Goal: Task Accomplishment & Management: Complete application form

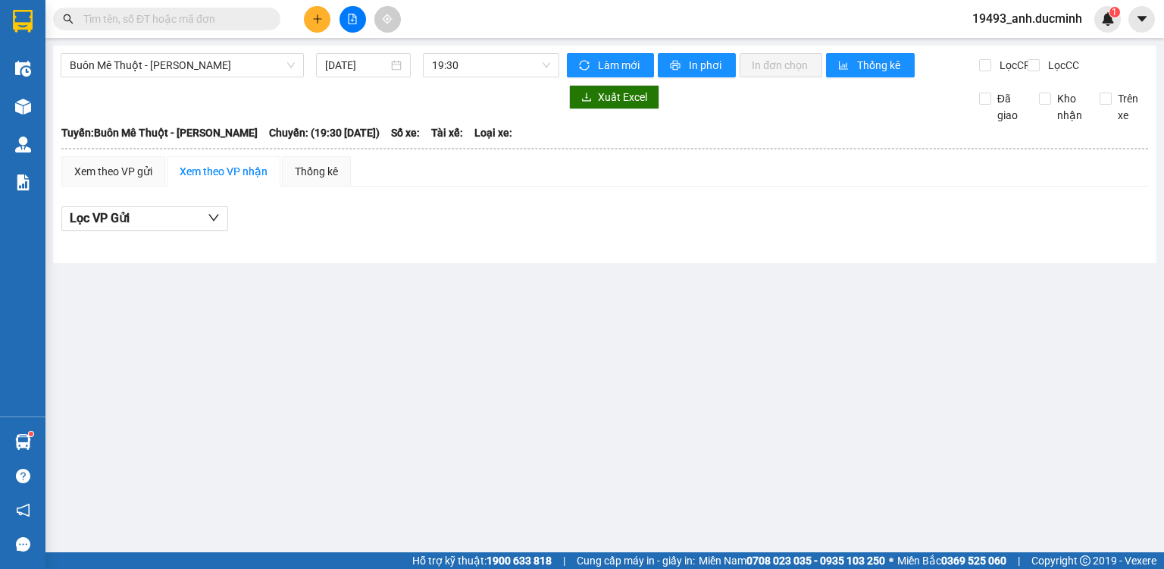
click at [307, 22] on button at bounding box center [317, 19] width 27 height 27
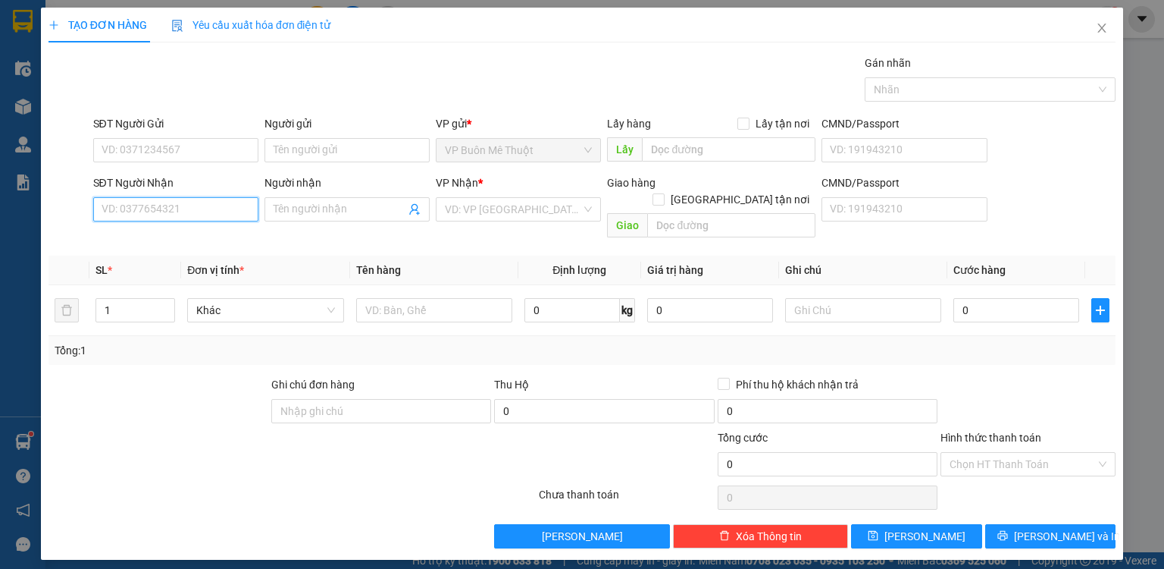
click at [206, 205] on input "SĐT Người Nhận" at bounding box center [175, 209] width 165 height 24
type input "0907129993"
drag, startPoint x: 479, startPoint y: 217, endPoint x: 472, endPoint y: 235, distance: 19.4
click at [477, 218] on input "search" at bounding box center [513, 209] width 136 height 23
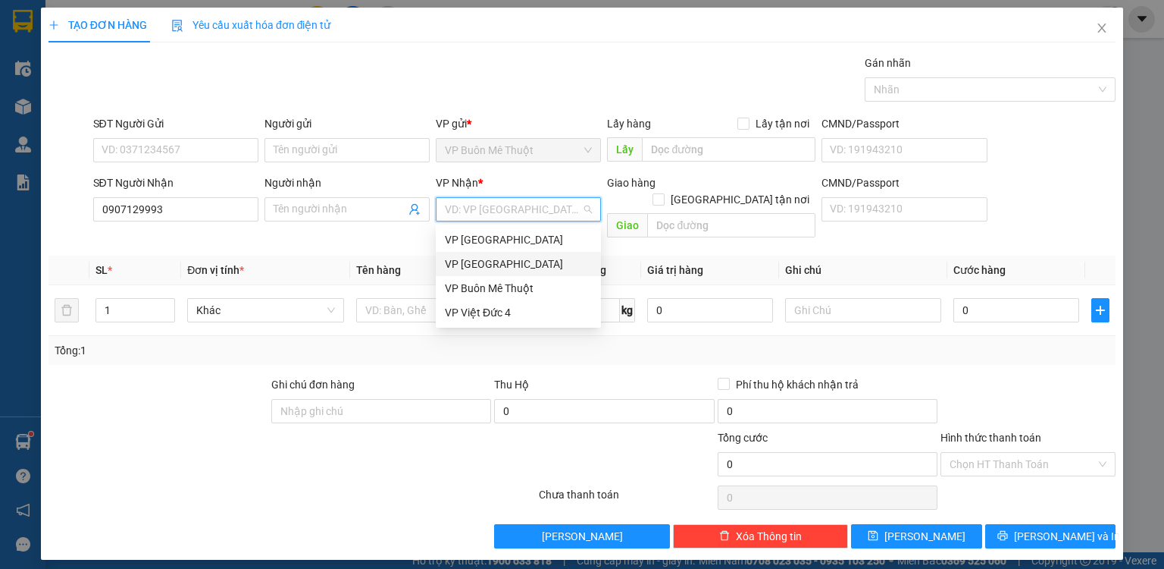
click at [470, 264] on div "VP [GEOGRAPHIC_DATA]" at bounding box center [518, 263] width 147 height 17
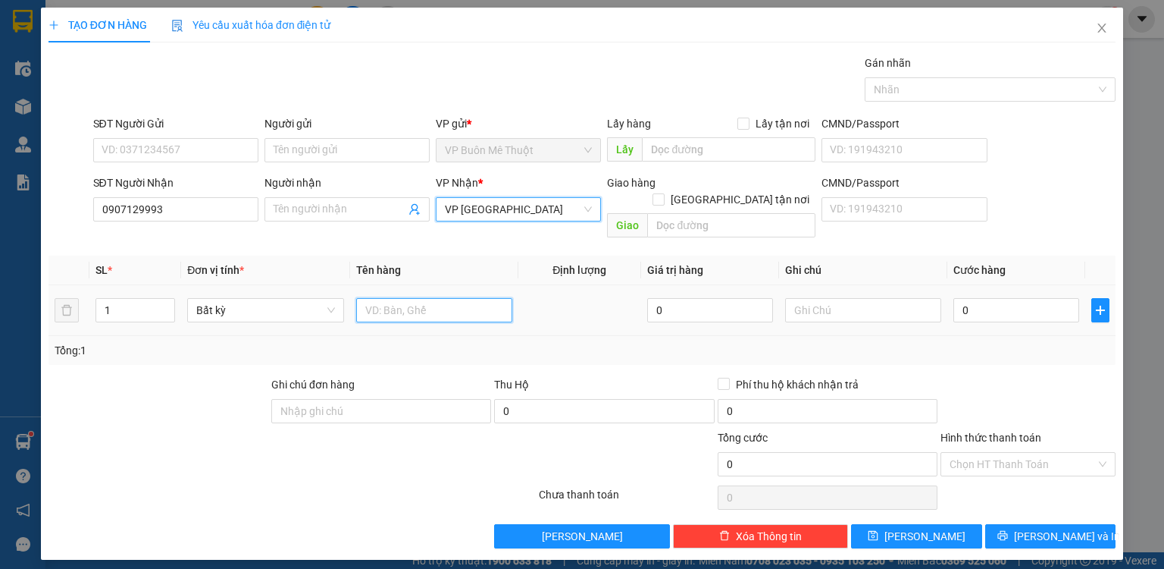
click at [390, 298] on input "text" at bounding box center [434, 310] width 156 height 24
type input "tx"
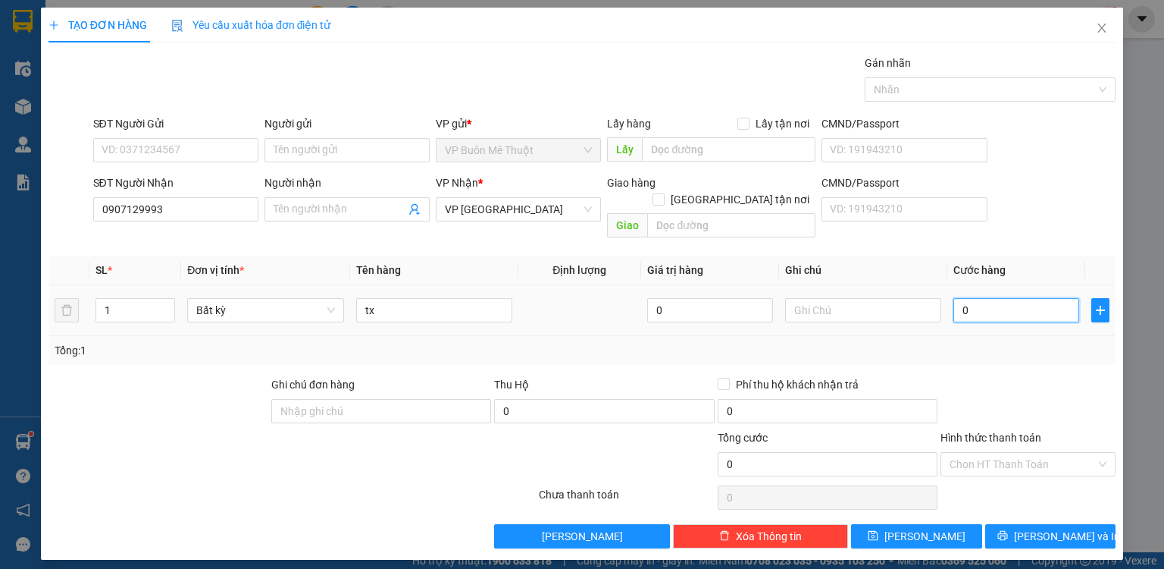
click at [1042, 302] on input "0" at bounding box center [1017, 310] width 126 height 24
type input "8"
type input "80"
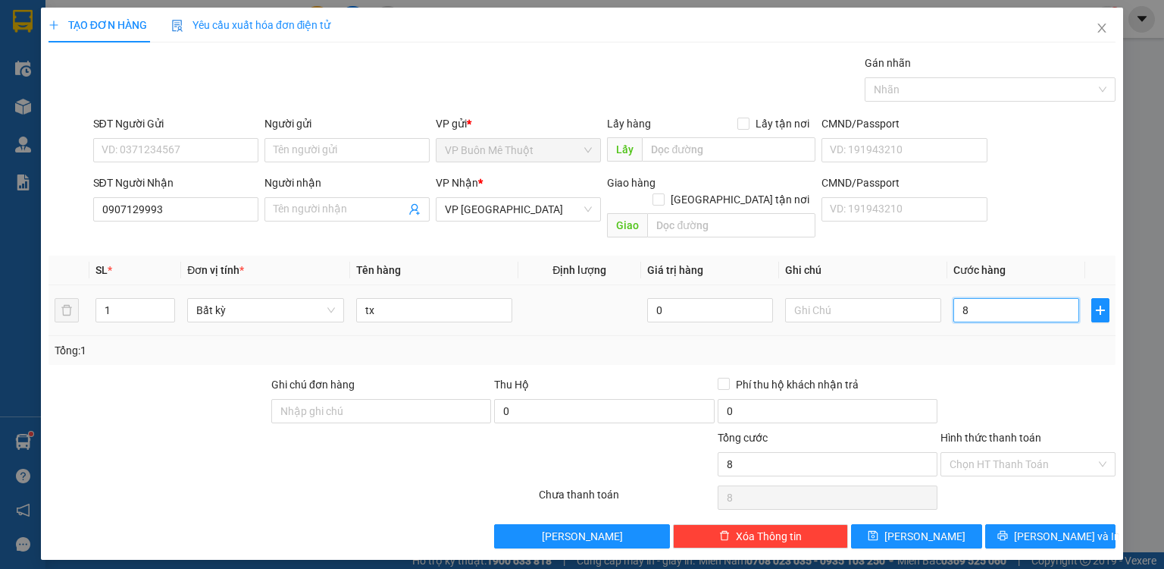
type input "80"
type input "80.000"
click at [1017, 376] on div at bounding box center [1028, 402] width 178 height 53
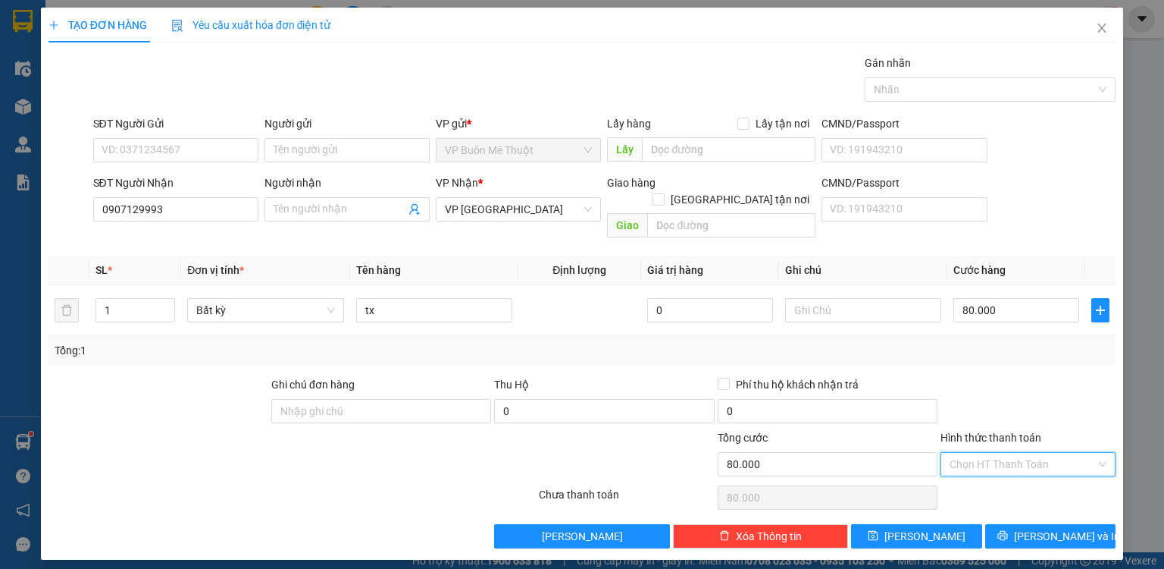
click at [997, 453] on input "Hình thức thanh toán" at bounding box center [1023, 464] width 146 height 23
click at [988, 484] on div "Tại văn phòng" at bounding box center [1028, 476] width 157 height 17
type input "0"
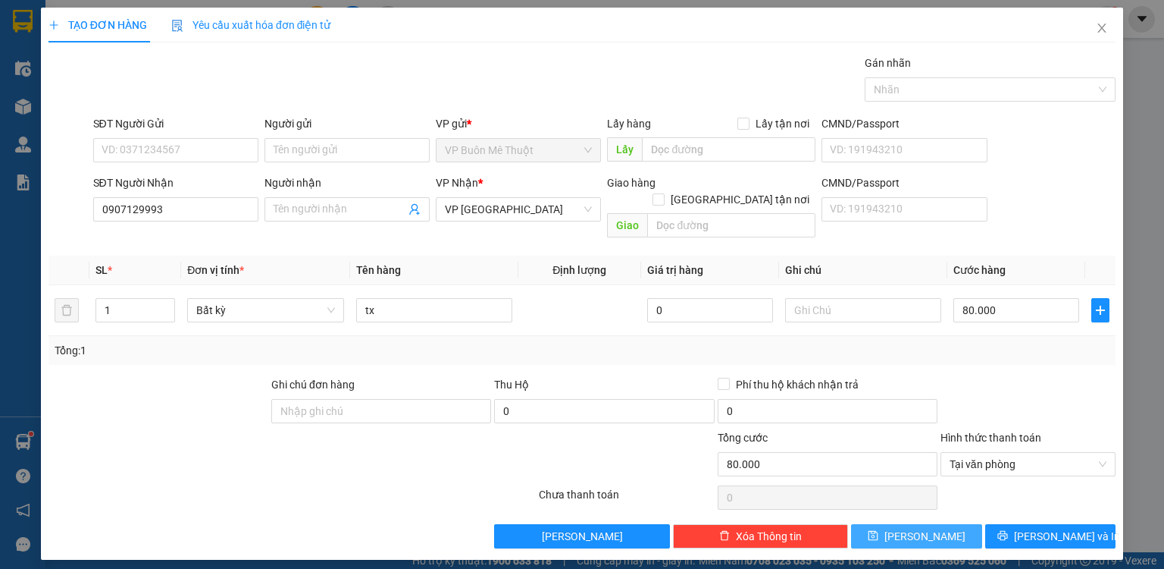
drag, startPoint x: 948, startPoint y: 522, endPoint x: 998, endPoint y: 481, distance: 64.6
click at [973, 498] on div "Transit Pickup Surcharge Ids Transit Deliver Surcharge Ids Transit Deliver Surc…" at bounding box center [582, 301] width 1067 height 493
click at [946, 524] on button "[PERSON_NAME]" at bounding box center [916, 536] width 131 height 24
type input "0"
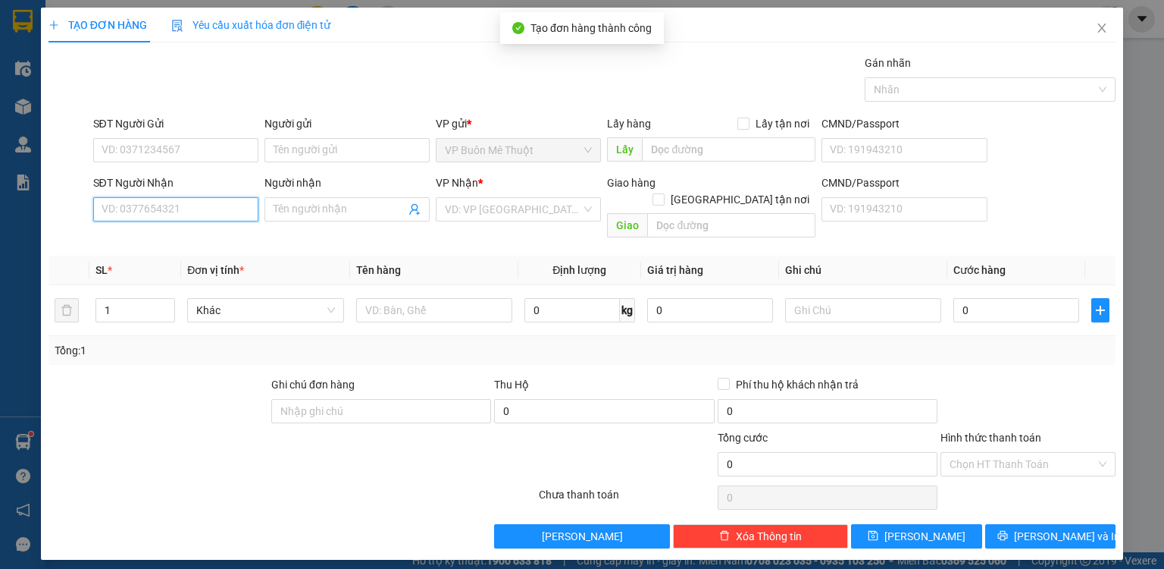
click at [221, 210] on input "SĐT Người Nhận" at bounding box center [175, 209] width 165 height 24
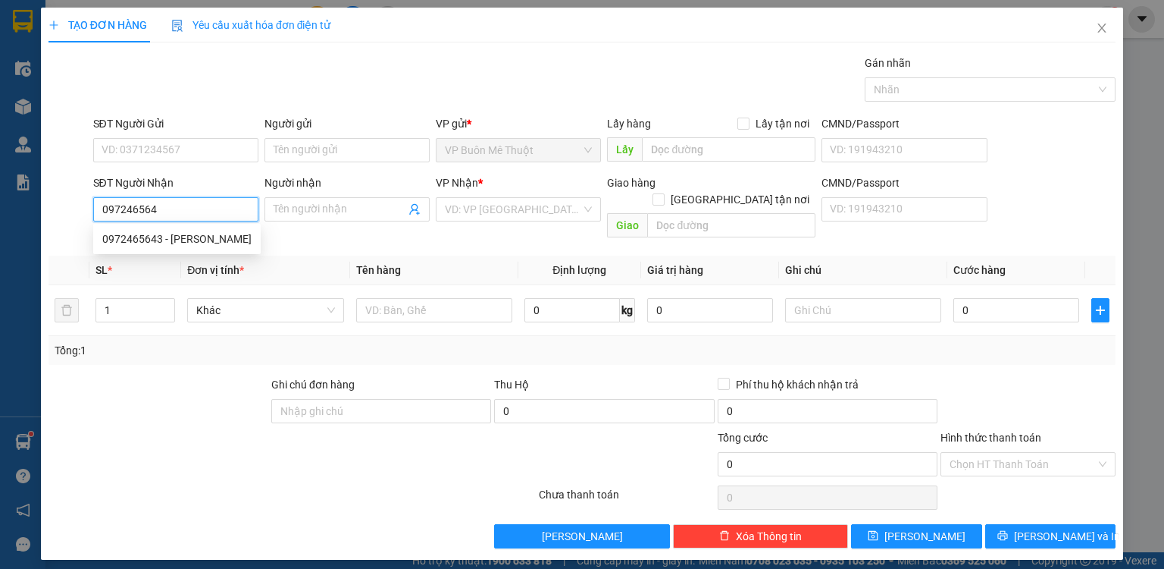
type input "0972465643"
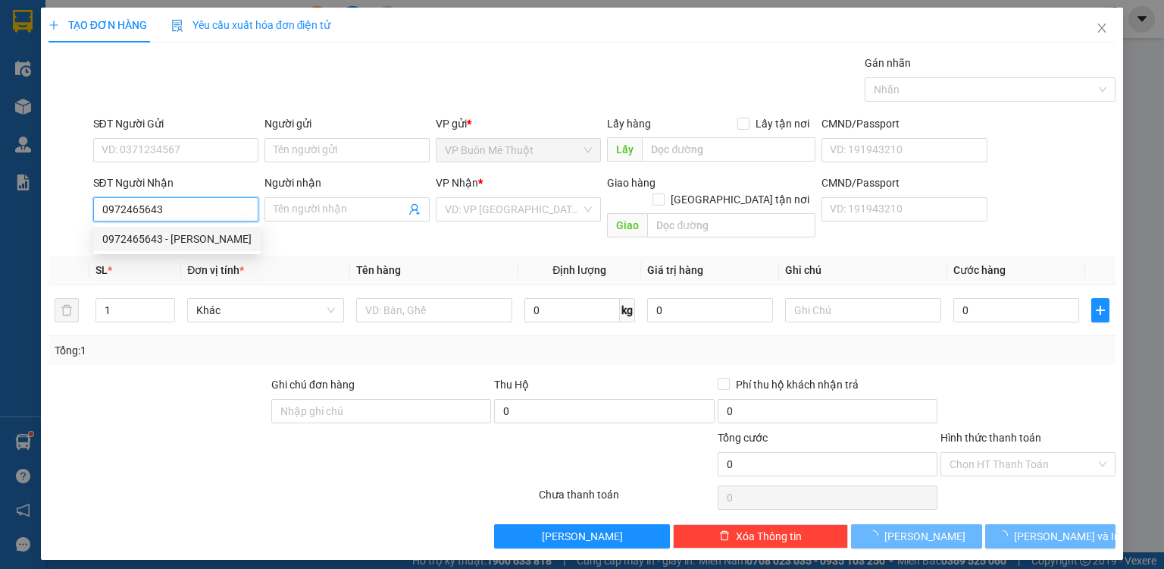
click at [181, 237] on div "0972465643 - [PERSON_NAME]" at bounding box center [176, 238] width 149 height 17
type input "KHÁNH"
type input "100.000"
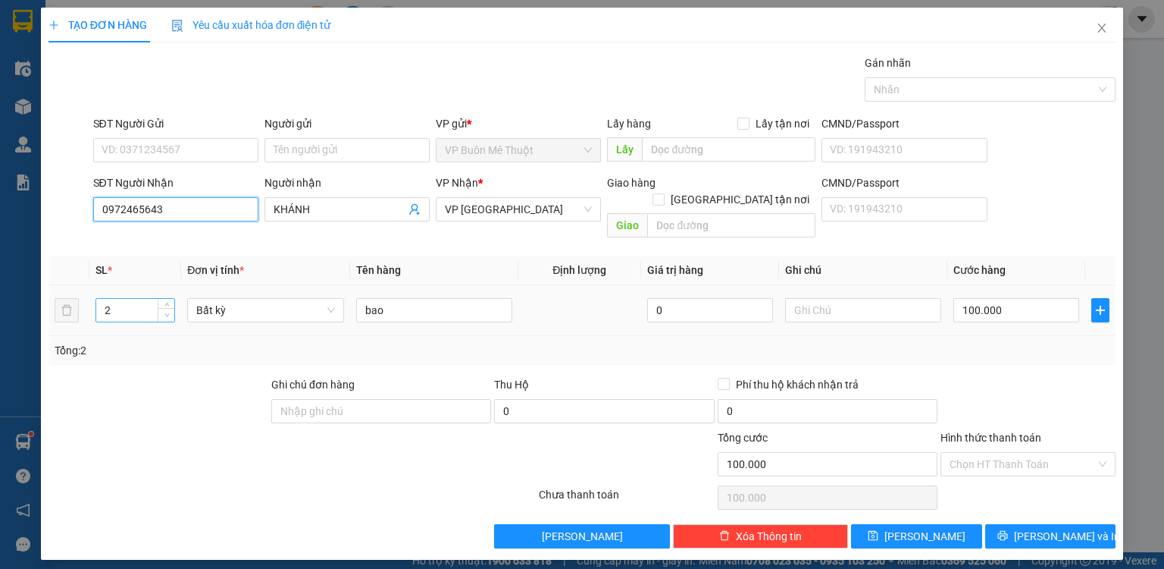
type input "0972465643"
type input "1"
click at [167, 312] on icon "down" at bounding box center [166, 314] width 5 height 5
click at [387, 300] on input "bao" at bounding box center [434, 310] width 156 height 24
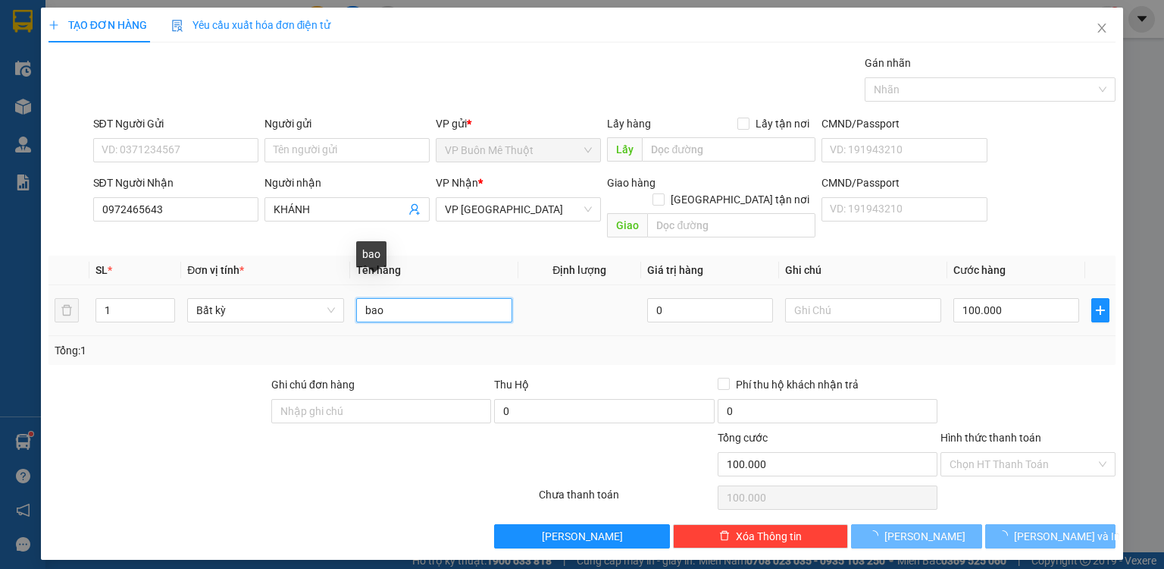
type input "0"
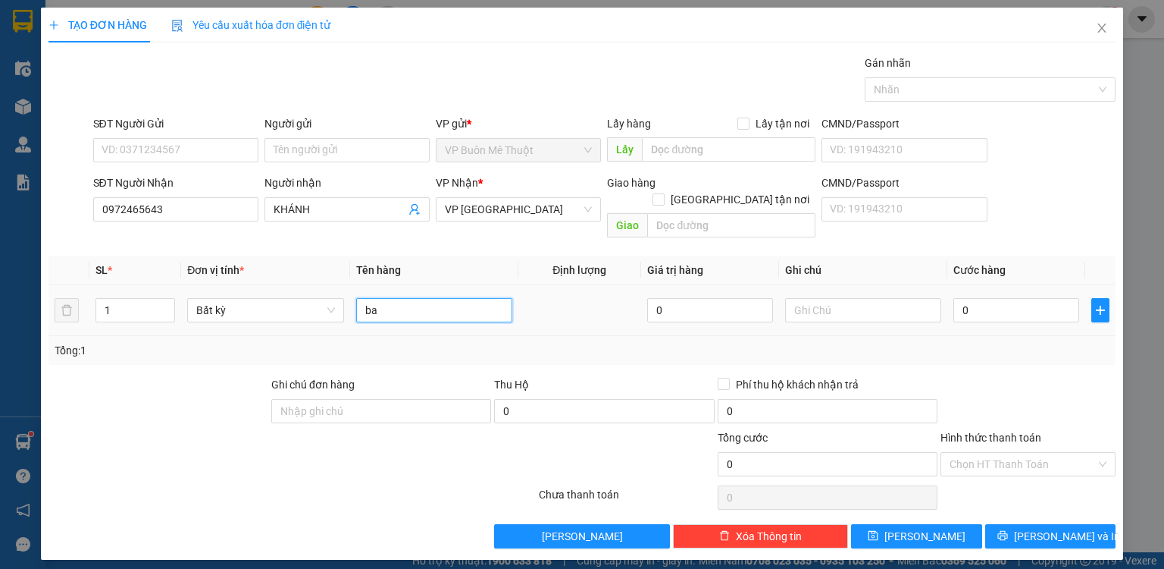
type input "b"
type input "th"
click at [988, 298] on input "0" at bounding box center [1017, 310] width 126 height 24
type input "6"
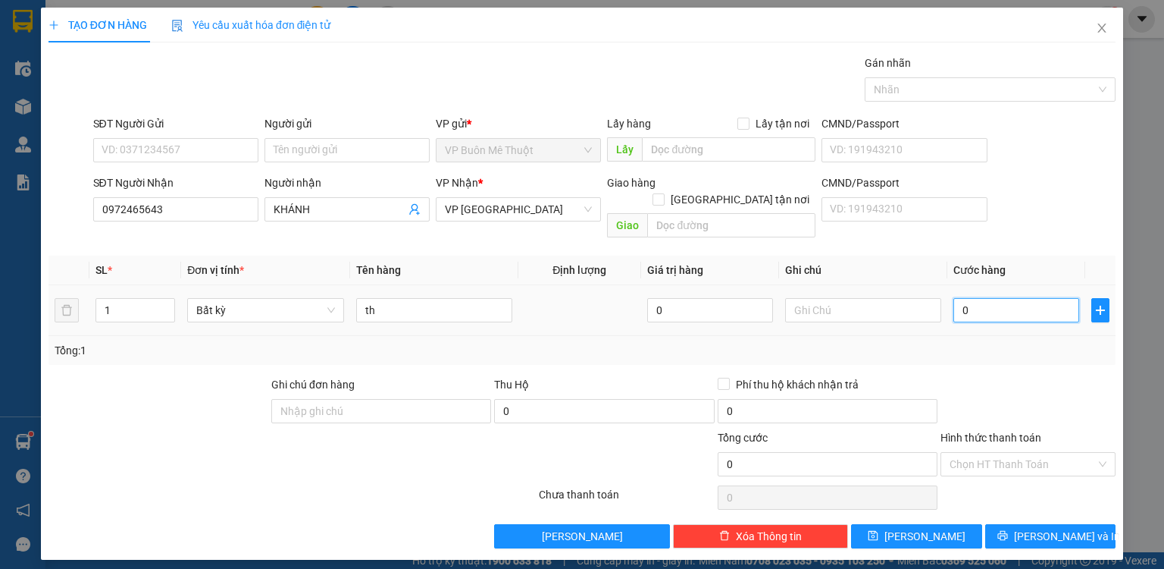
type input "6"
type input "60"
click at [961, 524] on button "[PERSON_NAME]" at bounding box center [916, 536] width 131 height 24
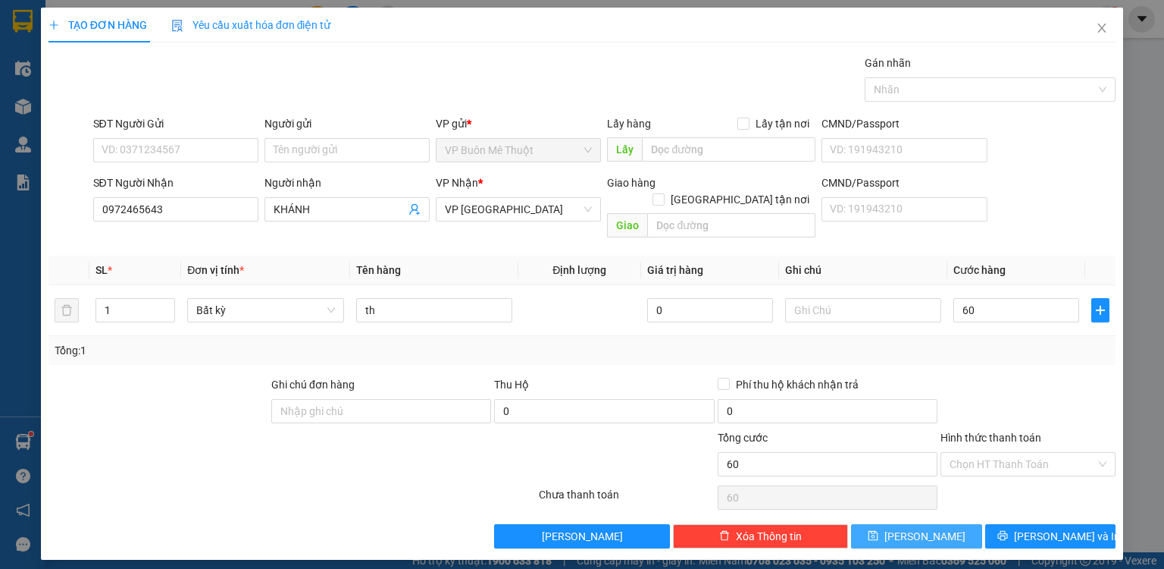
type input "60.000"
type input "0"
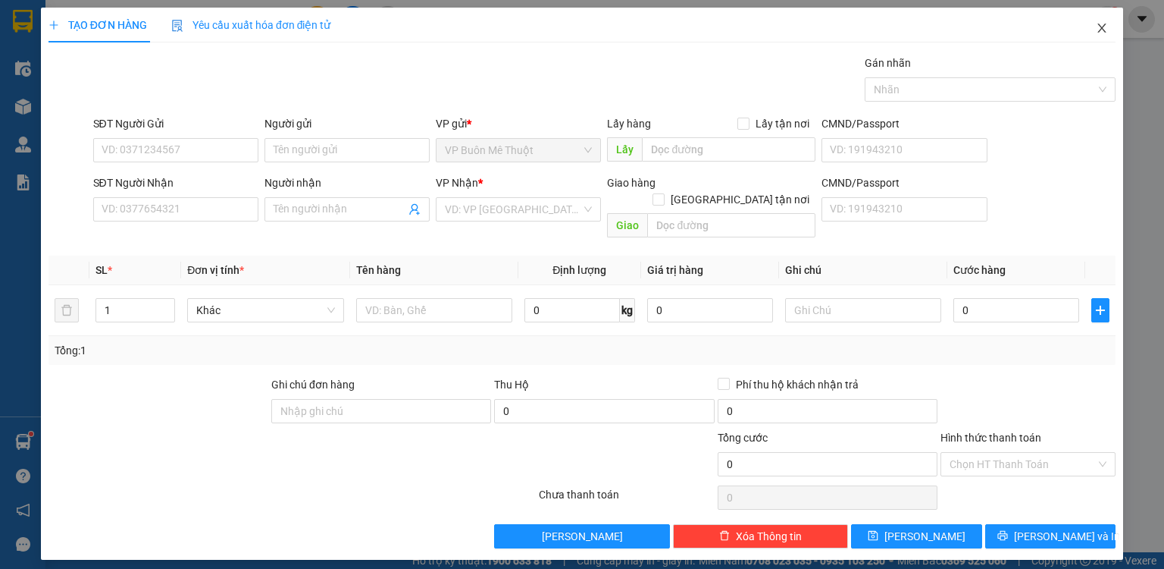
click at [1101, 20] on span "Close" at bounding box center [1102, 29] width 42 height 42
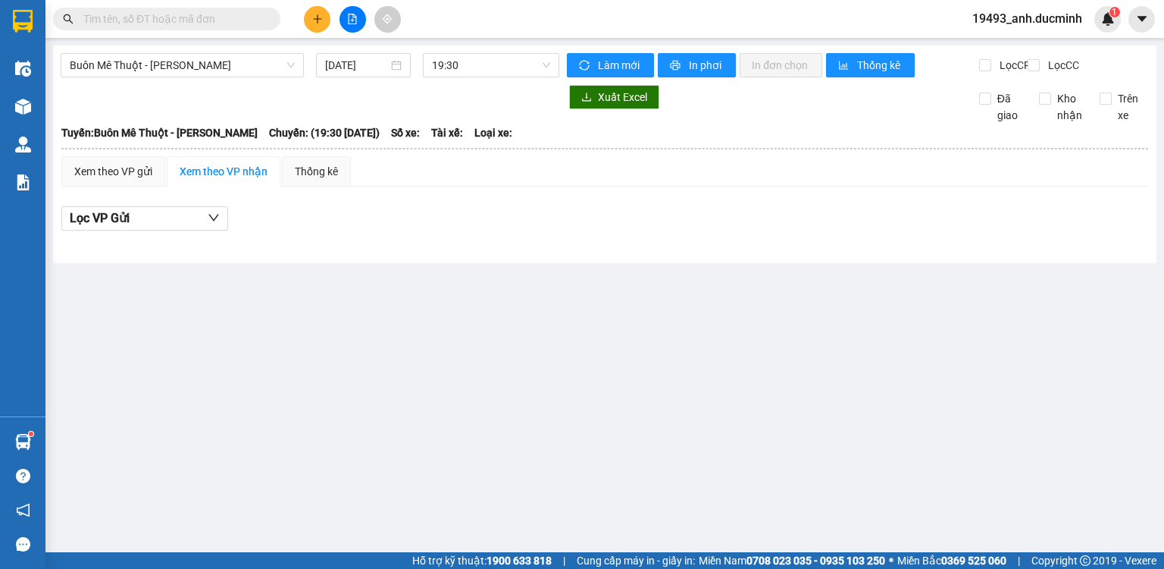
click at [315, 17] on icon "plus" at bounding box center [317, 19] width 11 height 11
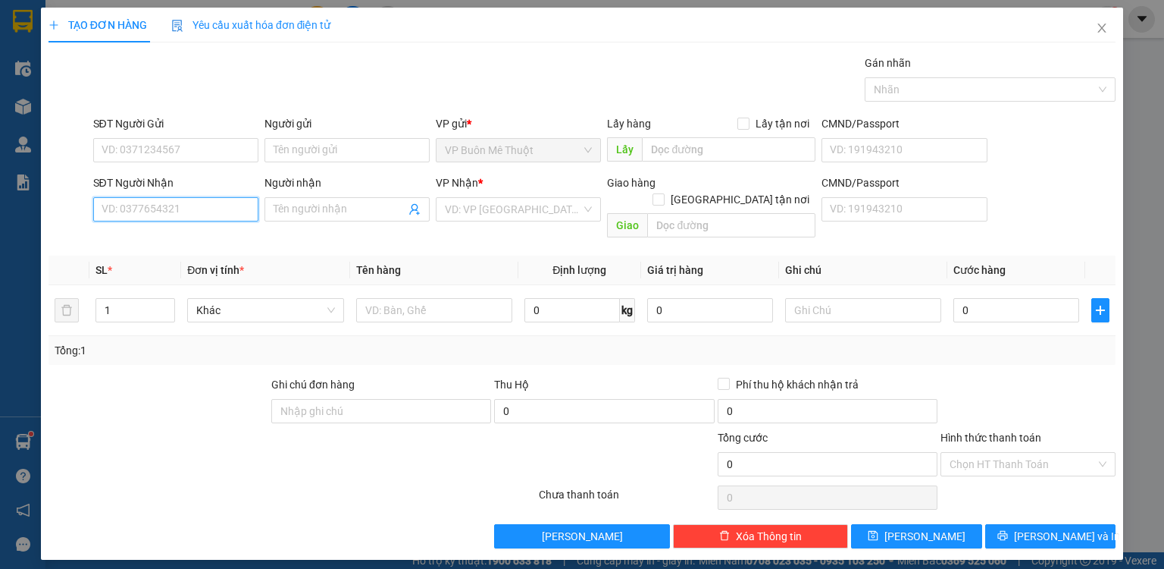
click at [210, 200] on input "SĐT Người Nhận" at bounding box center [175, 209] width 165 height 24
type input "0996168930"
click at [352, 204] on input "Người nhận" at bounding box center [340, 209] width 132 height 17
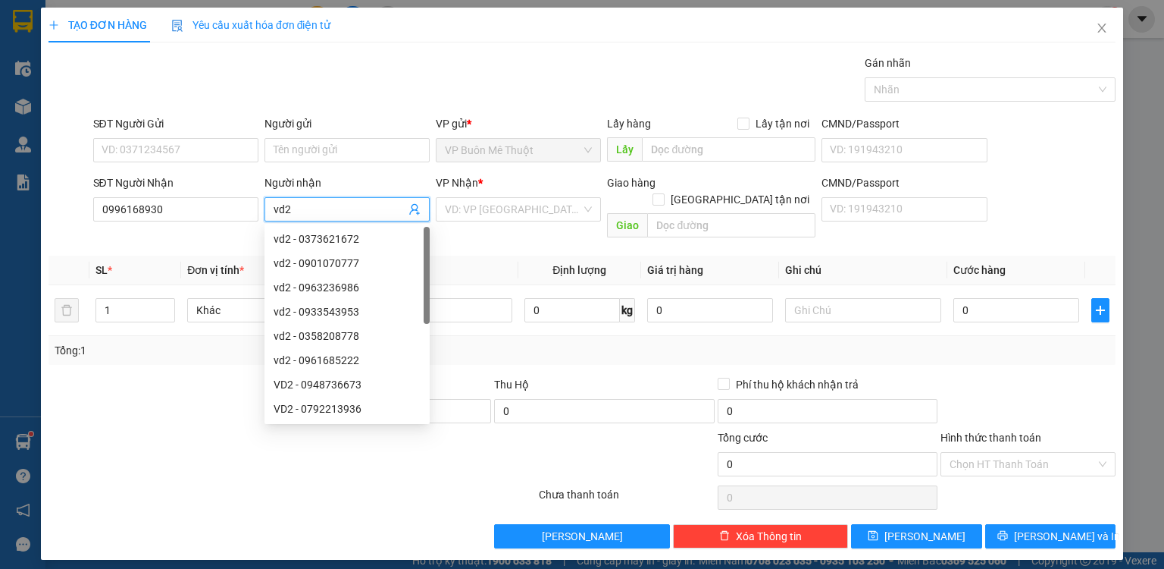
type input "vd2"
drag, startPoint x: 526, startPoint y: 226, endPoint x: 515, endPoint y: 209, distance: 19.8
click at [525, 226] on div "VP Nhận * VD: VP [GEOGRAPHIC_DATA]" at bounding box center [518, 200] width 165 height 53
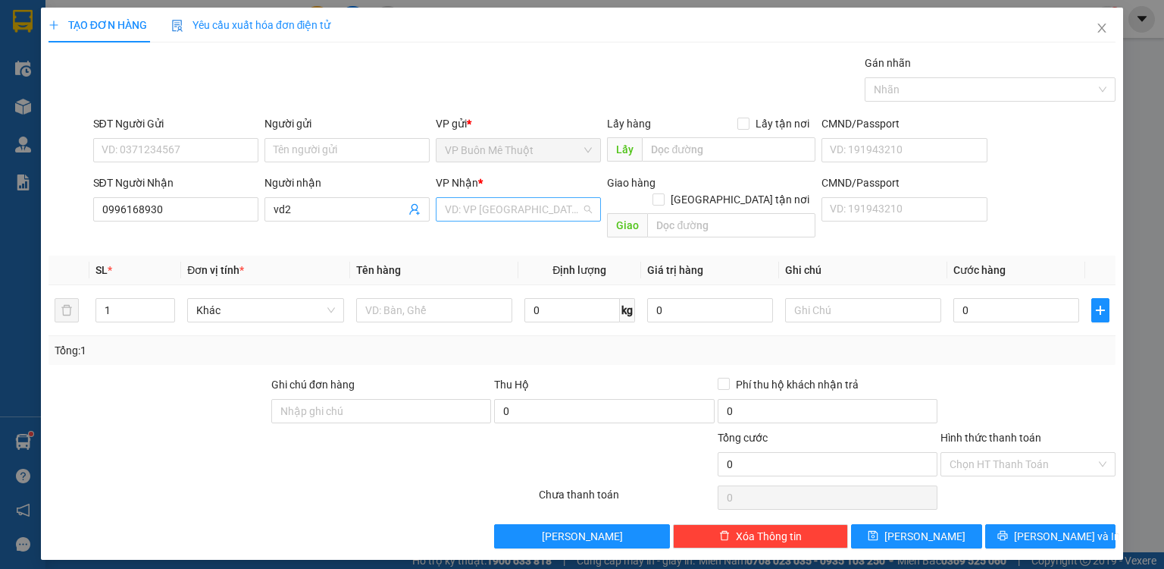
click at [510, 200] on input "search" at bounding box center [513, 209] width 136 height 23
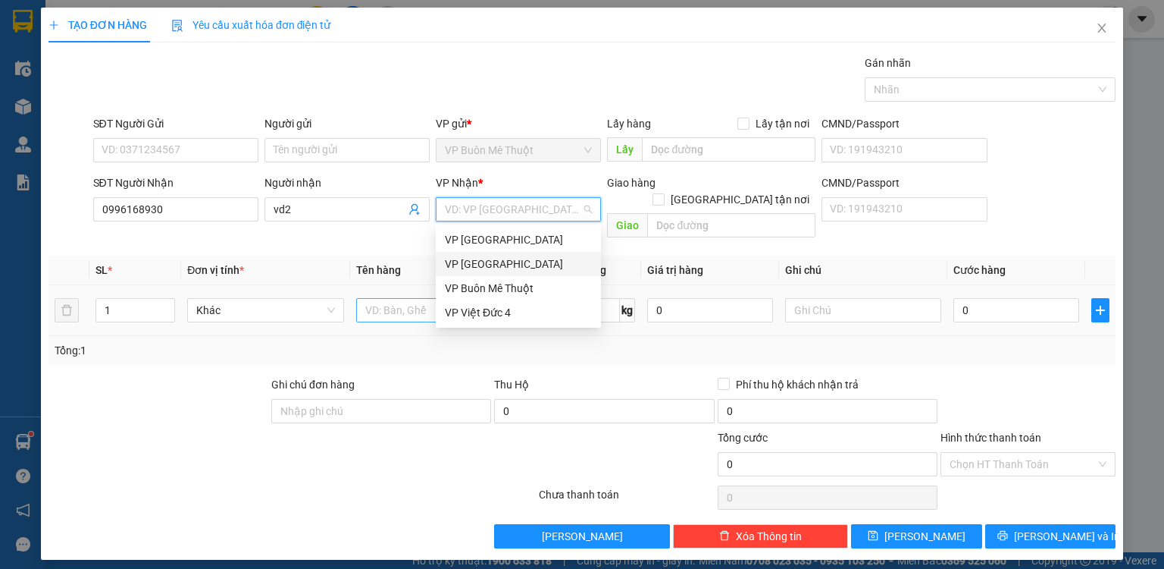
drag, startPoint x: 494, startPoint y: 262, endPoint x: 465, endPoint y: 290, distance: 39.7
click at [492, 268] on div "VP [GEOGRAPHIC_DATA]" at bounding box center [518, 263] width 147 height 17
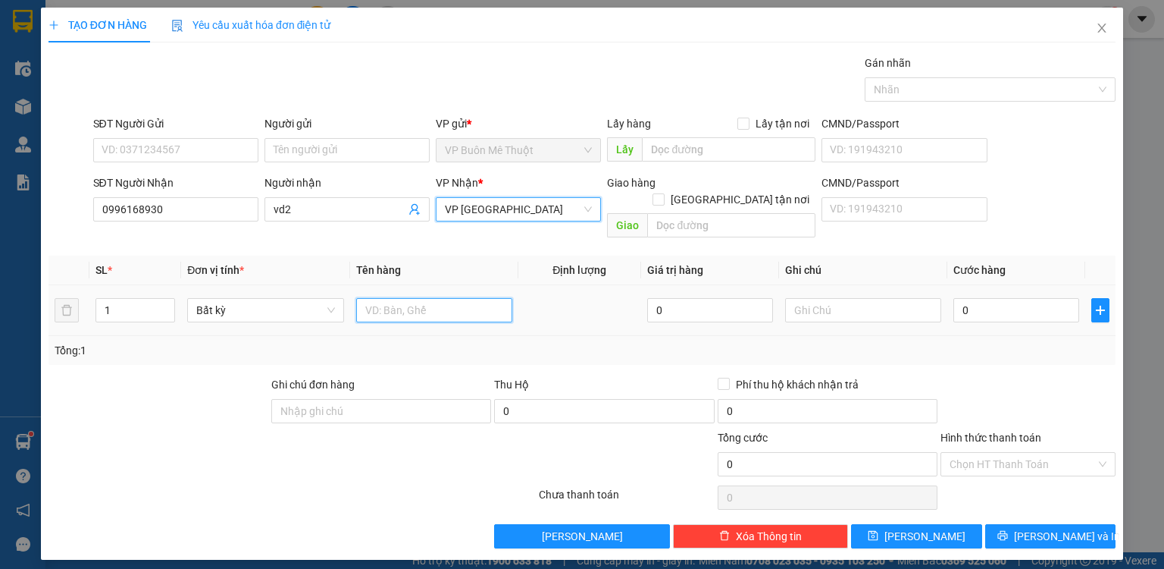
drag, startPoint x: 417, startPoint y: 294, endPoint x: 425, endPoint y: 298, distance: 8.5
click at [423, 298] on input "text" at bounding box center [434, 310] width 156 height 24
type input "b"
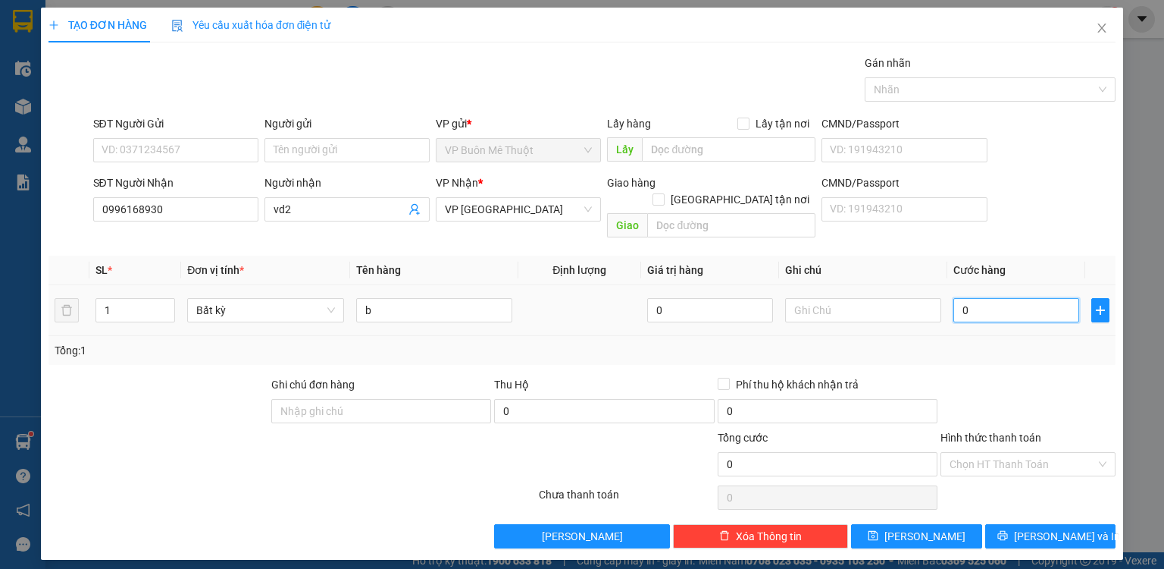
type input "6"
type input "60"
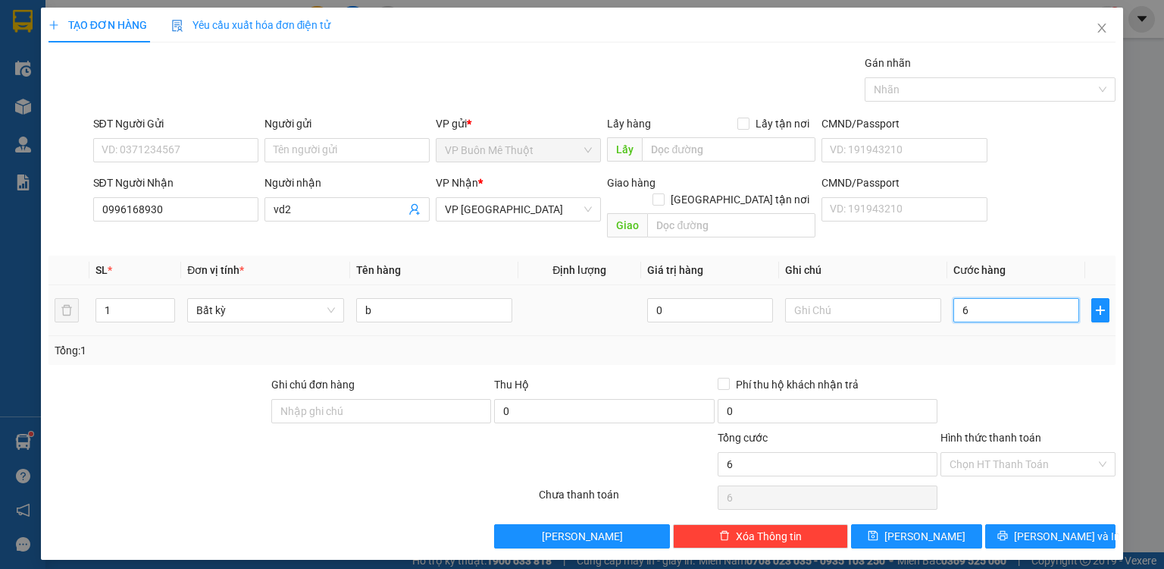
type input "60"
type input "60.000"
click at [949, 524] on button "[PERSON_NAME]" at bounding box center [916, 536] width 131 height 24
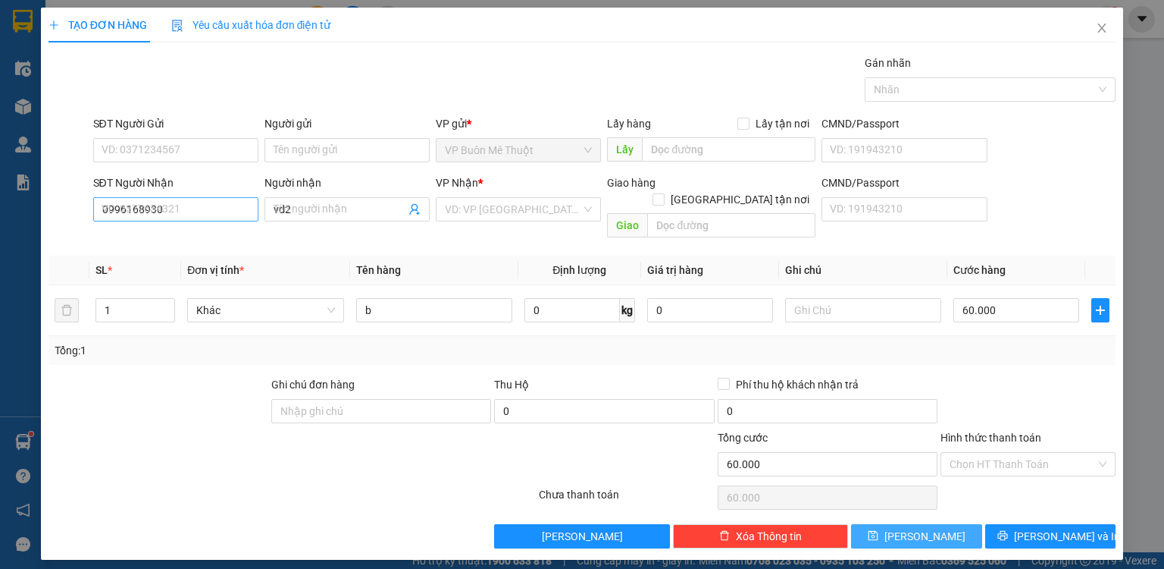
type input "0"
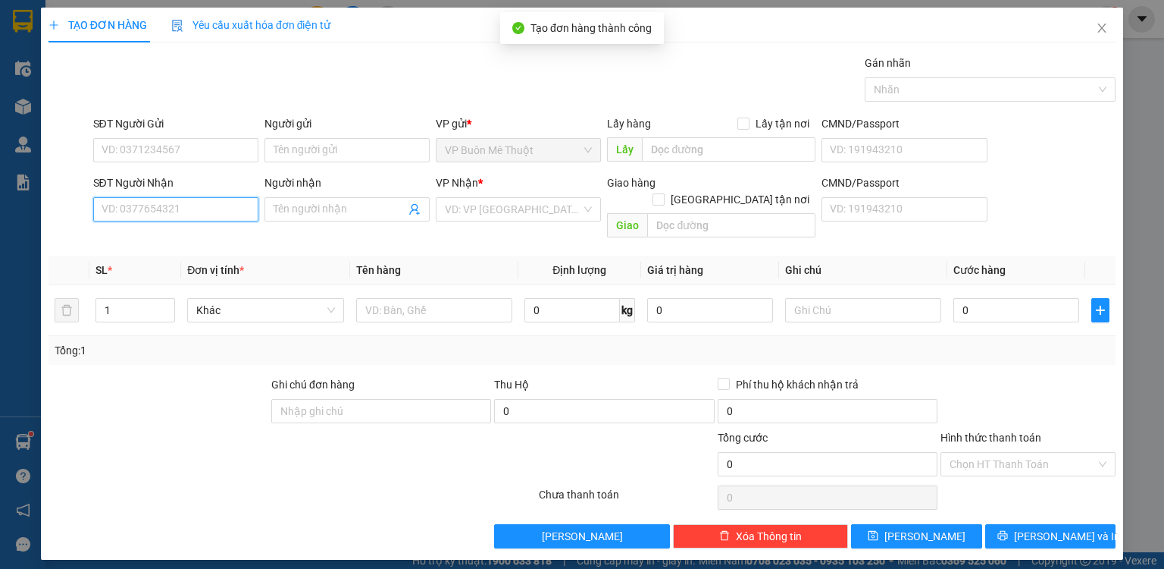
click at [227, 208] on input "SĐT Người Nhận" at bounding box center [175, 209] width 165 height 24
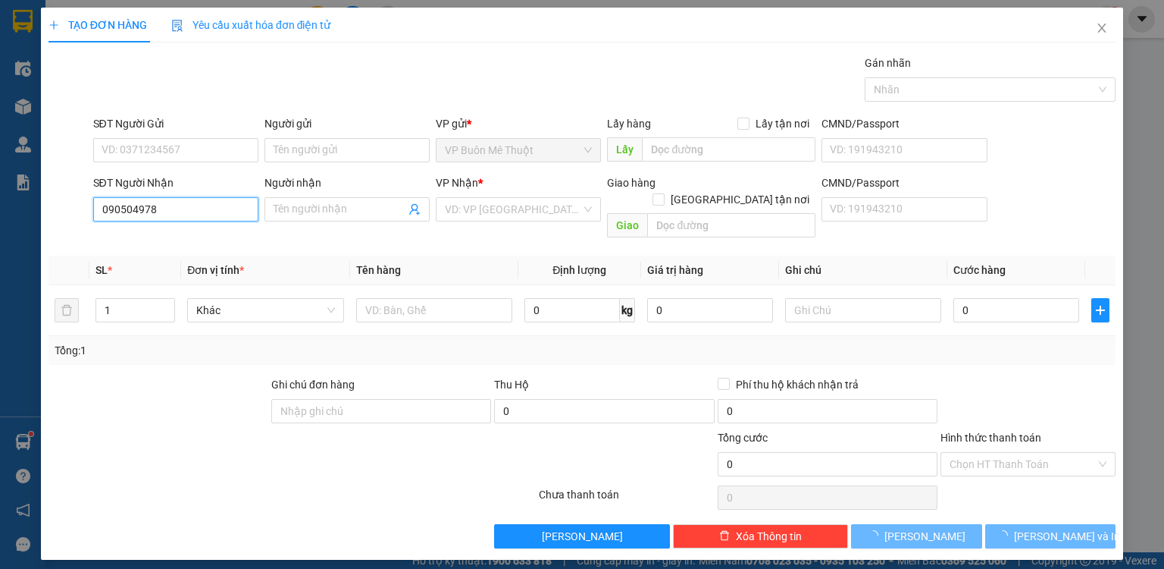
type input "0905049784"
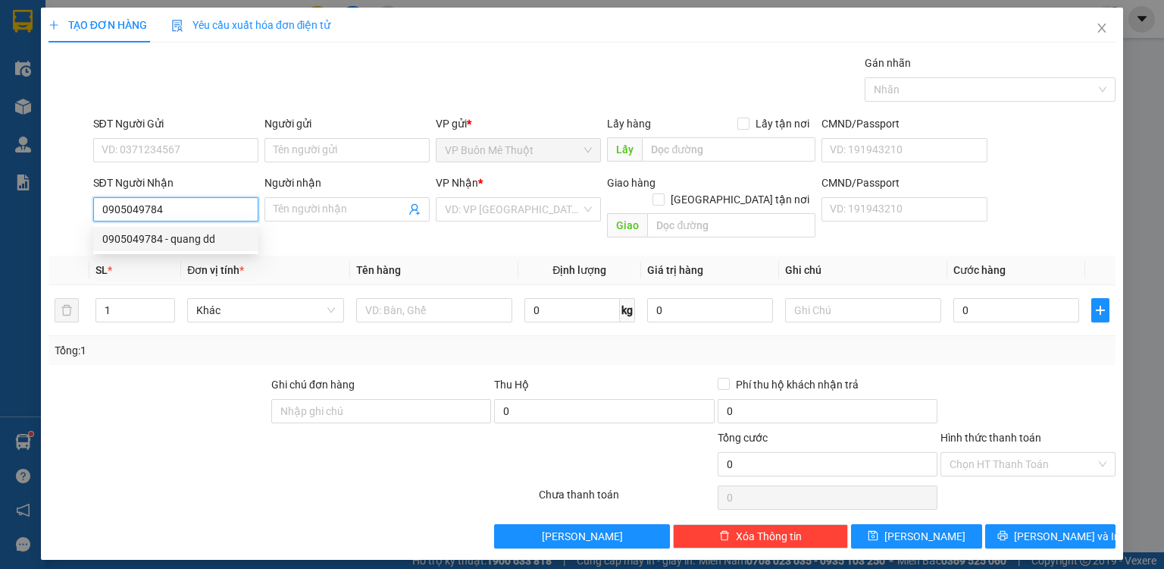
drag, startPoint x: 179, startPoint y: 243, endPoint x: 196, endPoint y: 238, distance: 17.3
click at [180, 243] on div "0905049784 - quang dd" at bounding box center [175, 238] width 147 height 17
type input "quang dd"
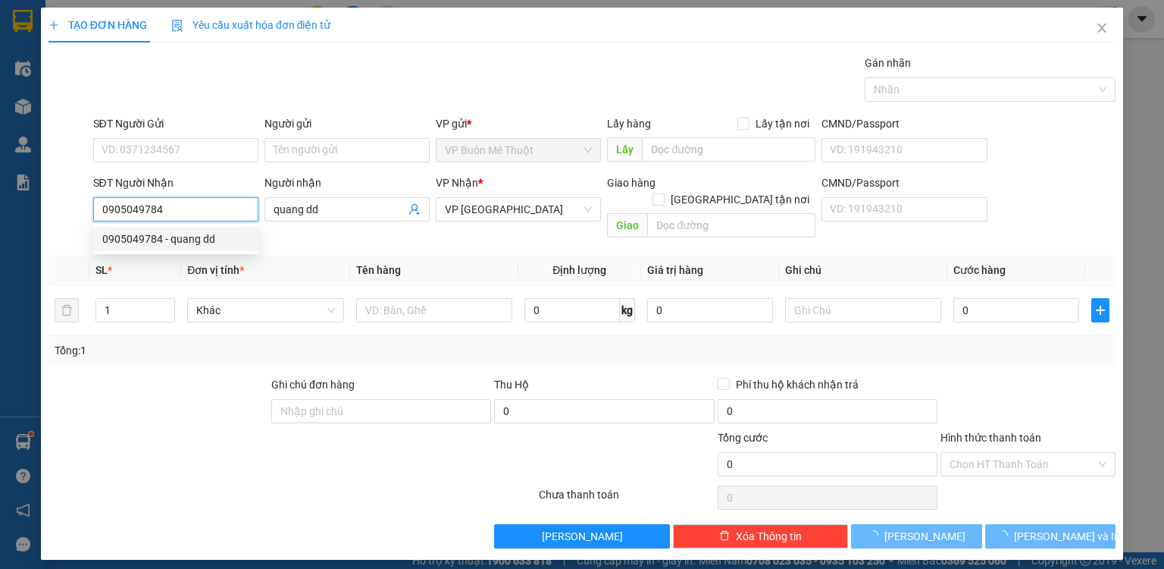
type input "100.000"
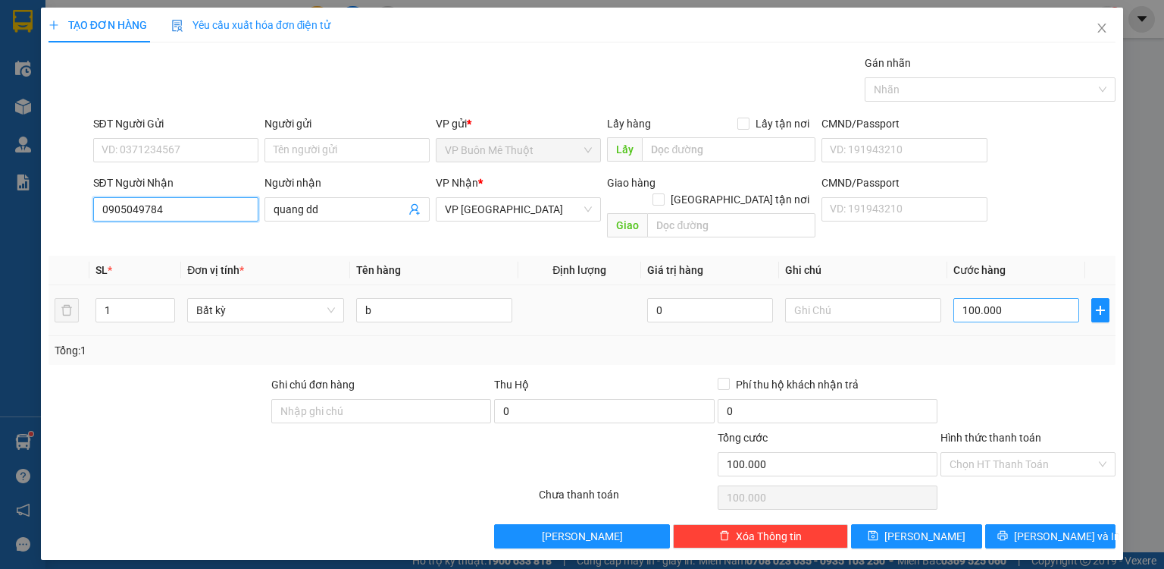
type input "0905049784"
click at [1018, 299] on input "100.000" at bounding box center [1017, 310] width 126 height 24
type input "7"
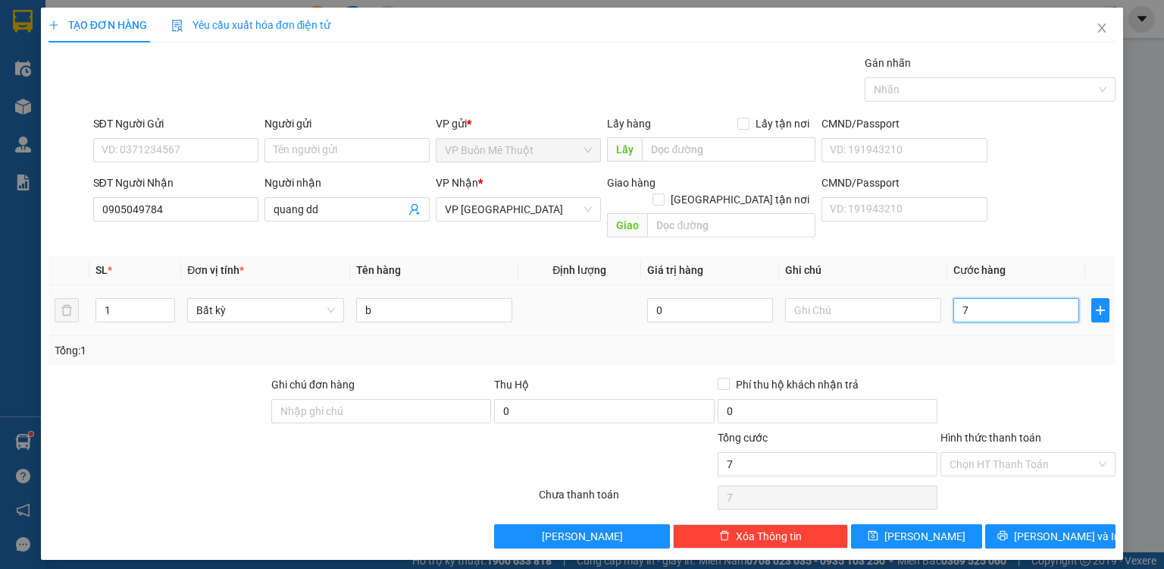
type input "70"
click at [989, 453] on input "Hình thức thanh toán" at bounding box center [1023, 464] width 146 height 23
type input "70.000"
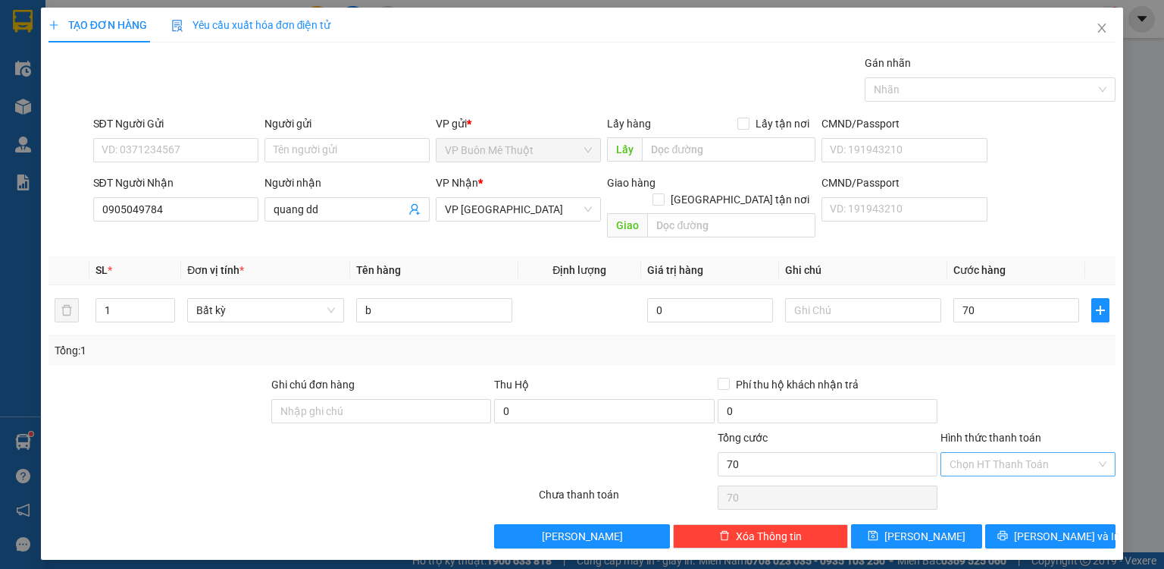
type input "70.000"
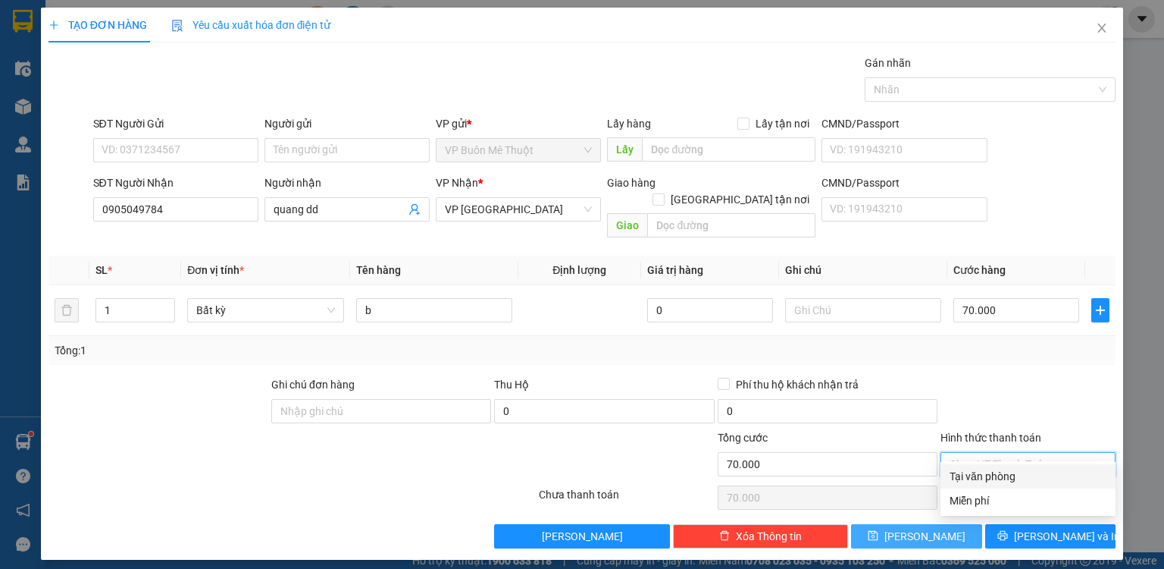
drag, startPoint x: 988, startPoint y: 476, endPoint x: 957, endPoint y: 513, distance: 48.9
click at [988, 476] on div "Tại văn phòng" at bounding box center [1028, 476] width 157 height 17
type input "0"
click at [940, 524] on button "[PERSON_NAME]" at bounding box center [916, 536] width 131 height 24
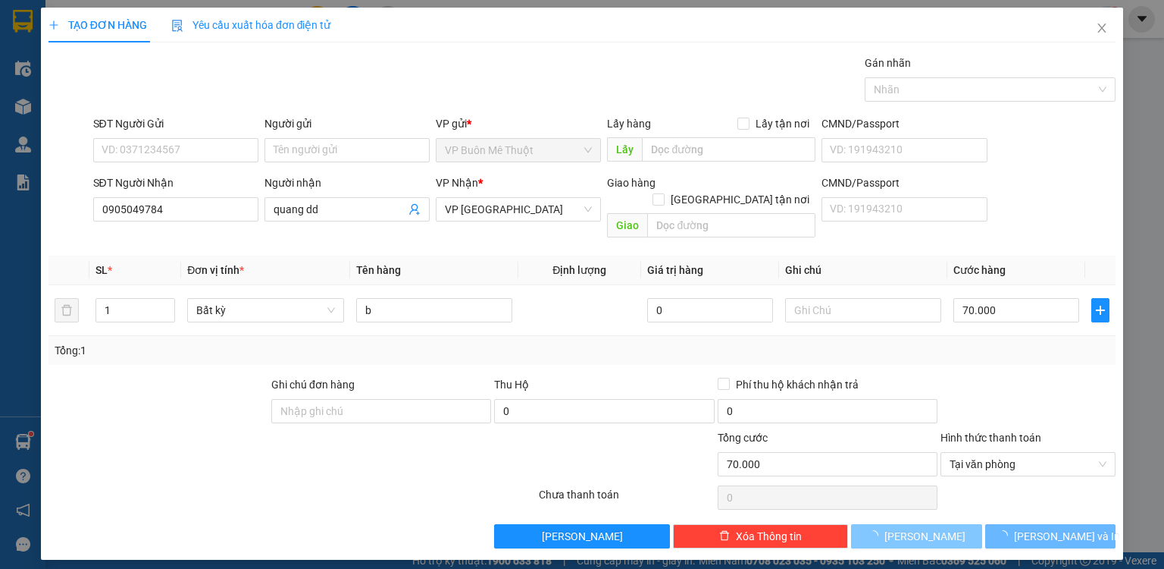
type input "0"
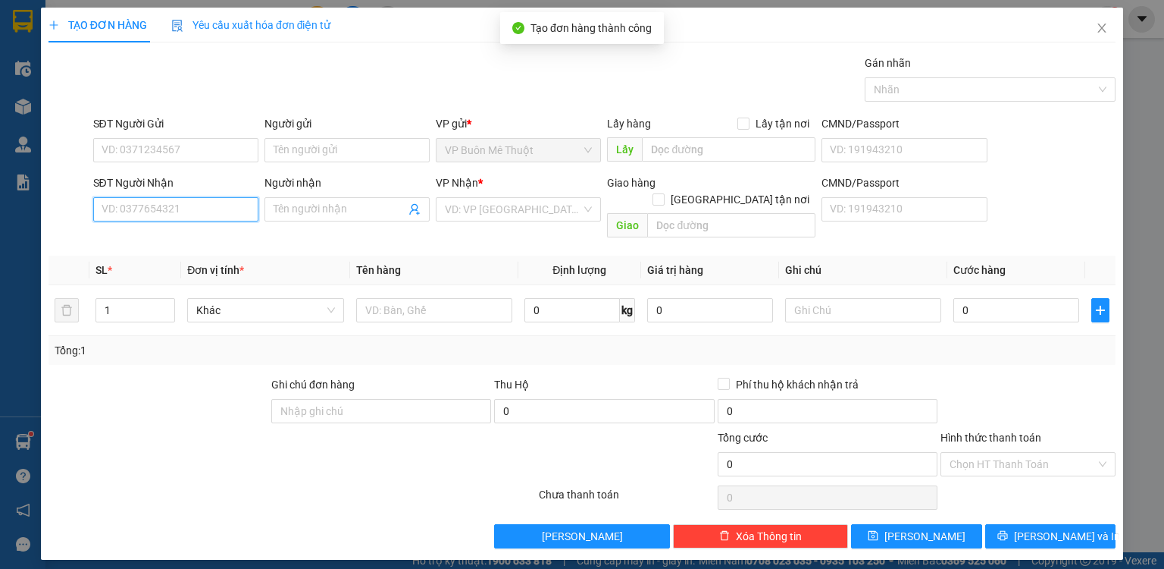
click at [208, 210] on input "SĐT Người Nhận" at bounding box center [175, 209] width 165 height 24
type input "0362753362"
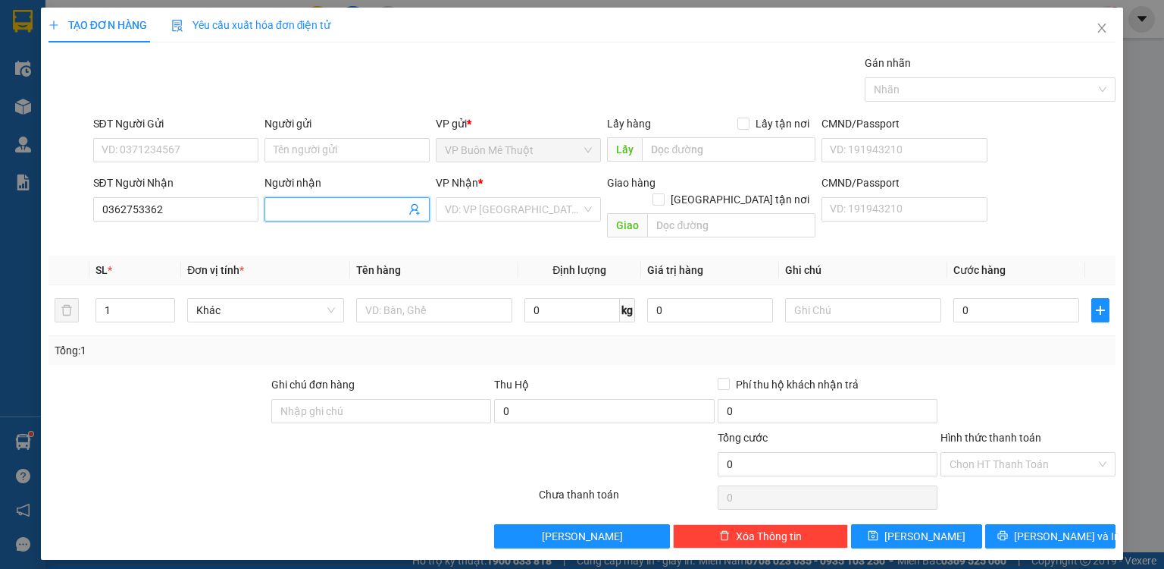
click at [293, 201] on input "Người nhận" at bounding box center [340, 209] width 132 height 17
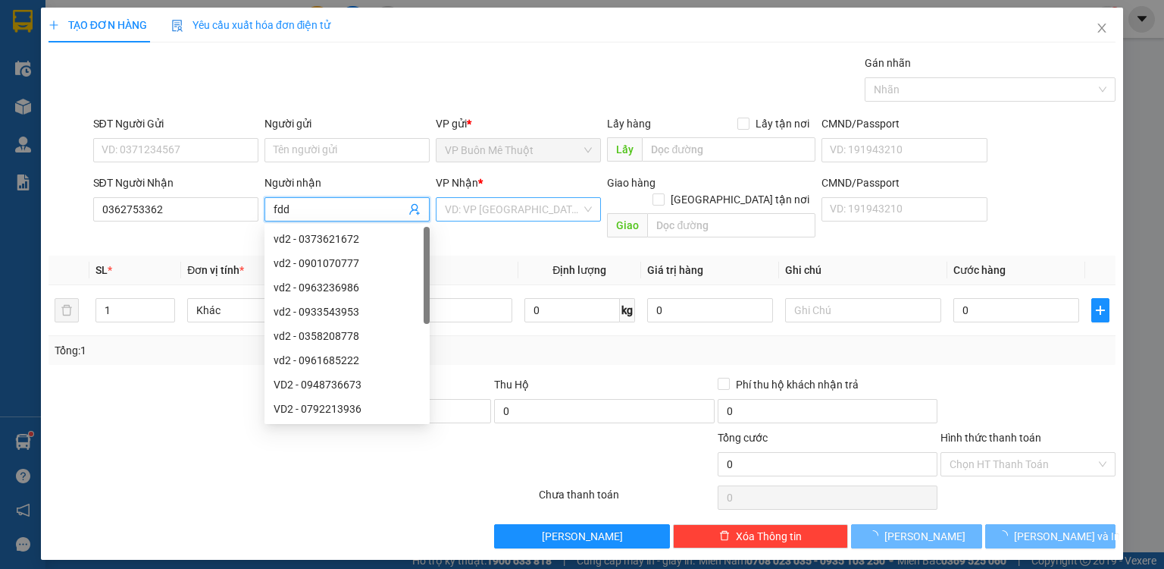
type input "fdd"
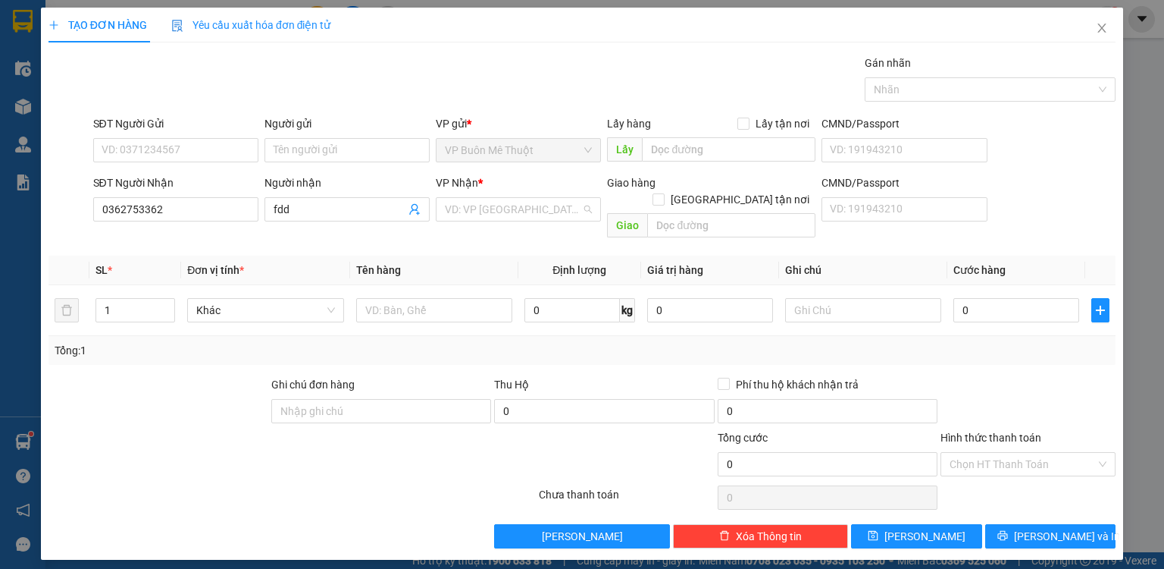
drag, startPoint x: 467, startPoint y: 219, endPoint x: 471, endPoint y: 230, distance: 12.0
click at [469, 225] on body "Kết quả tìm kiếm ( 6886 ) Bộ lọc Mã ĐH Trạng thái Món hàng Thu hộ Tổng cước Chư…" at bounding box center [582, 284] width 1164 height 569
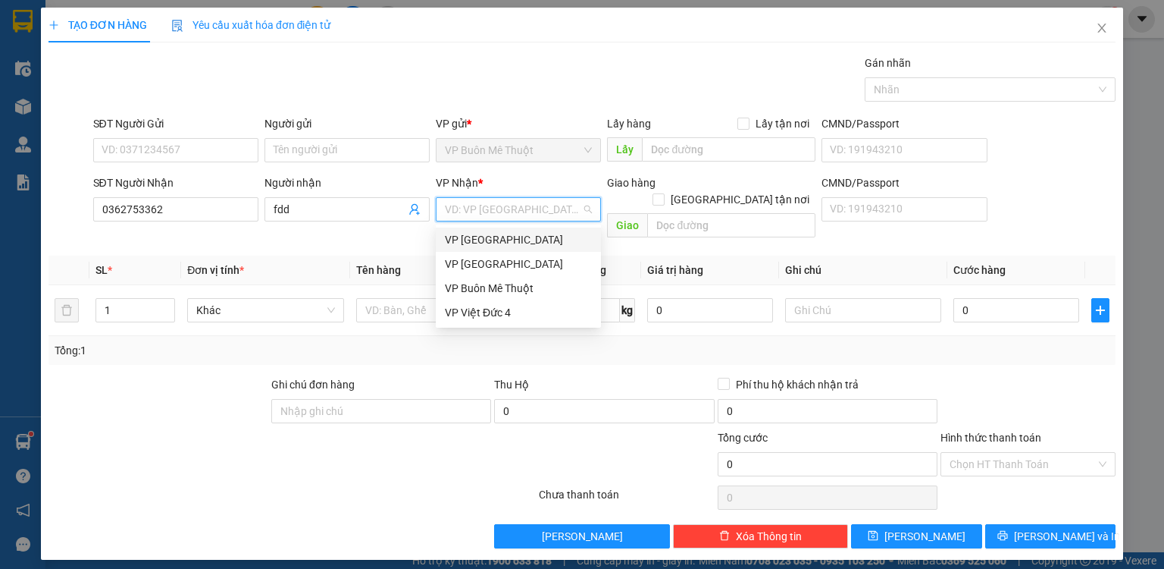
click at [494, 235] on div "VP [GEOGRAPHIC_DATA]" at bounding box center [518, 239] width 147 height 17
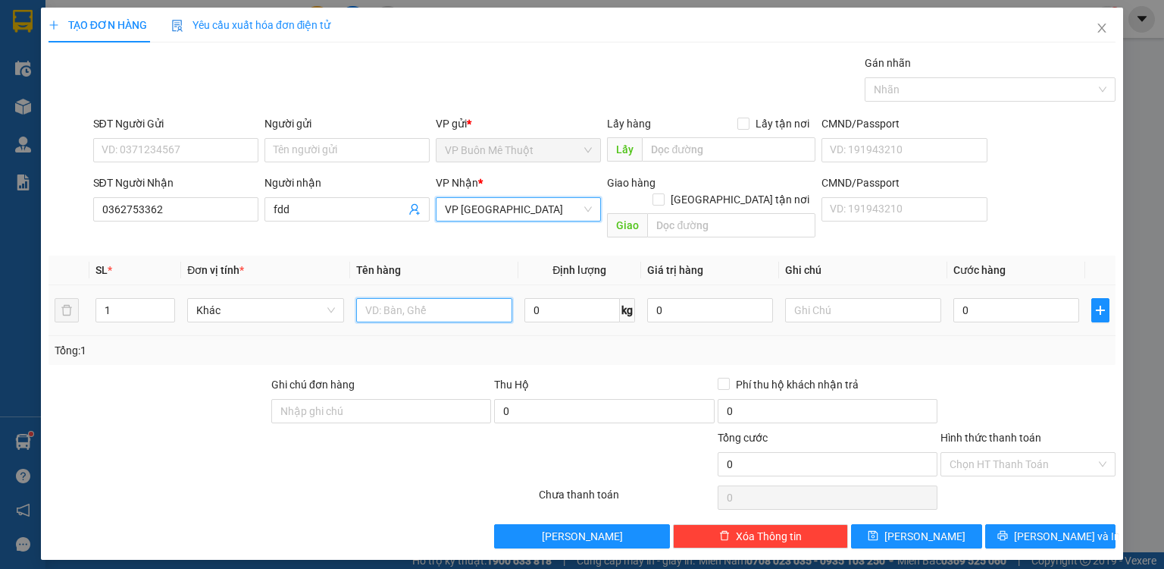
click at [418, 298] on input "text" at bounding box center [434, 310] width 156 height 24
type input "tx"
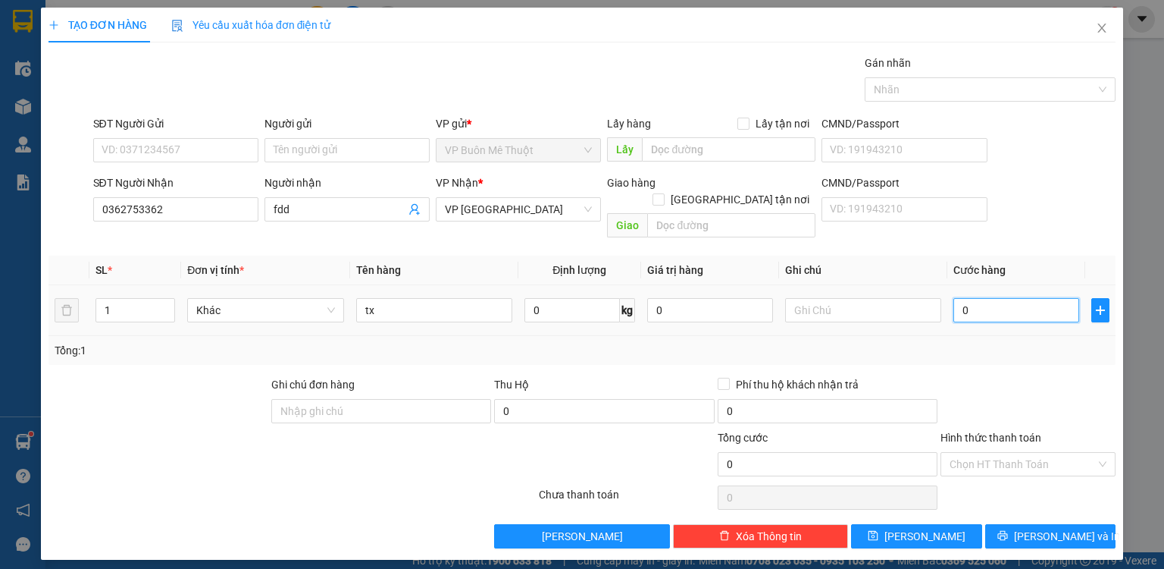
click at [1016, 298] on input "0" at bounding box center [1017, 310] width 126 height 24
click at [531, 221] on div "VP [GEOGRAPHIC_DATA]" at bounding box center [518, 209] width 165 height 24
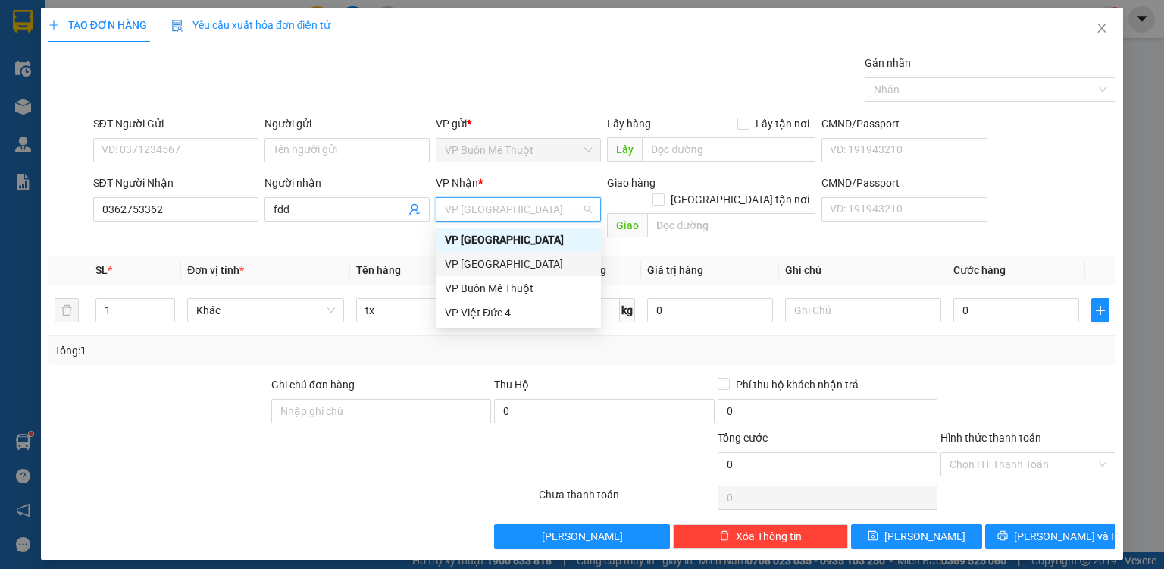
click at [500, 266] on div "VP [GEOGRAPHIC_DATA]" at bounding box center [518, 263] width 147 height 17
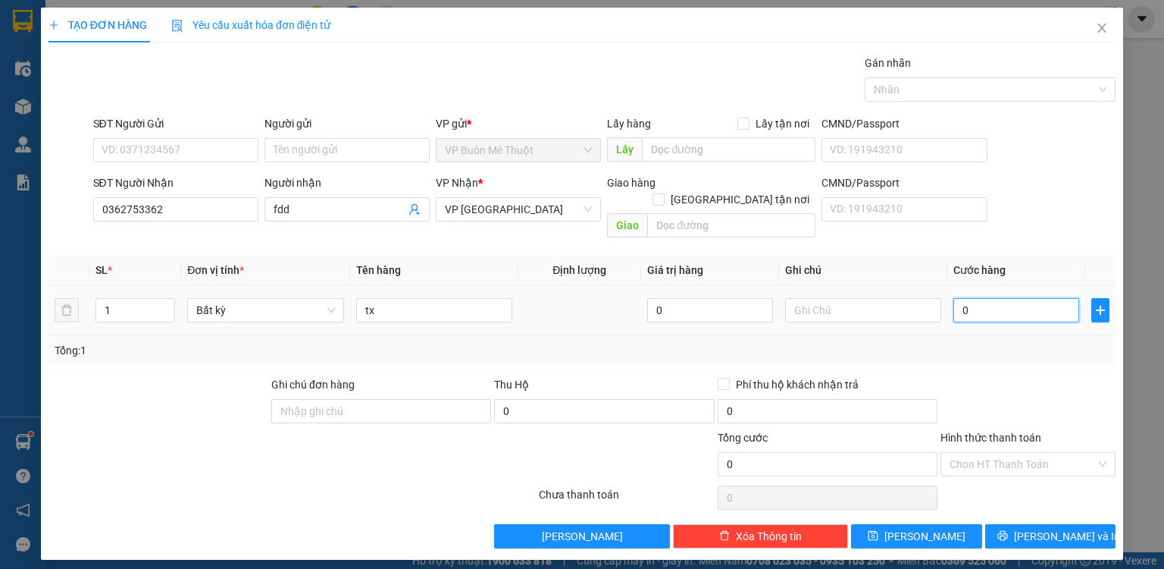
click at [1001, 299] on input "0" at bounding box center [1017, 310] width 126 height 24
type input "5"
type input "50"
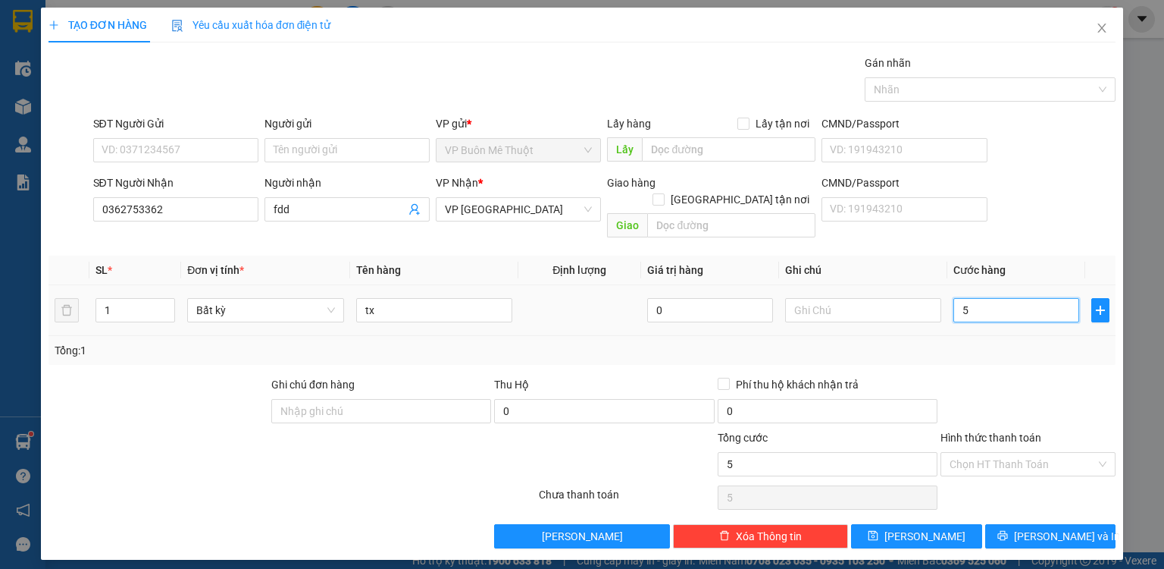
type input "50"
type input "50.000"
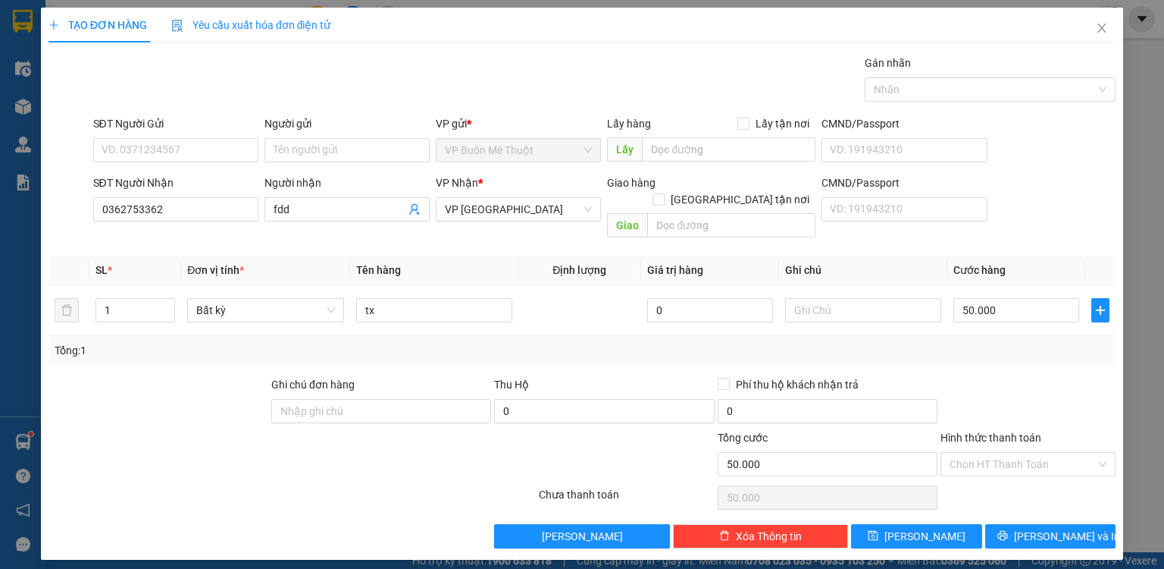
drag, startPoint x: 995, startPoint y: 449, endPoint x: 992, endPoint y: 461, distance: 12.5
click at [995, 453] on input "Hình thức thanh toán" at bounding box center [1023, 464] width 146 height 23
drag, startPoint x: 989, startPoint y: 471, endPoint x: 964, endPoint y: 504, distance: 41.7
click at [988, 476] on div "Tại văn phòng" at bounding box center [1028, 476] width 157 height 17
type input "0"
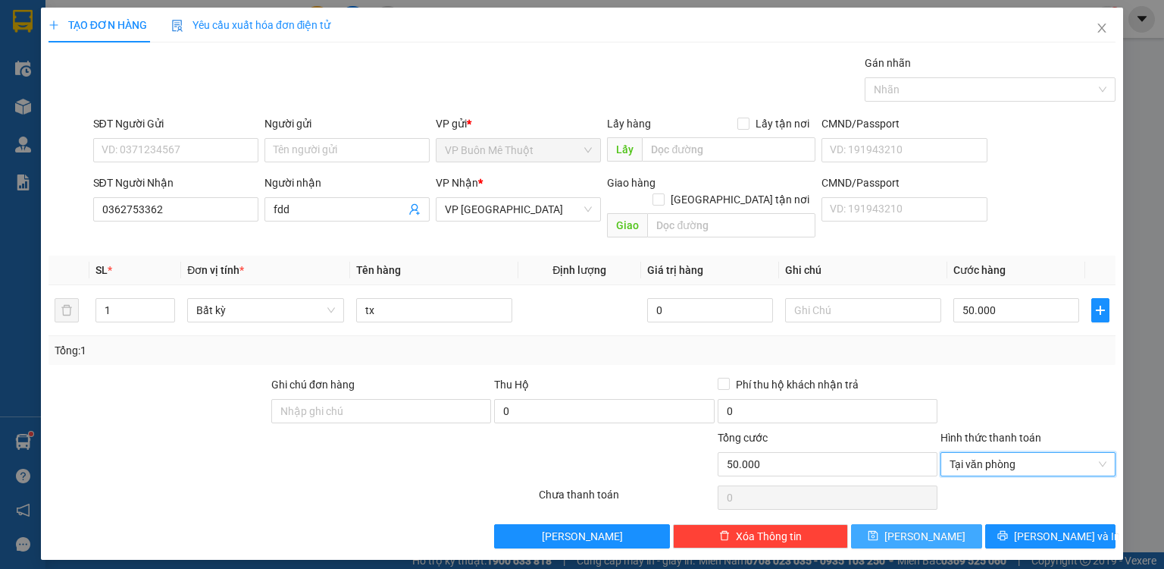
click at [950, 524] on button "[PERSON_NAME]" at bounding box center [916, 536] width 131 height 24
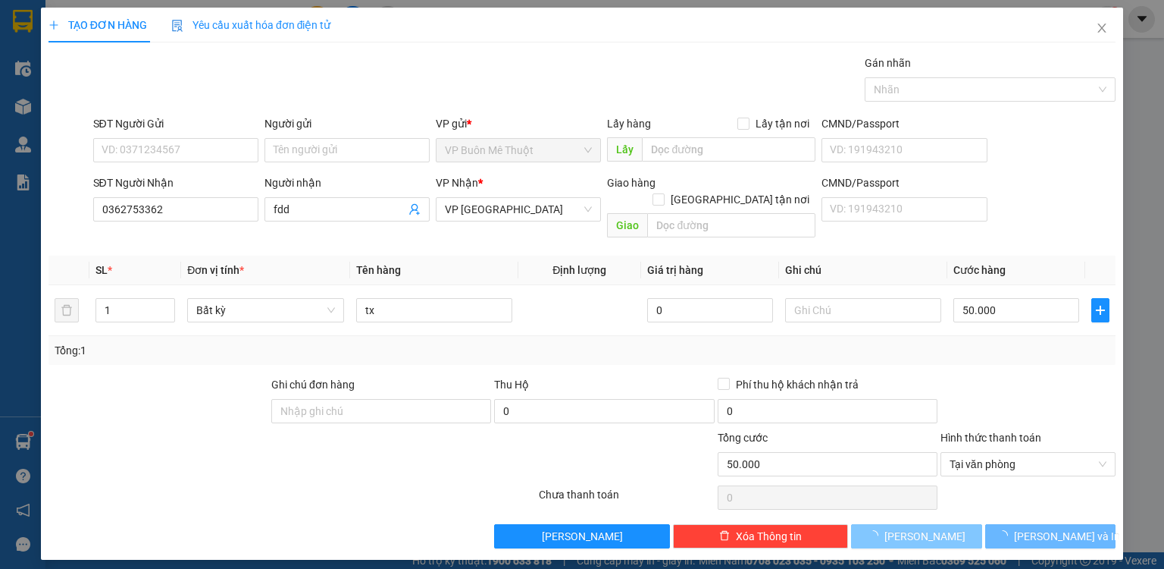
type input "0"
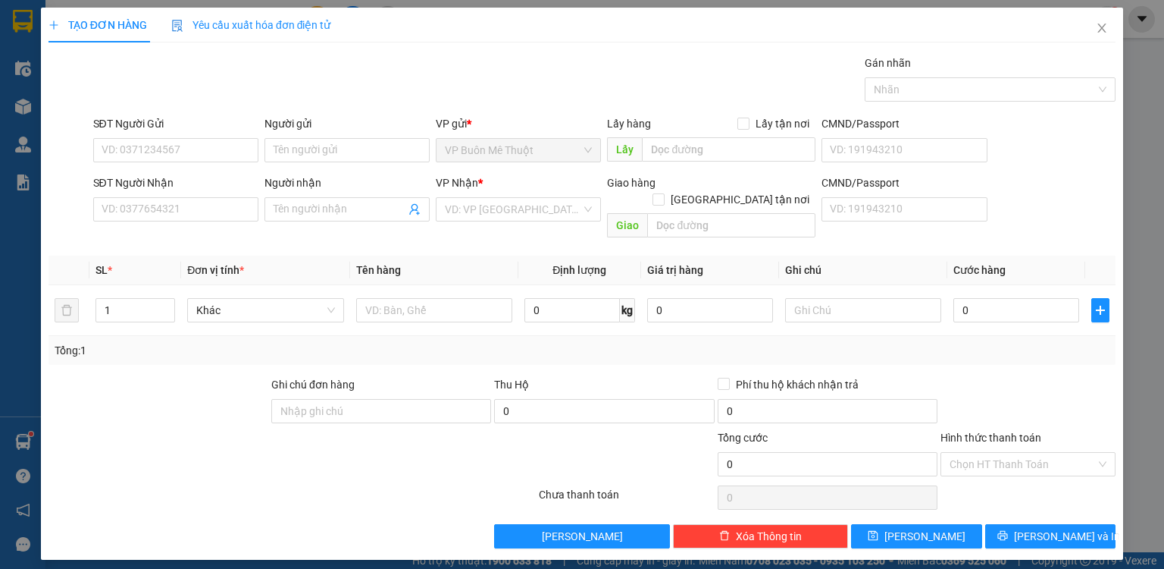
click at [185, 194] on div "SĐT Người Nhận" at bounding box center [175, 185] width 165 height 23
click at [176, 211] on input "SĐT Người Nhận" at bounding box center [175, 209] width 165 height 24
type input "0931771088"
click at [304, 215] on input "Người nhận" at bounding box center [340, 209] width 132 height 17
type input "d"
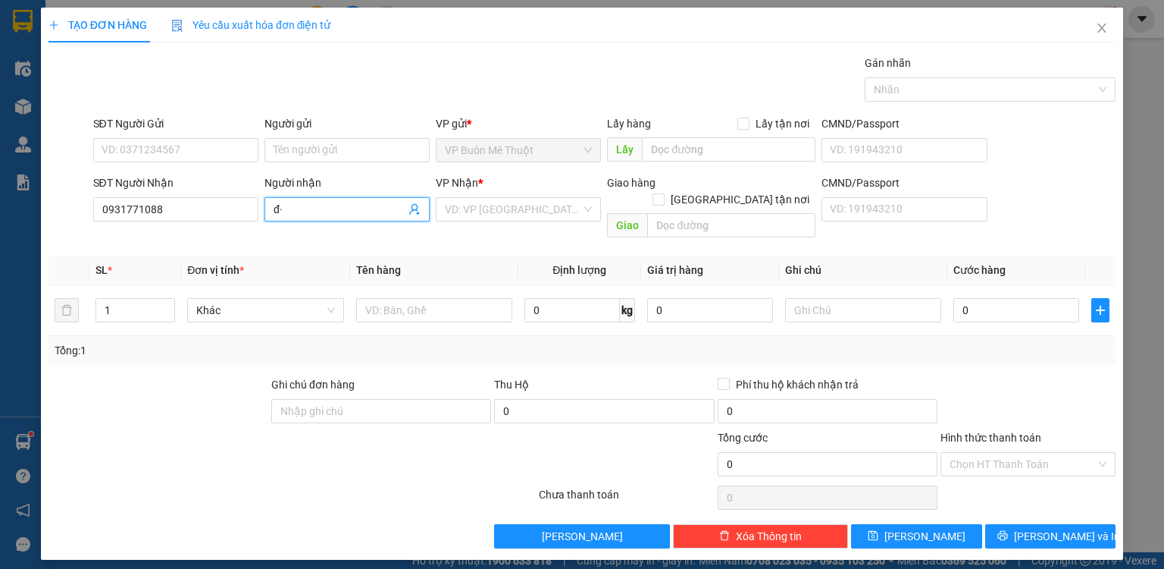
type input "đ"
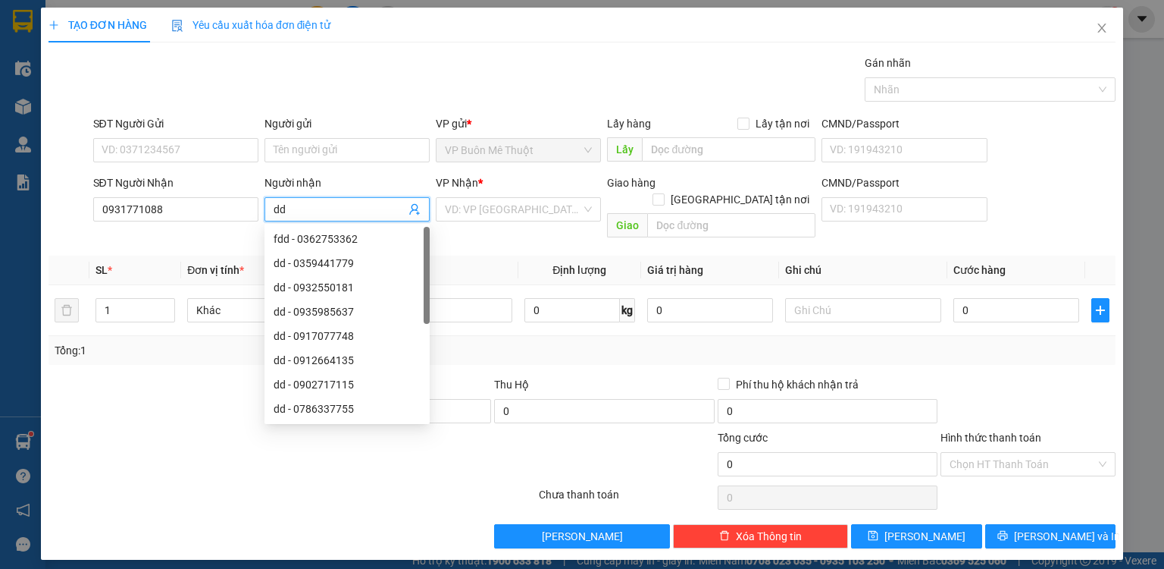
type input "dd"
click at [500, 224] on div "VP Nhận * VD: VP [GEOGRAPHIC_DATA]" at bounding box center [518, 200] width 165 height 53
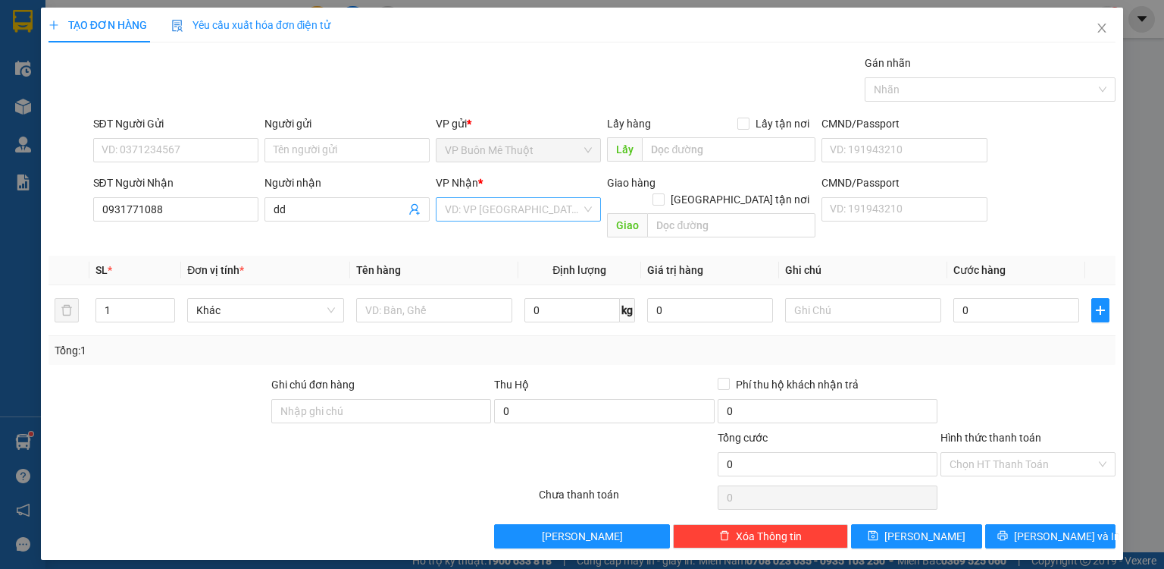
click at [484, 199] on input "search" at bounding box center [513, 209] width 136 height 23
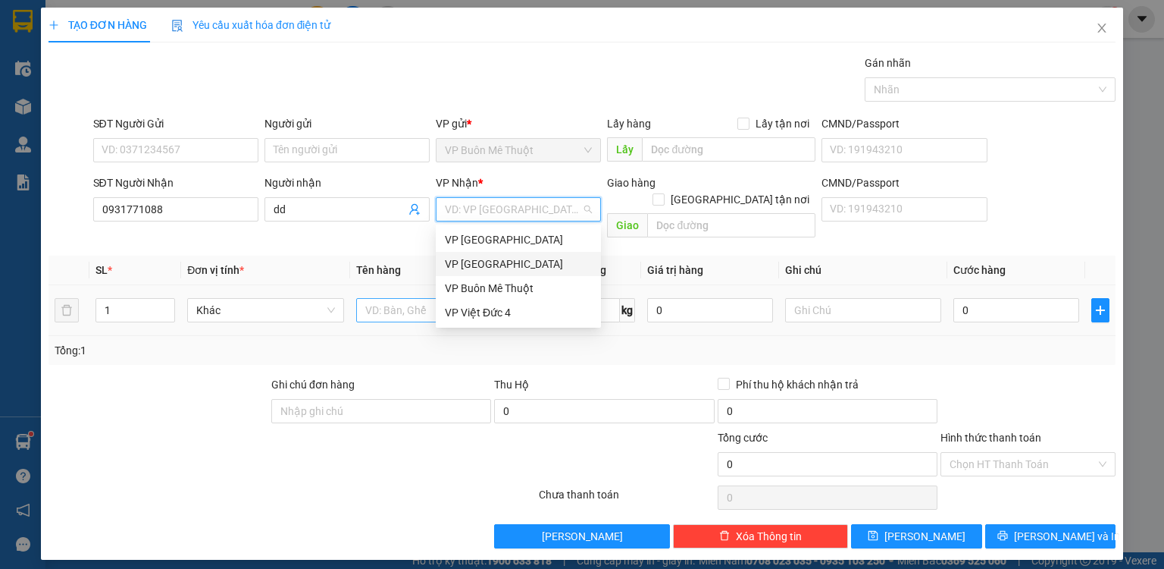
drag, startPoint x: 470, startPoint y: 266, endPoint x: 427, endPoint y: 291, distance: 49.9
click at [465, 270] on div "VP [GEOGRAPHIC_DATA]" at bounding box center [518, 263] width 147 height 17
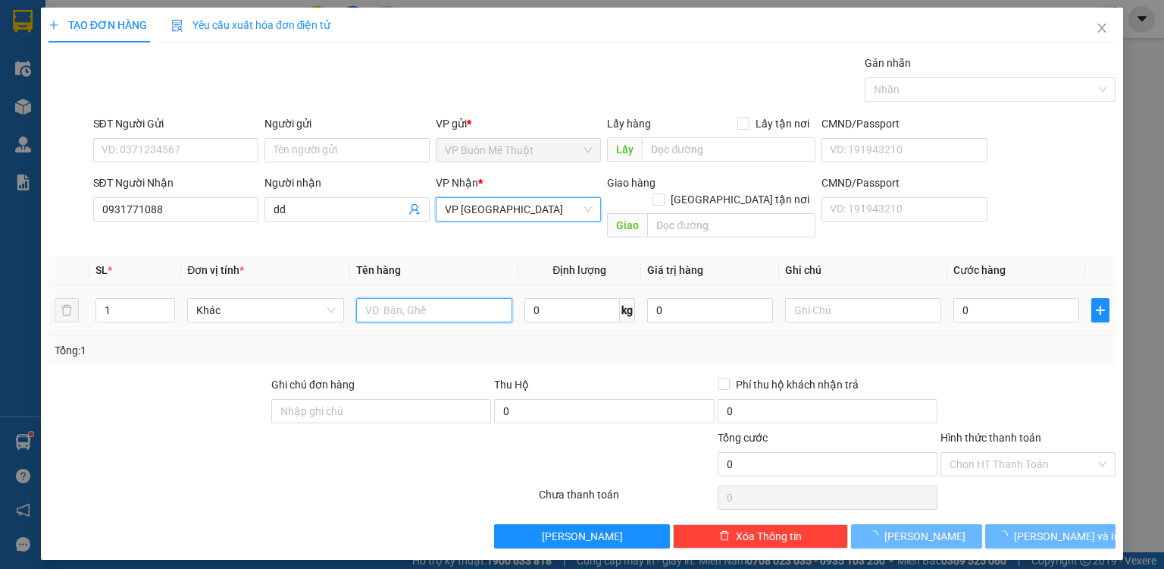
click at [404, 298] on input "text" at bounding box center [434, 310] width 156 height 24
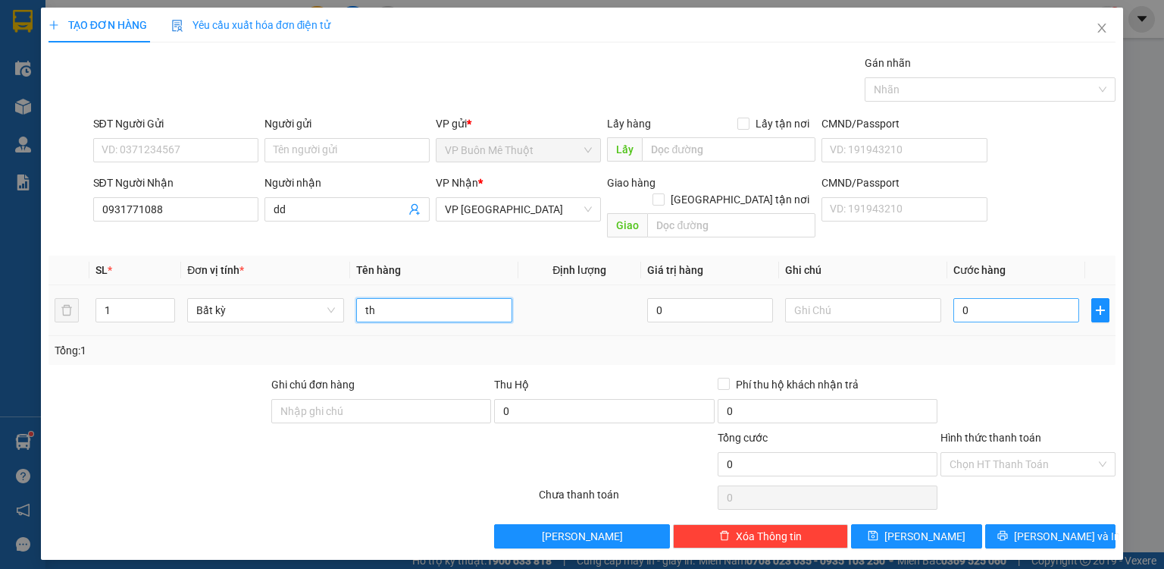
type input "th"
click at [979, 300] on input "0" at bounding box center [1017, 310] width 126 height 24
type input "6"
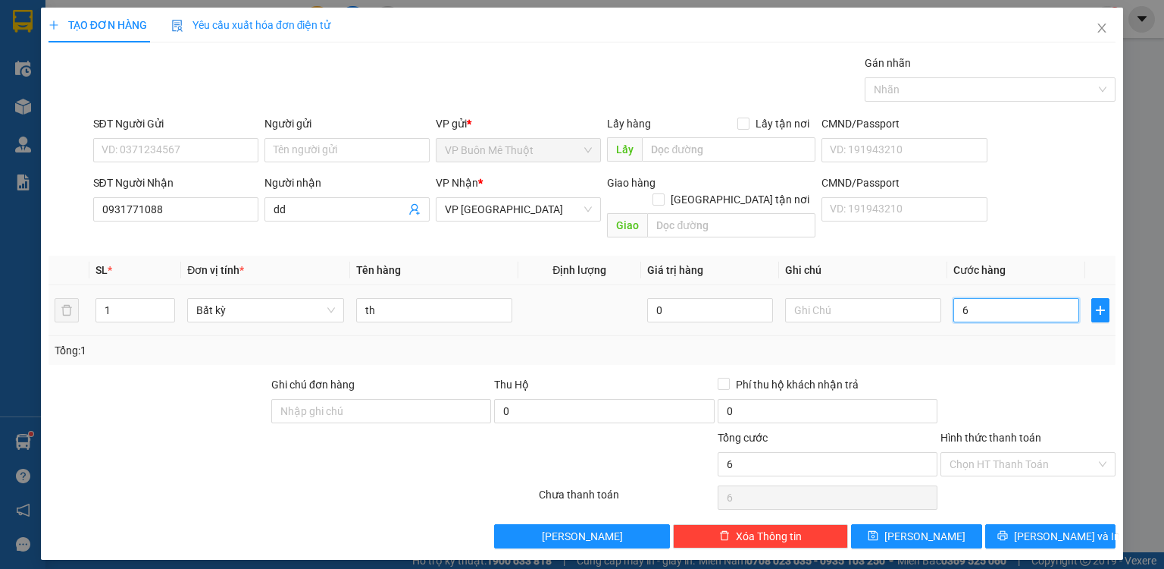
type input "60"
type input "60.000"
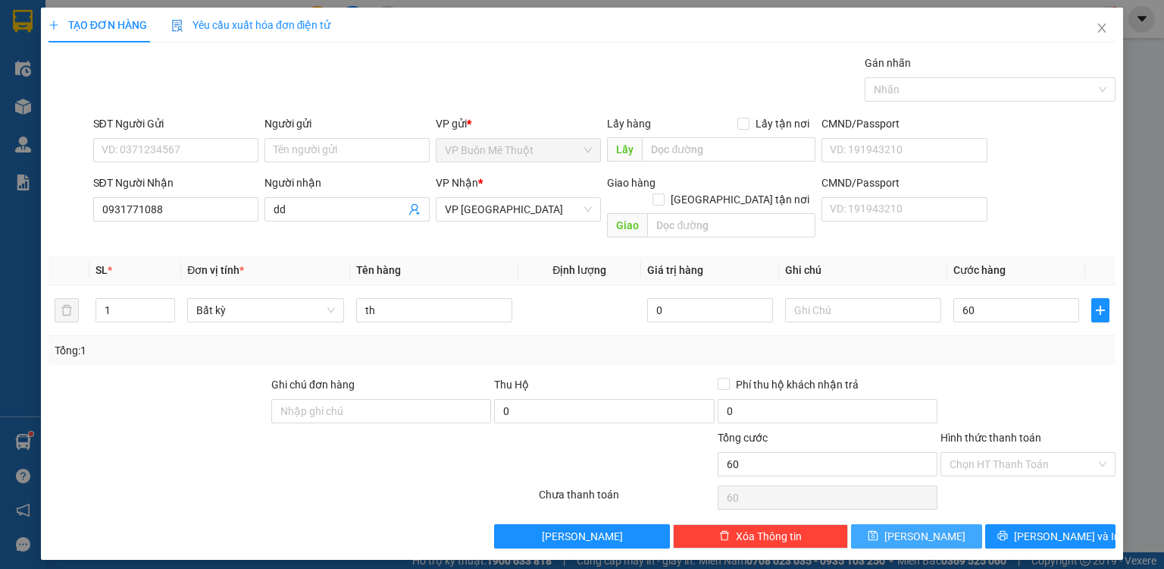
type input "60.000"
click at [938, 524] on button "[PERSON_NAME]" at bounding box center [916, 536] width 131 height 24
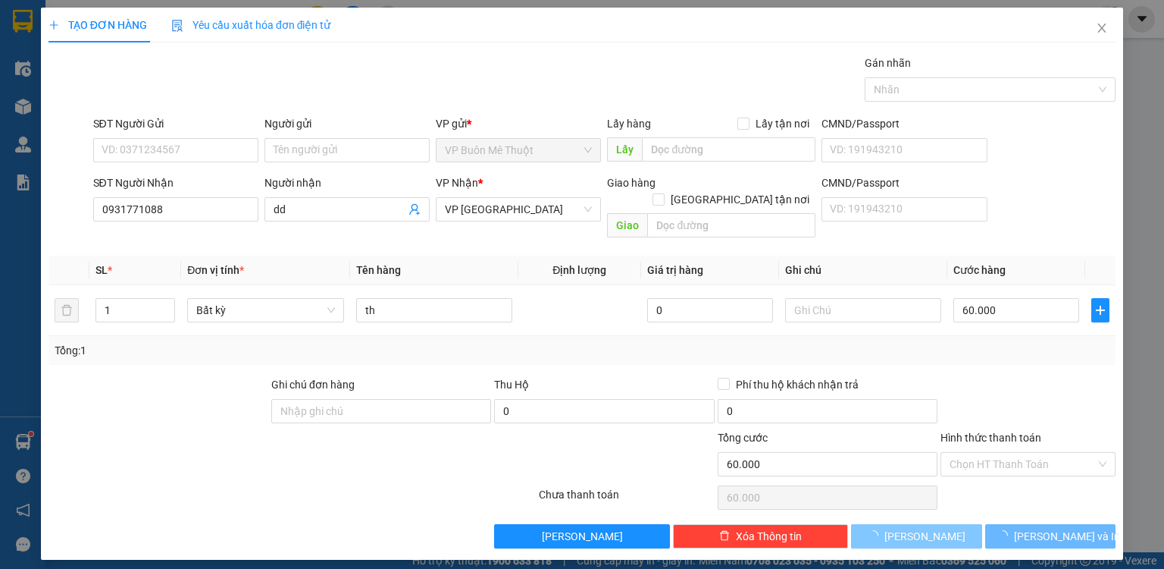
type input "0"
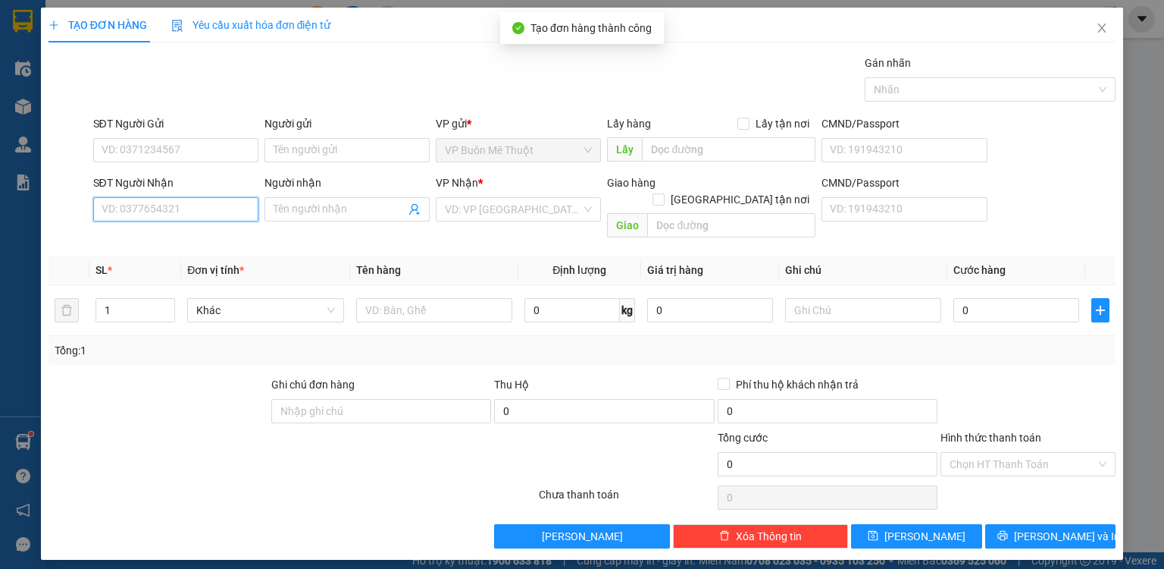
click at [224, 202] on input "SĐT Người Nhận" at bounding box center [175, 209] width 165 height 24
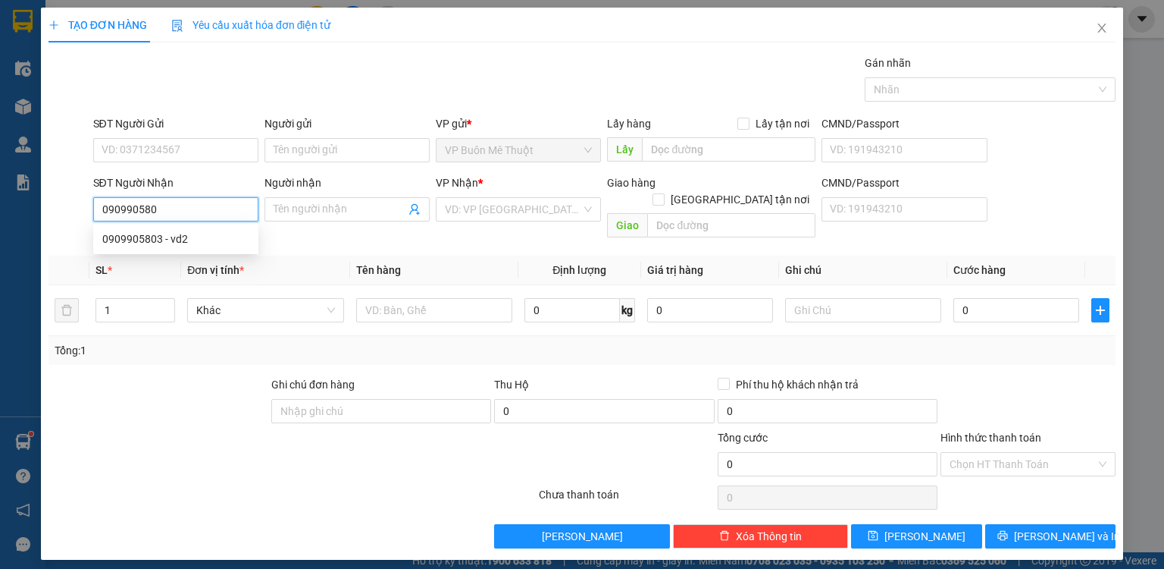
type input "0909905803"
click at [197, 230] on div "0909905803 - vd2" at bounding box center [175, 238] width 147 height 17
type input "vd2"
type input "50.000"
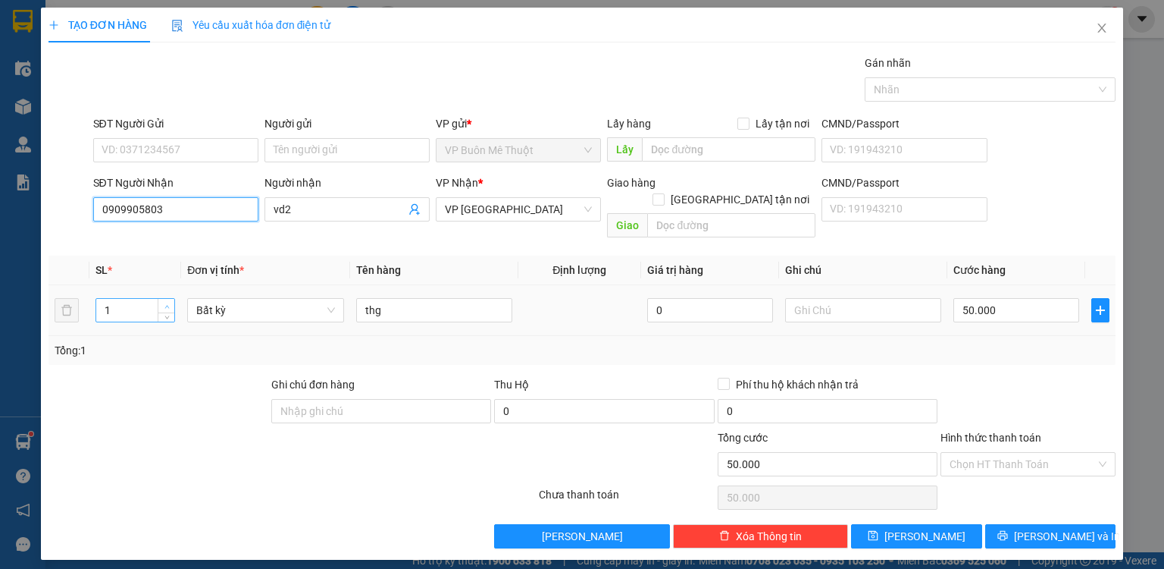
type input "0909905803"
type input "2"
click at [170, 302] on span "up" at bounding box center [166, 306] width 9 height 9
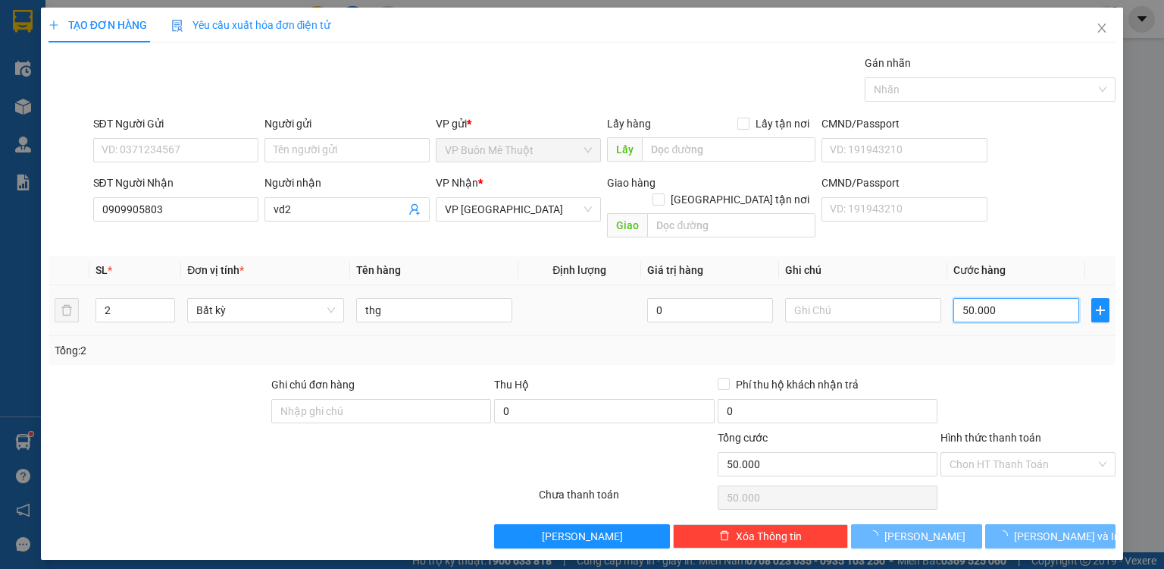
click at [998, 298] on input "50.000" at bounding box center [1017, 310] width 126 height 24
type input "01"
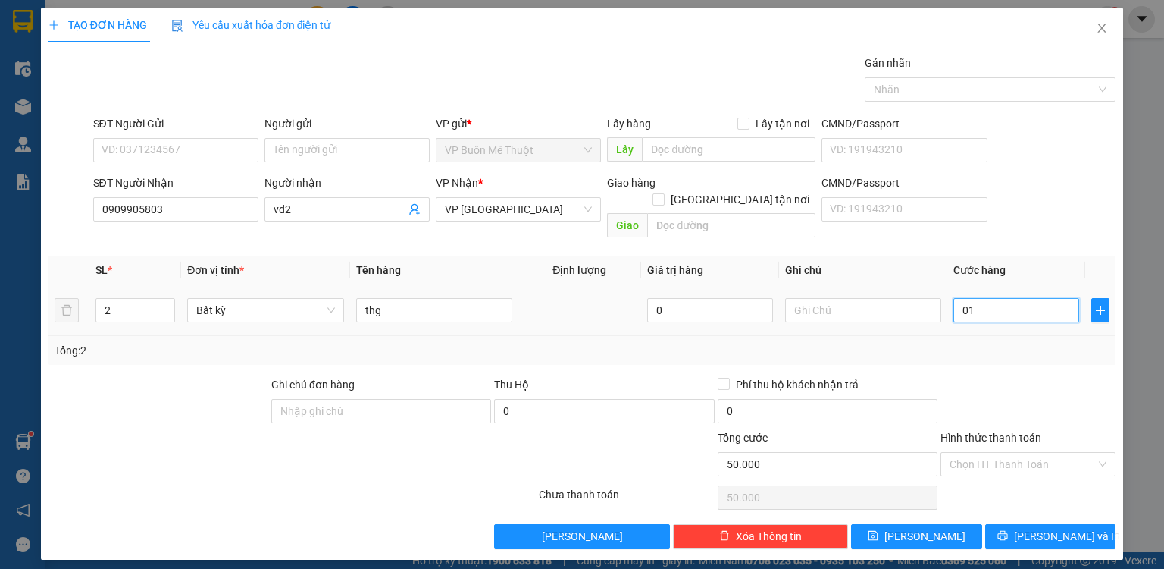
type input "1"
type input "12"
type input "0.120"
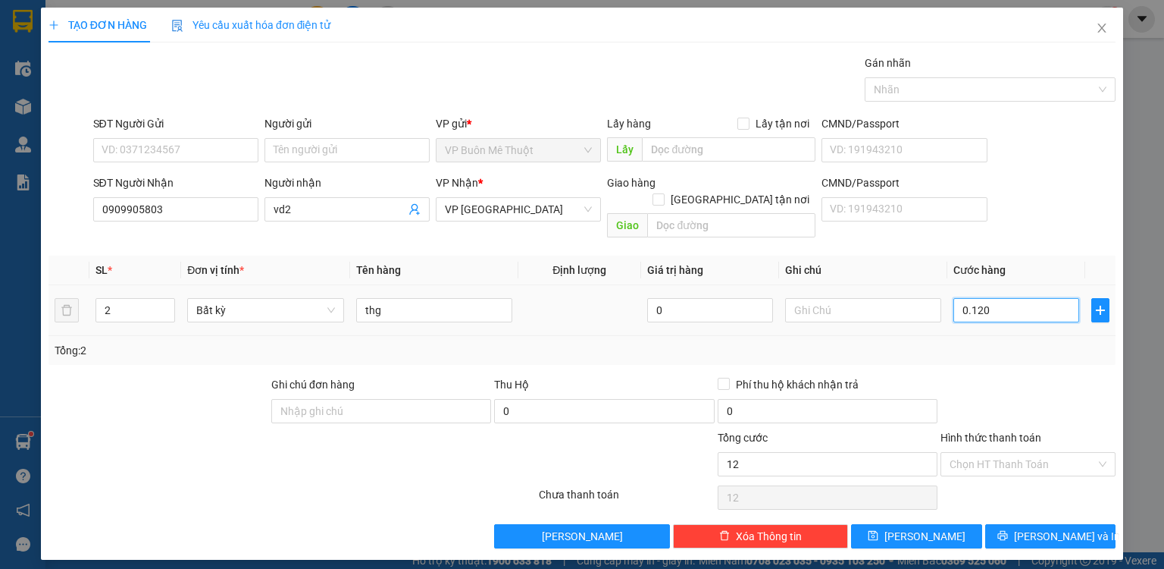
type input "120"
type input "0.120"
type input "120.000"
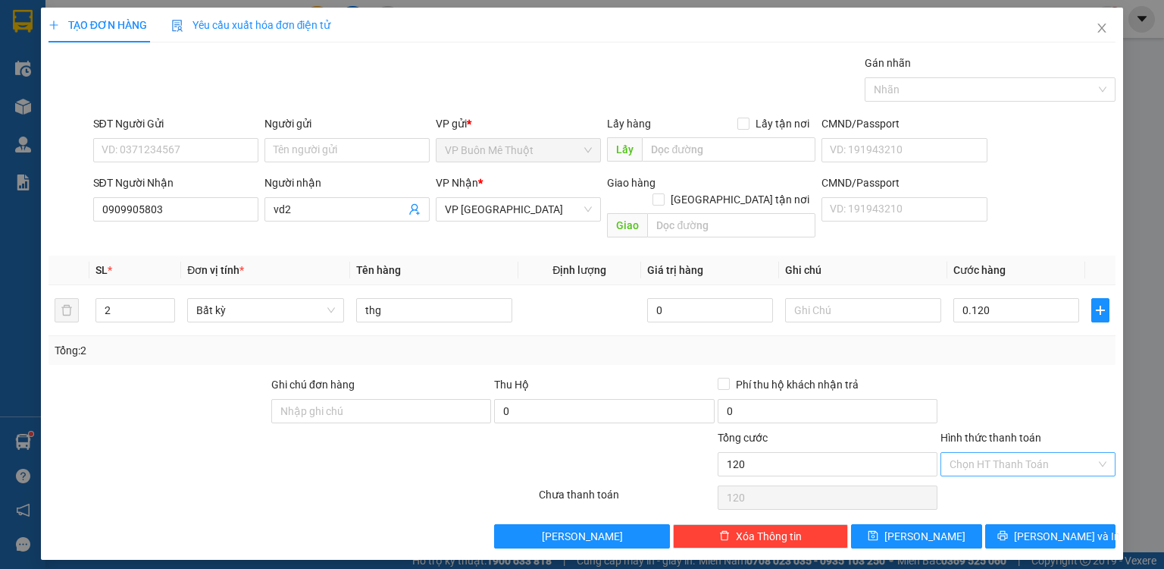
type input "120.000"
drag, startPoint x: 981, startPoint y: 448, endPoint x: 992, endPoint y: 471, distance: 25.1
click at [981, 453] on input "Hình thức thanh toán" at bounding box center [1023, 464] width 146 height 23
drag, startPoint x: 992, startPoint y: 476, endPoint x: 988, endPoint y: 486, distance: 10.9
click at [992, 476] on div "Tại văn phòng" at bounding box center [1028, 476] width 157 height 17
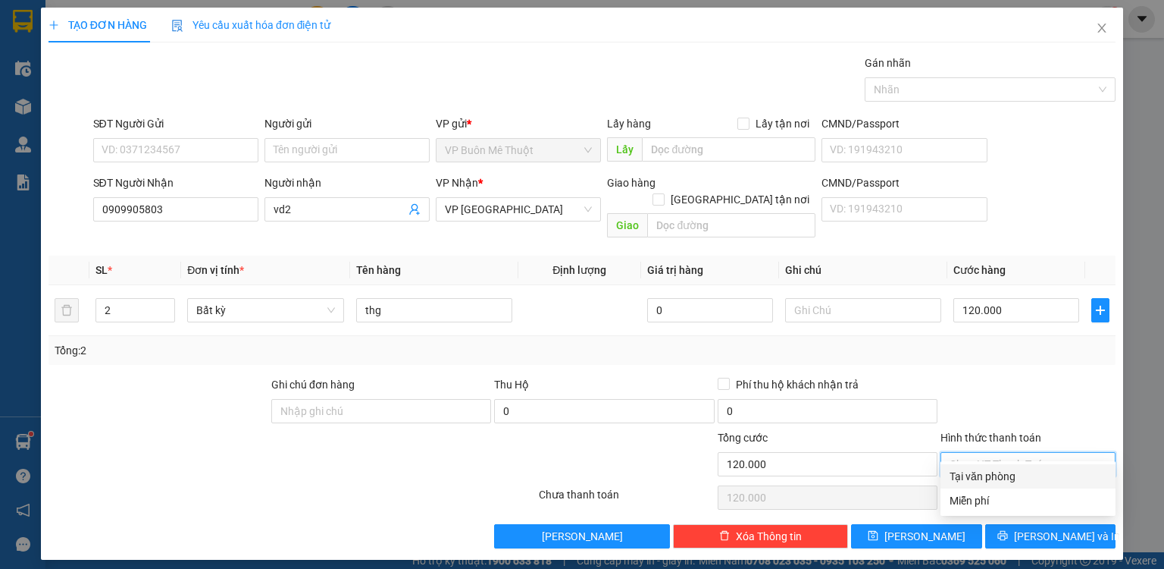
type input "0"
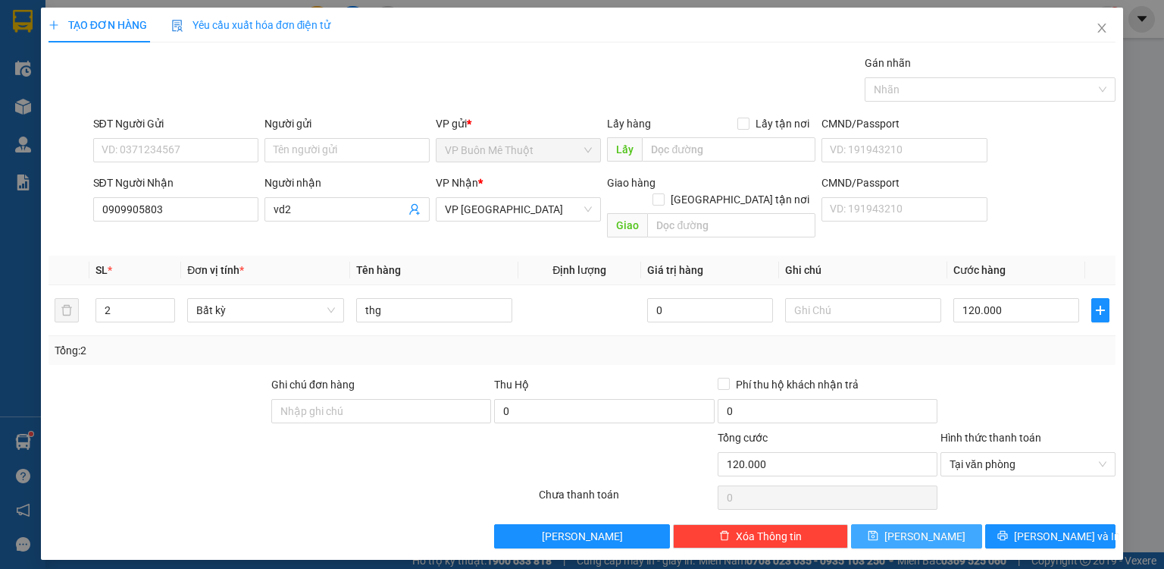
click at [943, 524] on button "[PERSON_NAME]" at bounding box center [916, 536] width 131 height 24
type input "0"
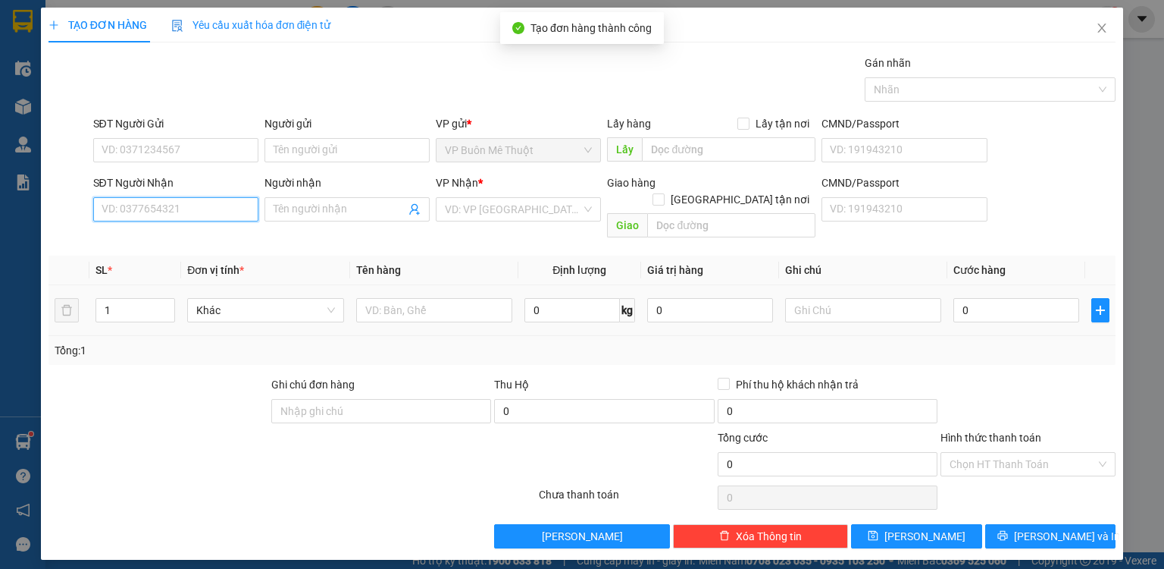
click at [237, 210] on input "SĐT Người Nhận" at bounding box center [175, 209] width 165 height 24
click at [218, 215] on input "0974272" at bounding box center [175, 209] width 165 height 24
type input "0974272729"
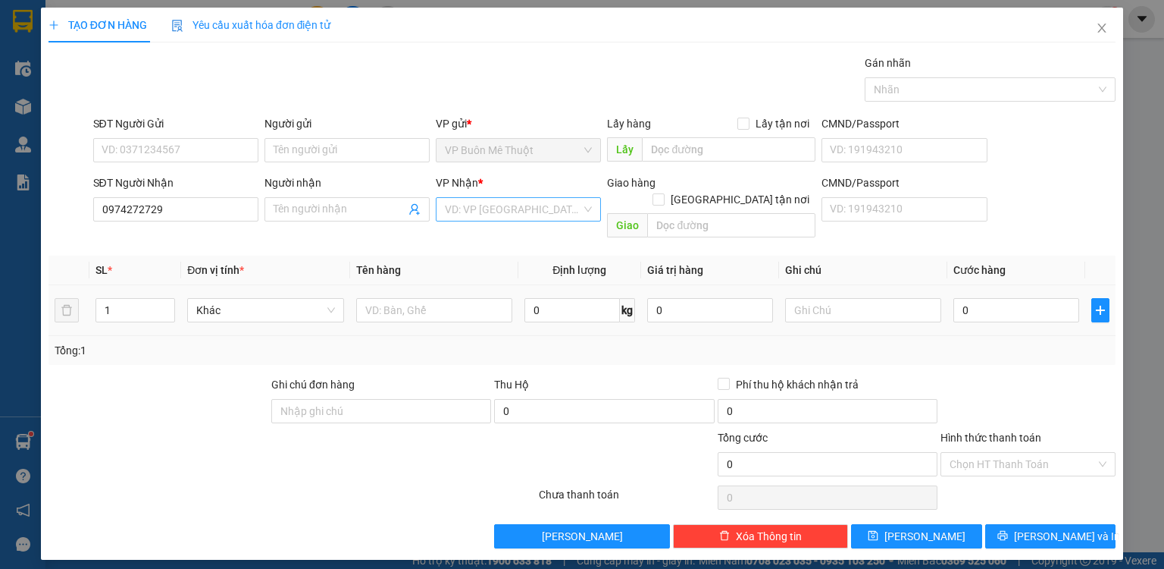
click at [469, 209] on input "search" at bounding box center [513, 209] width 136 height 23
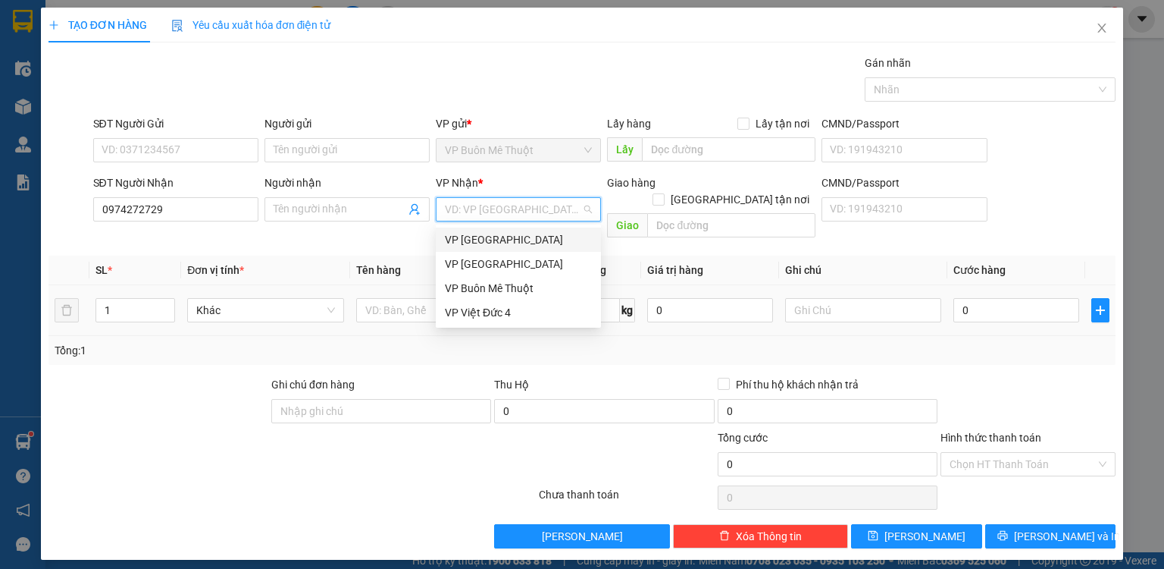
click at [487, 241] on div "VP [GEOGRAPHIC_DATA]" at bounding box center [518, 239] width 147 height 17
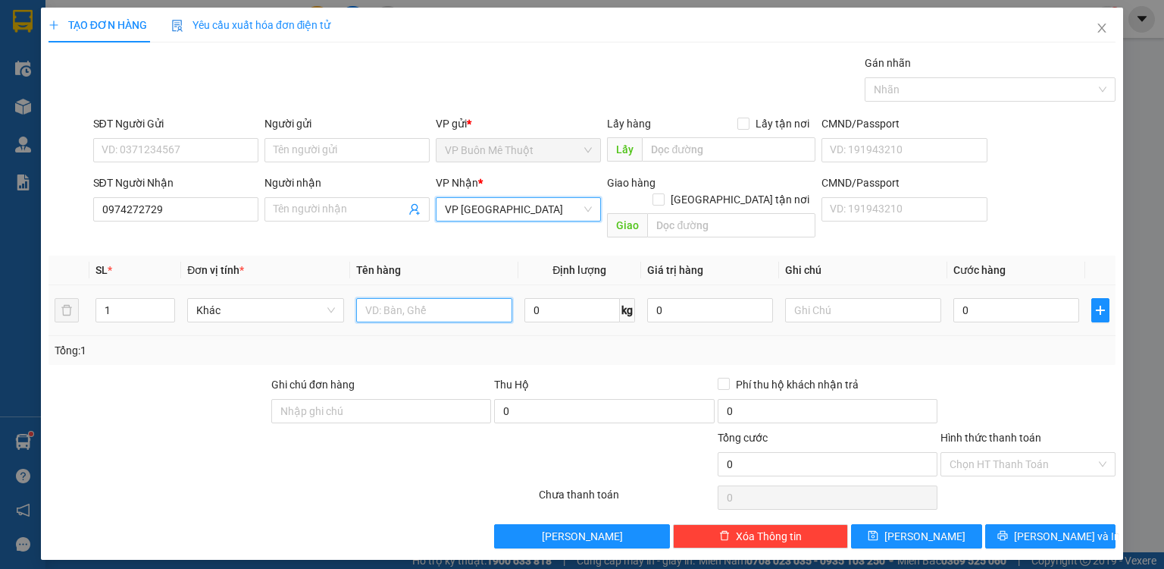
click at [420, 298] on input "text" at bounding box center [434, 310] width 156 height 24
type input "b"
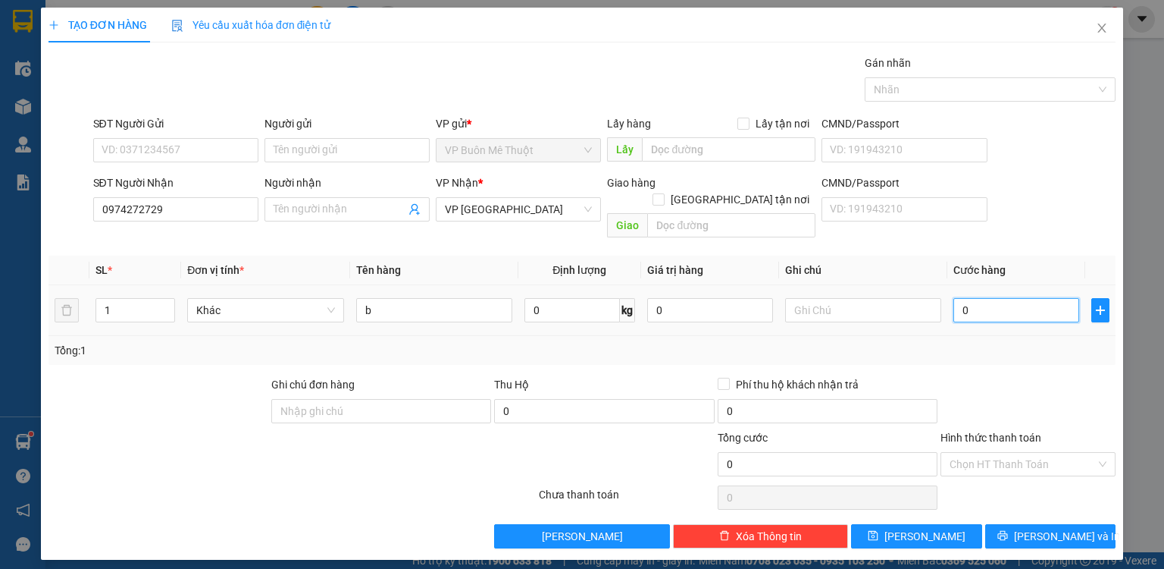
click at [979, 299] on input "0" at bounding box center [1017, 310] width 126 height 24
type input "1"
type input "10"
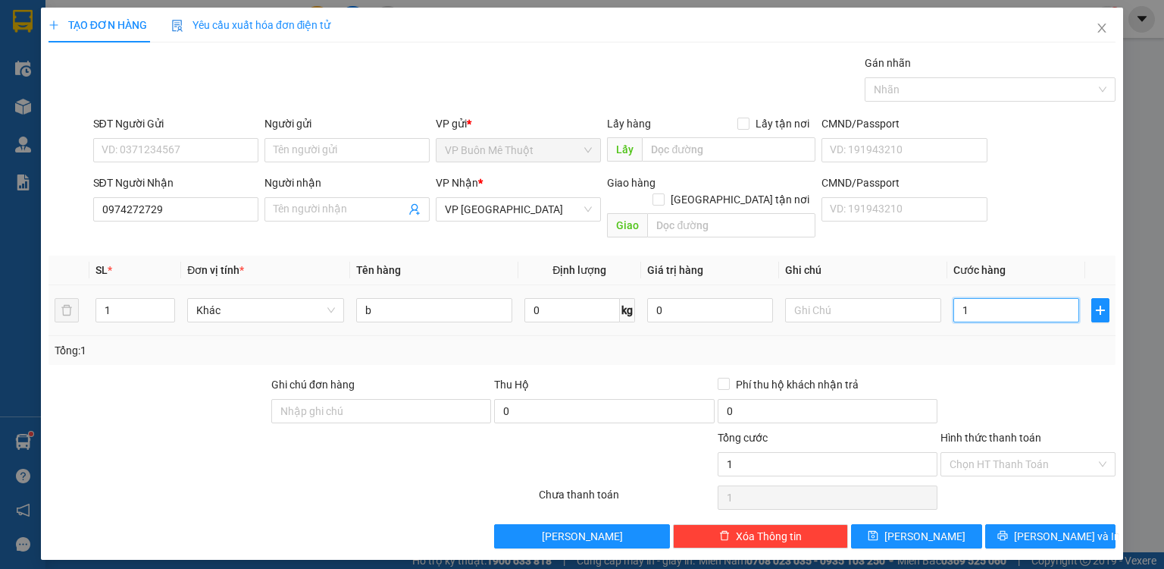
type input "10"
type input "100"
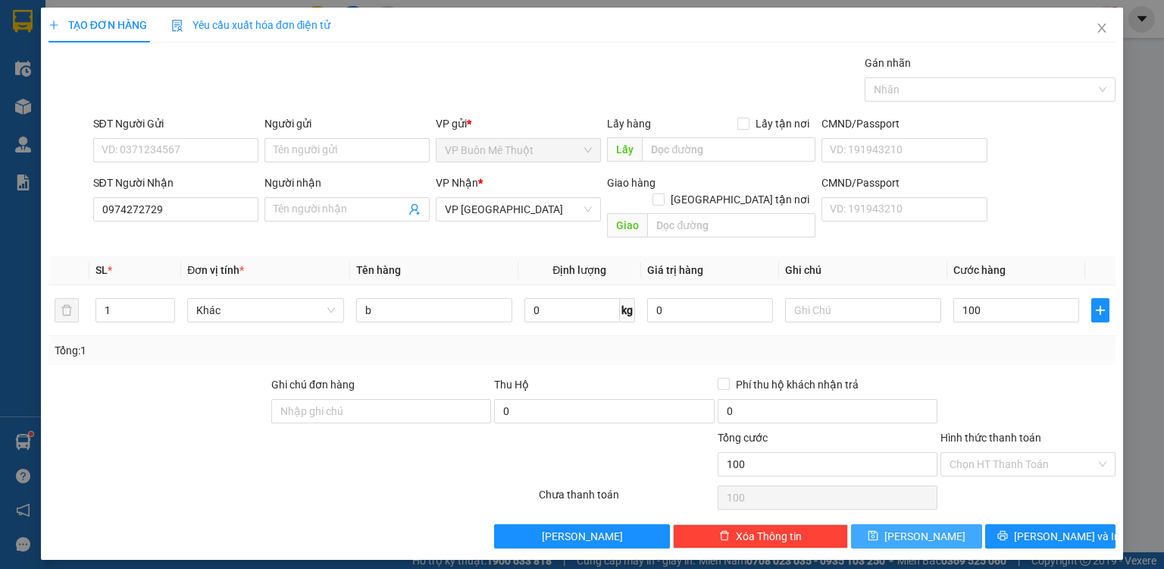
type input "100.000"
click at [970, 524] on button "[PERSON_NAME]" at bounding box center [916, 536] width 131 height 24
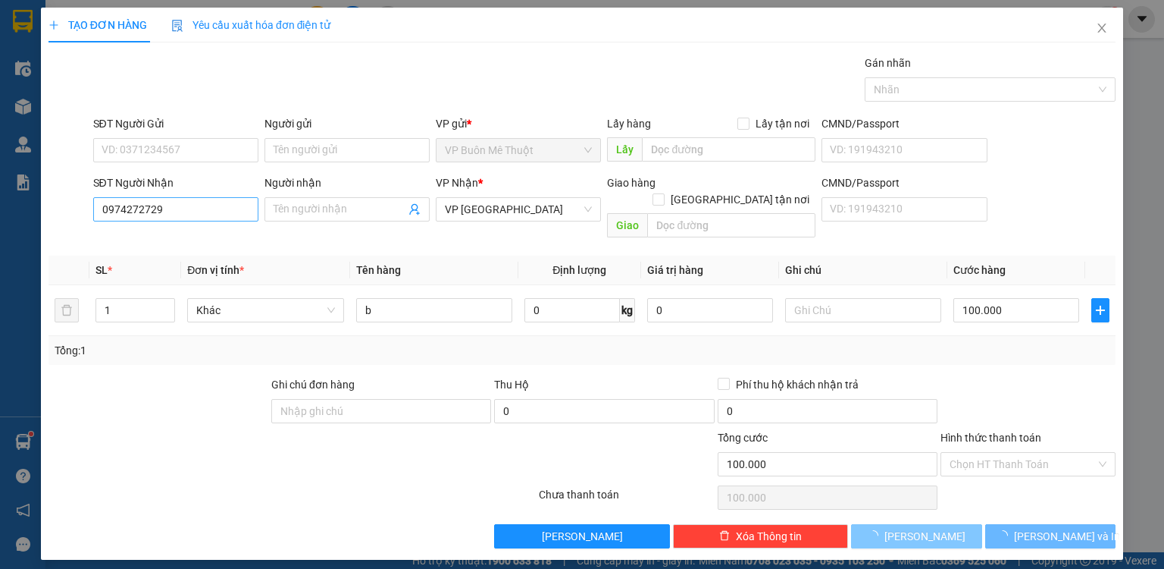
type input "0"
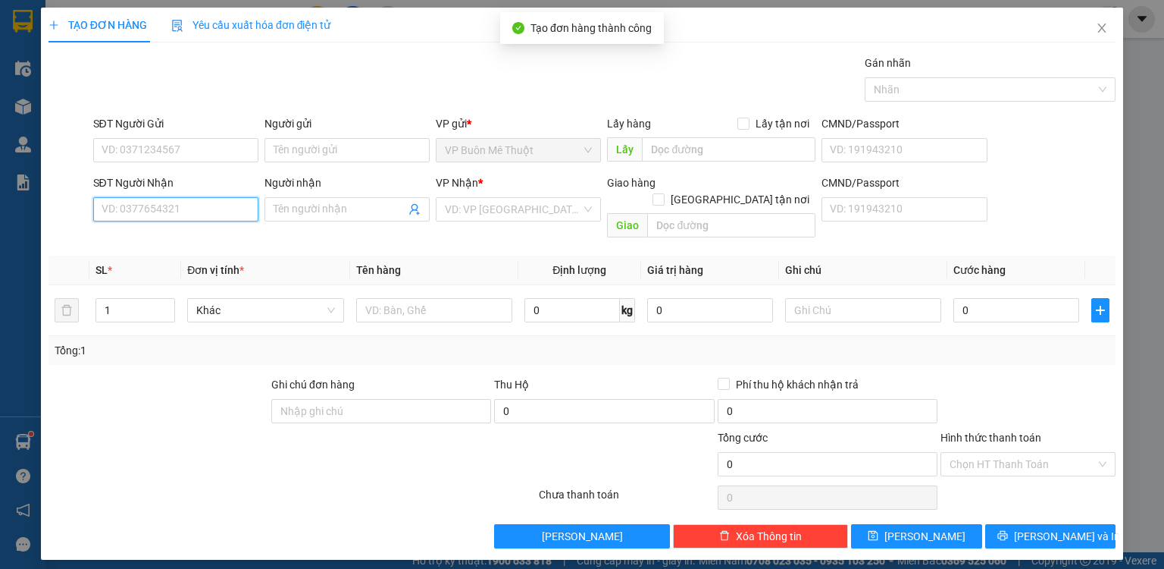
click at [205, 213] on input "SĐT Người Nhận" at bounding box center [175, 209] width 165 height 24
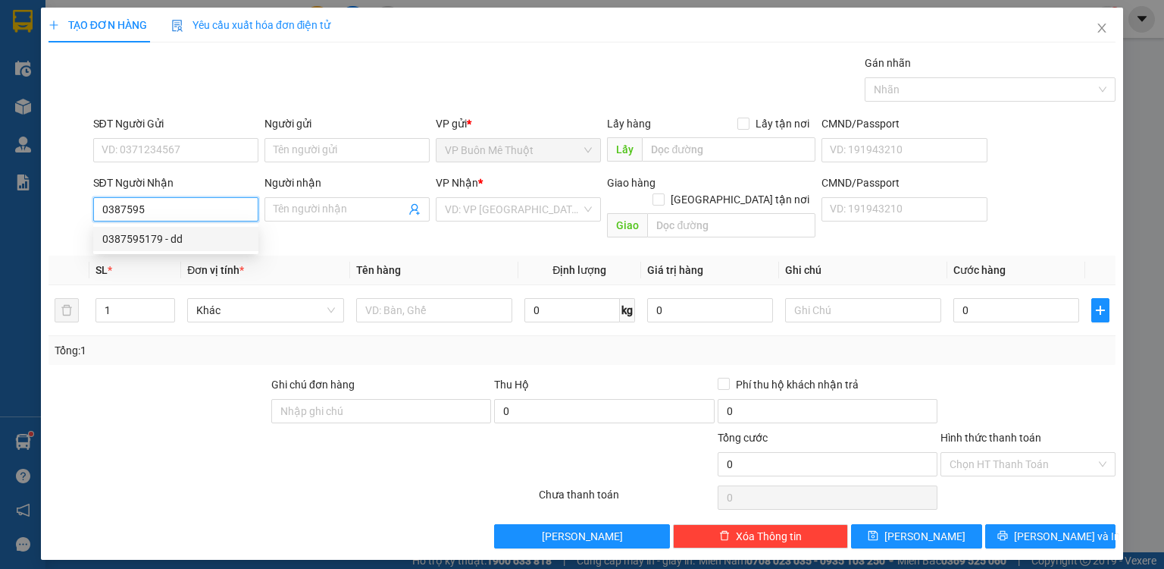
click at [203, 230] on div "0387595179 - dd" at bounding box center [175, 238] width 147 height 17
type input "0387595179"
type input "dd"
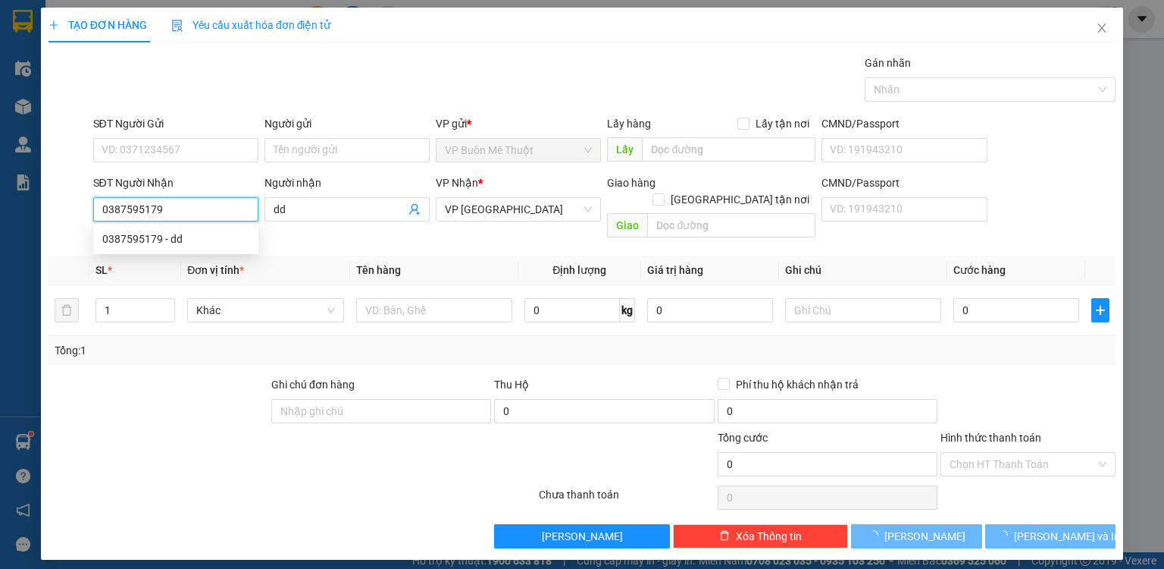
type input "120.000"
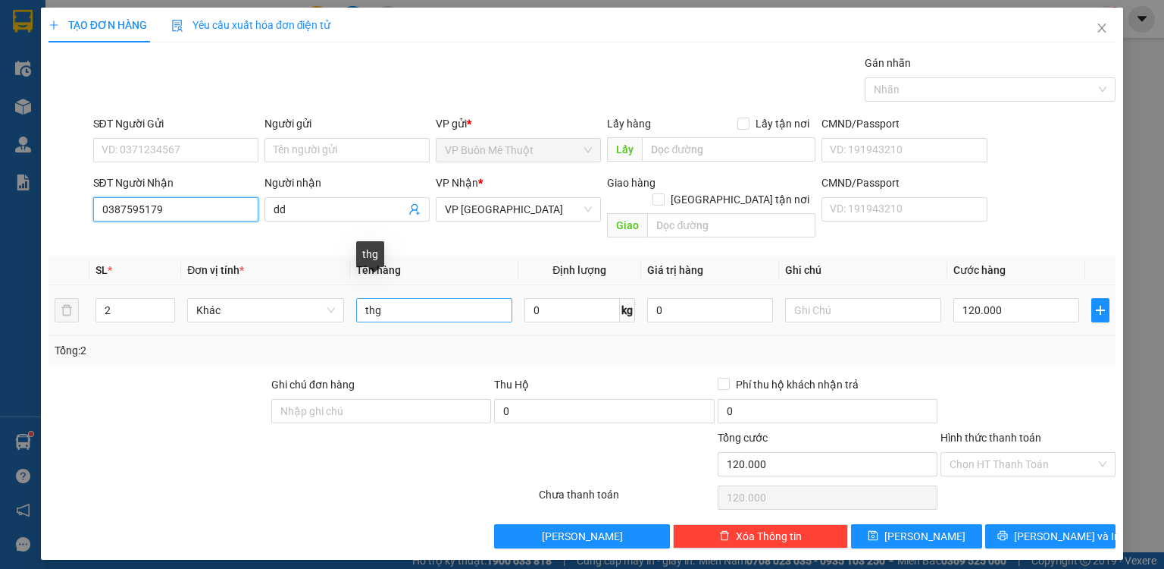
type input "0387595179"
click at [471, 298] on input "thg" at bounding box center [434, 310] width 156 height 24
type input "thg can"
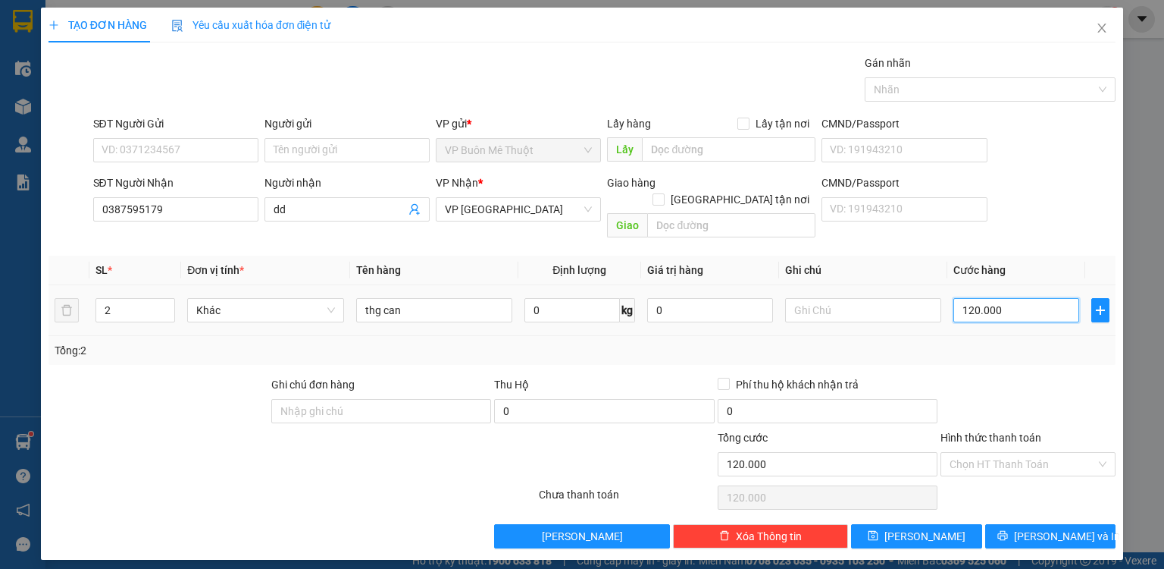
click at [1008, 298] on input "120.000" at bounding box center [1017, 310] width 126 height 24
type input "1"
type input "15"
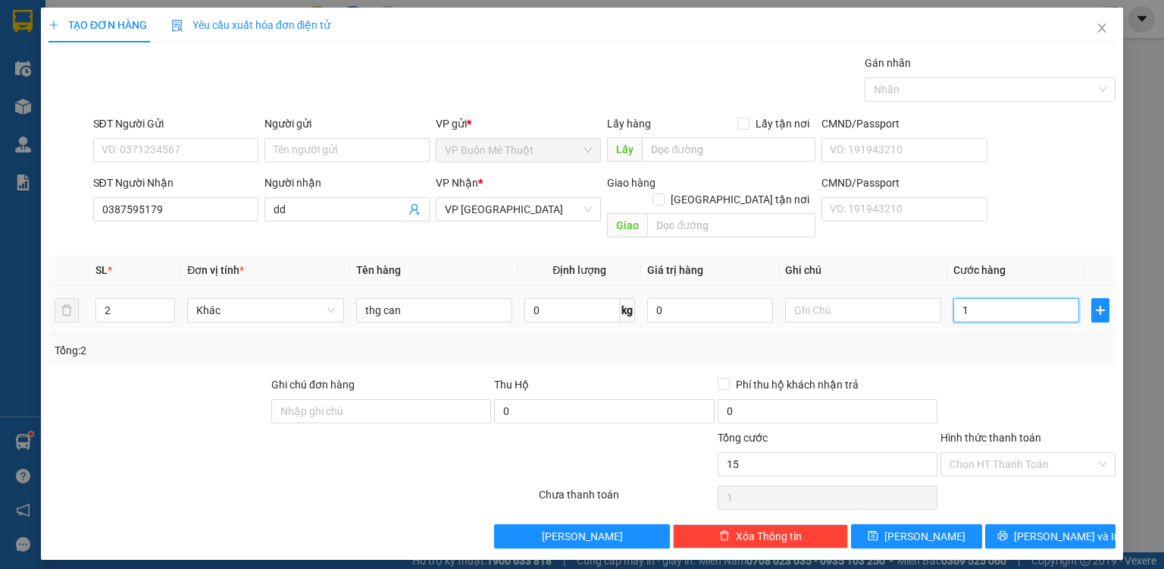
type input "15"
type input "150"
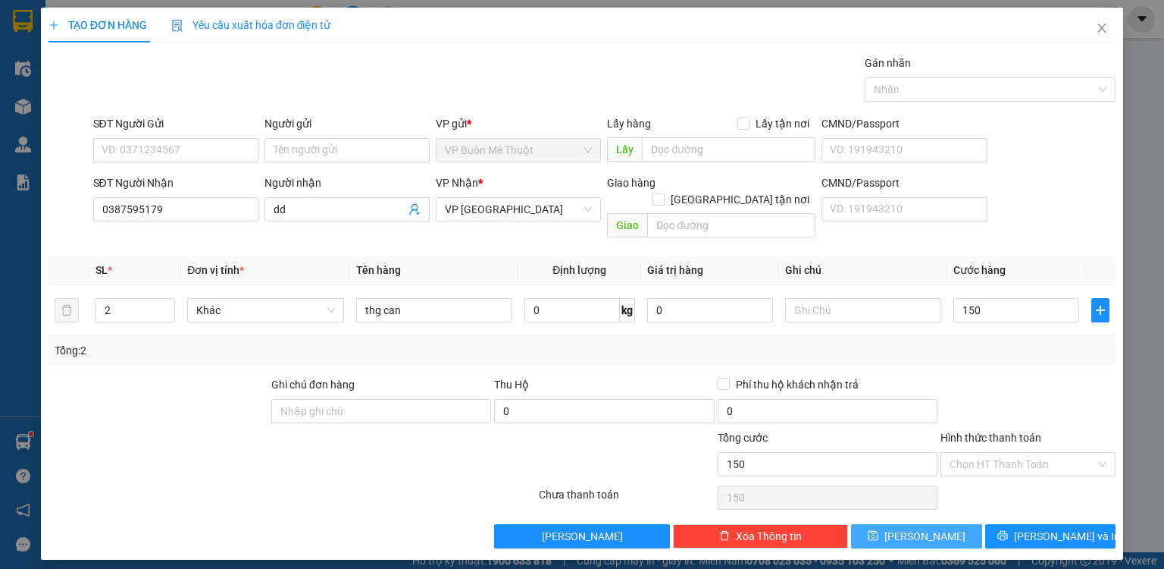
type input "150.000"
drag, startPoint x: 948, startPoint y: 512, endPoint x: 600, endPoint y: 421, distance: 359.6
click at [947, 524] on button "[PERSON_NAME]" at bounding box center [916, 536] width 131 height 24
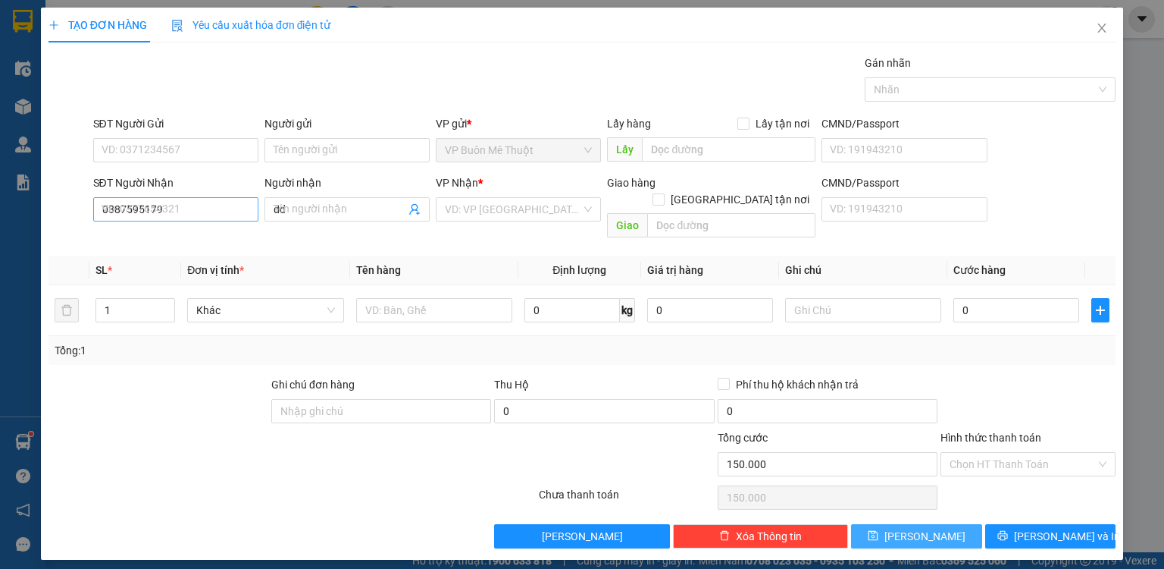
type input "0"
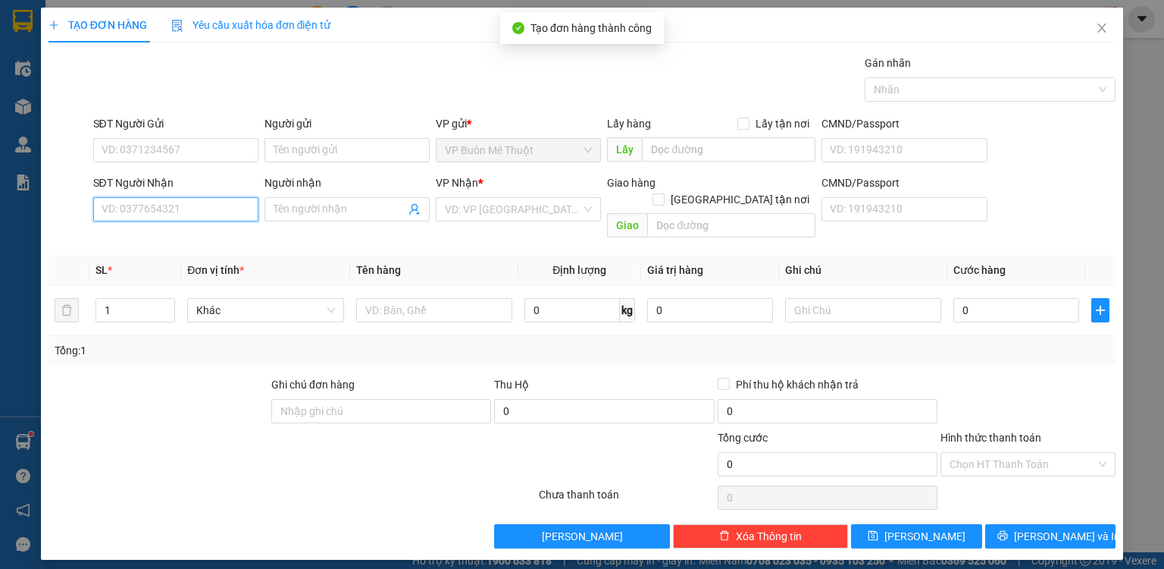
click at [203, 207] on input "SĐT Người Nhận" at bounding box center [175, 209] width 165 height 24
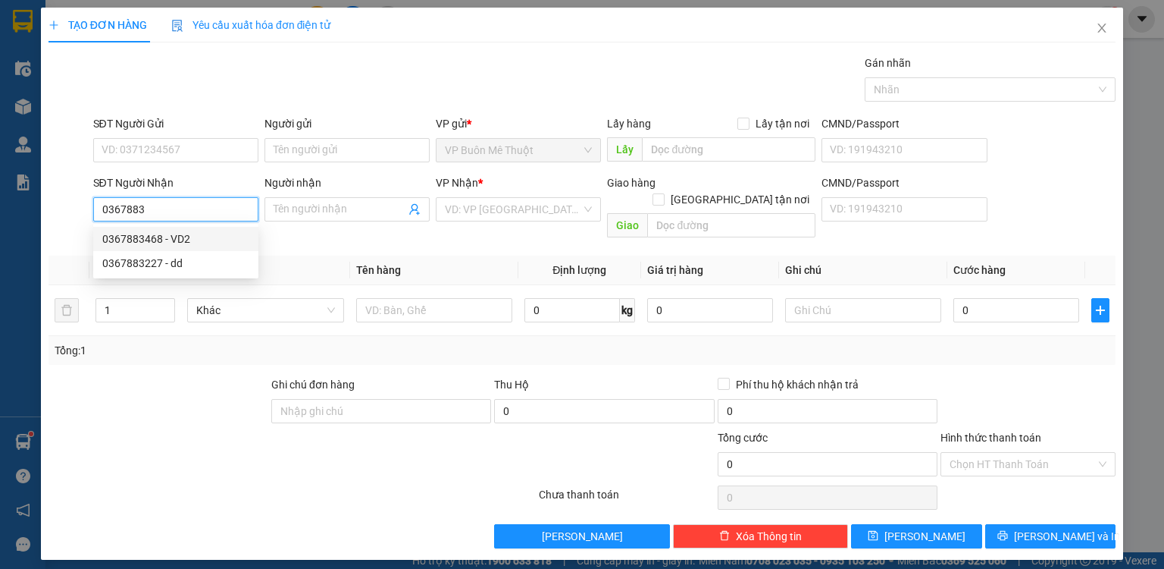
click at [203, 242] on div "0367883468 - VD2" at bounding box center [175, 238] width 147 height 17
type input "0367883468"
type input "VD2"
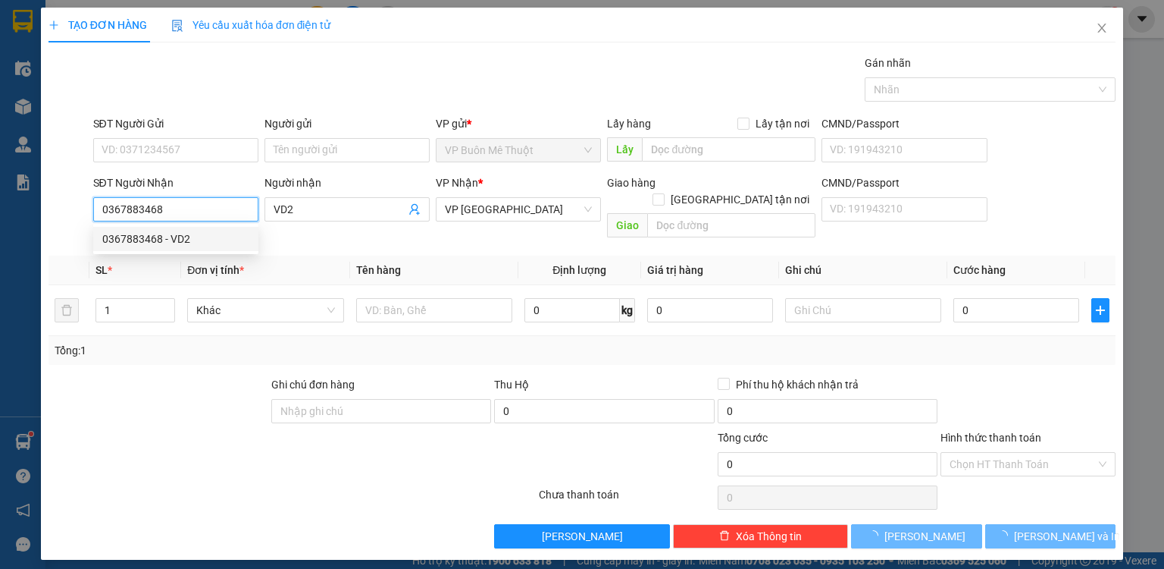
type input "50.000"
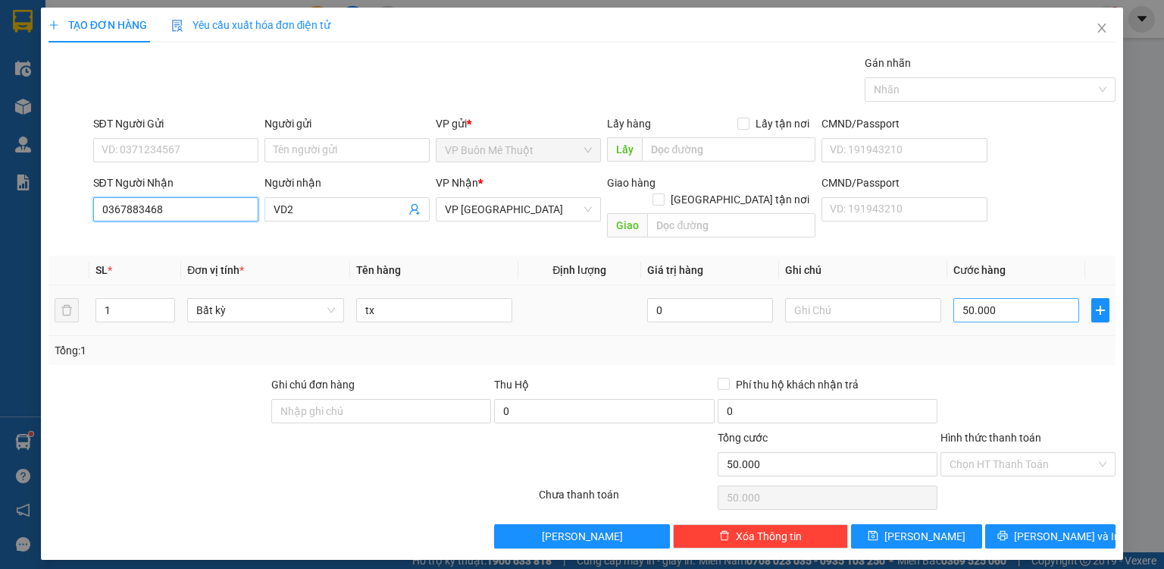
type input "0367883468"
click at [1015, 298] on input "50.000" at bounding box center [1017, 310] width 126 height 24
type input "7"
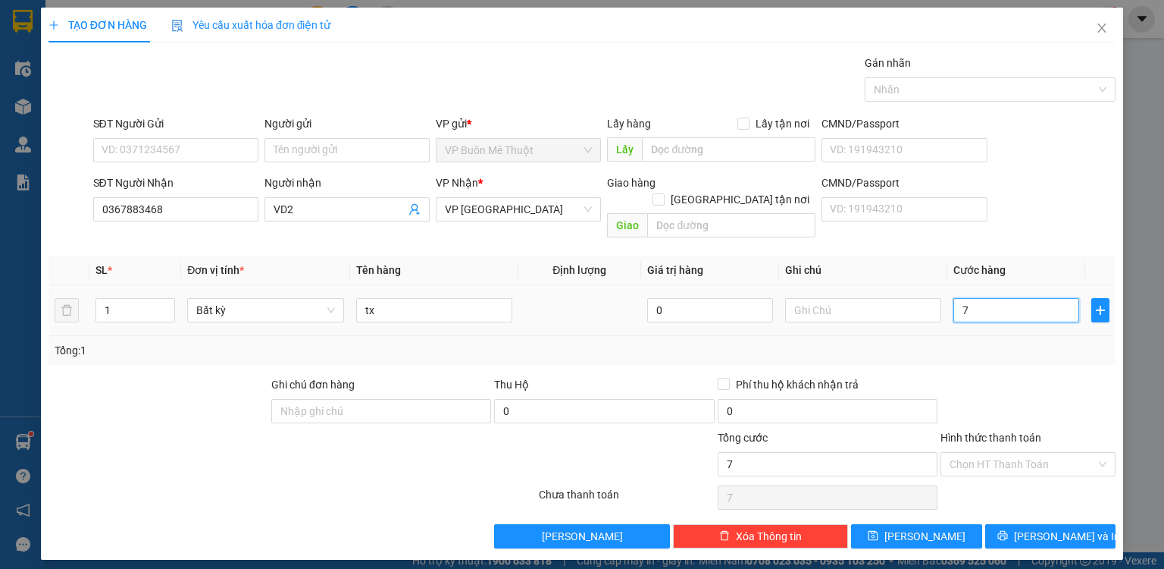
type input "70"
type input "70.000"
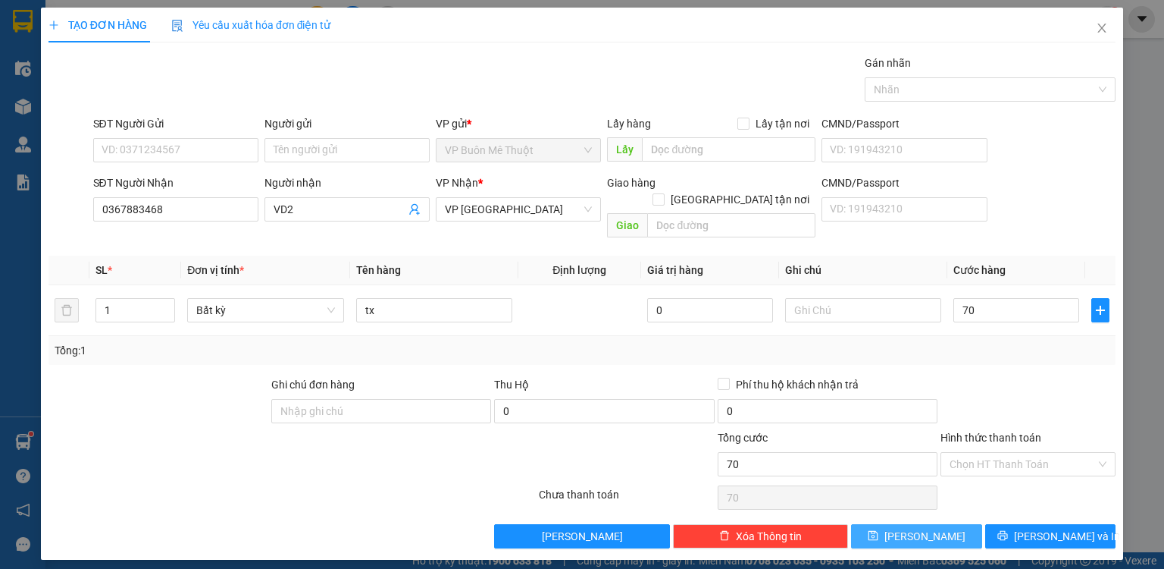
type input "70.000"
click at [958, 524] on button "[PERSON_NAME]" at bounding box center [916, 536] width 131 height 24
type input "0"
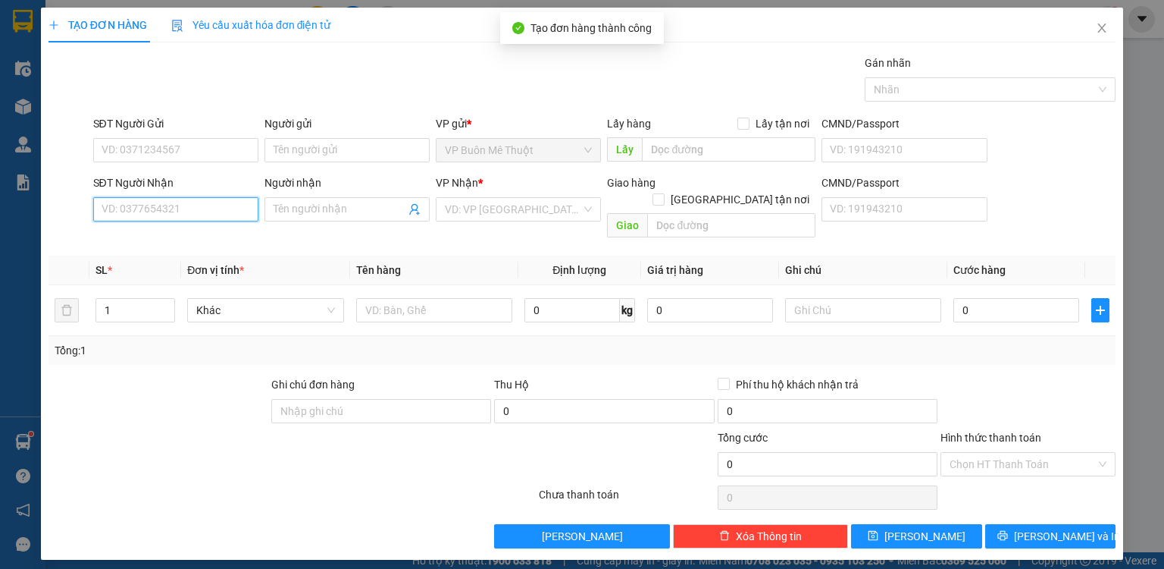
click at [205, 211] on input "SĐT Người Nhận" at bounding box center [175, 209] width 165 height 24
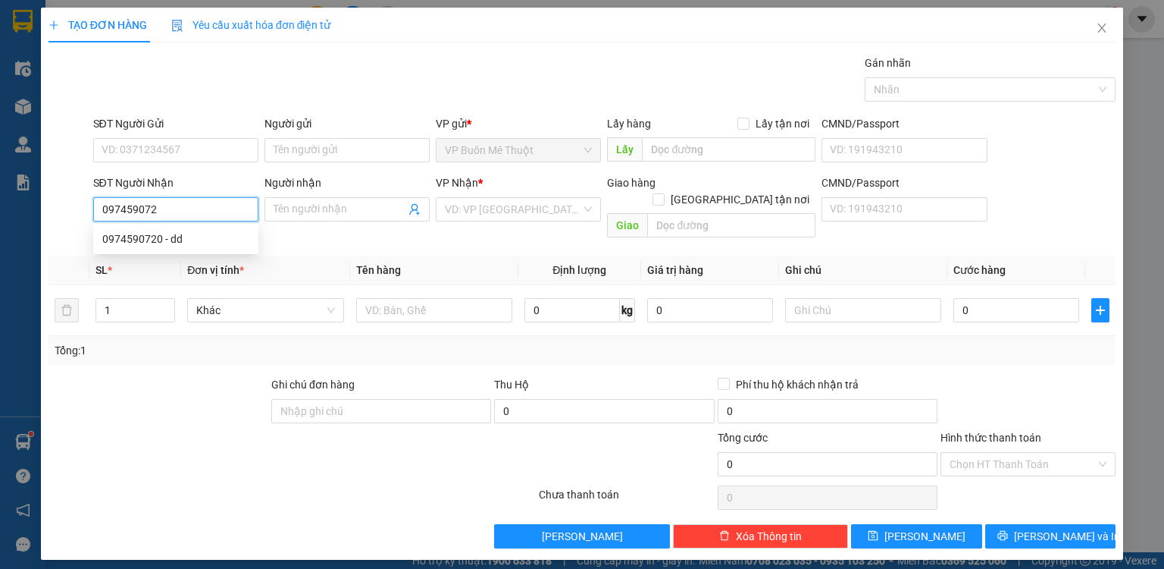
type input "0974590720"
click at [182, 237] on div "0974590720 - dd" at bounding box center [175, 238] width 147 height 17
type input "dd"
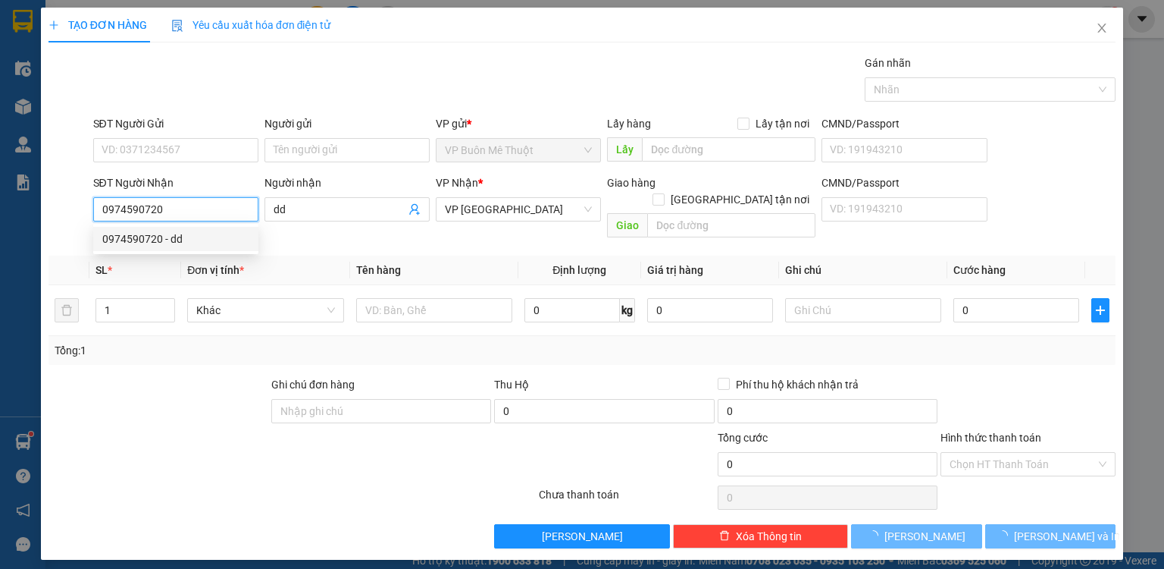
type input "80.000"
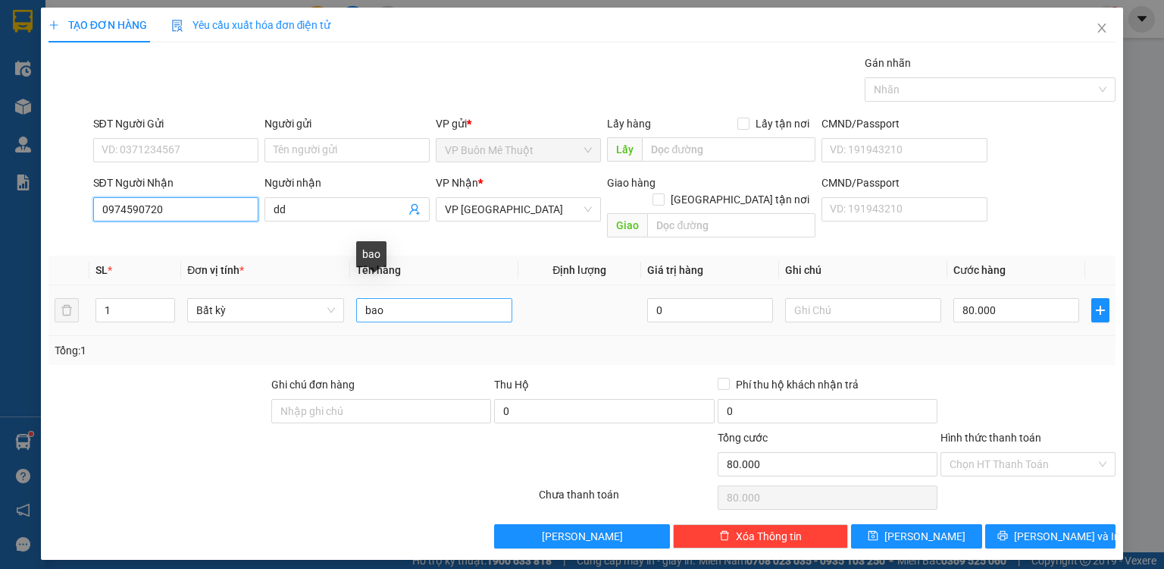
type input "0974590720"
click at [409, 298] on input "bao" at bounding box center [434, 310] width 156 height 24
type input "b"
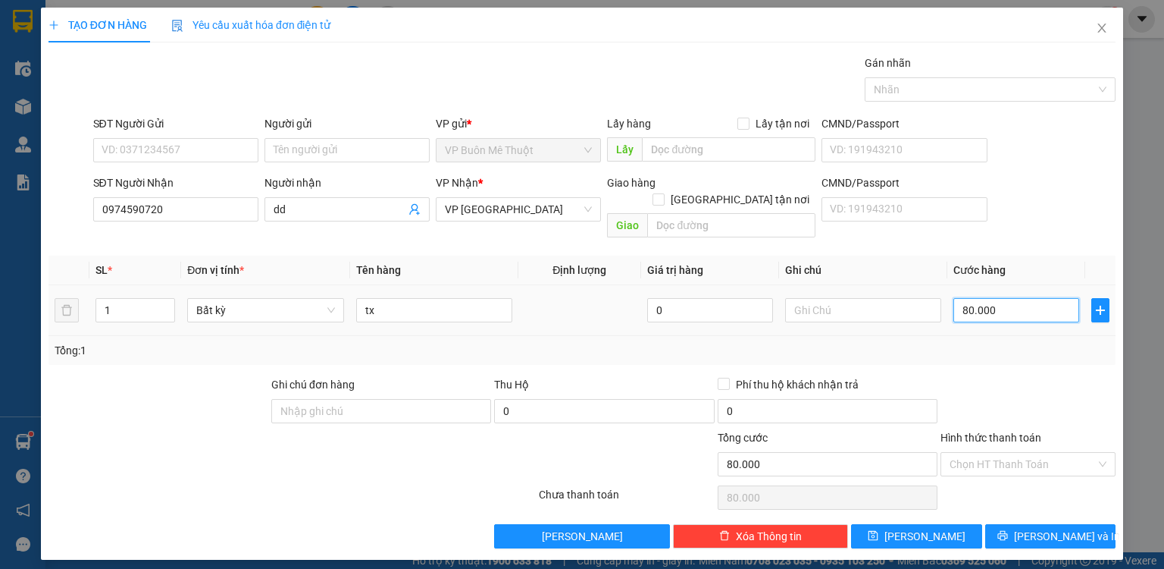
click at [1028, 298] on input "80.000" at bounding box center [1017, 310] width 126 height 24
click at [990, 453] on input "Hình thức thanh toán" at bounding box center [1023, 464] width 146 height 23
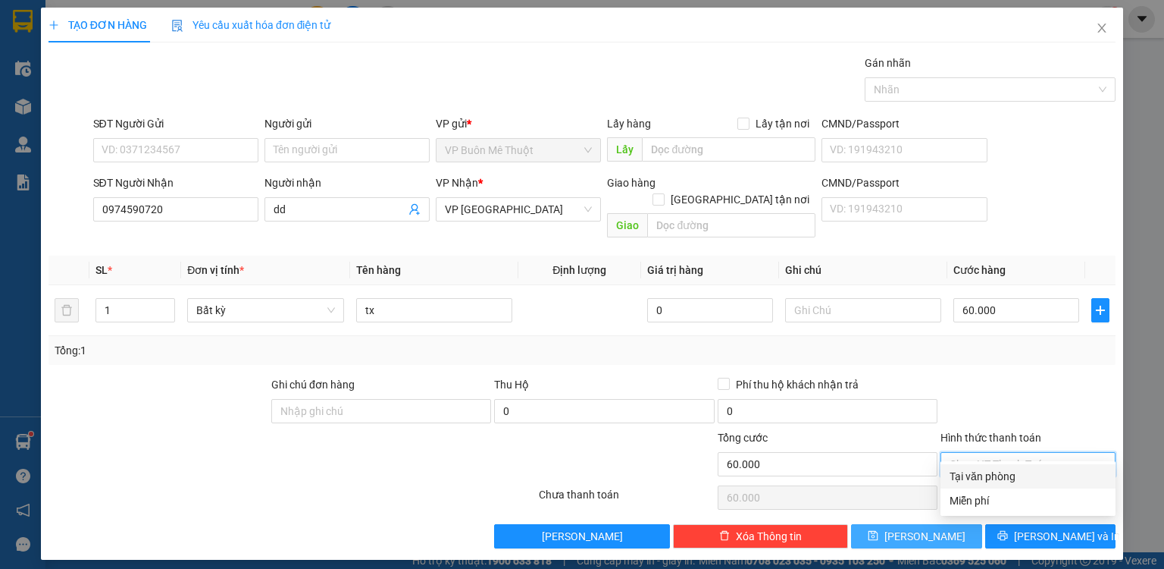
drag, startPoint x: 992, startPoint y: 476, endPoint x: 963, endPoint y: 509, distance: 44.1
click at [992, 477] on div "Tại văn phòng" at bounding box center [1028, 476] width 157 height 17
click at [951, 524] on button "[PERSON_NAME]" at bounding box center [916, 536] width 131 height 24
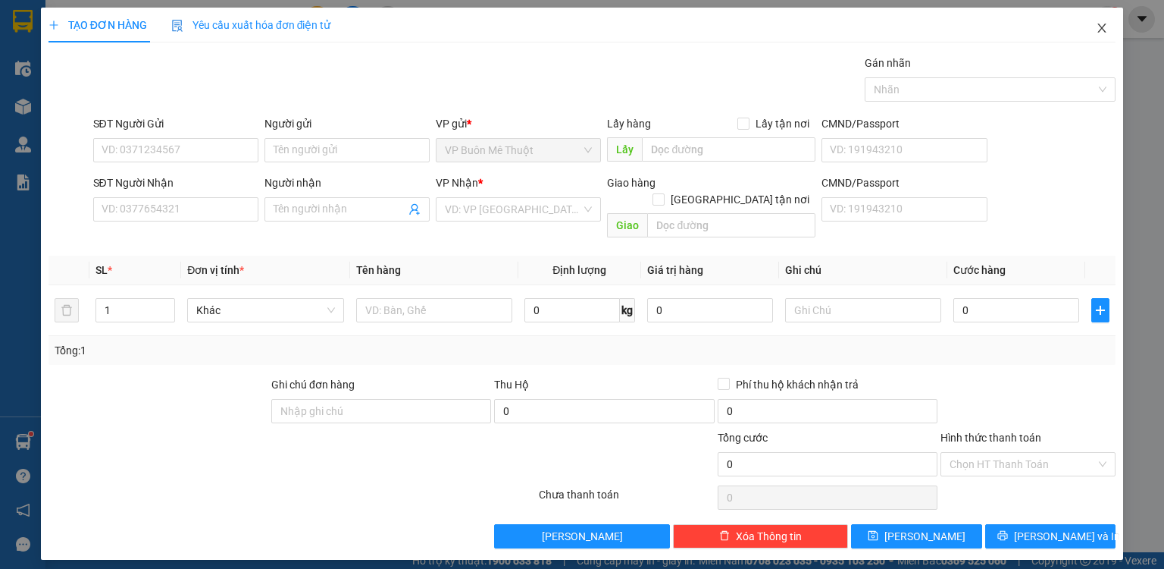
click at [1100, 28] on icon "close" at bounding box center [1102, 28] width 12 height 12
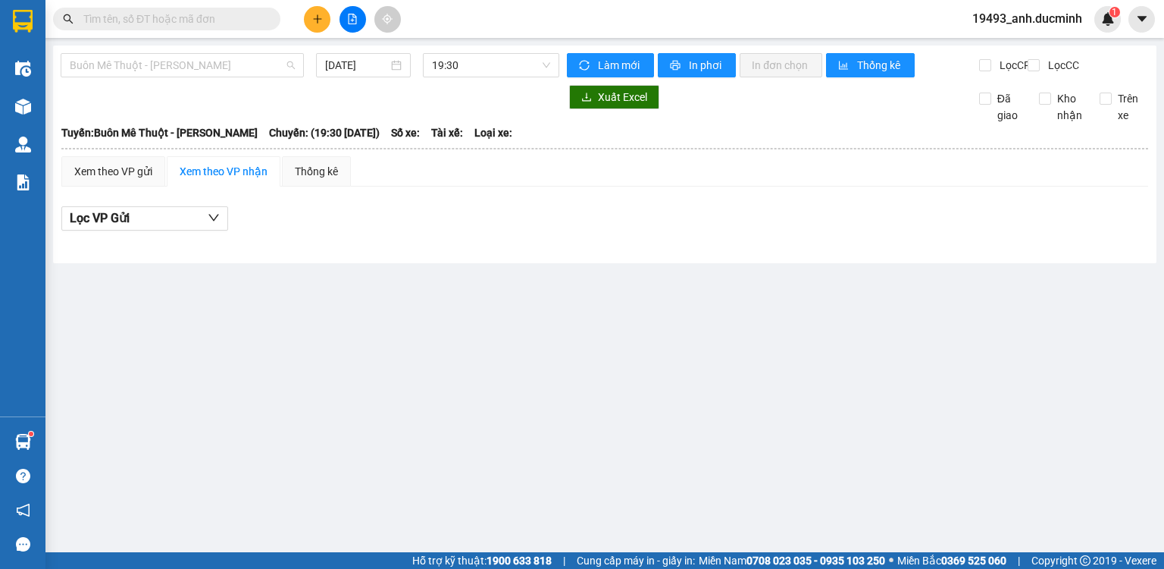
drag, startPoint x: 209, startPoint y: 67, endPoint x: 190, endPoint y: 120, distance: 56.3
click at [209, 68] on span "Buôn Mê Thuột - [PERSON_NAME]" at bounding box center [182, 65] width 225 height 23
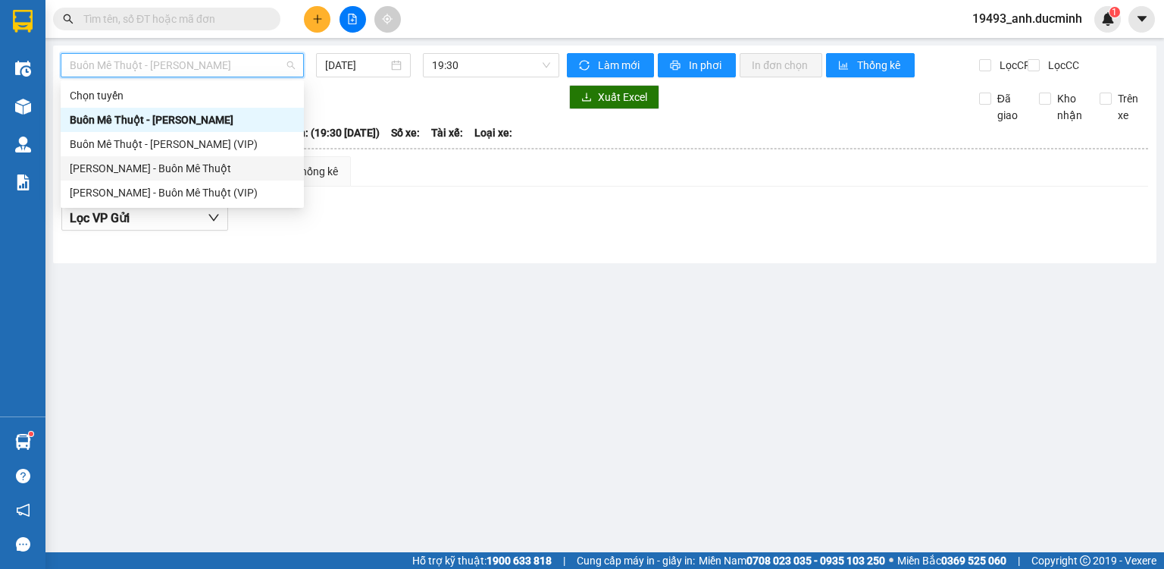
drag, startPoint x: 174, startPoint y: 168, endPoint x: 278, endPoint y: 109, distance: 119.5
click at [175, 168] on div "[PERSON_NAME] - Buôn Mê Thuột" at bounding box center [182, 168] width 225 height 17
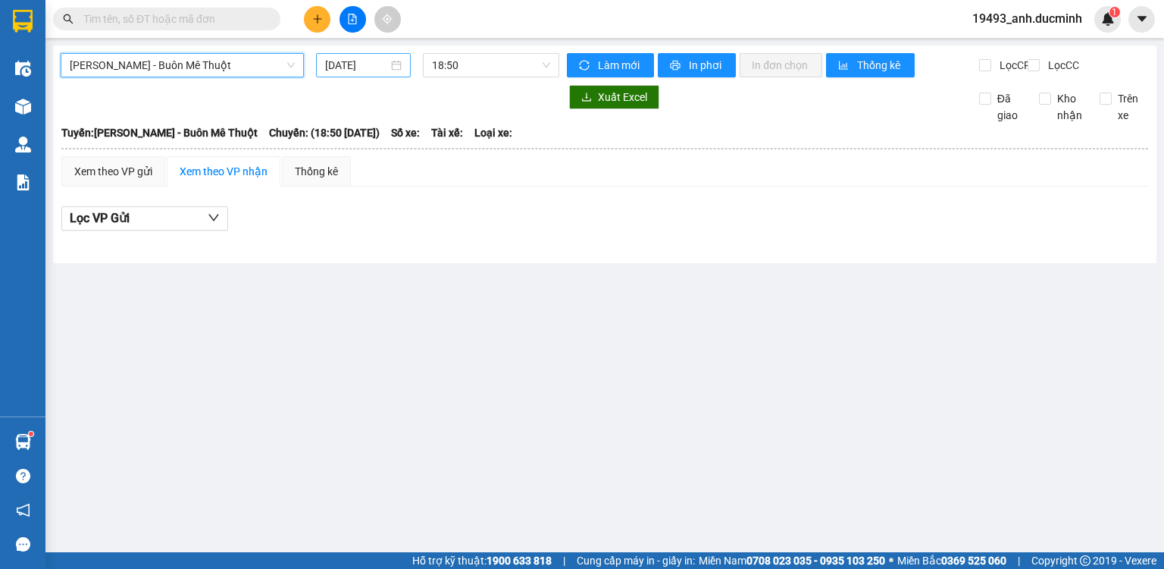
click at [352, 68] on input "[DATE]" at bounding box center [356, 65] width 62 height 17
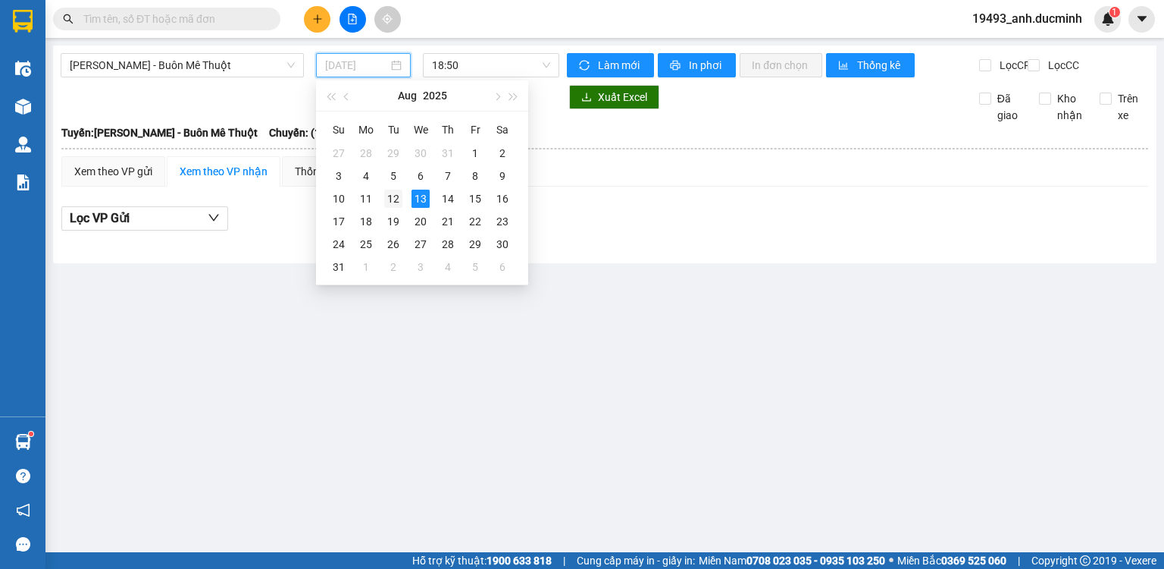
click at [392, 196] on div "12" at bounding box center [393, 199] width 18 height 18
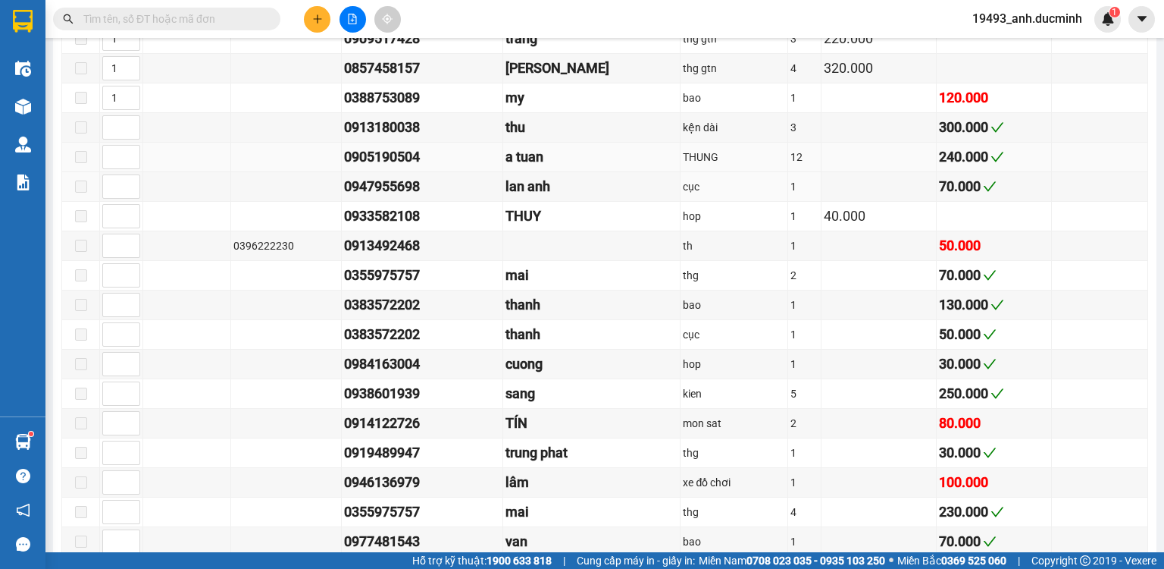
scroll to position [667, 0]
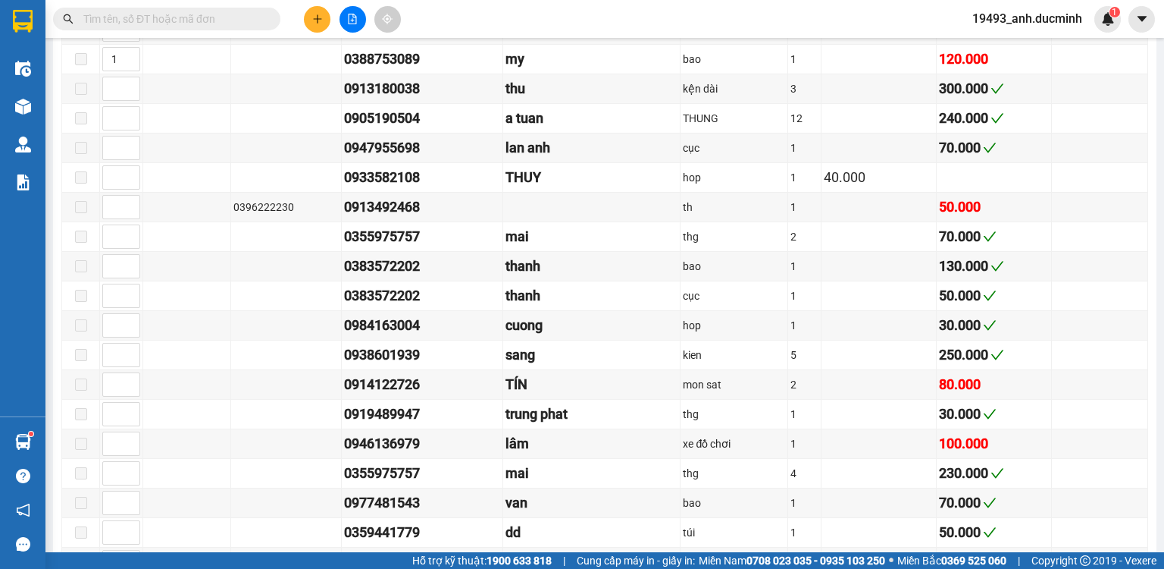
click at [245, 18] on input "text" at bounding box center [172, 19] width 179 height 17
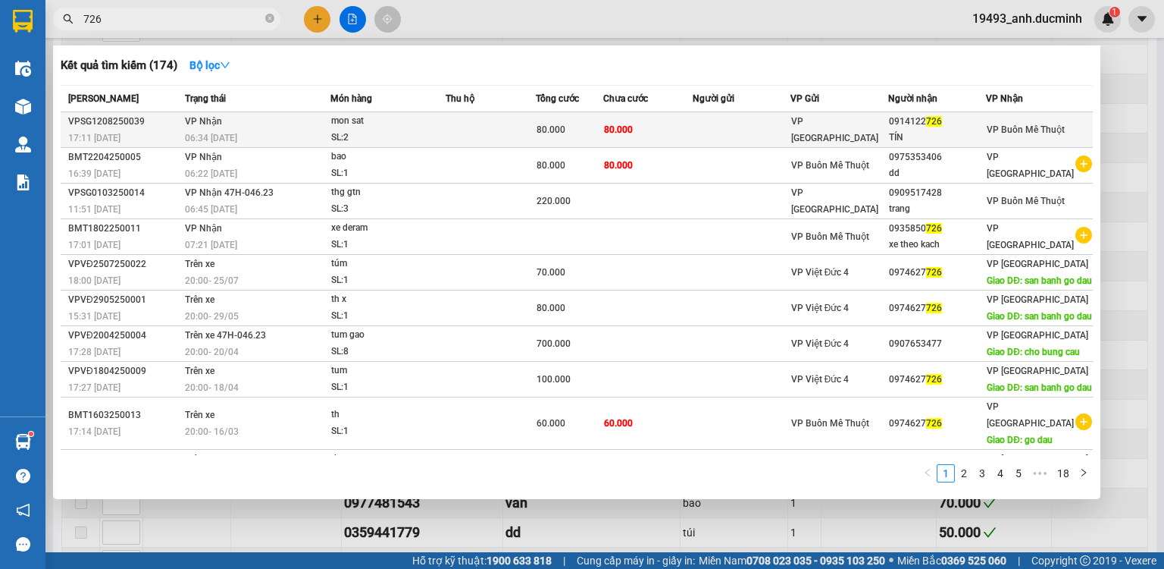
click at [704, 130] on td at bounding box center [741, 130] width 97 height 36
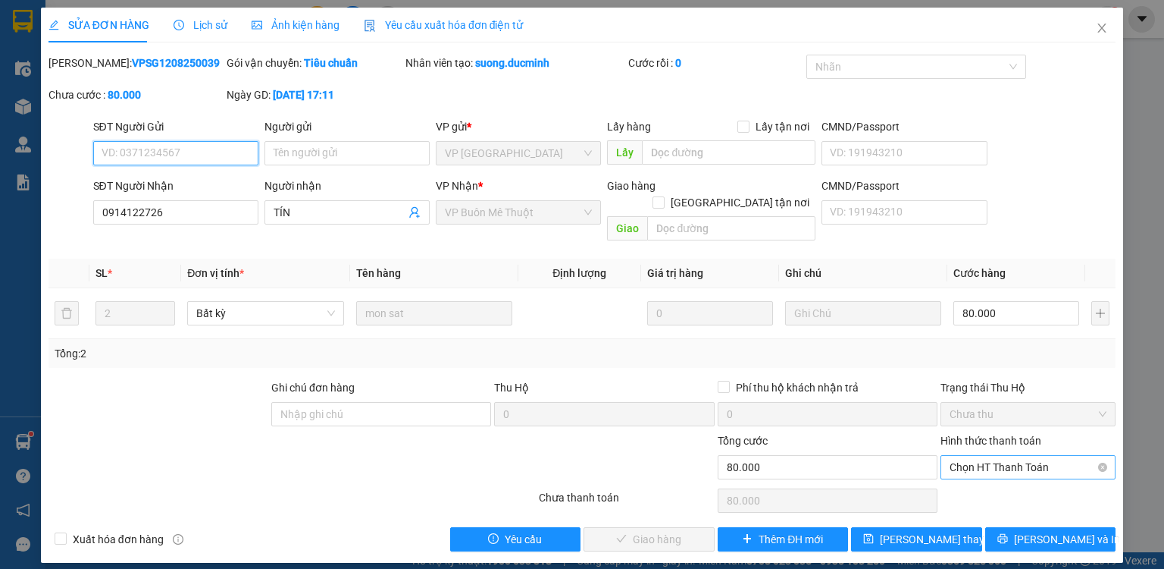
click at [1018, 456] on span "Chọn HT Thanh Toán" at bounding box center [1028, 467] width 157 height 23
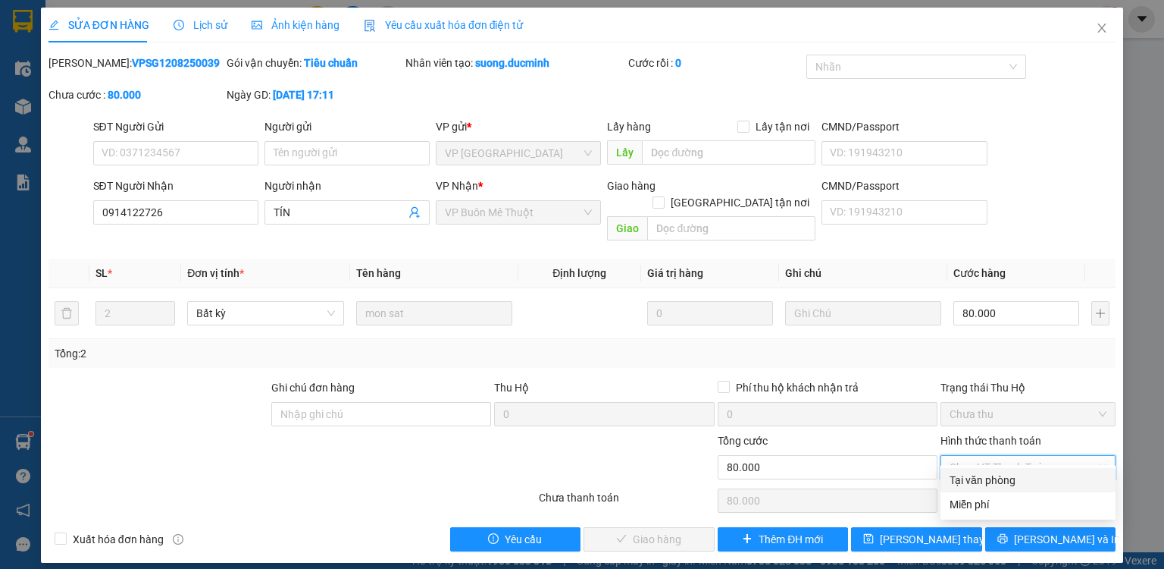
drag, startPoint x: 1009, startPoint y: 475, endPoint x: 955, endPoint y: 499, distance: 58.7
click at [1007, 479] on div "Tại văn phòng" at bounding box center [1028, 479] width 157 height 17
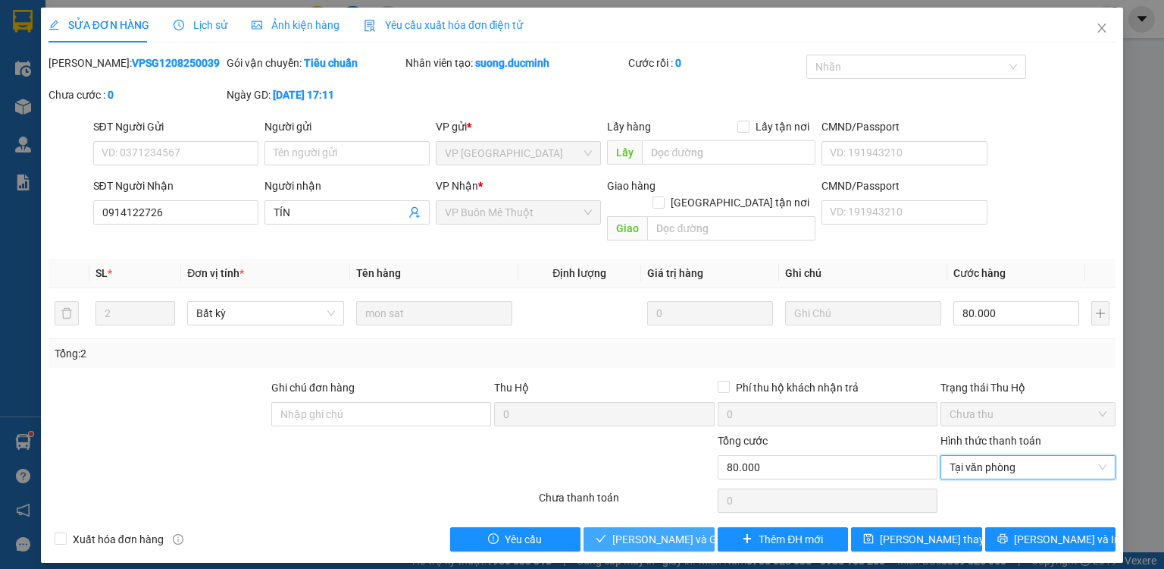
drag, startPoint x: 697, startPoint y: 515, endPoint x: 849, endPoint y: 332, distance: 238.5
click at [698, 527] on button "[PERSON_NAME] và Giao hàng" at bounding box center [649, 539] width 131 height 24
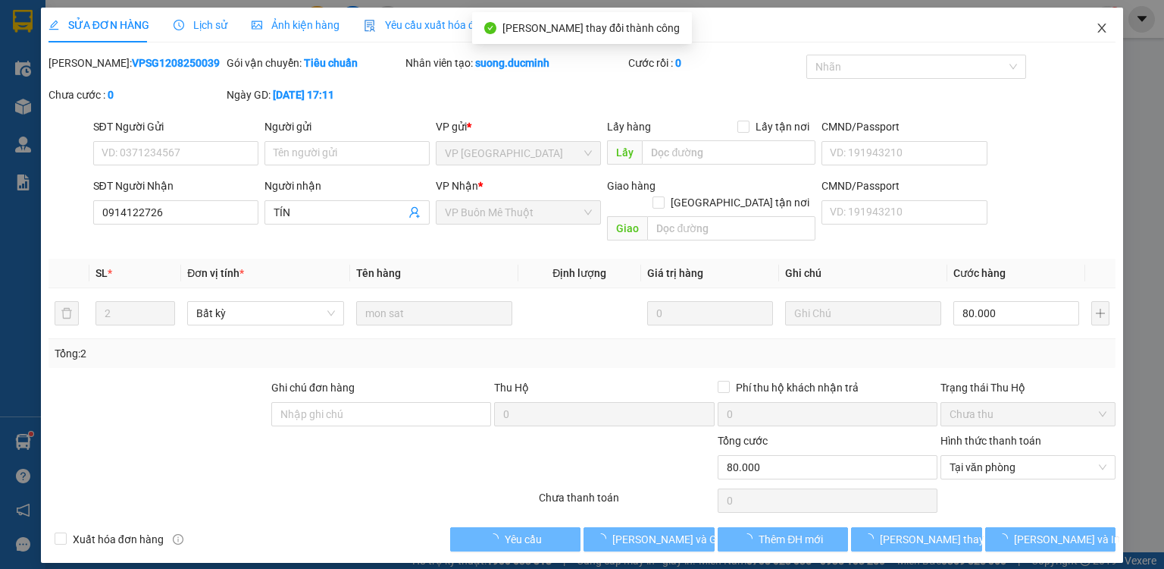
click at [1101, 25] on icon "close" at bounding box center [1102, 28] width 12 height 12
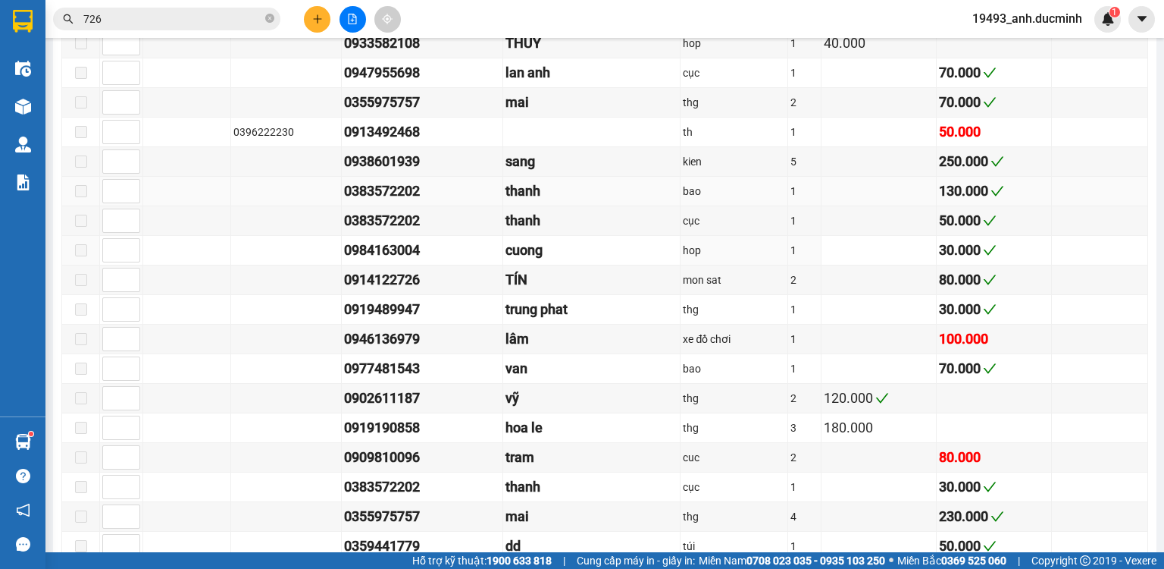
scroll to position [788, 0]
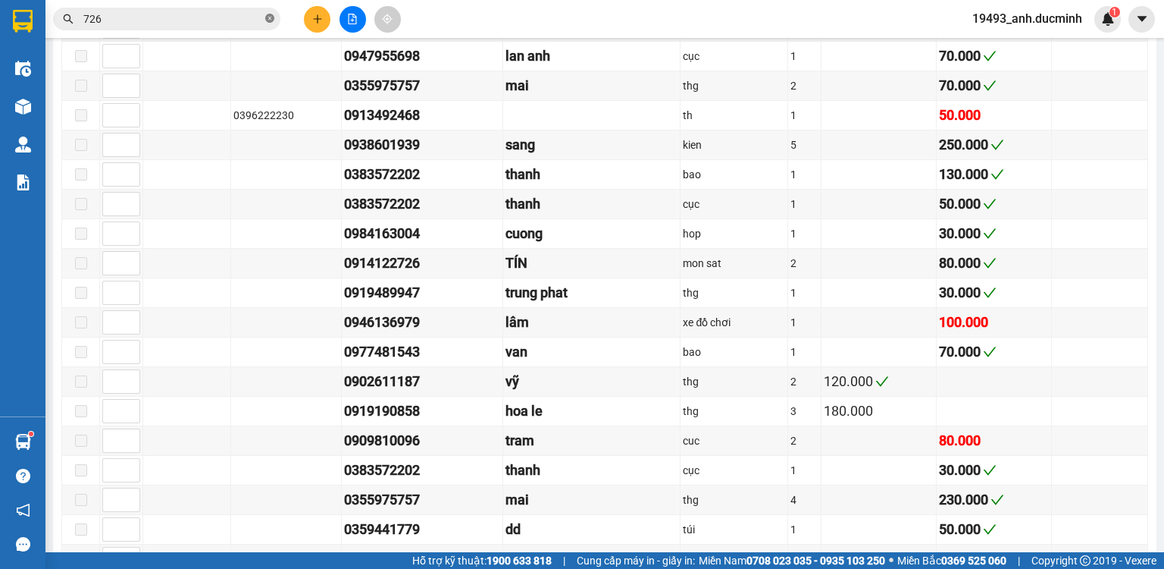
click at [269, 17] on icon "close-circle" at bounding box center [269, 18] width 9 height 9
click at [264, 18] on span at bounding box center [166, 19] width 227 height 23
click at [202, 10] on span at bounding box center [166, 19] width 227 height 23
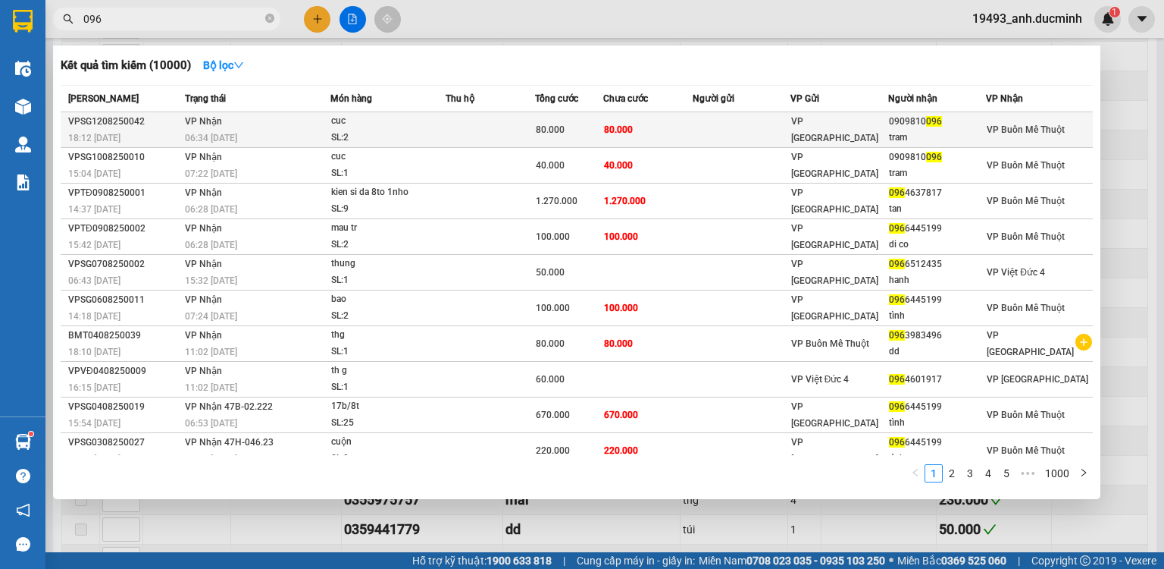
click at [555, 125] on span "80.000" at bounding box center [550, 129] width 29 height 11
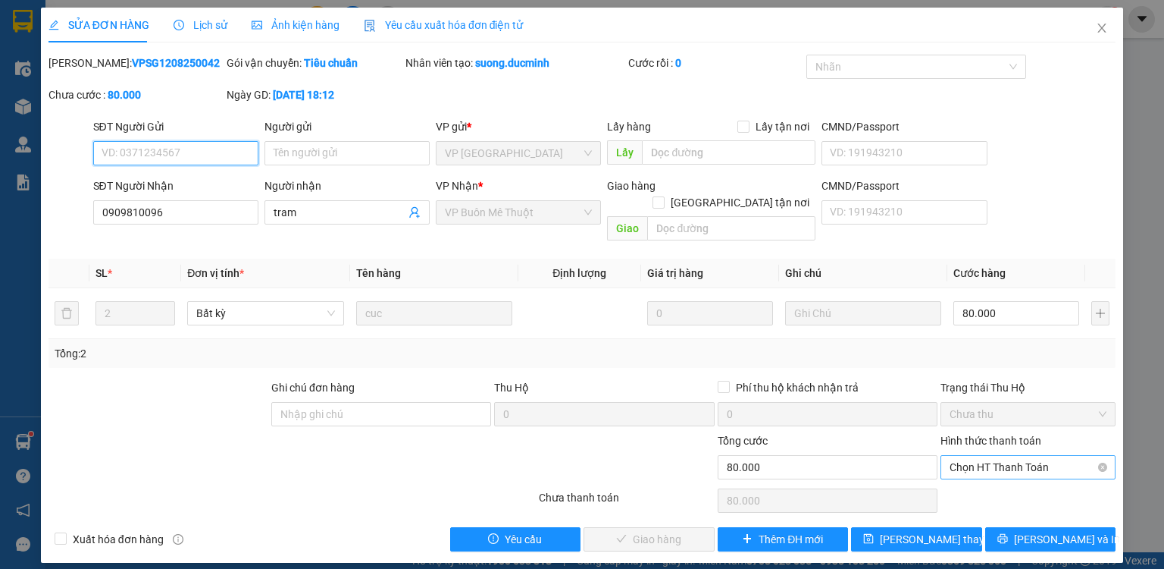
click at [982, 456] on span "Chọn HT Thanh Toán" at bounding box center [1028, 467] width 157 height 23
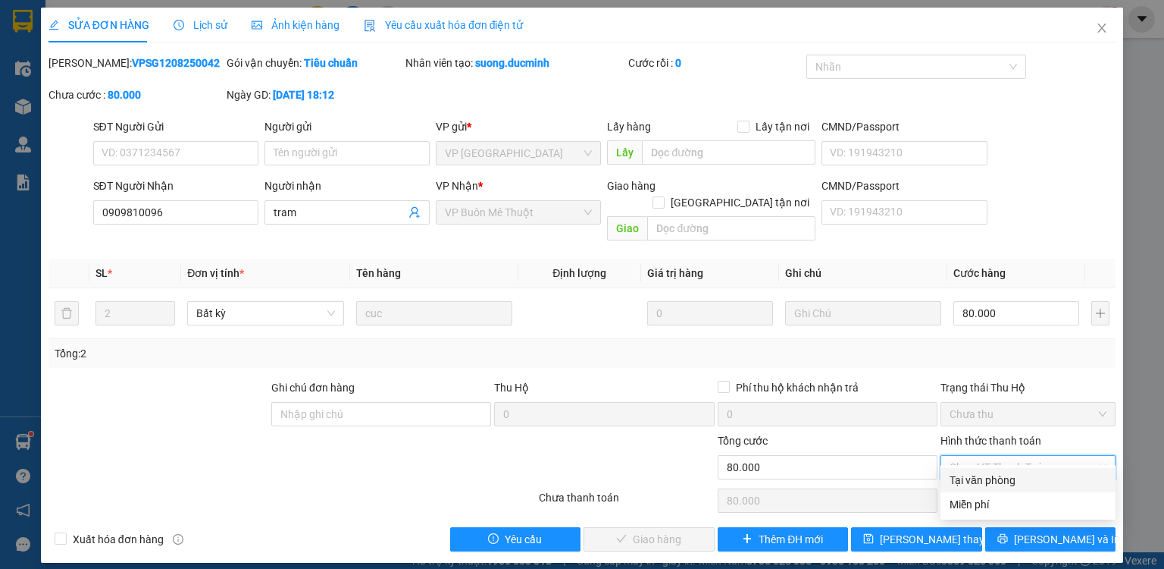
drag, startPoint x: 992, startPoint y: 479, endPoint x: 964, endPoint y: 488, distance: 28.8
click at [992, 480] on div "Tại văn phòng" at bounding box center [1028, 479] width 157 height 17
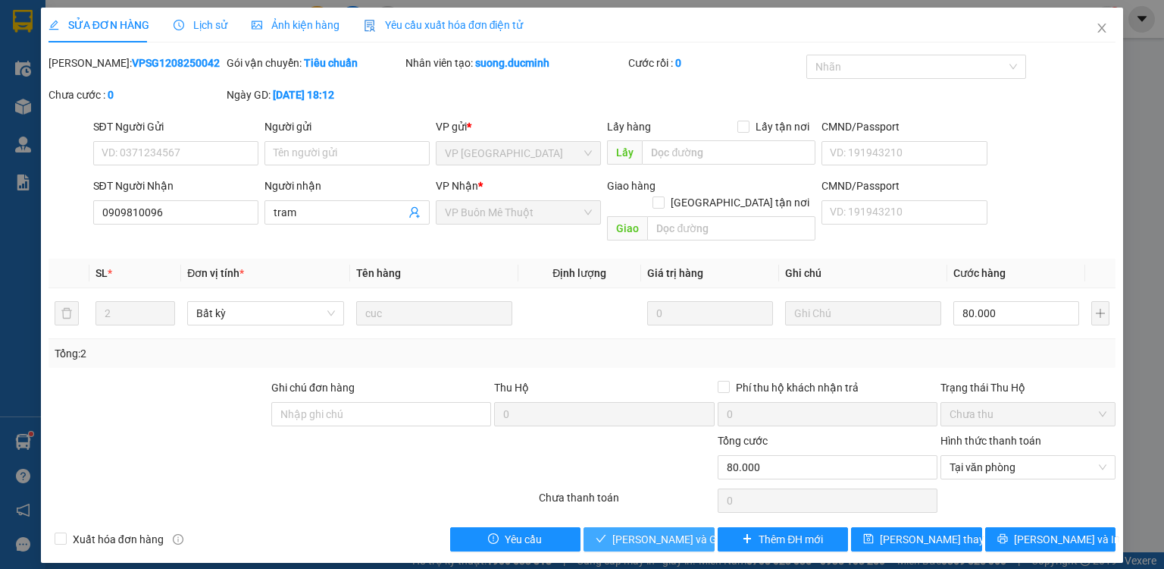
click at [676, 531] on span "[PERSON_NAME] và Giao hàng" at bounding box center [685, 539] width 146 height 17
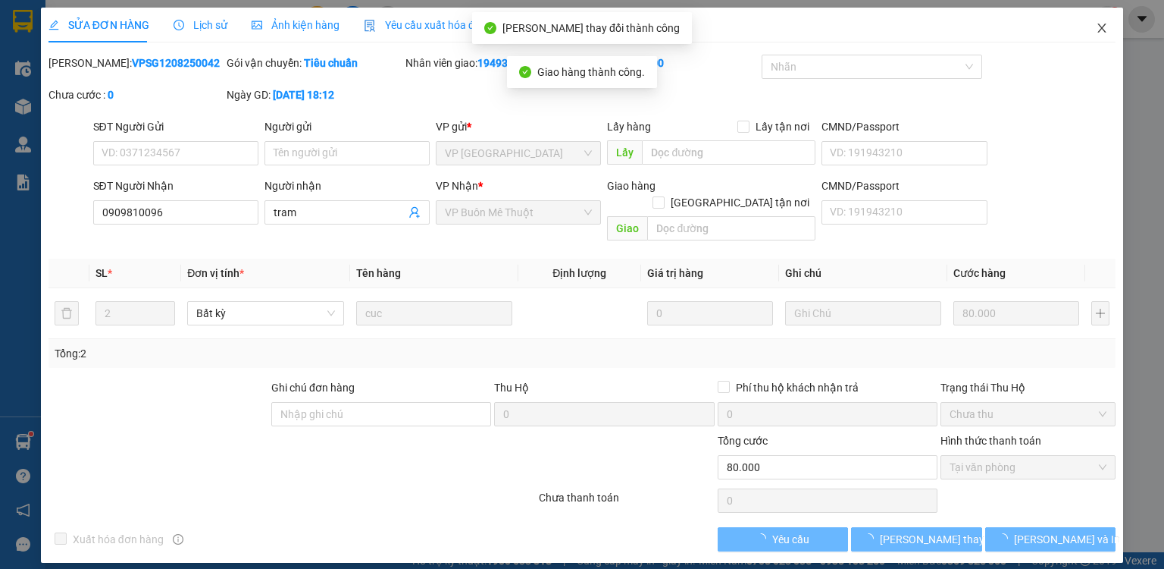
click at [1101, 25] on icon "close" at bounding box center [1102, 28] width 12 height 12
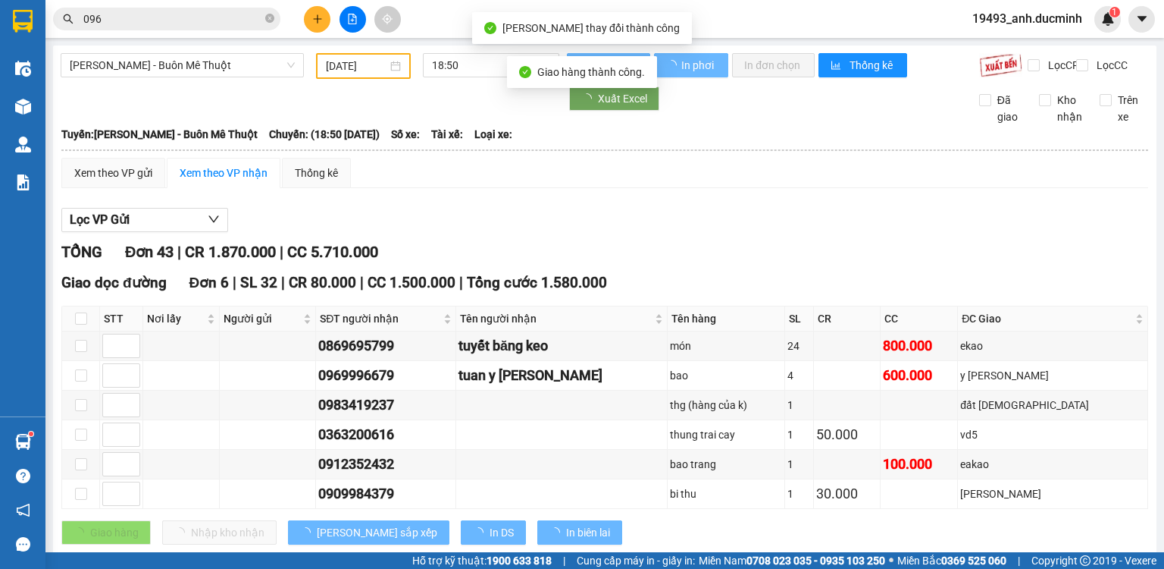
click at [224, 22] on input "096" at bounding box center [172, 19] width 179 height 17
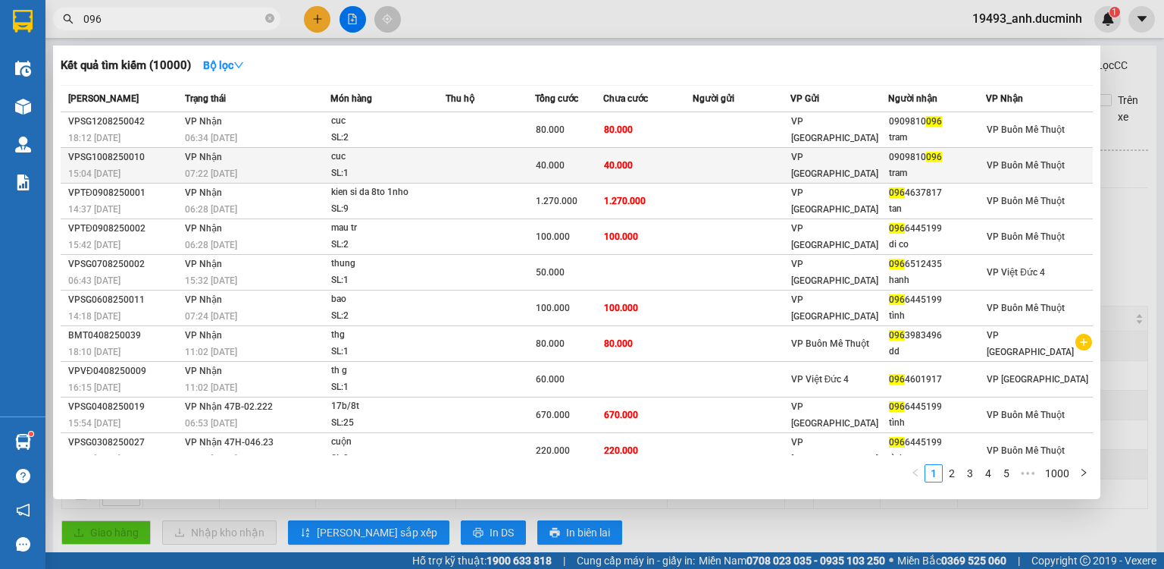
click at [478, 159] on td at bounding box center [490, 166] width 89 height 36
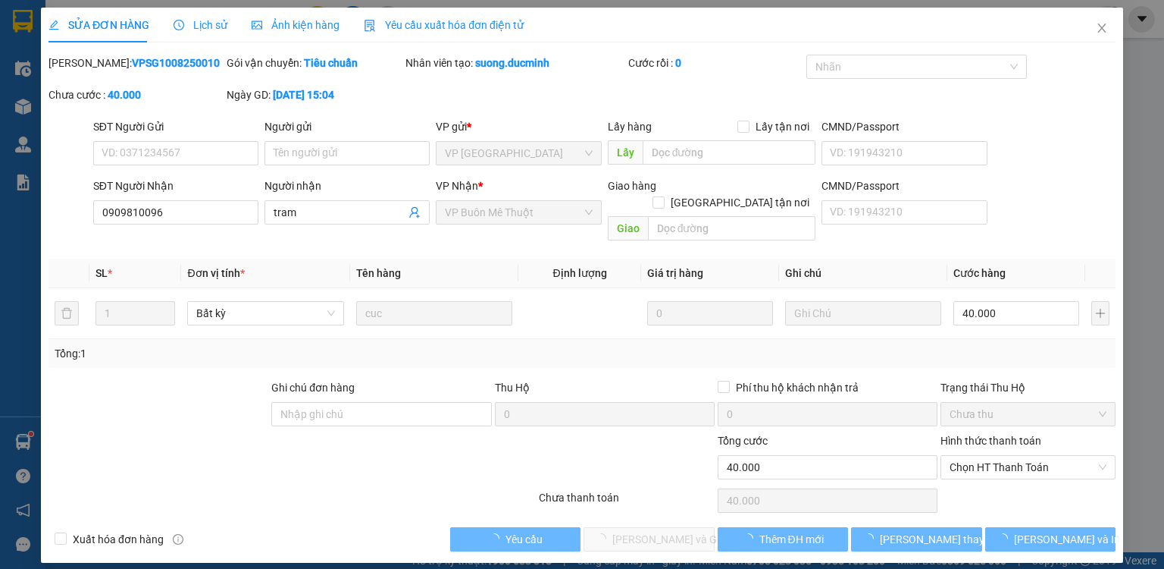
click at [1104, 30] on div "SỬA ĐƠN HÀNG Lịch sử Ảnh kiện hàng Yêu cầu xuất hóa đơn điện tử Total Paid Fee …" at bounding box center [582, 284] width 1164 height 569
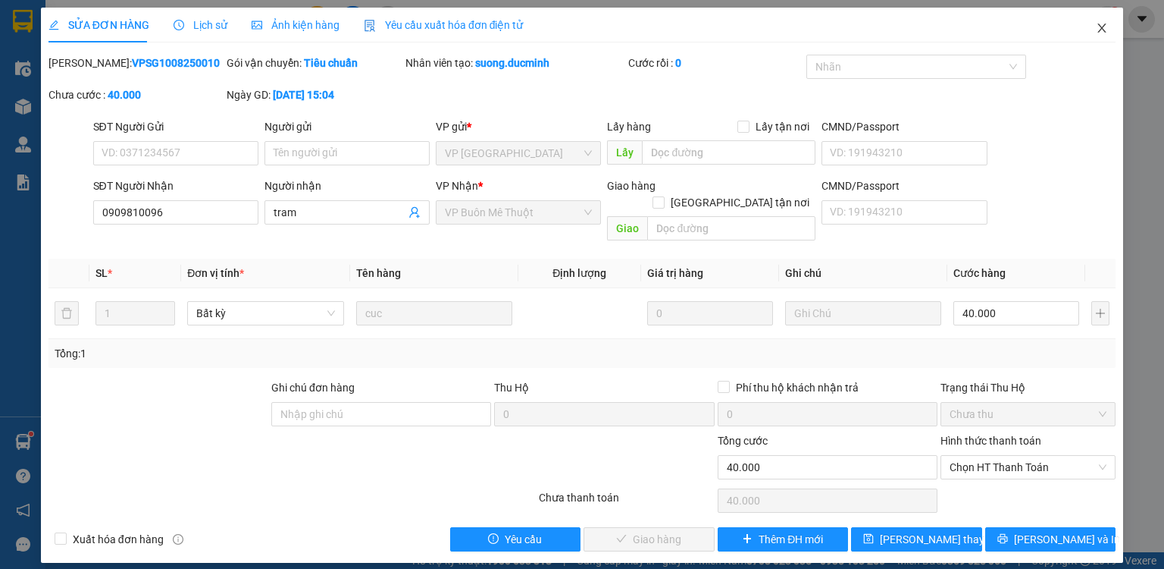
click at [1104, 26] on icon "close" at bounding box center [1102, 28] width 12 height 12
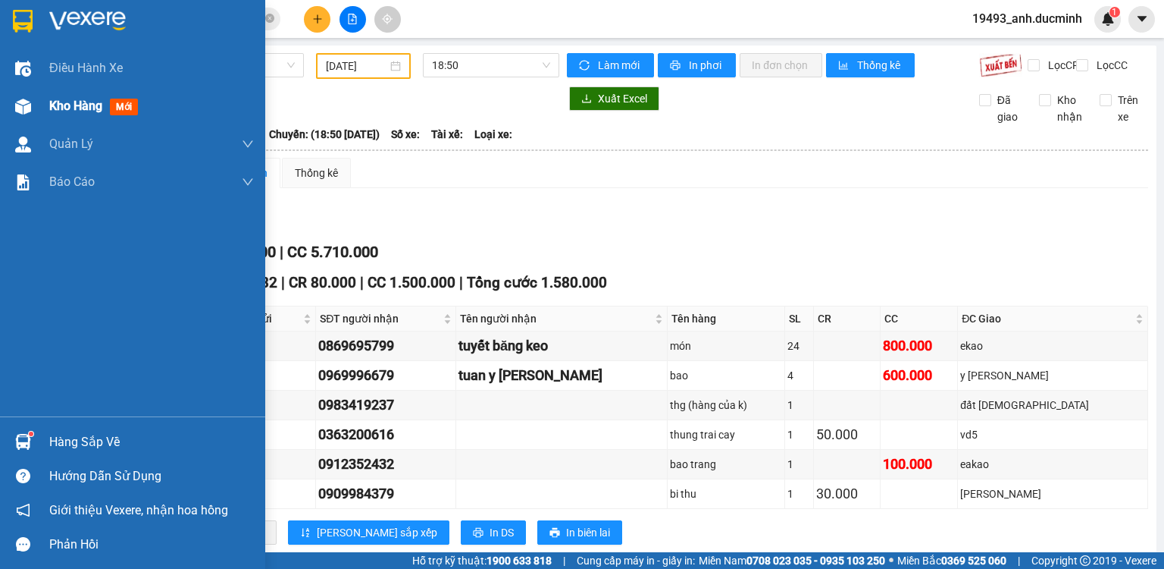
click at [82, 106] on span "Kho hàng" at bounding box center [75, 106] width 53 height 14
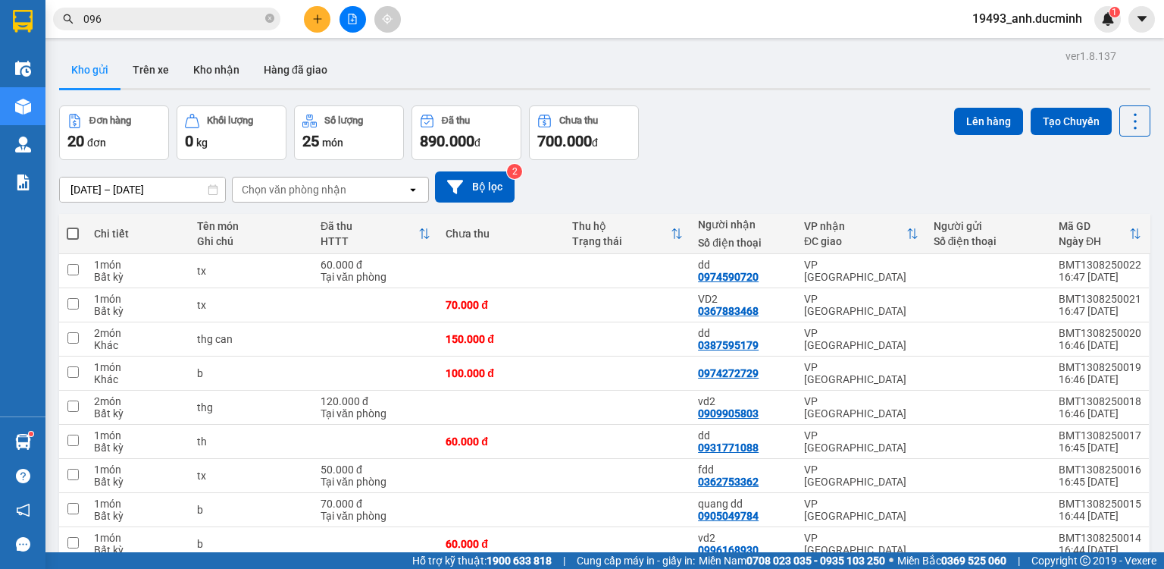
scroll to position [103, 0]
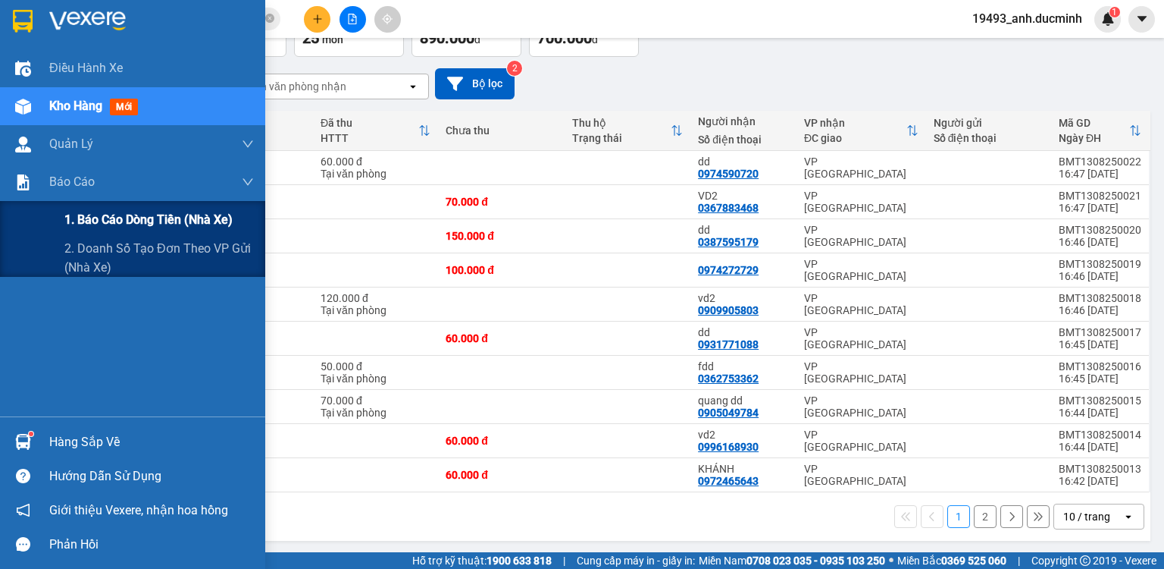
click at [135, 218] on span "1. Báo cáo dòng tiền (nhà xe)" at bounding box center [148, 219] width 168 height 19
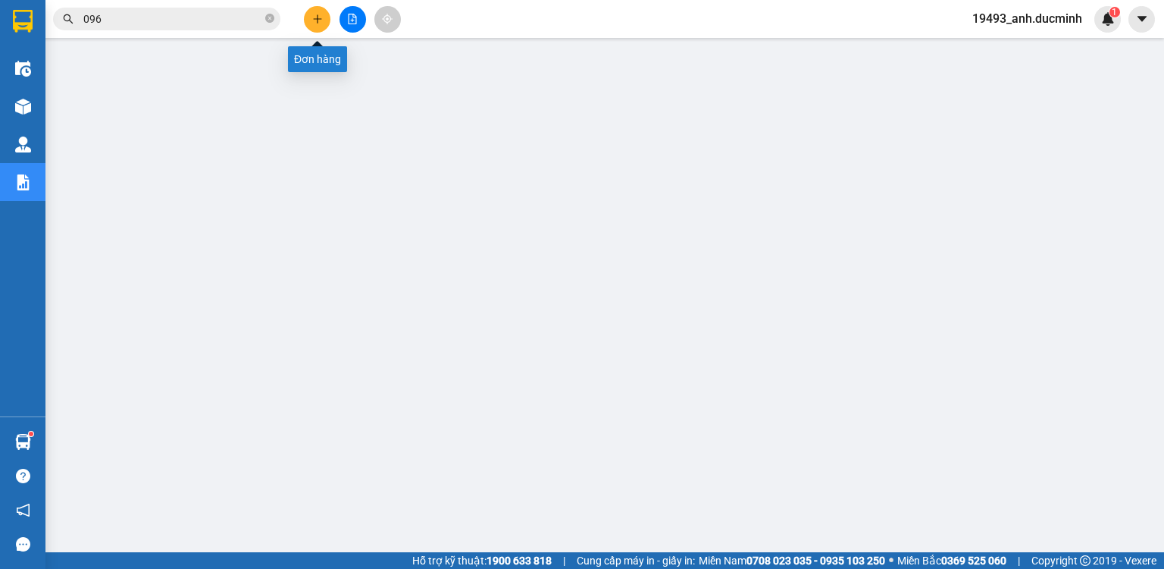
click at [324, 25] on button at bounding box center [317, 19] width 27 height 27
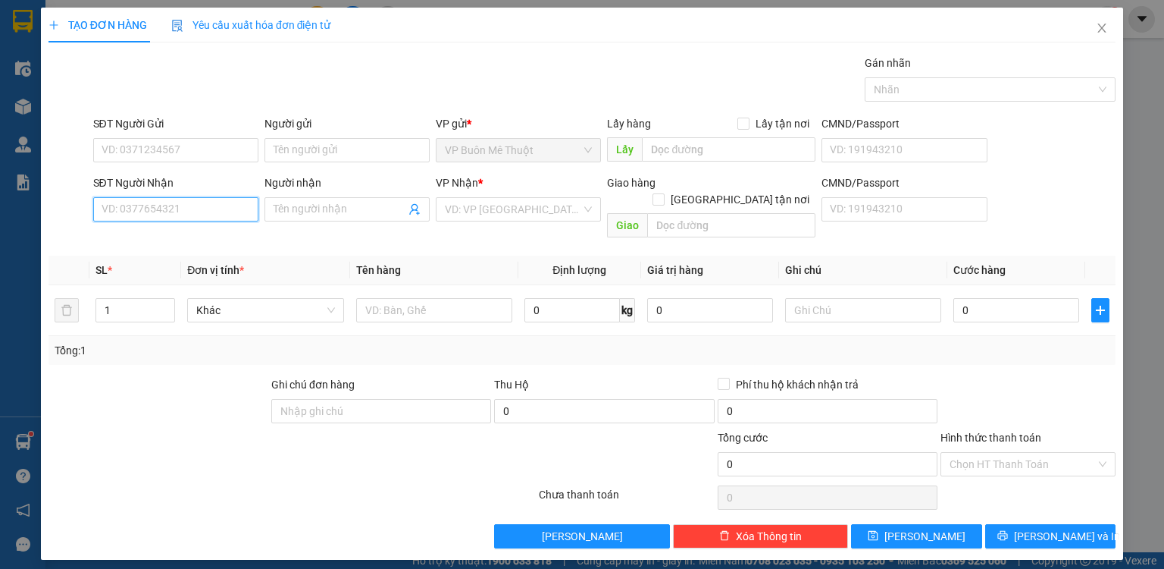
click at [112, 216] on input "SĐT Người Nhận" at bounding box center [175, 209] width 165 height 24
click at [102, 238] on div "0914723575 - ANH THƯ" at bounding box center [175, 238] width 147 height 17
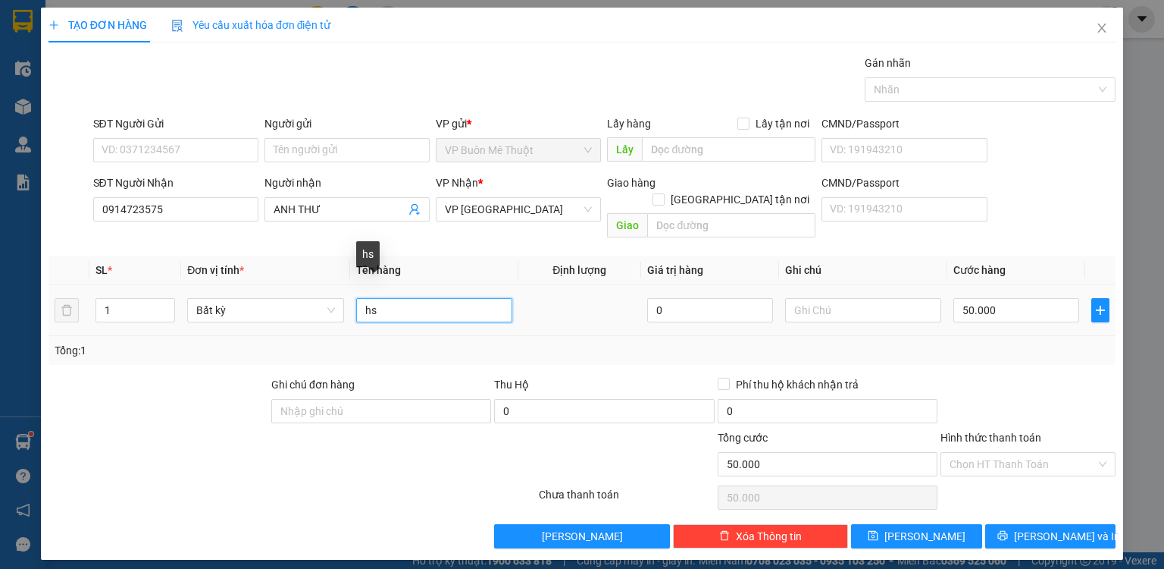
click at [387, 298] on input "hs" at bounding box center [434, 310] width 156 height 24
click at [985, 298] on input "50.000" at bounding box center [1017, 310] width 126 height 24
click at [1011, 453] on input "Hình thức thanh toán" at bounding box center [1023, 464] width 146 height 23
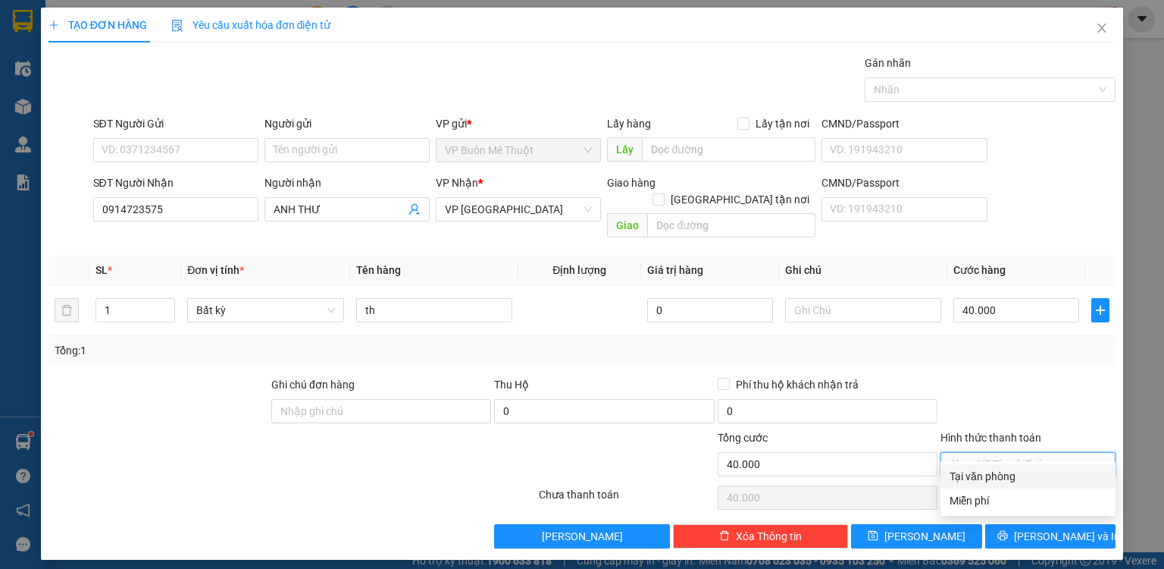
drag, startPoint x: 1013, startPoint y: 467, endPoint x: 1007, endPoint y: 486, distance: 19.9
click at [1011, 476] on div "Tại văn phòng" at bounding box center [1028, 476] width 175 height 24
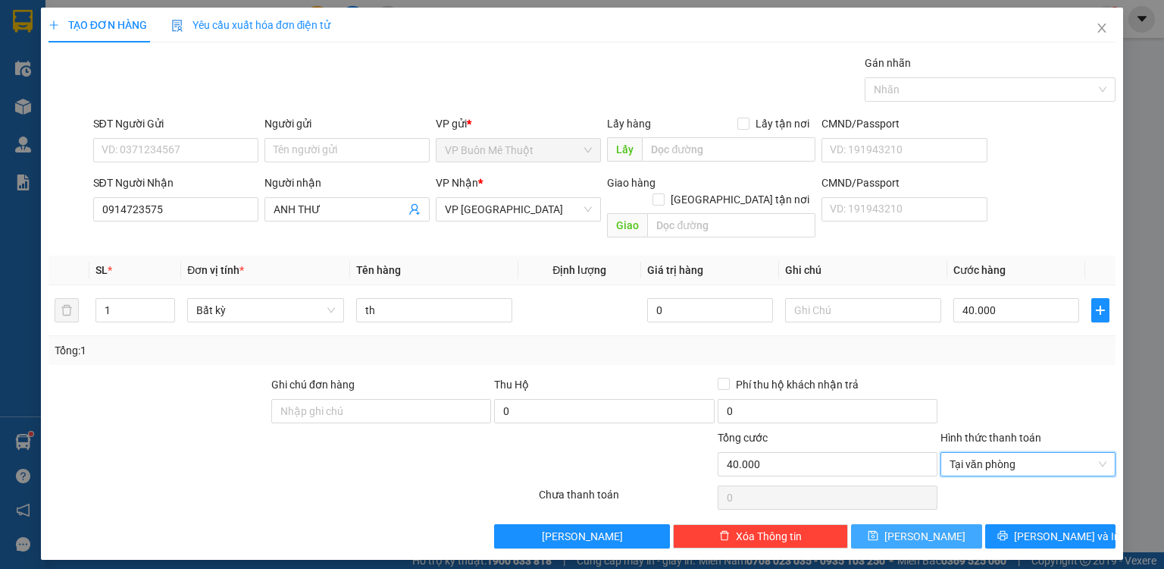
drag, startPoint x: 949, startPoint y: 519, endPoint x: 967, endPoint y: 509, distance: 21.1
click at [950, 524] on button "[PERSON_NAME]" at bounding box center [916, 536] width 131 height 24
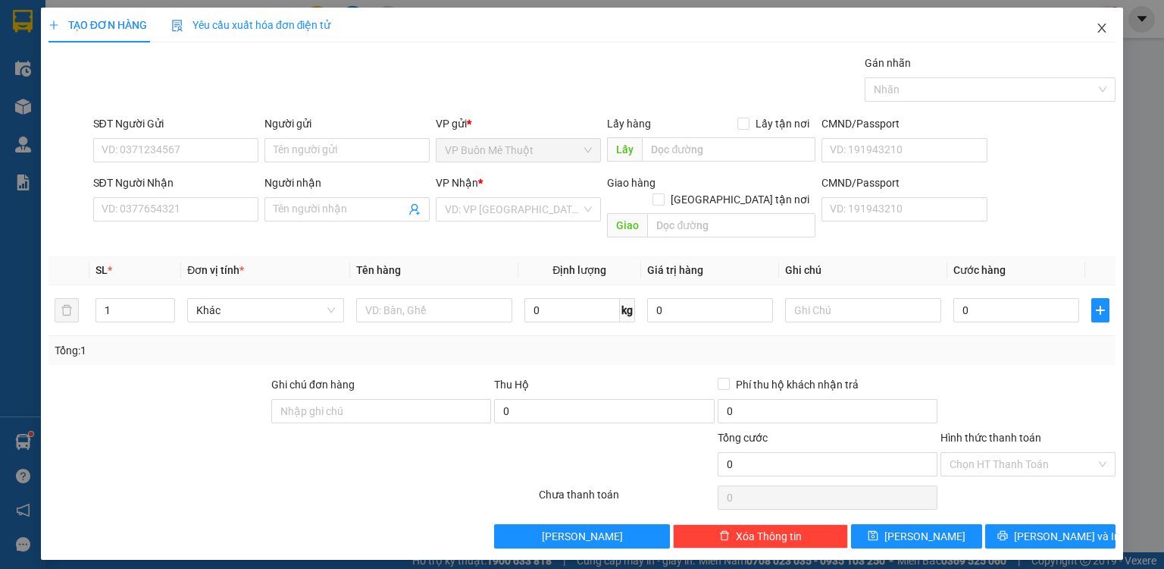
click at [1101, 27] on icon "close" at bounding box center [1102, 28] width 12 height 12
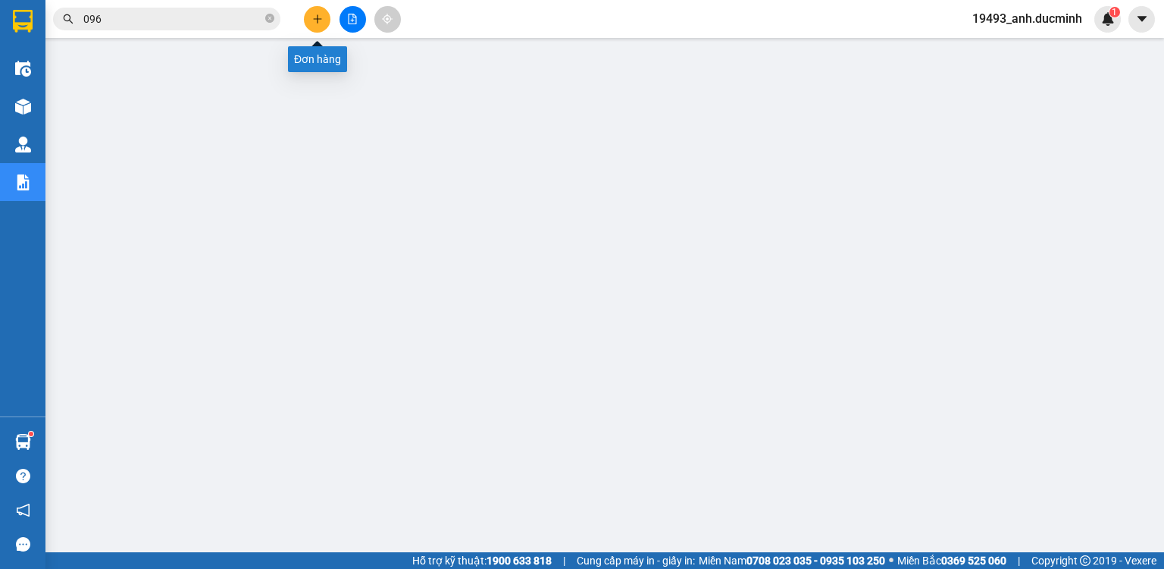
click at [312, 15] on icon "plus" at bounding box center [317, 19] width 11 height 11
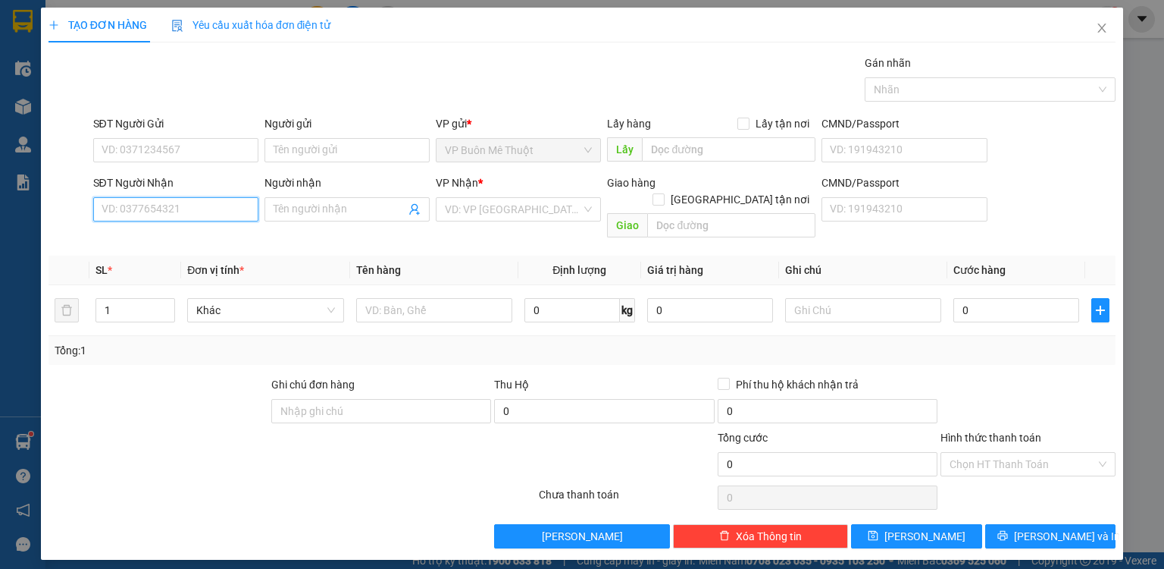
click at [177, 208] on input "SĐT Người Nhận" at bounding box center [175, 209] width 165 height 24
click at [166, 240] on div "0937403456 - hts" at bounding box center [175, 238] width 147 height 17
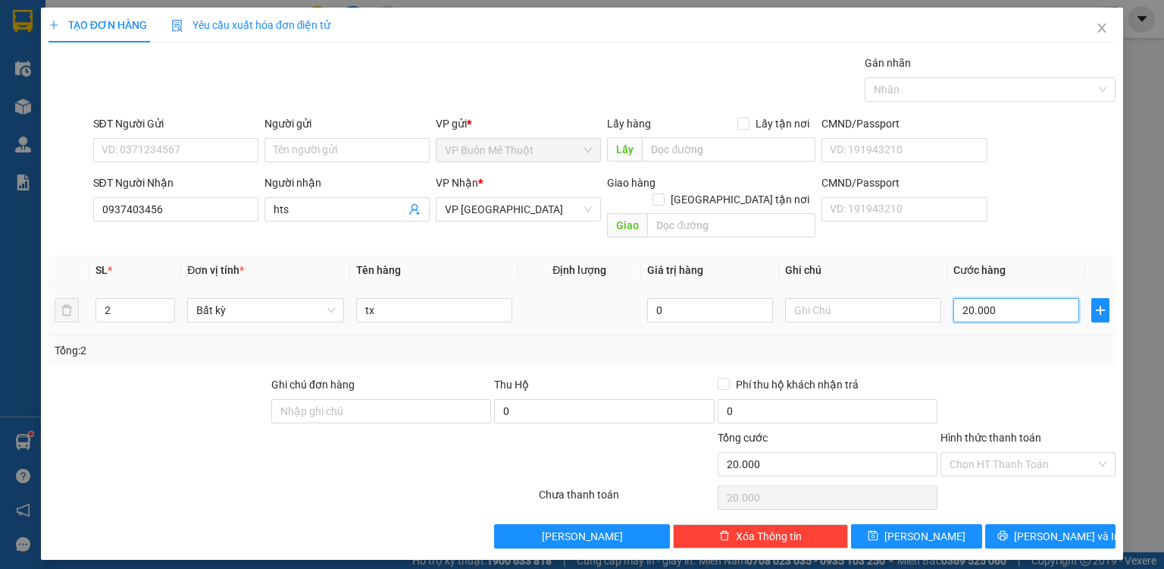
click at [1021, 298] on input "20.000" at bounding box center [1017, 310] width 126 height 24
click at [897, 525] on button "[PERSON_NAME]" at bounding box center [916, 536] width 131 height 24
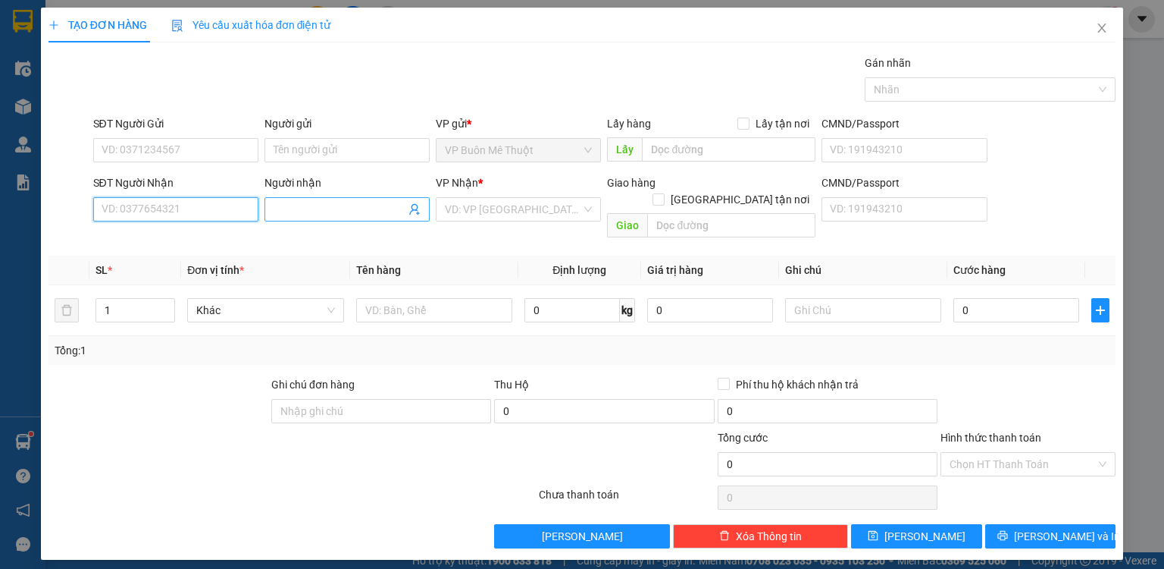
drag, startPoint x: 215, startPoint y: 209, endPoint x: 356, endPoint y: 207, distance: 140.3
click at [221, 209] on input "SĐT Người Nhận" at bounding box center [175, 209] width 165 height 24
click at [356, 207] on input "Người nhận" at bounding box center [340, 209] width 132 height 17
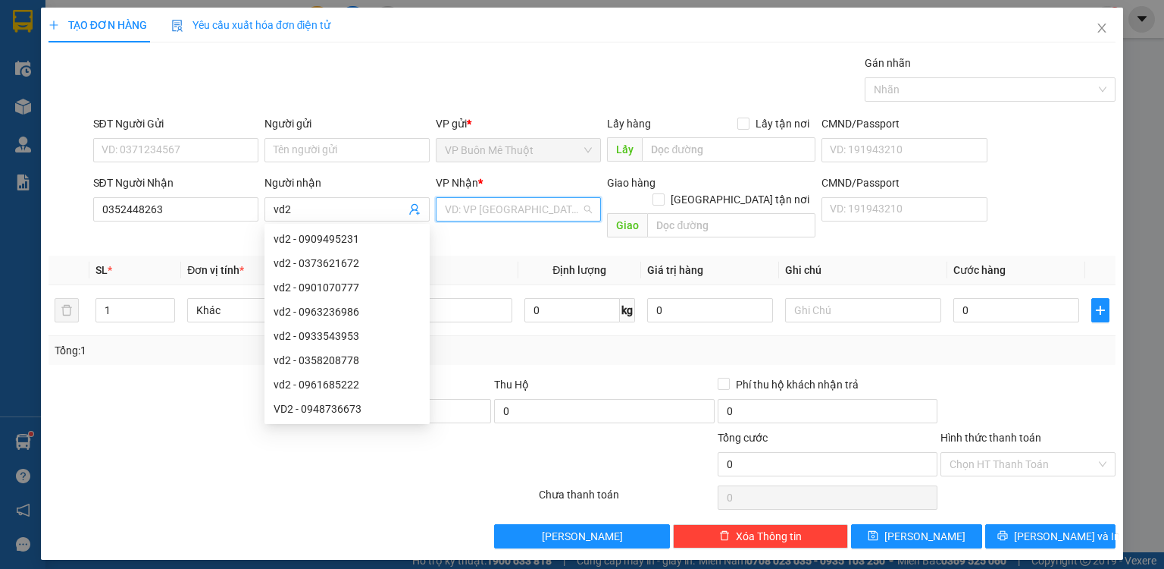
drag, startPoint x: 544, startPoint y: 208, endPoint x: 536, endPoint y: 234, distance: 27.6
click at [540, 208] on input "search" at bounding box center [513, 209] width 136 height 23
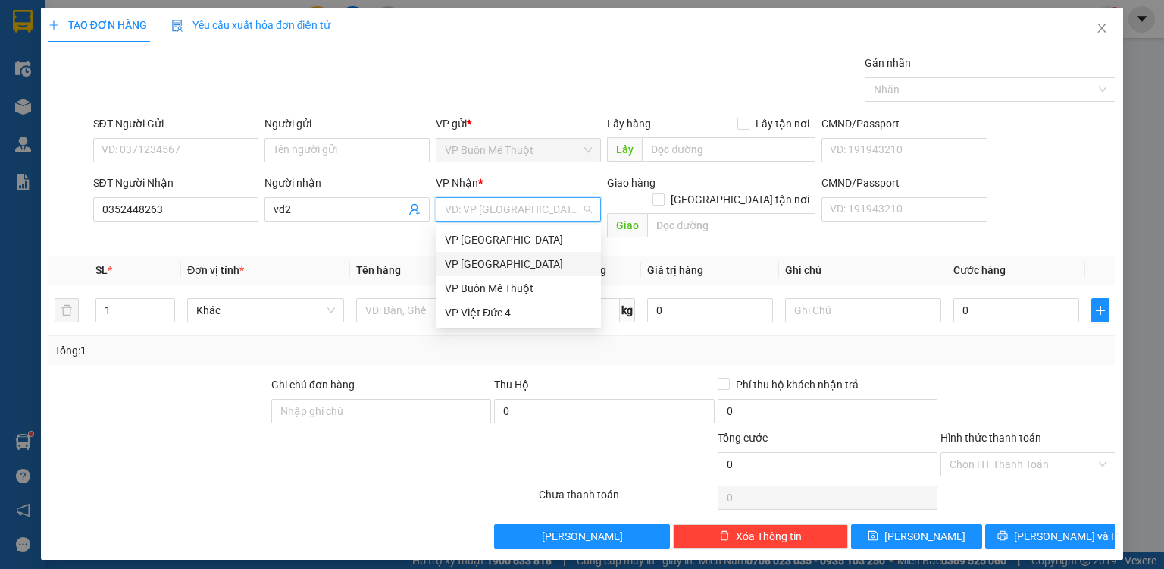
click at [523, 261] on div "VP [GEOGRAPHIC_DATA]" at bounding box center [518, 263] width 147 height 17
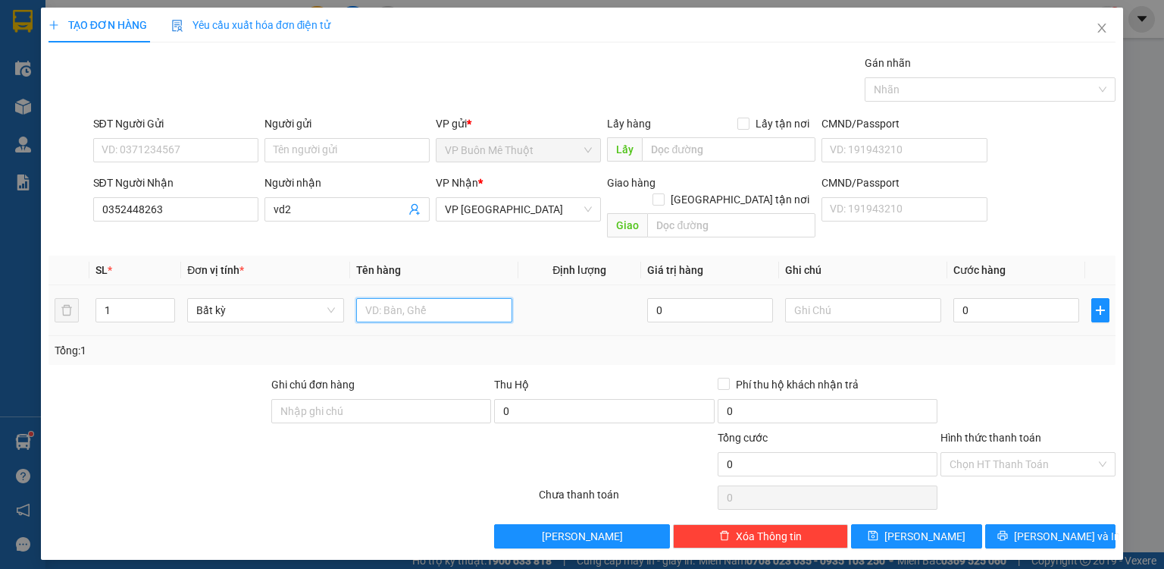
click at [424, 298] on input "text" at bounding box center [434, 310] width 156 height 24
click at [994, 298] on input "0" at bounding box center [1017, 310] width 126 height 24
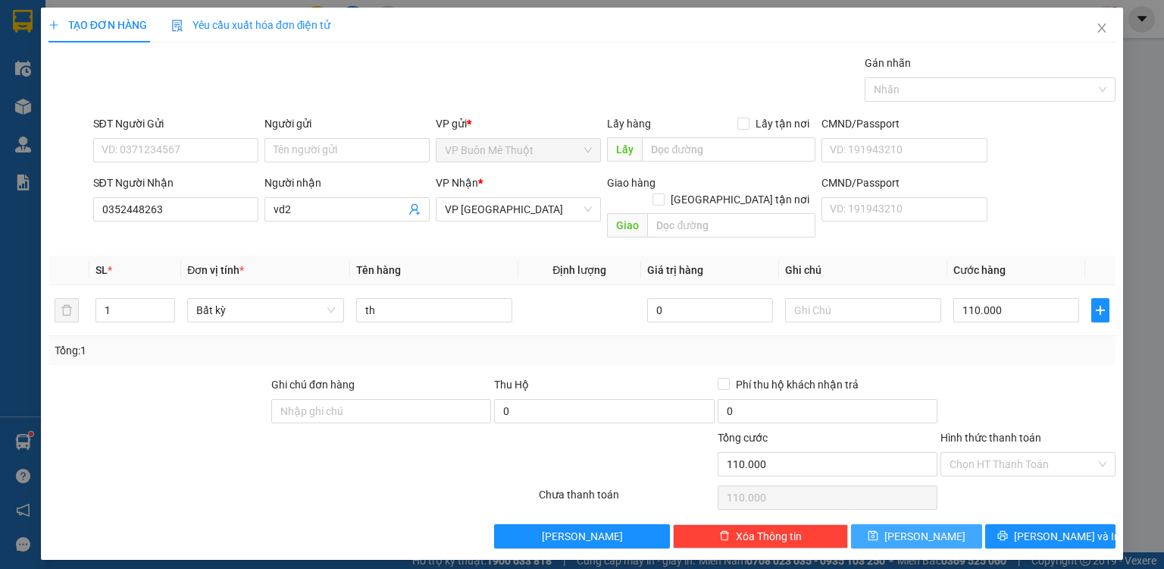
click at [932, 528] on span "[PERSON_NAME]" at bounding box center [925, 536] width 81 height 17
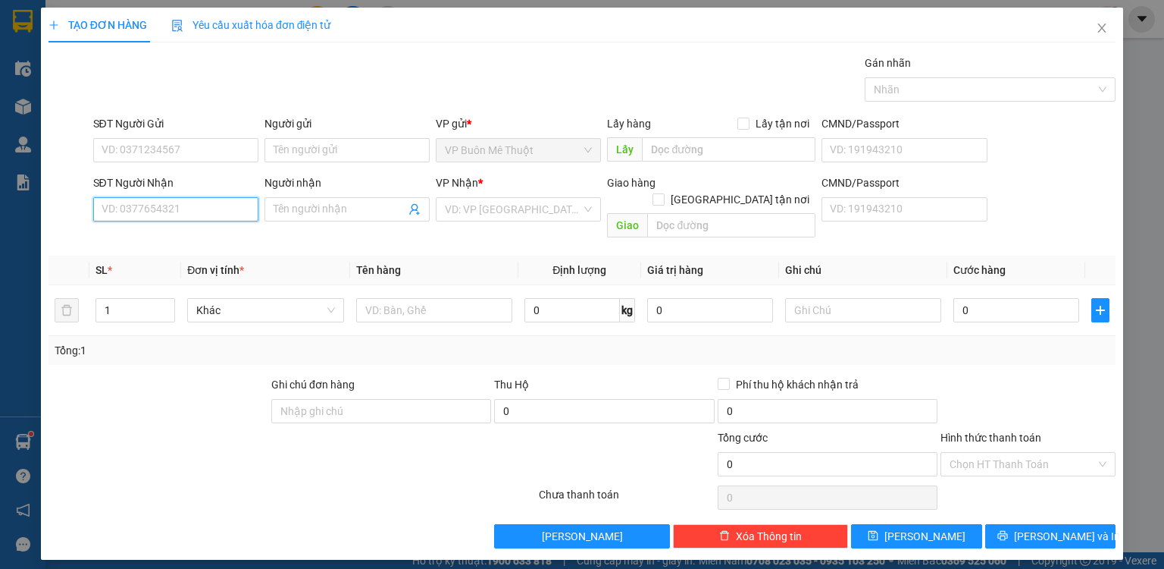
click at [220, 210] on input "SĐT Người Nhận" at bounding box center [175, 209] width 165 height 24
click at [161, 205] on input "SĐT Người Nhận" at bounding box center [175, 209] width 165 height 24
click at [167, 210] on input "SĐT Người Nhận" at bounding box center [175, 209] width 165 height 24
click at [189, 210] on input "SĐT Người Nhận" at bounding box center [175, 209] width 165 height 24
click at [485, 208] on input "search" at bounding box center [513, 209] width 136 height 23
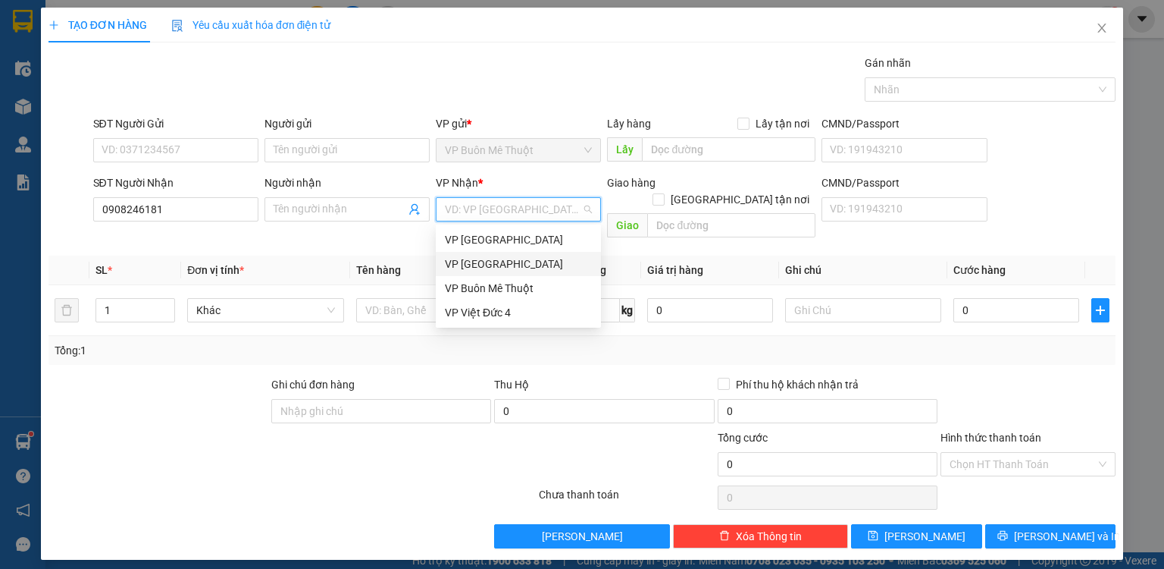
click at [481, 265] on div "VP [GEOGRAPHIC_DATA]" at bounding box center [518, 263] width 147 height 17
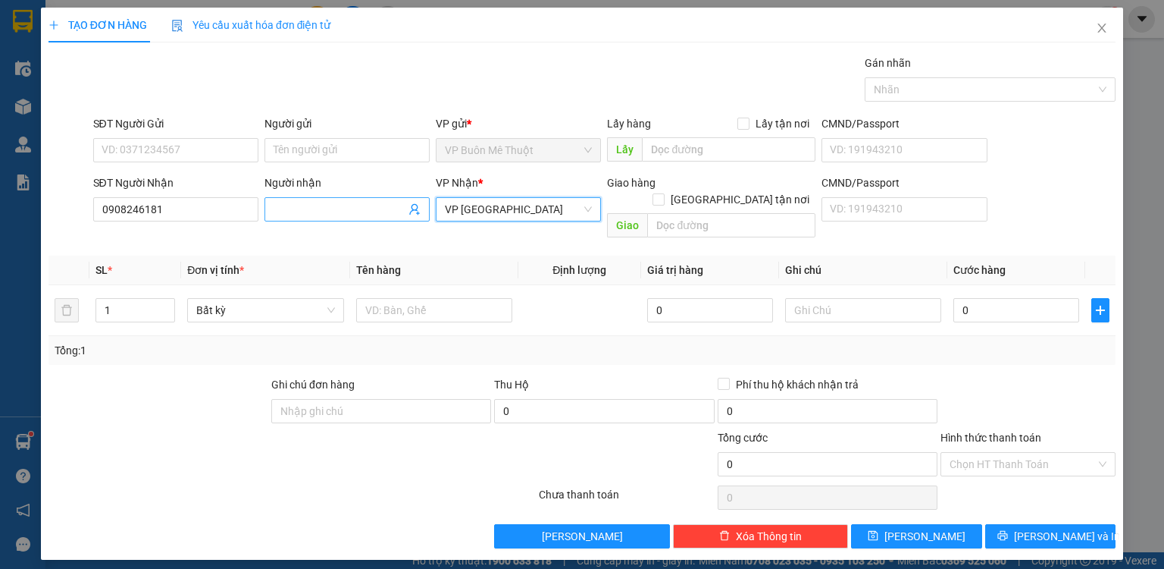
click at [351, 207] on input "Người nhận" at bounding box center [340, 209] width 132 height 17
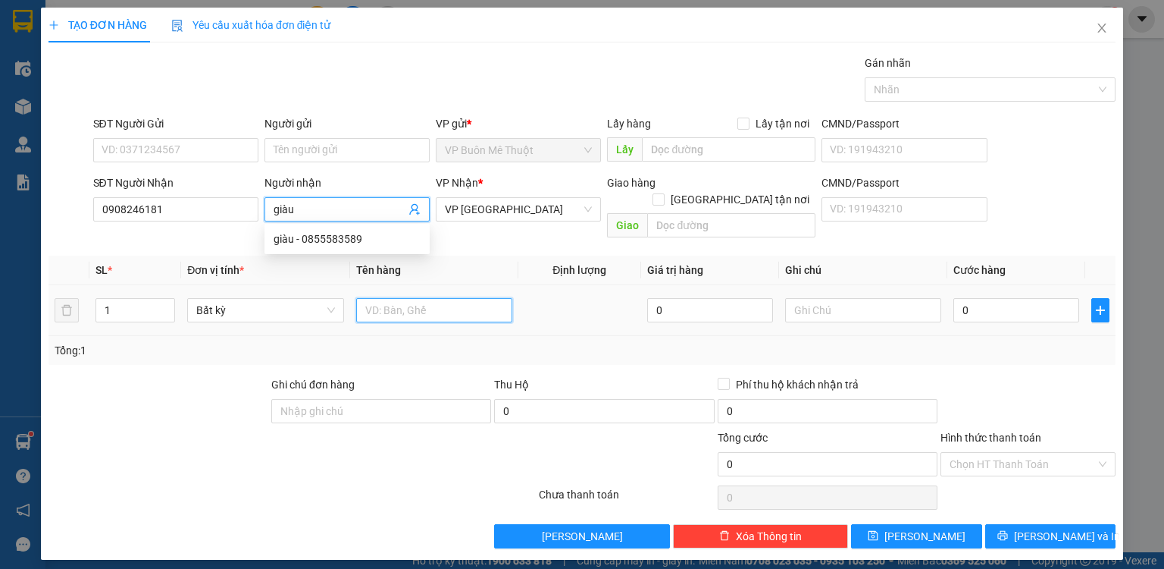
drag, startPoint x: 410, startPoint y: 290, endPoint x: 428, endPoint y: 415, distance: 127.0
click at [409, 316] on td at bounding box center [434, 310] width 168 height 51
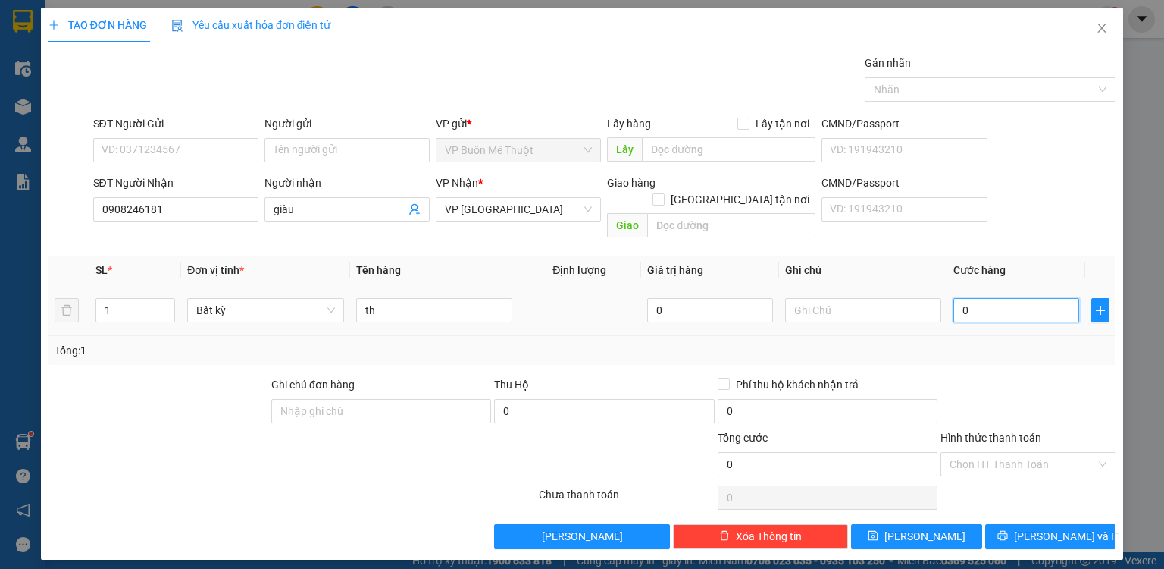
click at [980, 298] on input "0" at bounding box center [1017, 310] width 126 height 24
click at [979, 349] on div "Transit Pickup Surcharge Ids Transit Deliver Surcharge Ids Transit Deliver Surc…" at bounding box center [582, 301] width 1067 height 493
click at [1010, 453] on input "Hình thức thanh toán" at bounding box center [1023, 464] width 146 height 23
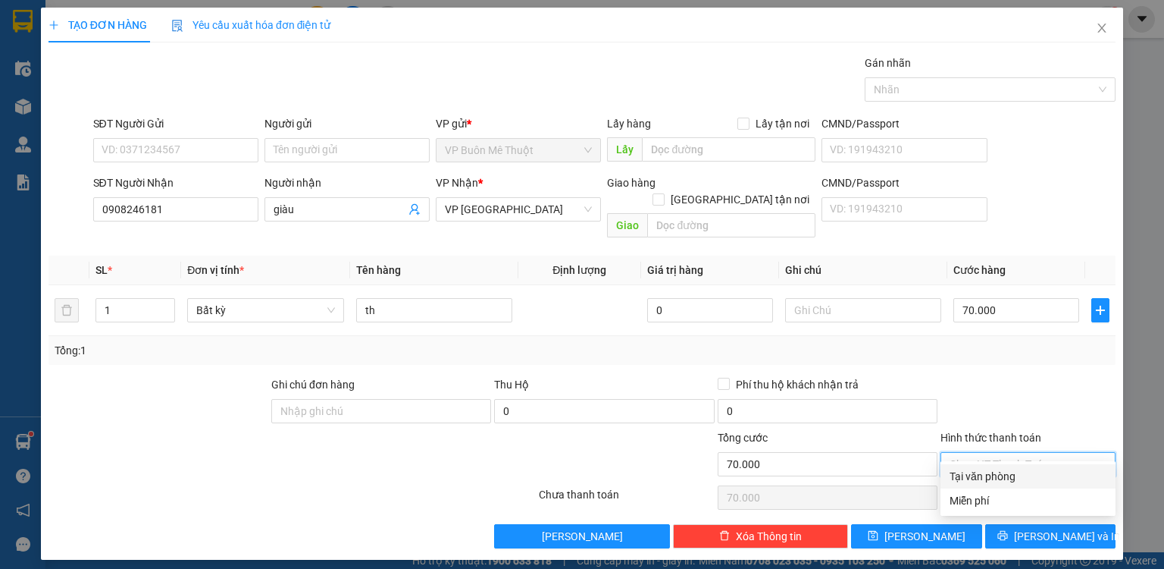
click at [1003, 470] on div "Tại văn phòng" at bounding box center [1028, 476] width 157 height 17
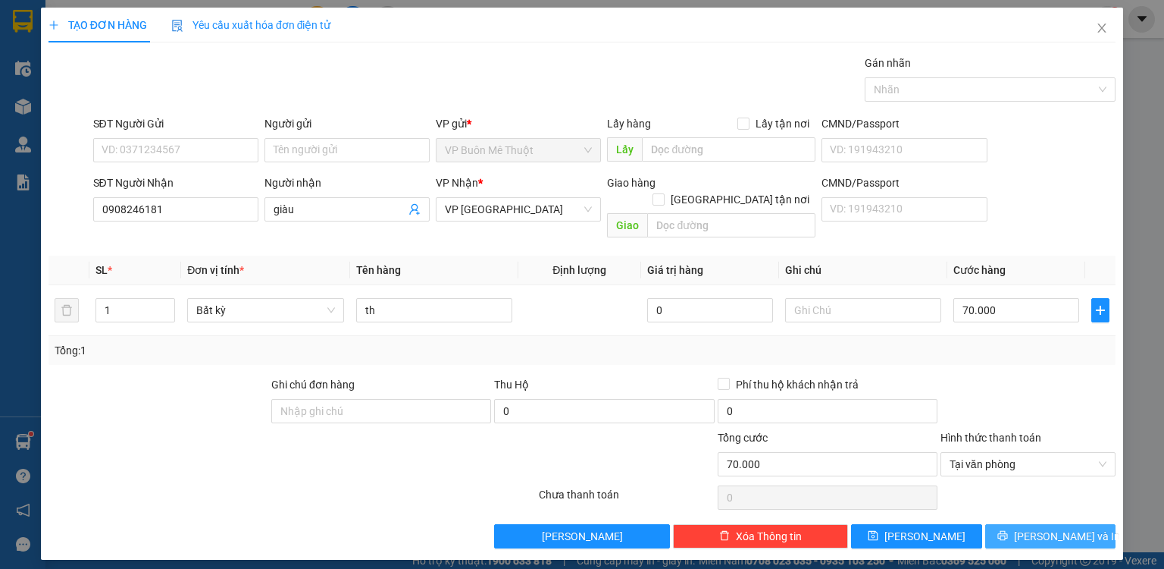
drag, startPoint x: 1025, startPoint y: 518, endPoint x: 490, endPoint y: 51, distance: 710.7
click at [1026, 524] on button "[PERSON_NAME] và In" at bounding box center [1050, 536] width 131 height 24
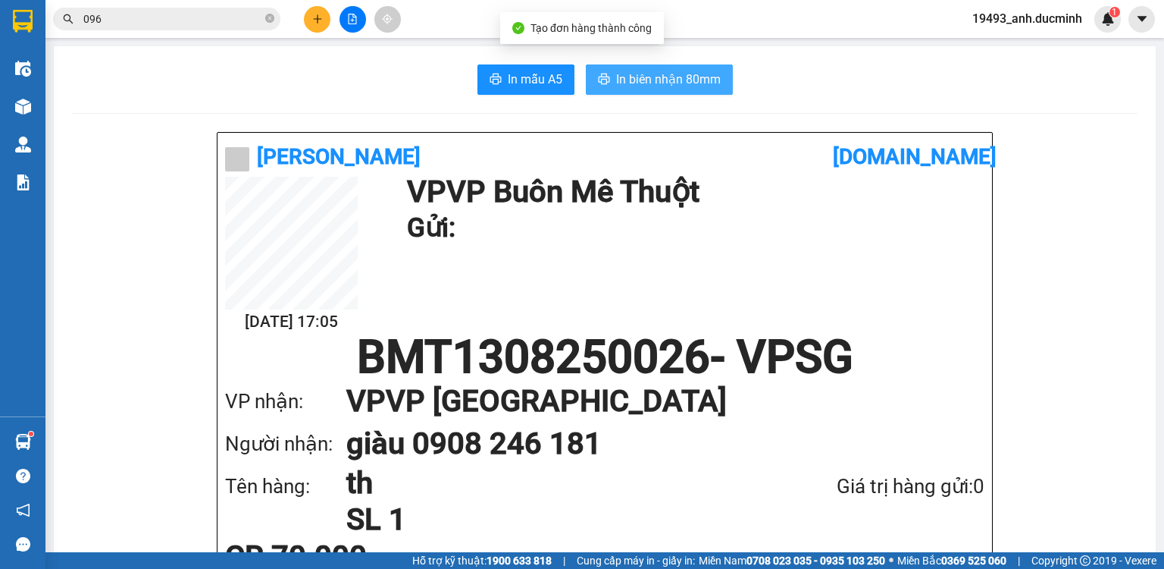
click at [608, 88] on button "In biên nhận 80mm" at bounding box center [659, 79] width 147 height 30
click at [652, 70] on span "In biên nhận 80mm" at bounding box center [668, 79] width 105 height 19
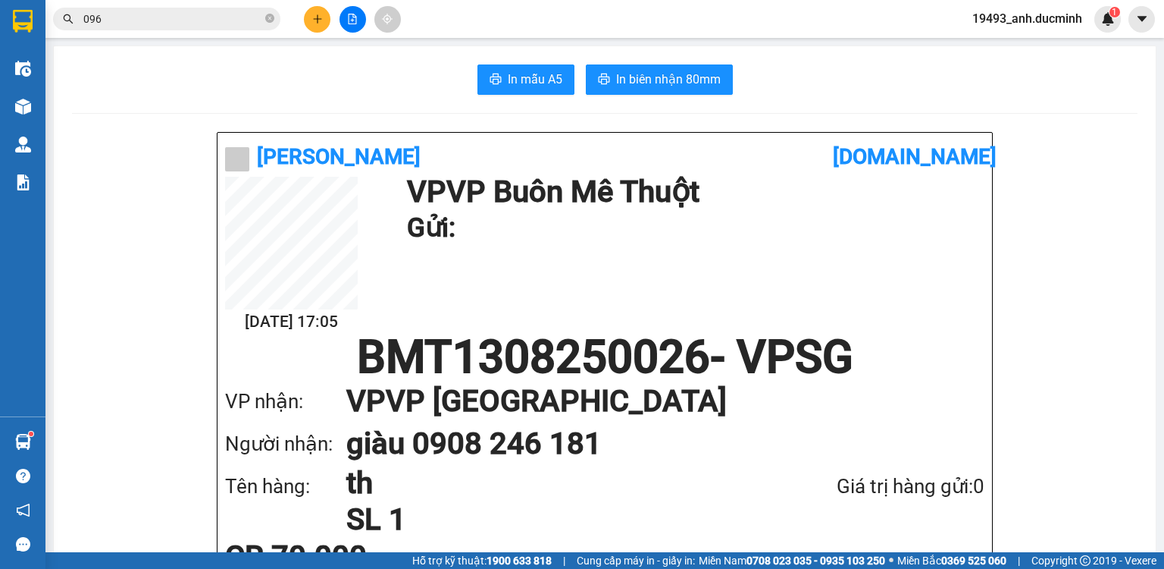
click at [315, 14] on icon "plus" at bounding box center [317, 19] width 11 height 11
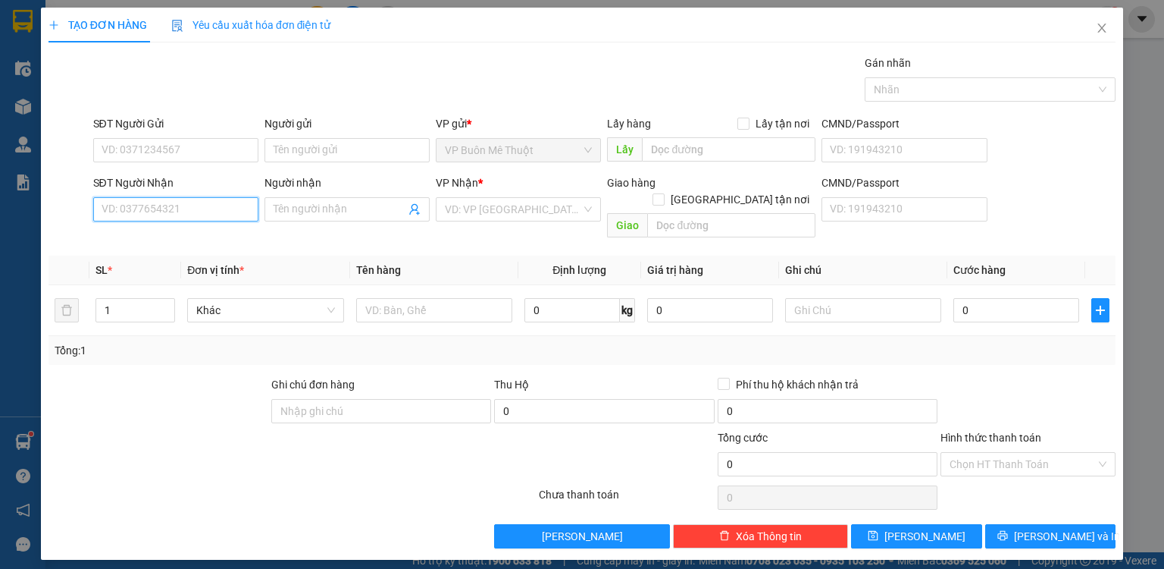
click at [209, 218] on input "SĐT Người Nhận" at bounding box center [175, 209] width 165 height 24
click at [479, 213] on input "search" at bounding box center [513, 209] width 136 height 23
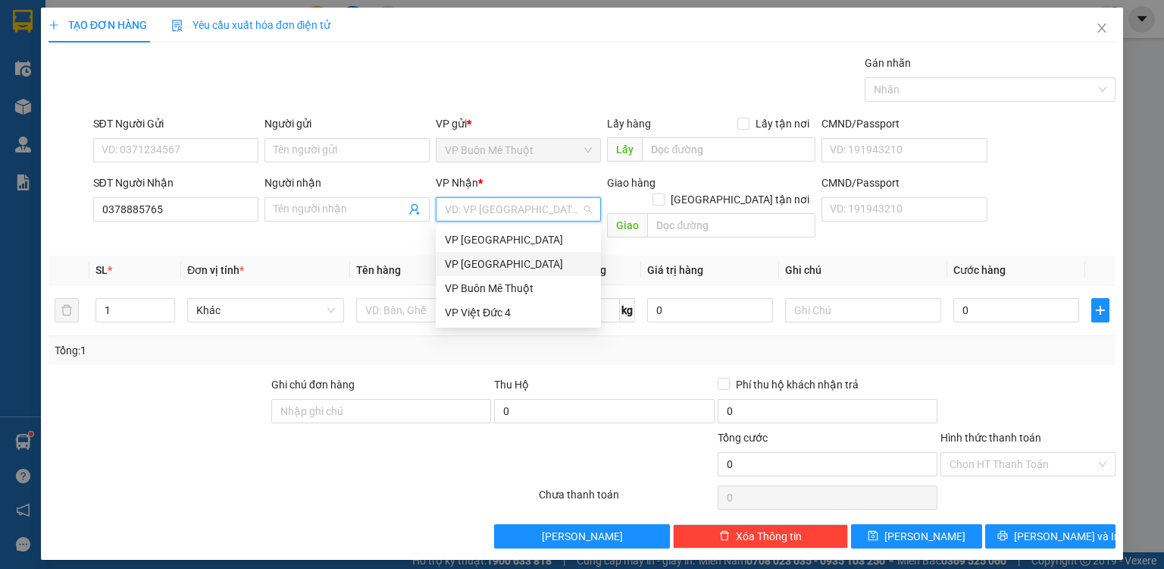
click at [478, 268] on div "VP [GEOGRAPHIC_DATA]" at bounding box center [518, 263] width 147 height 17
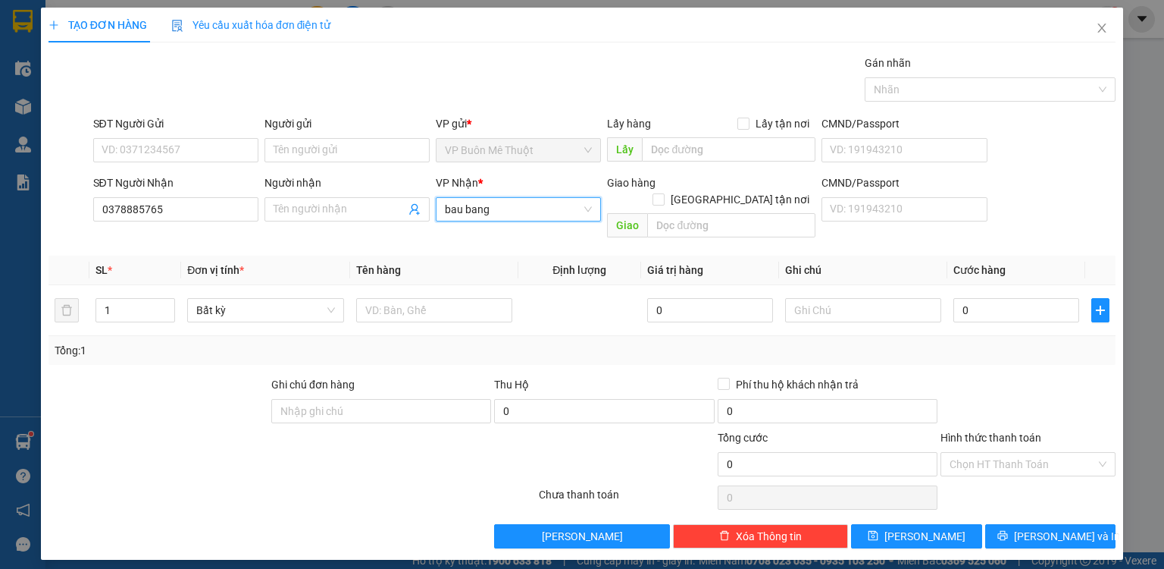
click at [504, 209] on input "bau bang" at bounding box center [513, 209] width 136 height 23
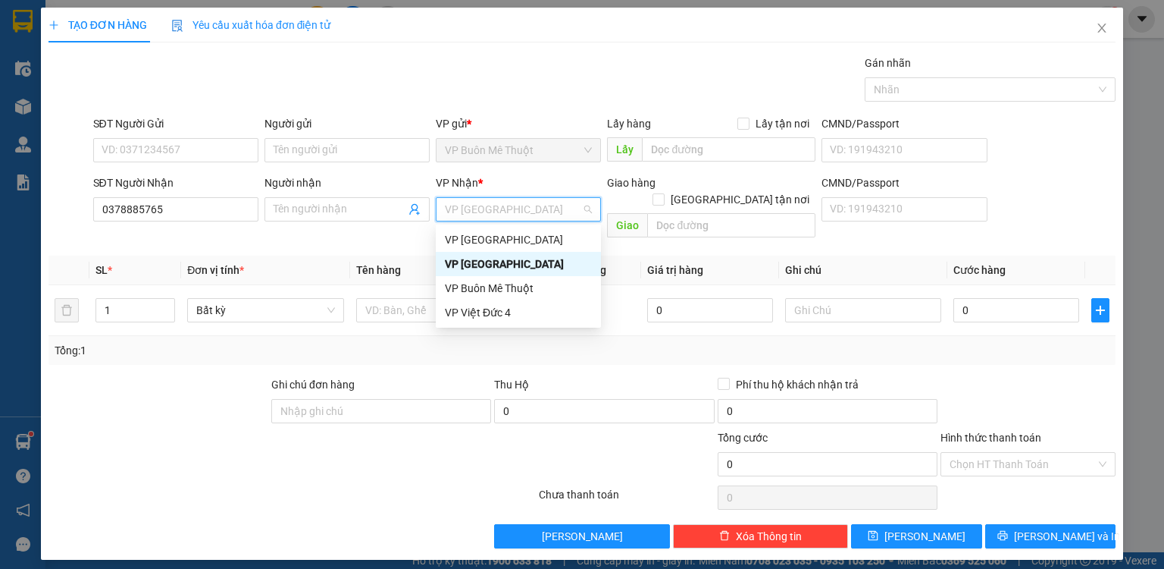
click at [497, 268] on div "VP [GEOGRAPHIC_DATA]" at bounding box center [518, 263] width 147 height 17
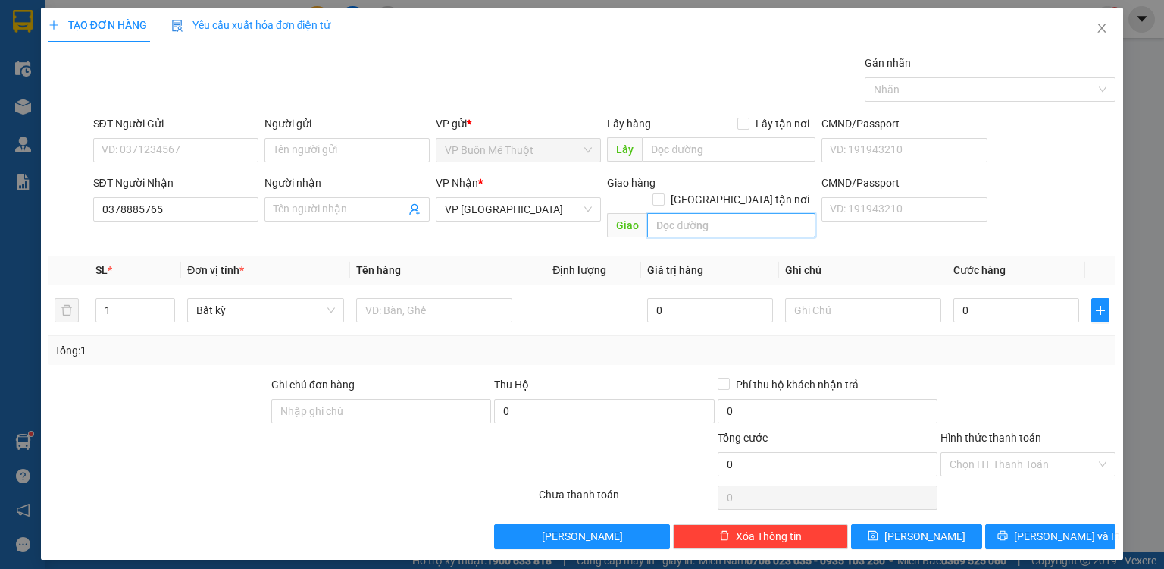
click at [676, 213] on input "text" at bounding box center [731, 225] width 168 height 24
click at [393, 298] on input "text" at bounding box center [434, 310] width 156 height 24
click at [983, 298] on input "0" at bounding box center [1017, 310] width 126 height 24
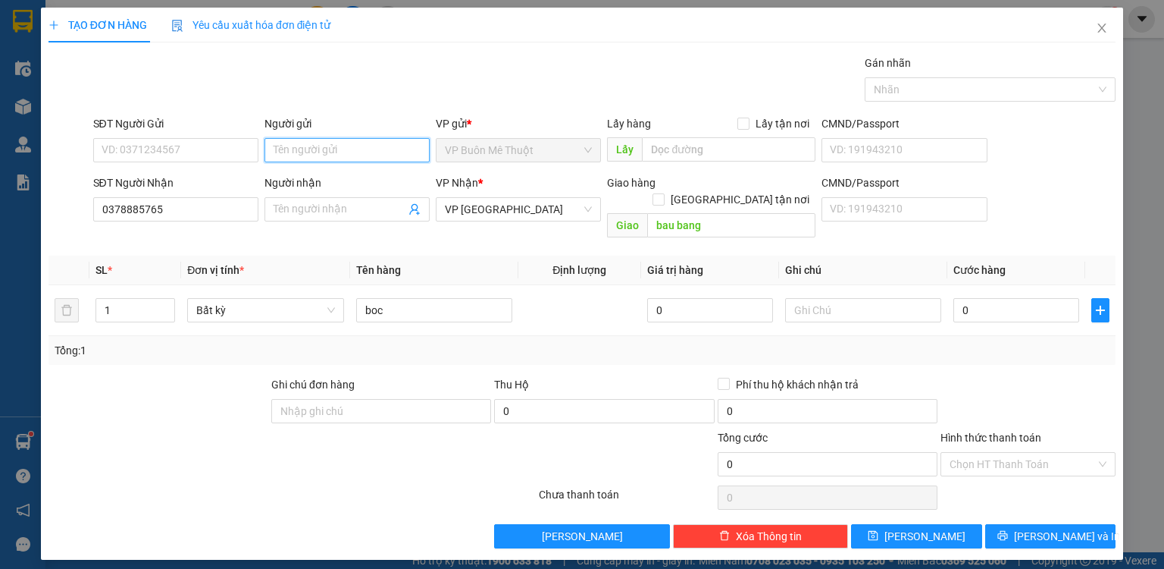
click at [358, 146] on input "Người gửi" at bounding box center [347, 150] width 165 height 24
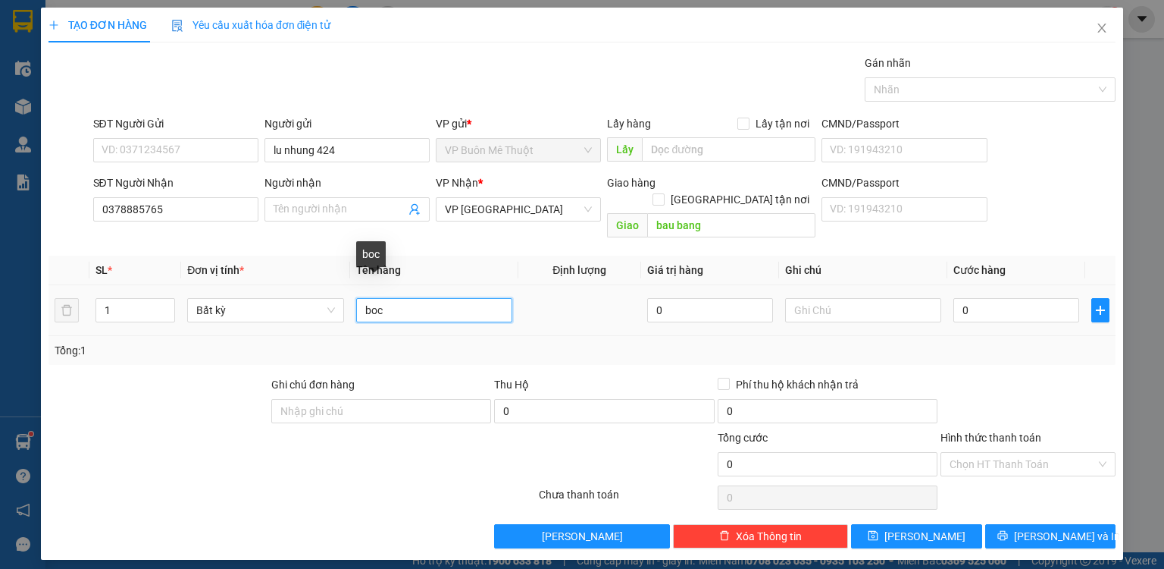
click at [464, 298] on input "boc" at bounding box center [434, 310] width 156 height 24
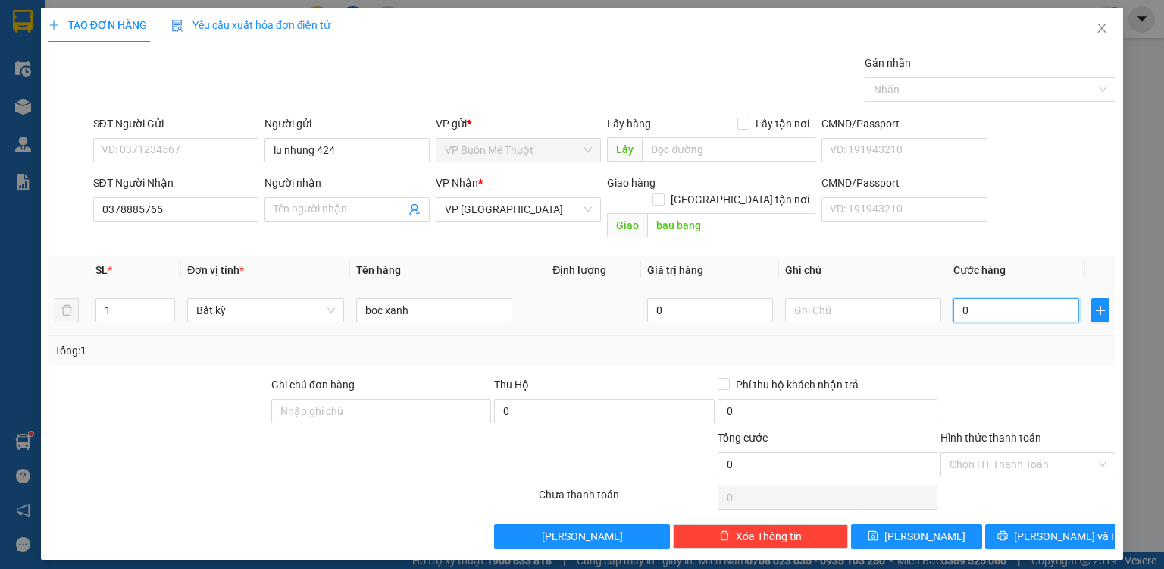
click at [1031, 298] on input "0" at bounding box center [1017, 310] width 126 height 24
click at [1007, 531] on icon "printer" at bounding box center [1003, 536] width 10 height 10
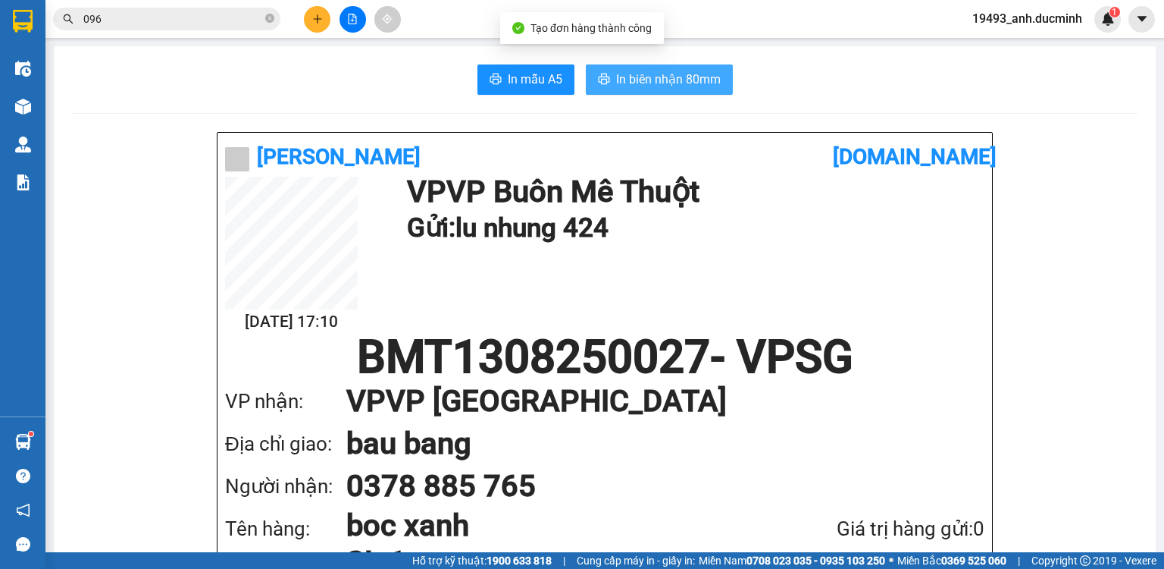
click at [659, 83] on span "In biên nhận 80mm" at bounding box center [668, 79] width 105 height 19
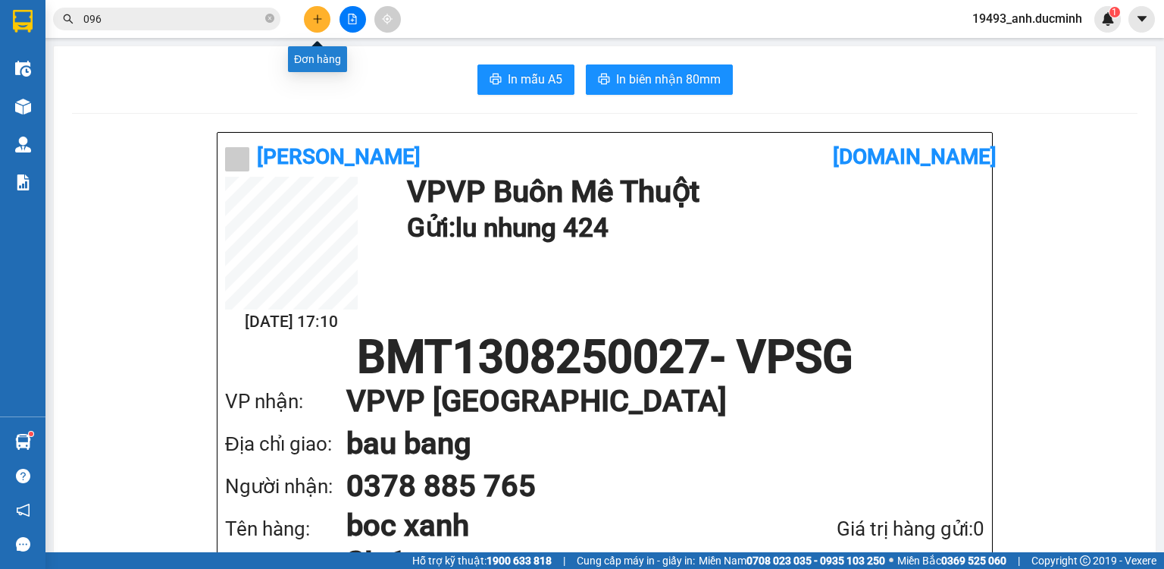
click at [319, 20] on icon "plus" at bounding box center [317, 19] width 11 height 11
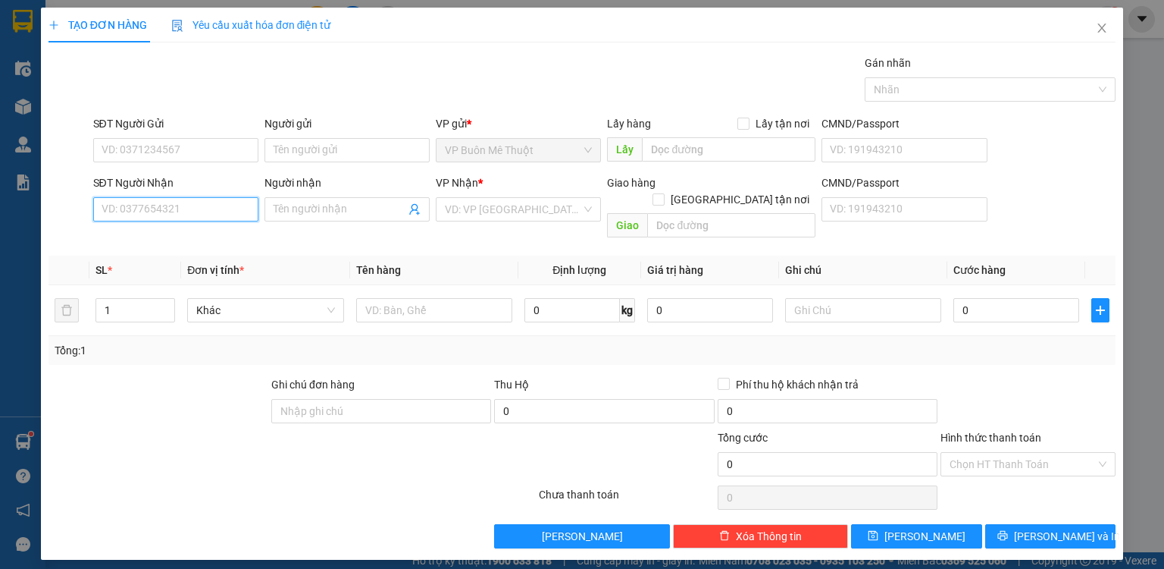
click at [141, 203] on input "SĐT Người Nhận" at bounding box center [175, 209] width 165 height 24
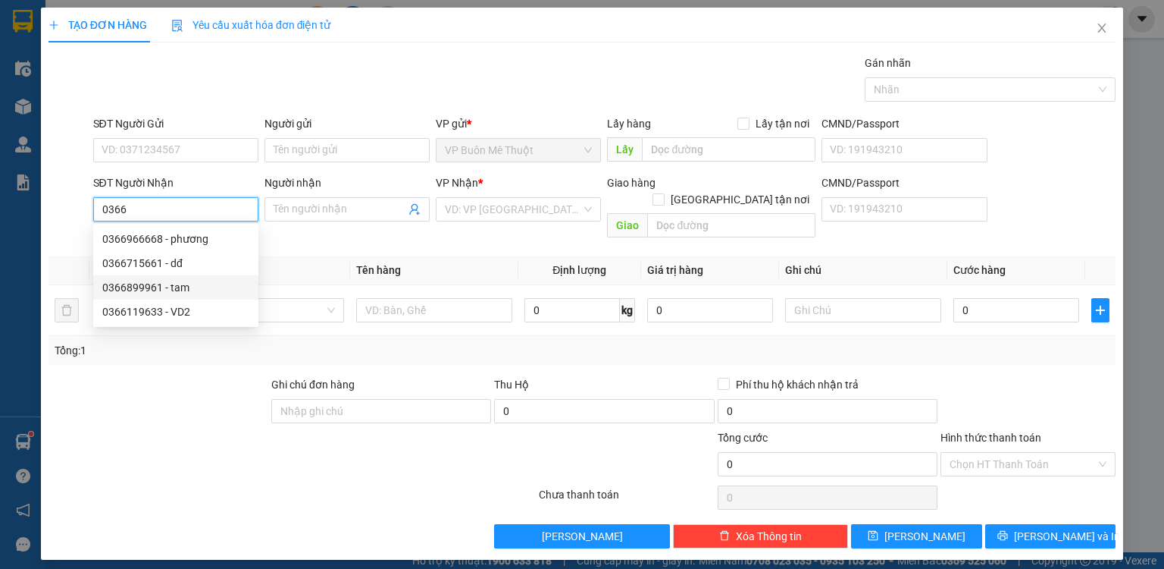
click at [120, 293] on div "0366899961 - tam" at bounding box center [175, 287] width 147 height 17
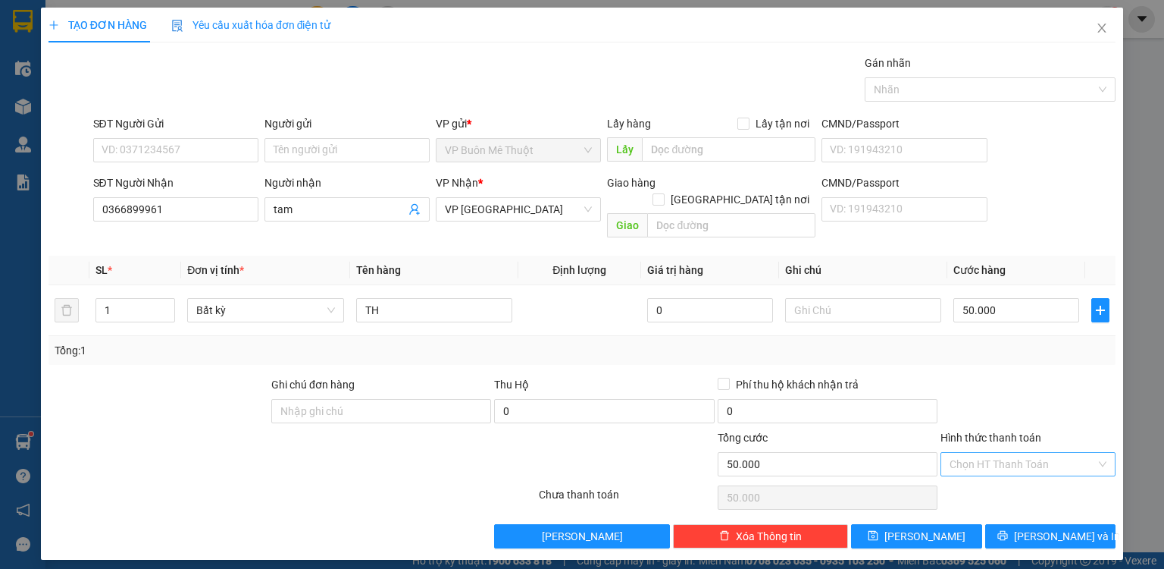
click at [1010, 453] on input "Hình thức thanh toán" at bounding box center [1023, 464] width 146 height 23
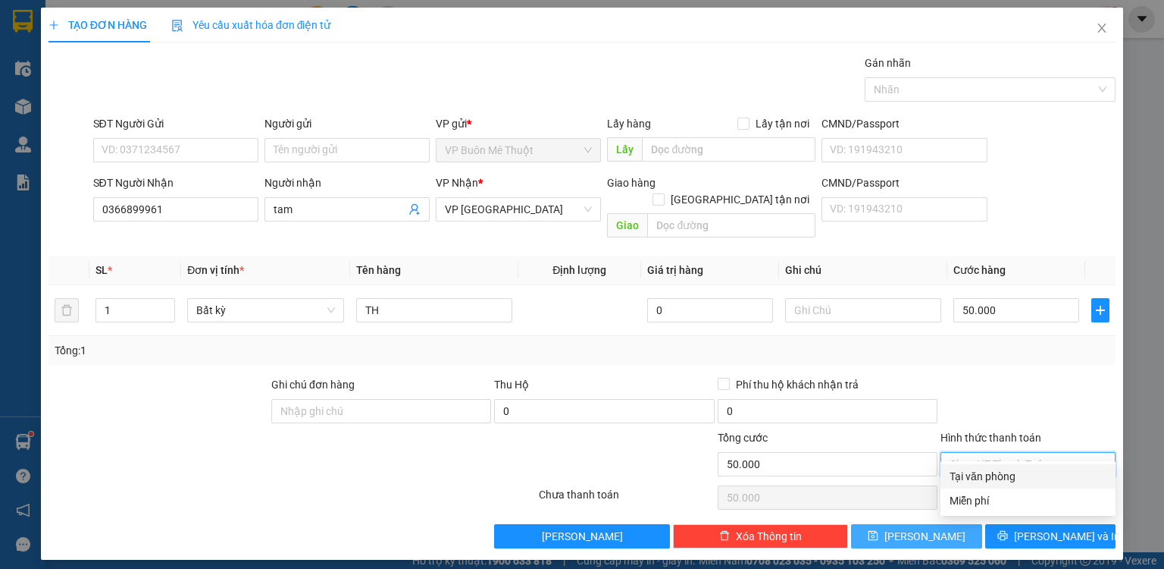
drag, startPoint x: 998, startPoint y: 479, endPoint x: 948, endPoint y: 513, distance: 61.2
click at [998, 480] on div "Tại văn phòng" at bounding box center [1028, 476] width 157 height 17
click at [933, 528] on span "[PERSON_NAME]" at bounding box center [925, 536] width 81 height 17
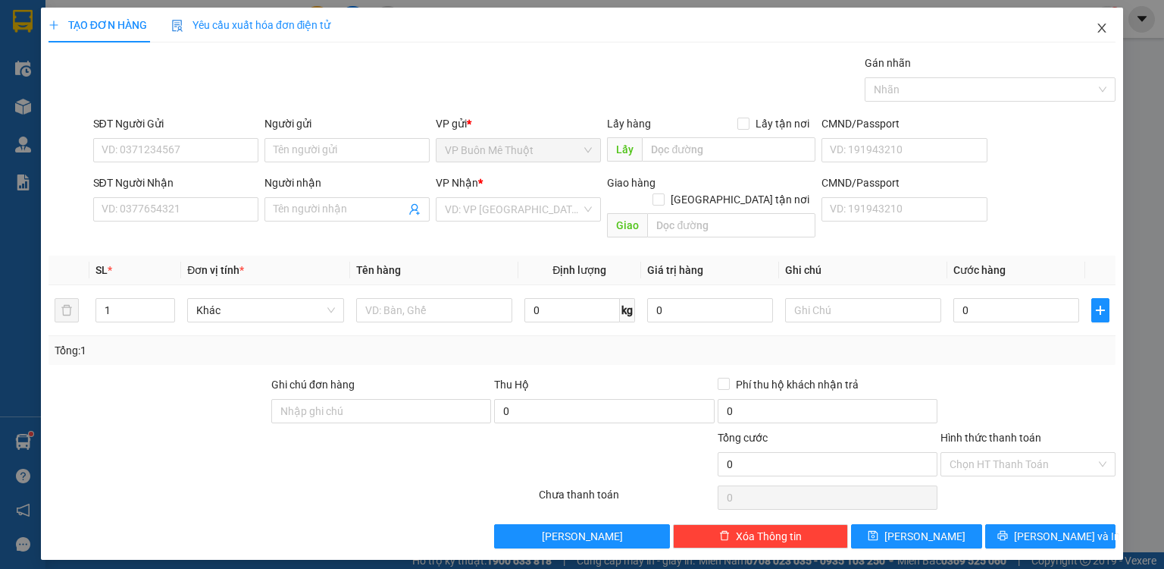
click at [1100, 25] on icon "close" at bounding box center [1102, 28] width 12 height 12
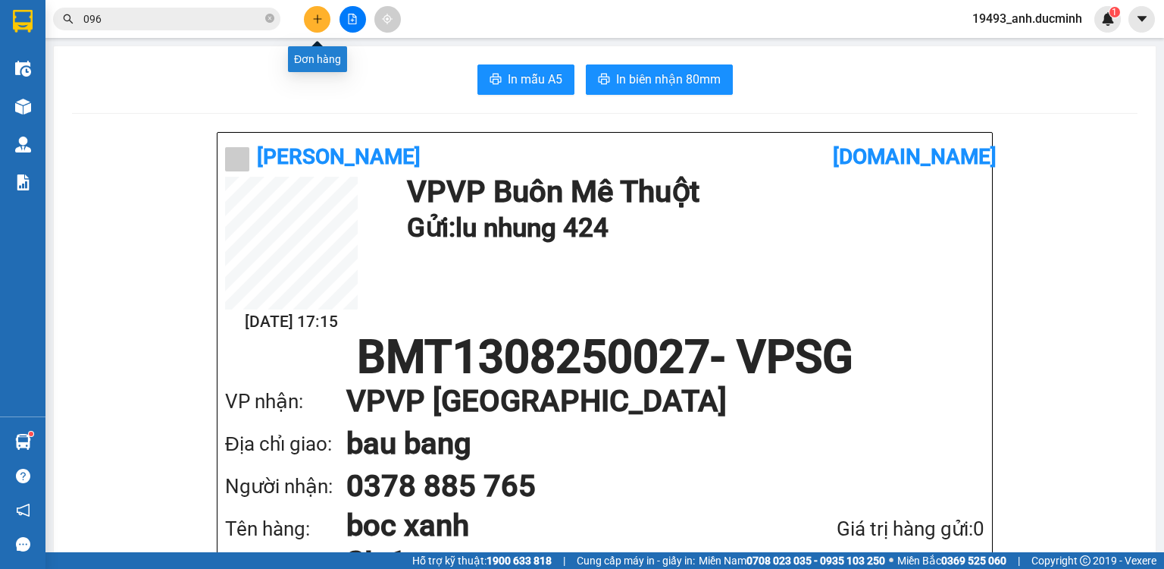
click at [311, 18] on button at bounding box center [317, 19] width 27 height 27
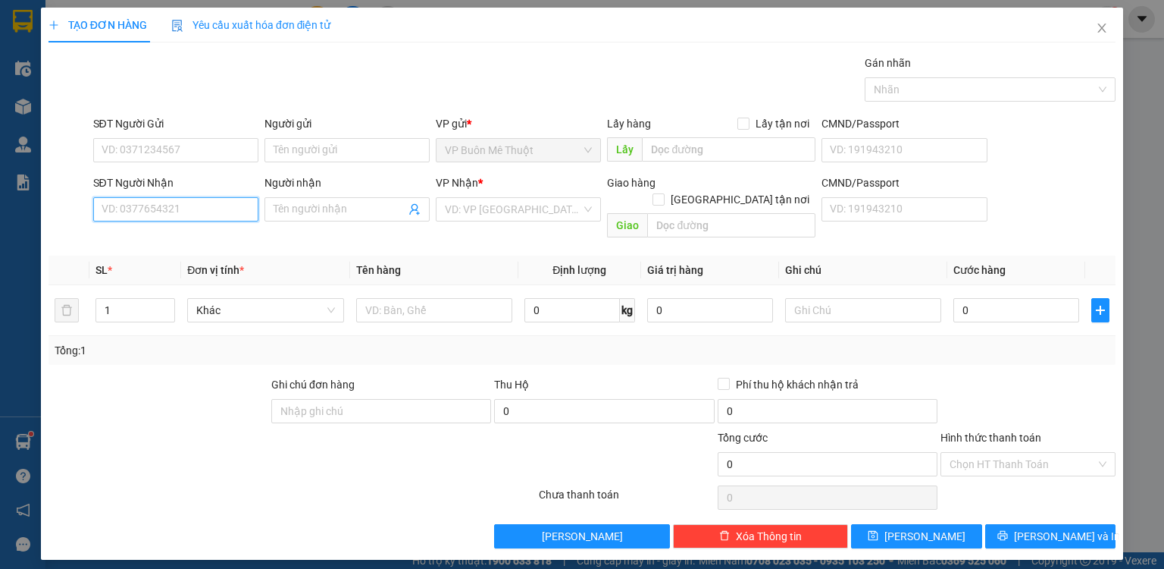
drag, startPoint x: 205, startPoint y: 200, endPoint x: 225, endPoint y: 202, distance: 20.5
click at [215, 200] on input "SĐT Người Nhận" at bounding box center [175, 209] width 165 height 24
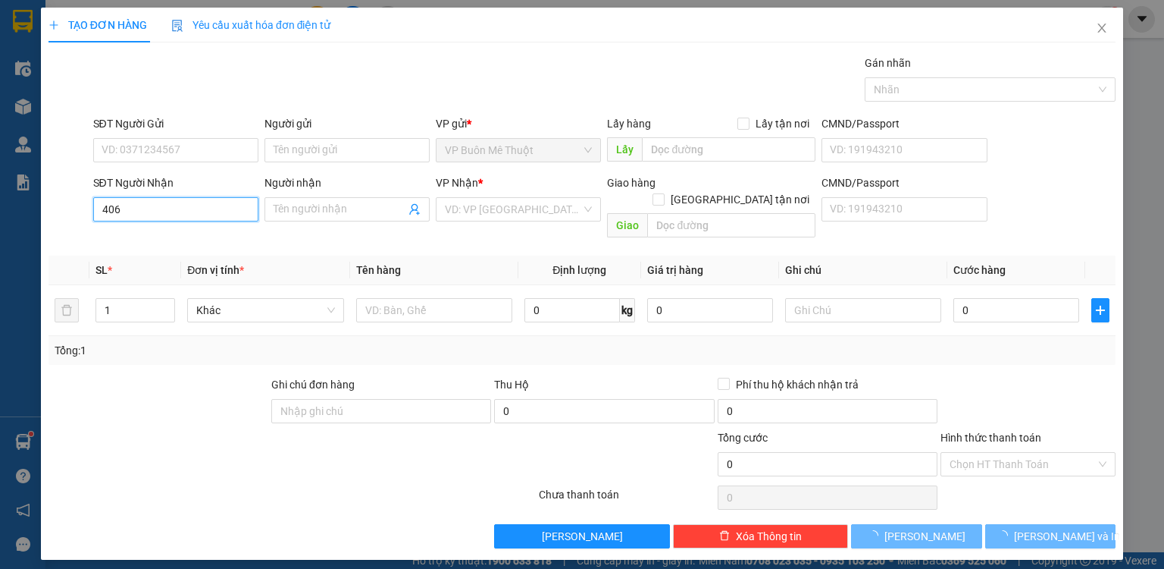
click at [227, 205] on input "406" at bounding box center [175, 209] width 165 height 24
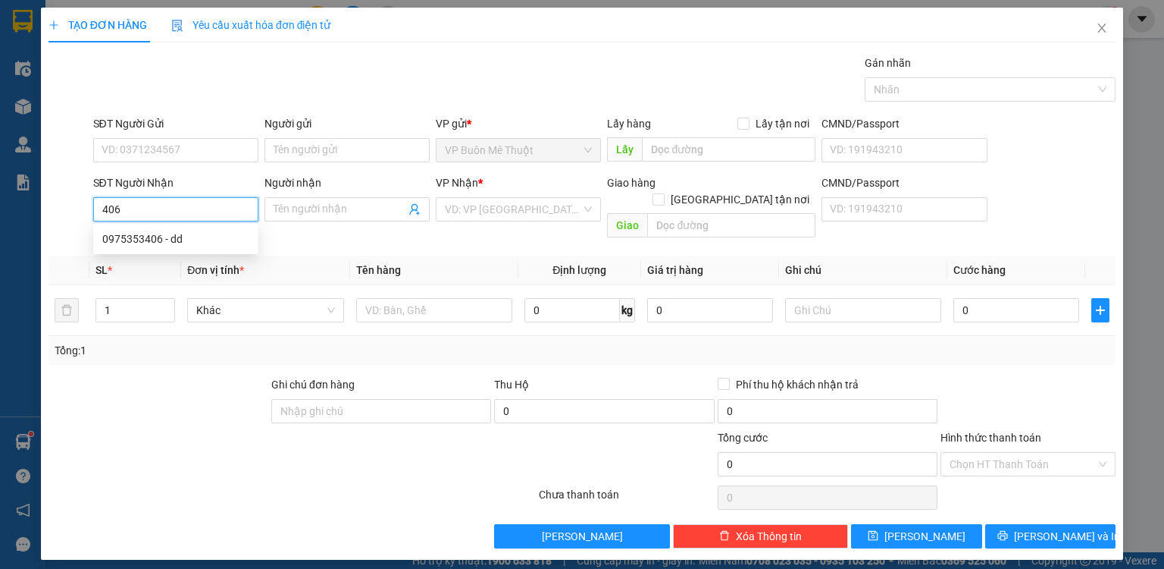
click at [206, 211] on input "406" at bounding box center [175, 209] width 165 height 24
click at [190, 237] on div "0975353406 - dd" at bounding box center [175, 238] width 147 height 17
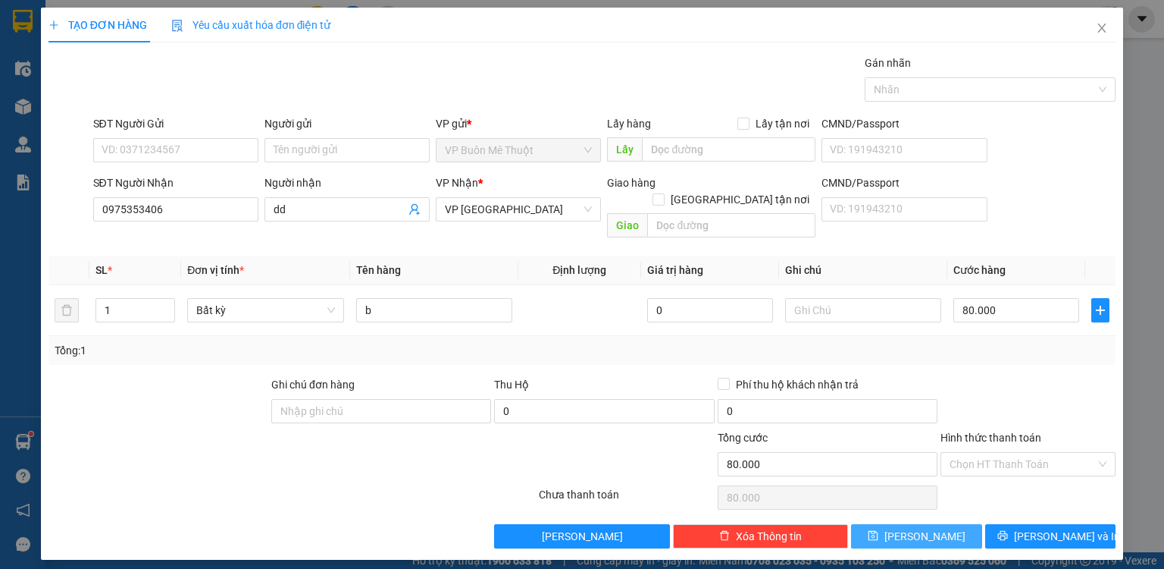
drag, startPoint x: 928, startPoint y: 515, endPoint x: 564, endPoint y: 318, distance: 413.8
click at [927, 528] on span "[PERSON_NAME]" at bounding box center [925, 536] width 81 height 17
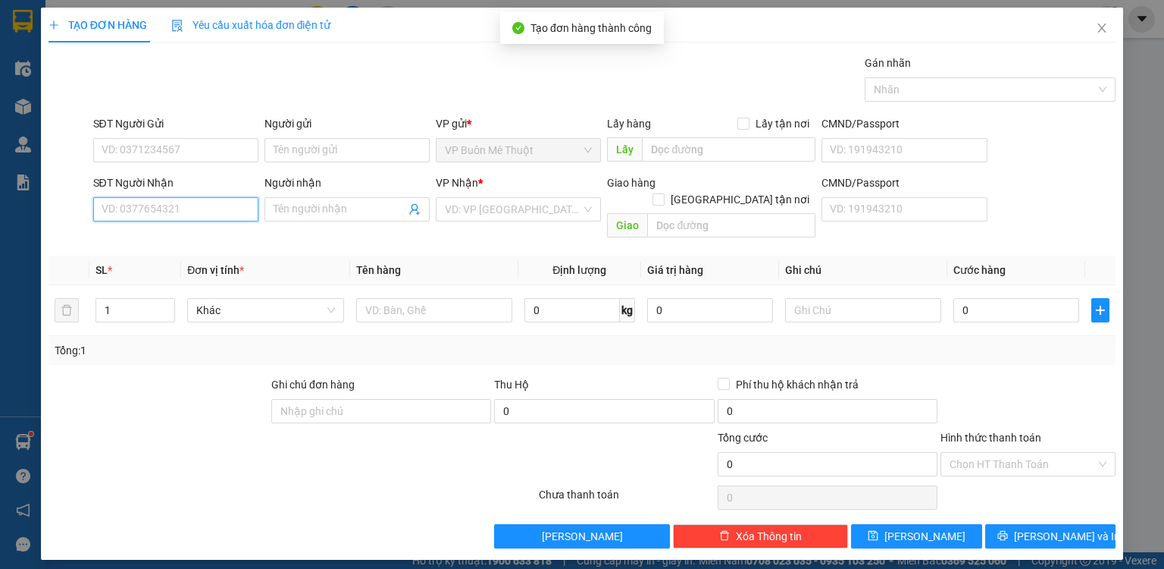
click at [211, 206] on input "SĐT Người Nhận" at bounding box center [175, 209] width 165 height 24
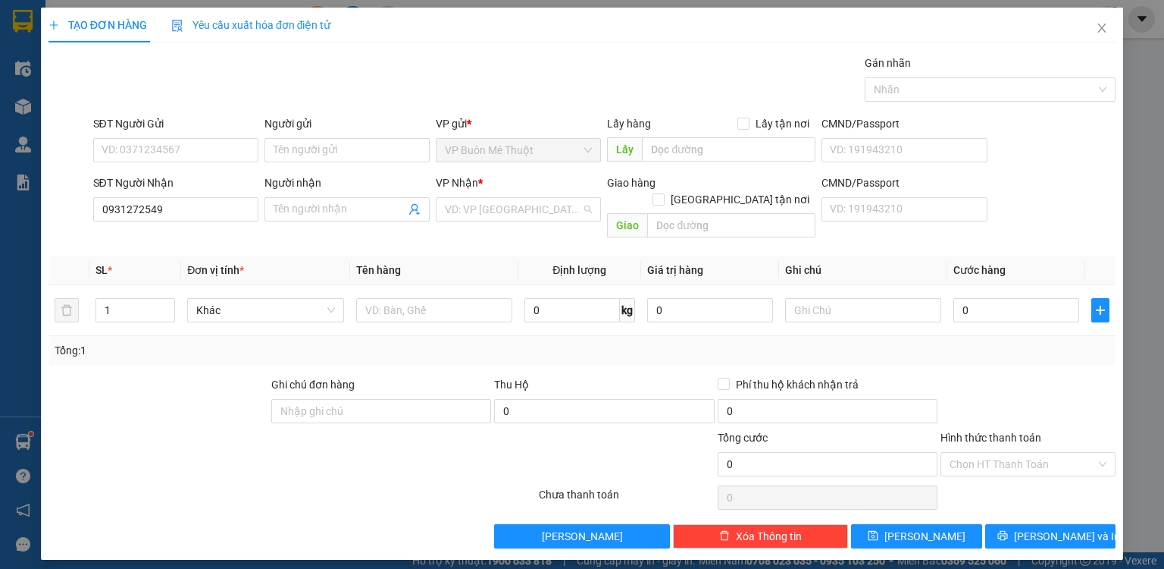
drag, startPoint x: 461, startPoint y: 205, endPoint x: 467, endPoint y: 243, distance: 37.6
click at [461, 206] on input "search" at bounding box center [513, 209] width 136 height 23
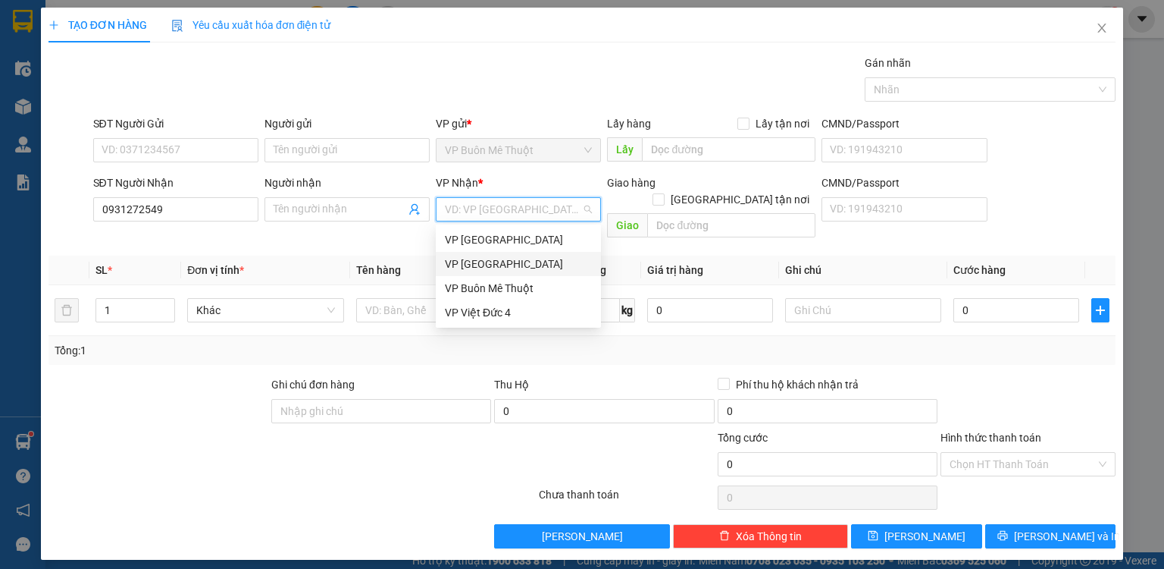
click at [467, 264] on div "VP [GEOGRAPHIC_DATA]" at bounding box center [518, 263] width 147 height 17
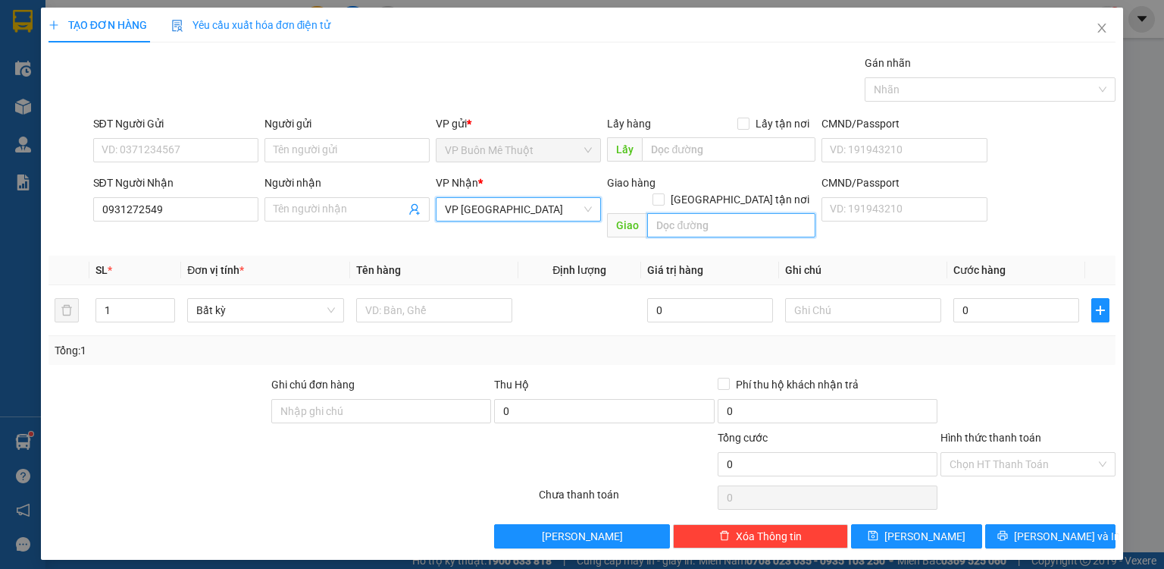
click at [703, 213] on input "text" at bounding box center [731, 225] width 168 height 24
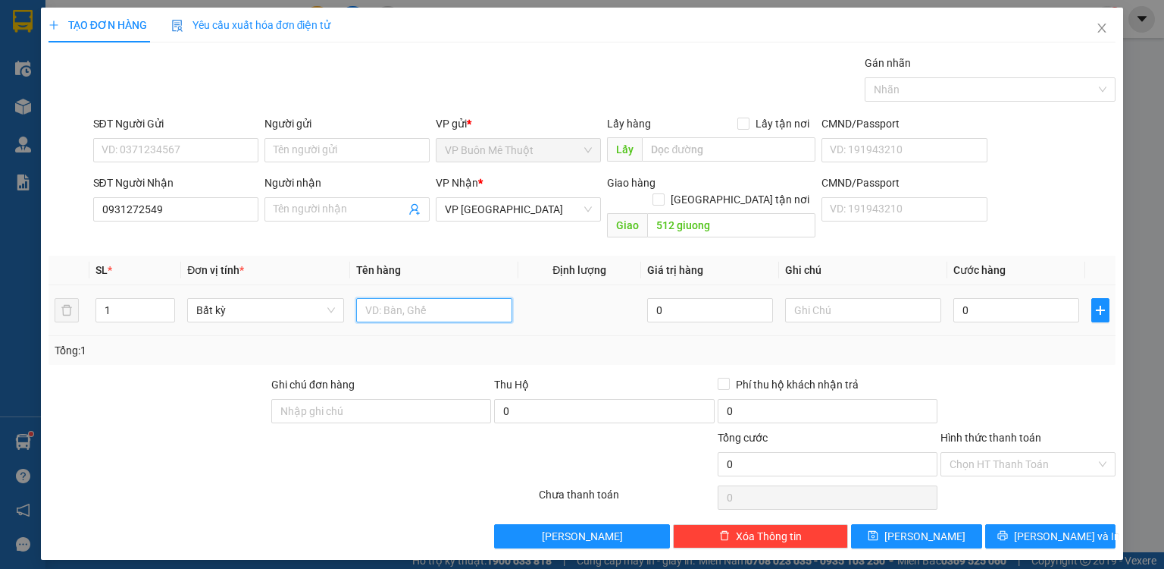
click at [435, 300] on input "text" at bounding box center [434, 310] width 156 height 24
click at [1017, 298] on input "0" at bounding box center [1017, 310] width 126 height 24
click at [367, 298] on input "gà" at bounding box center [434, 310] width 156 height 24
click at [1007, 298] on input "0" at bounding box center [1017, 310] width 126 height 24
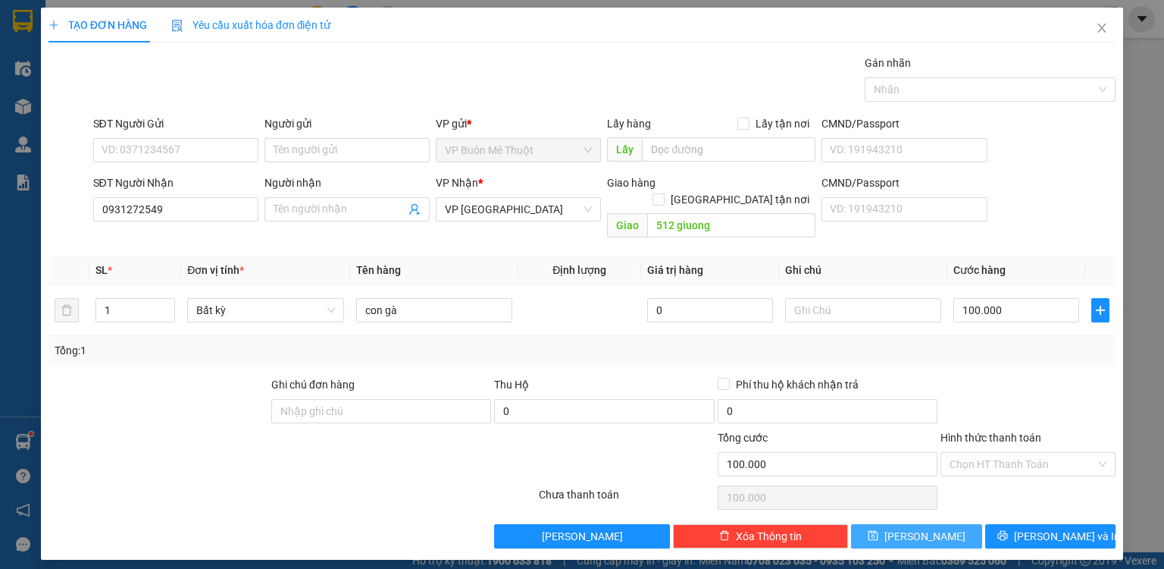
click at [919, 528] on span "[PERSON_NAME]" at bounding box center [925, 536] width 81 height 17
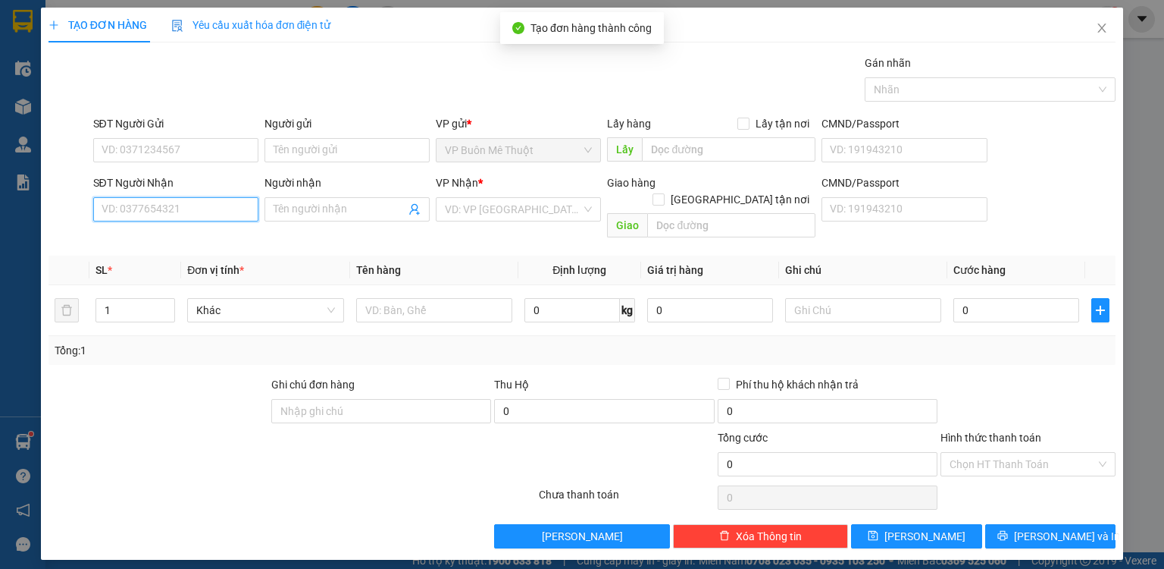
click at [227, 208] on input "SĐT Người Nhận" at bounding box center [175, 209] width 165 height 24
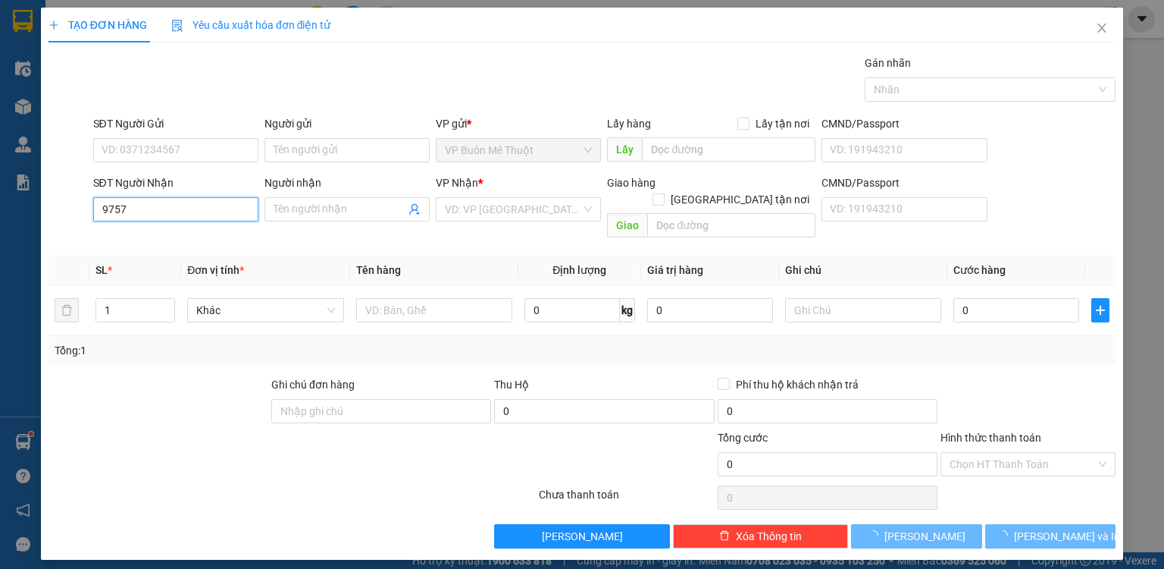
click at [183, 206] on input "9757" at bounding box center [175, 209] width 165 height 24
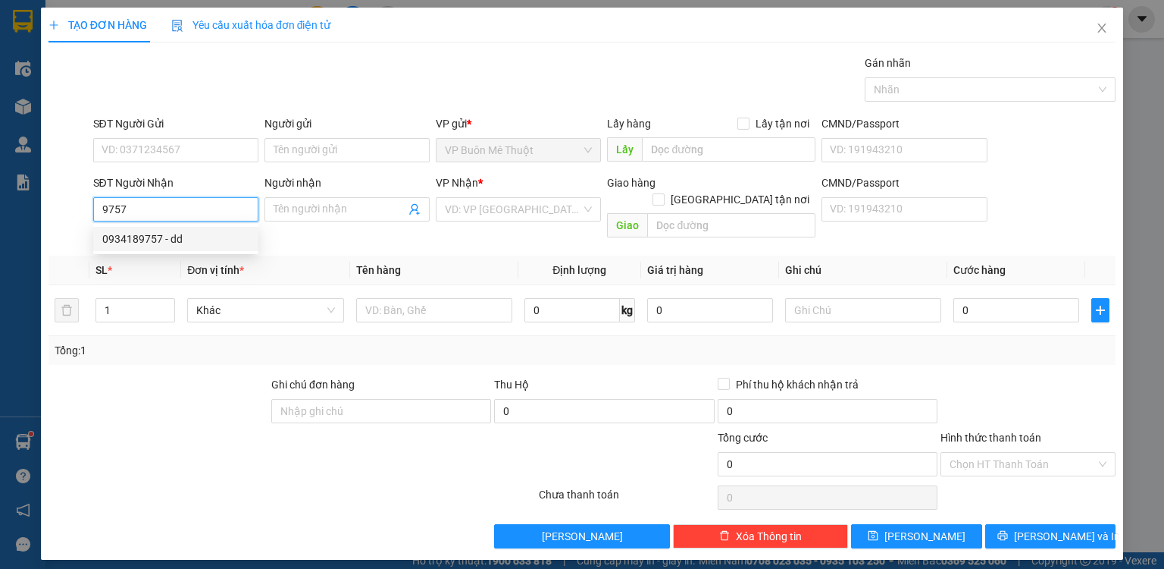
click at [177, 237] on div "0934189757 - dd" at bounding box center [175, 238] width 147 height 17
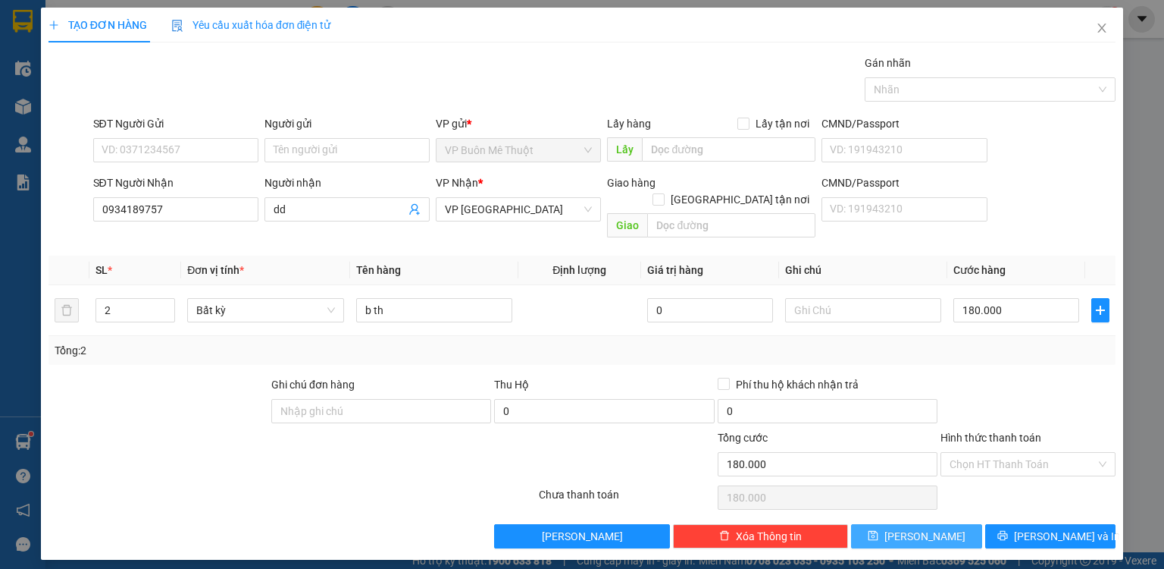
click at [947, 524] on button "[PERSON_NAME]" at bounding box center [916, 536] width 131 height 24
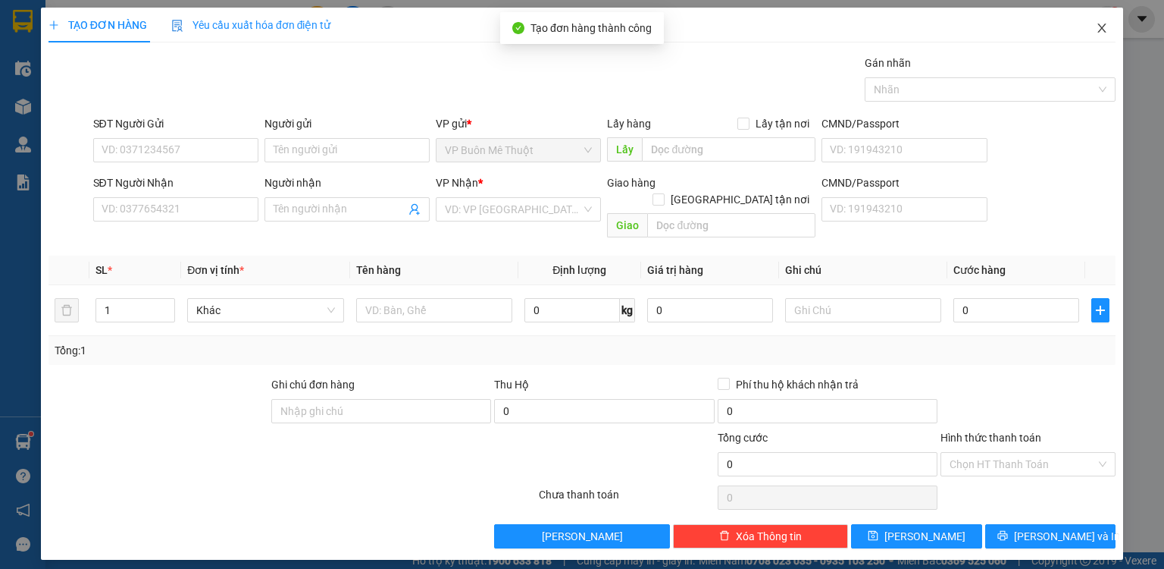
click at [1098, 27] on icon "close" at bounding box center [1102, 28] width 12 height 12
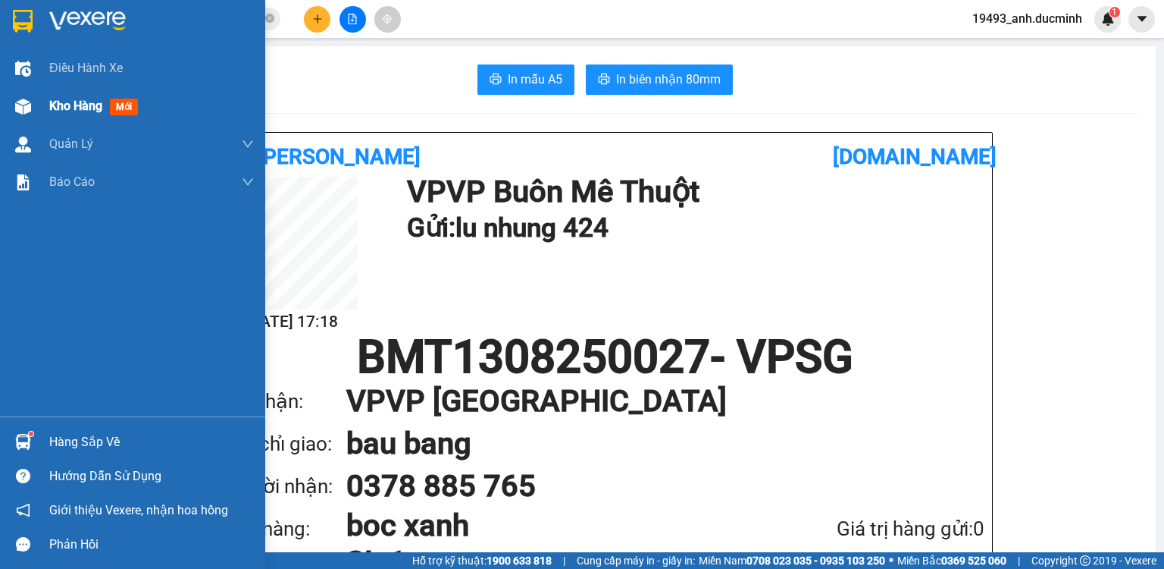
click at [94, 106] on span "Kho hàng" at bounding box center [75, 106] width 53 height 14
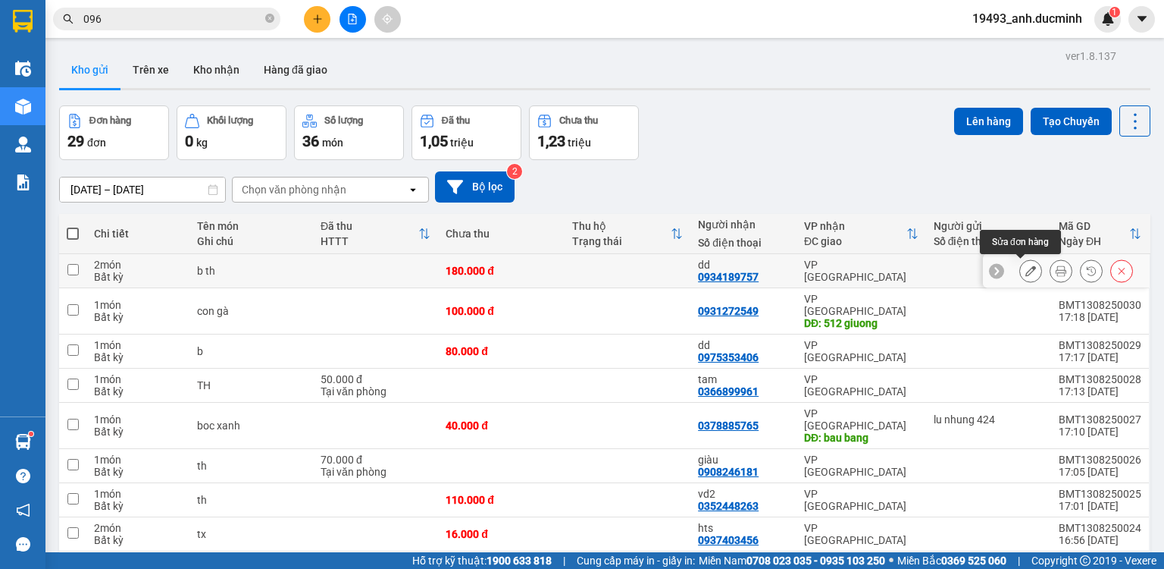
click at [1026, 271] on icon at bounding box center [1031, 270] width 11 height 11
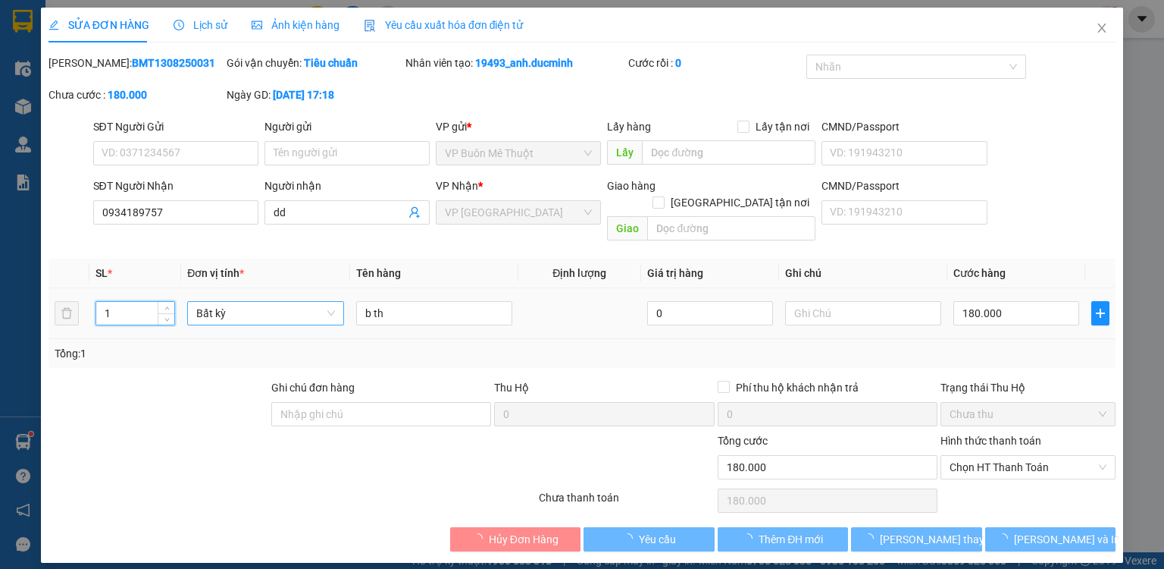
drag, startPoint x: 166, startPoint y: 300, endPoint x: 276, endPoint y: 297, distance: 110.0
click at [169, 317] on icon "down" at bounding box center [166, 319] width 5 height 5
click at [407, 301] on input "b th" at bounding box center [434, 313] width 156 height 24
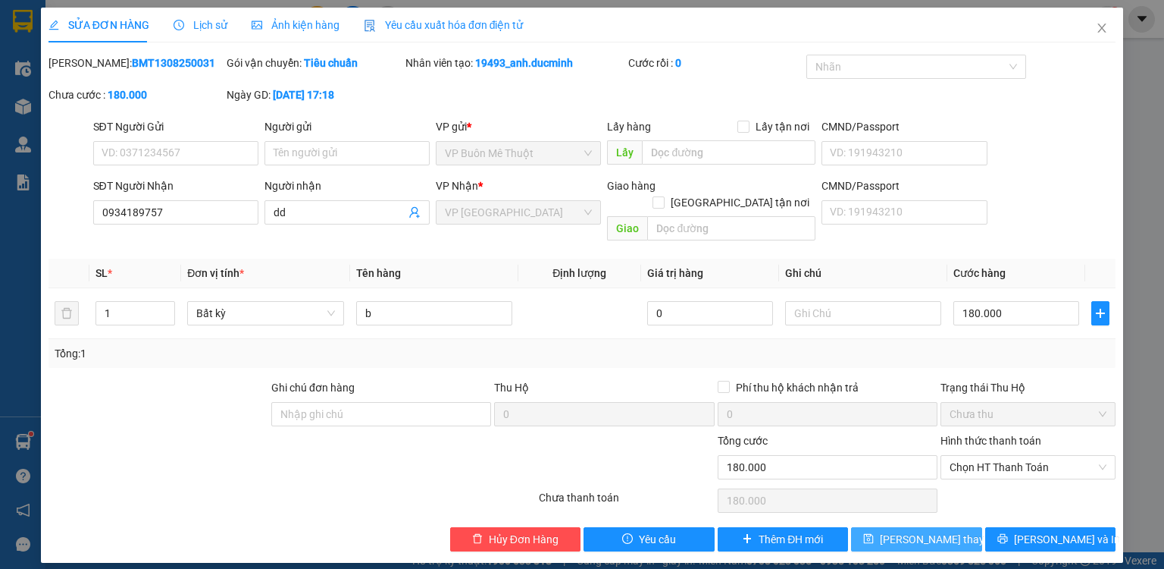
click at [891, 528] on button "[PERSON_NAME] thay đổi" at bounding box center [916, 539] width 131 height 24
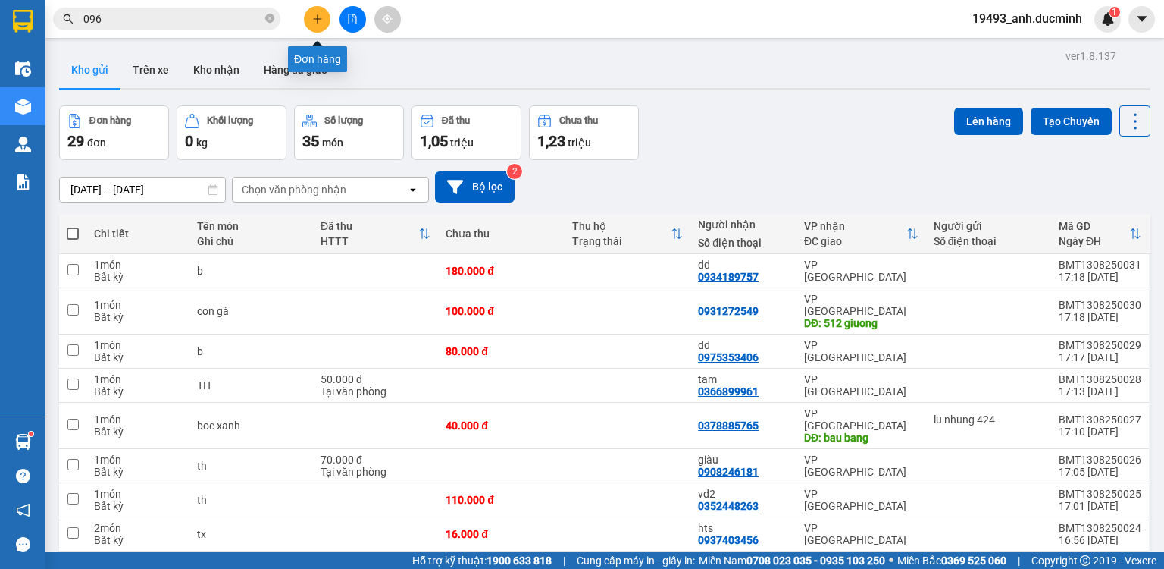
click at [317, 19] on icon "plus" at bounding box center [317, 18] width 1 height 8
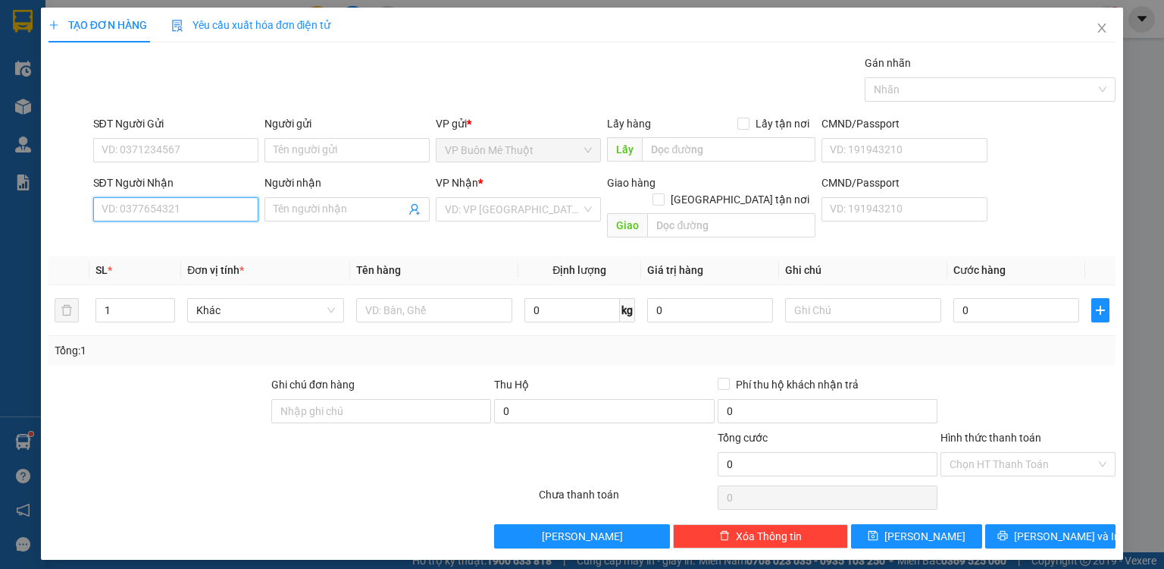
click at [233, 197] on input "SĐT Người Nhận" at bounding box center [175, 209] width 165 height 24
click at [376, 198] on span at bounding box center [347, 209] width 165 height 24
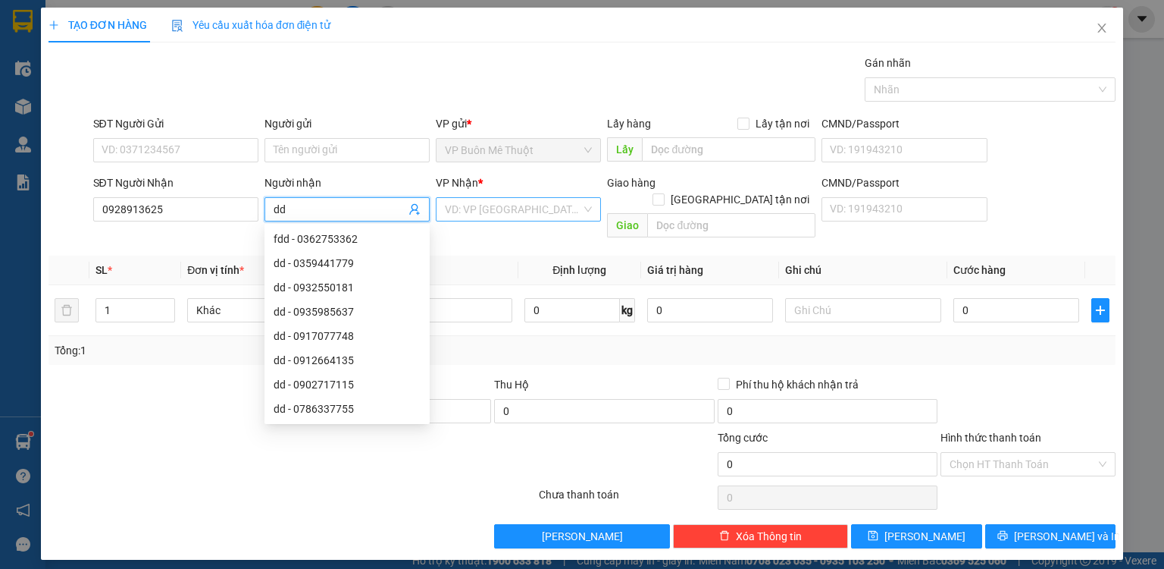
drag, startPoint x: 525, startPoint y: 206, endPoint x: 518, endPoint y: 212, distance: 8.6
click at [522, 209] on input "search" at bounding box center [513, 209] width 136 height 23
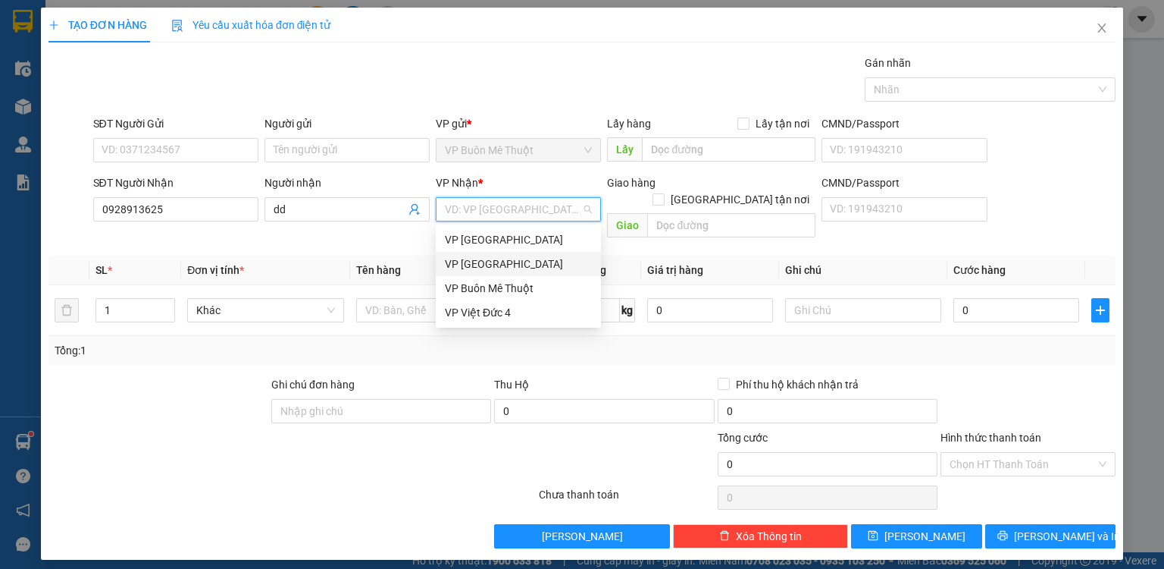
click at [478, 266] on div "VP [GEOGRAPHIC_DATA]" at bounding box center [518, 263] width 147 height 17
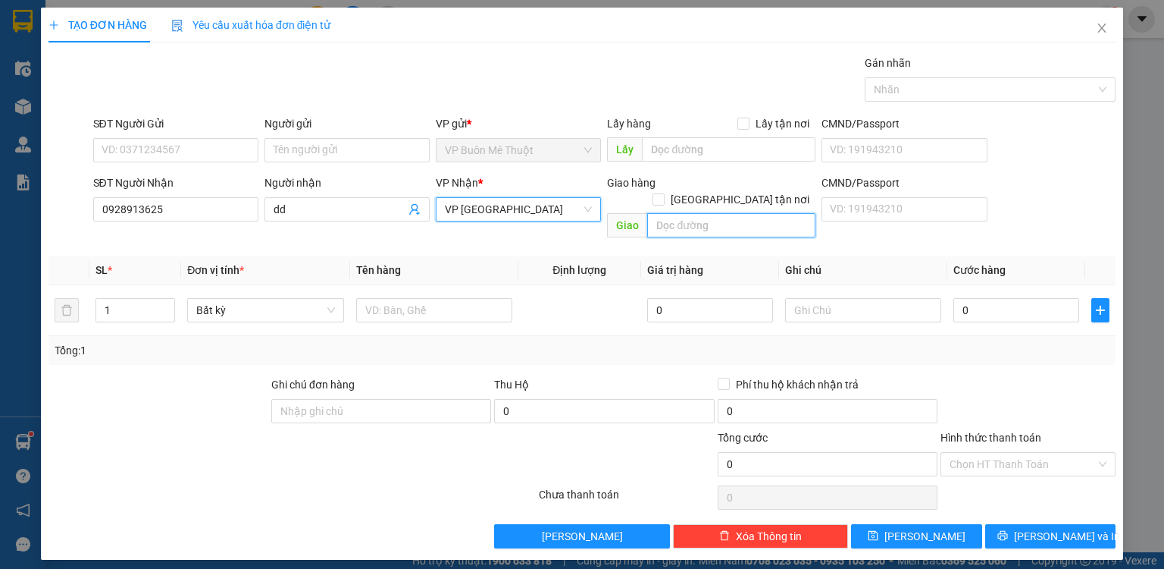
click at [747, 213] on input "text" at bounding box center [731, 225] width 168 height 24
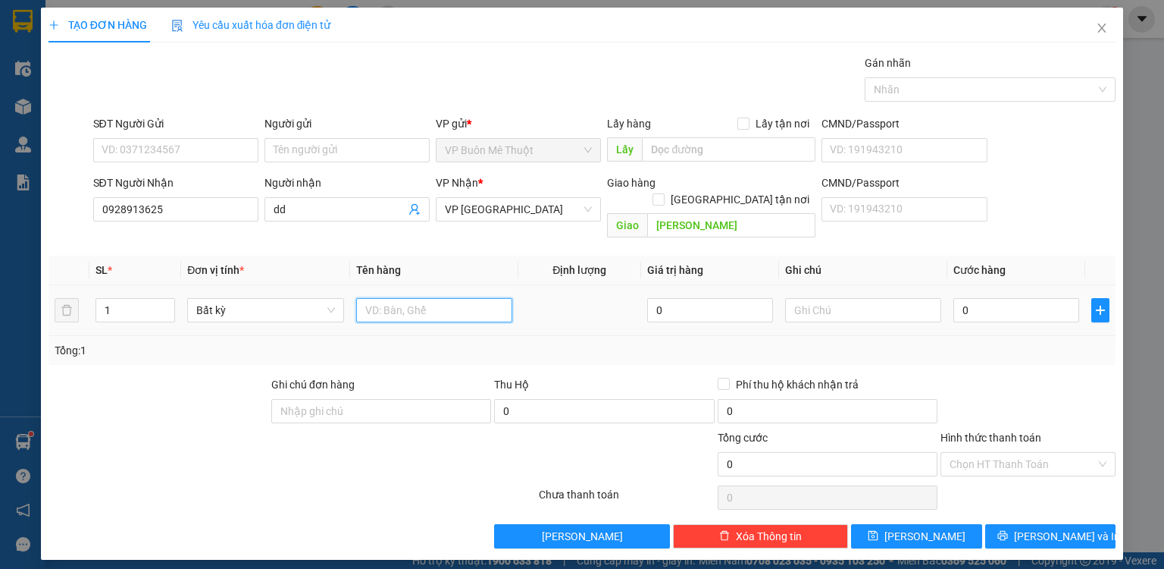
click at [398, 298] on input "text" at bounding box center [434, 310] width 156 height 24
click at [168, 304] on icon "up" at bounding box center [166, 306] width 5 height 5
click at [440, 298] on input "text" at bounding box center [434, 310] width 156 height 24
click at [1006, 298] on input "0" at bounding box center [1017, 310] width 126 height 24
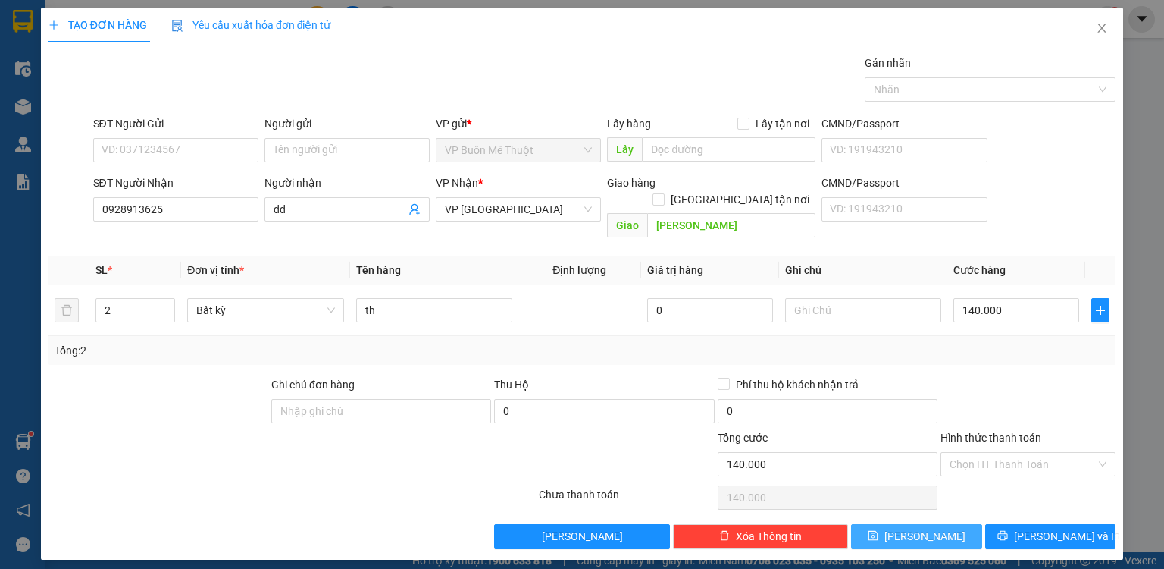
drag, startPoint x: 953, startPoint y: 513, endPoint x: 378, endPoint y: 117, distance: 698.3
click at [947, 524] on button "[PERSON_NAME]" at bounding box center [916, 536] width 131 height 24
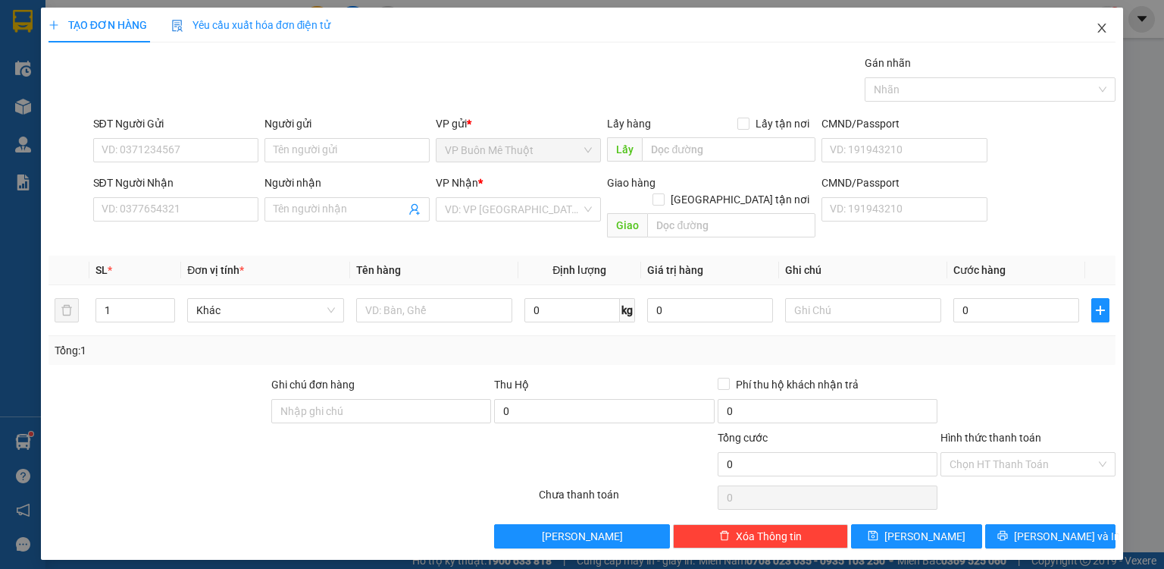
click at [1101, 24] on icon "close" at bounding box center [1102, 28] width 12 height 12
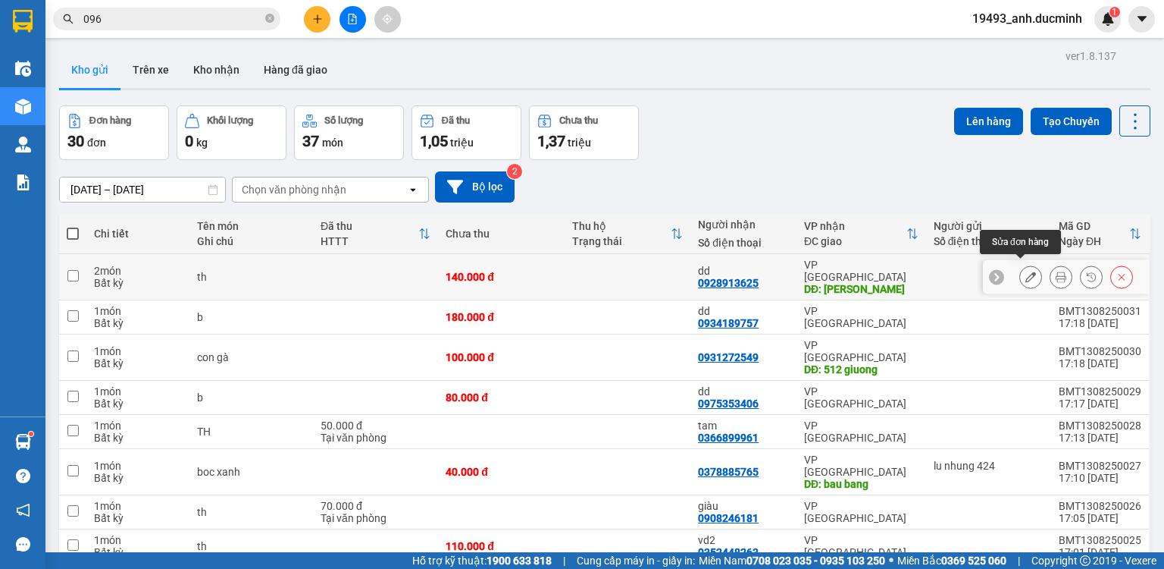
click at [1026, 271] on icon at bounding box center [1031, 276] width 11 height 11
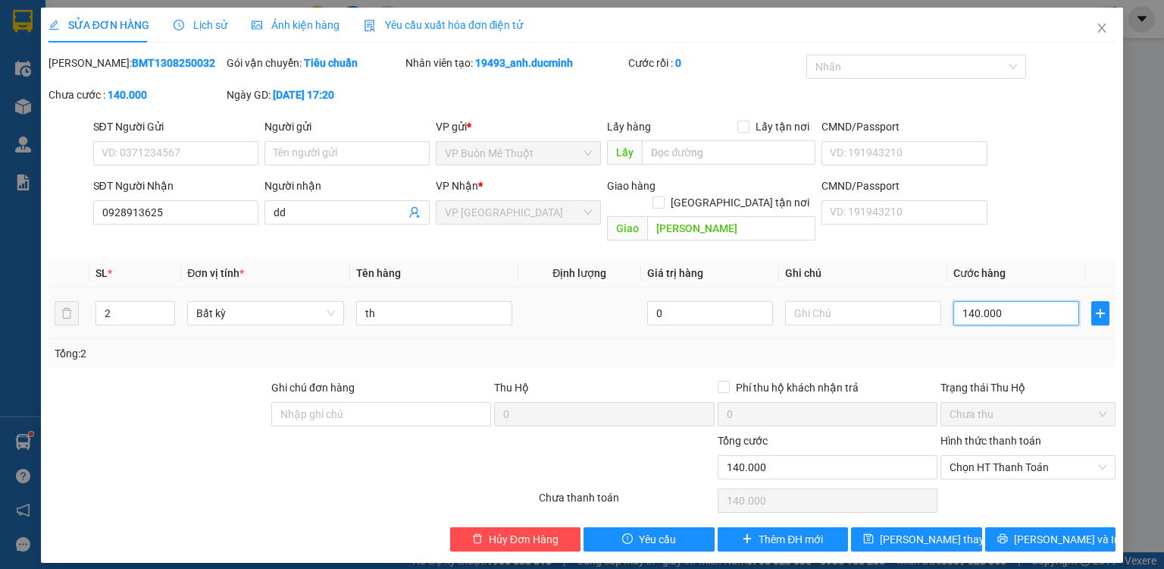
click at [1006, 301] on input "140.000" at bounding box center [1017, 313] width 126 height 24
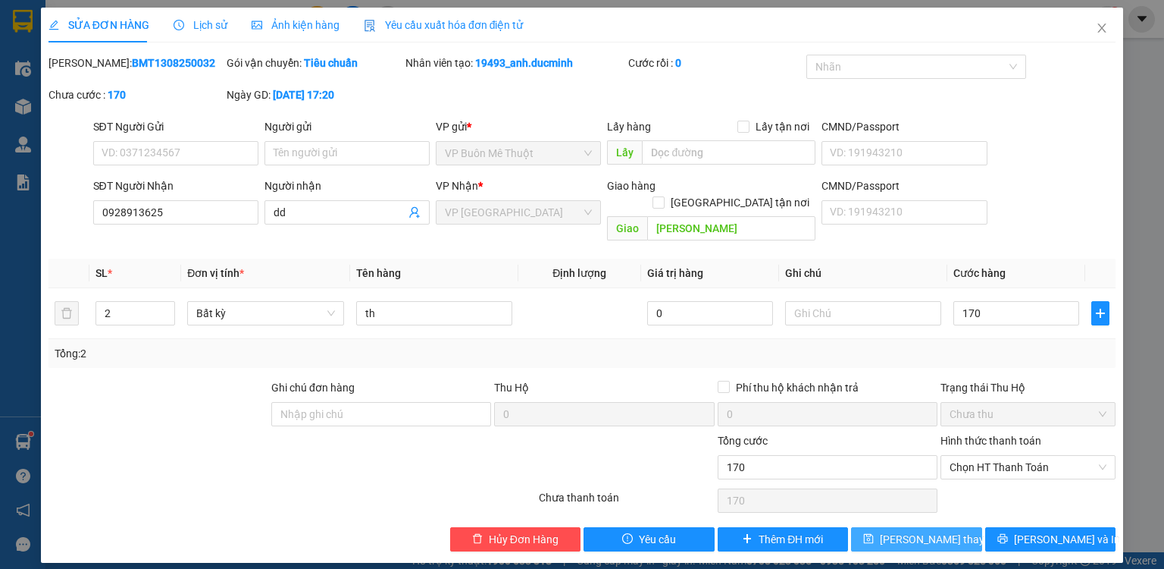
click at [938, 531] on span "[PERSON_NAME] thay đổi" at bounding box center [940, 539] width 121 height 17
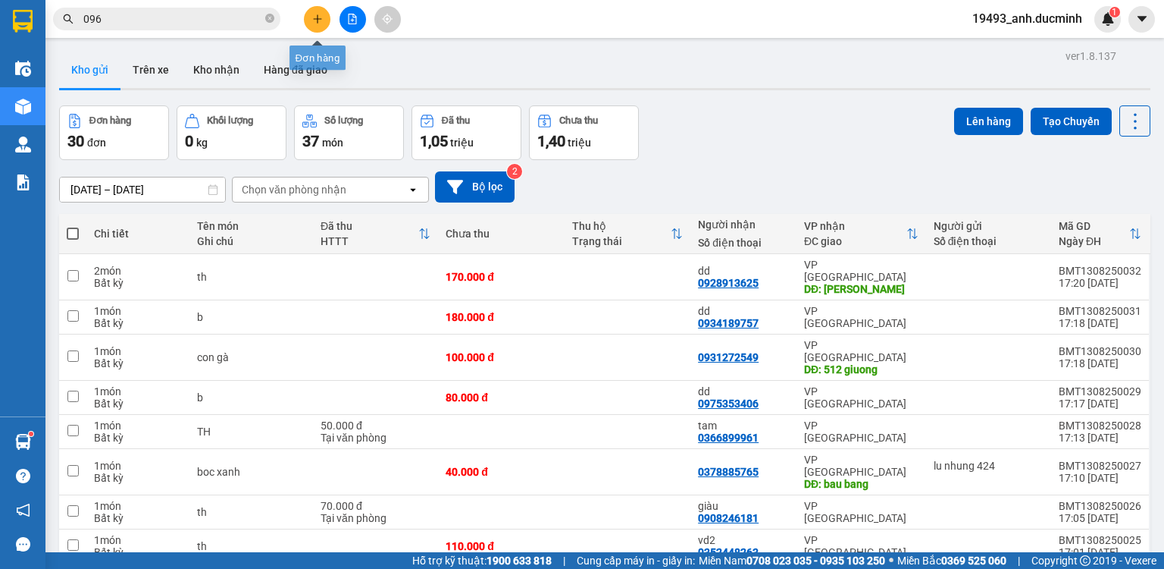
click at [315, 16] on icon "plus" at bounding box center [317, 19] width 11 height 11
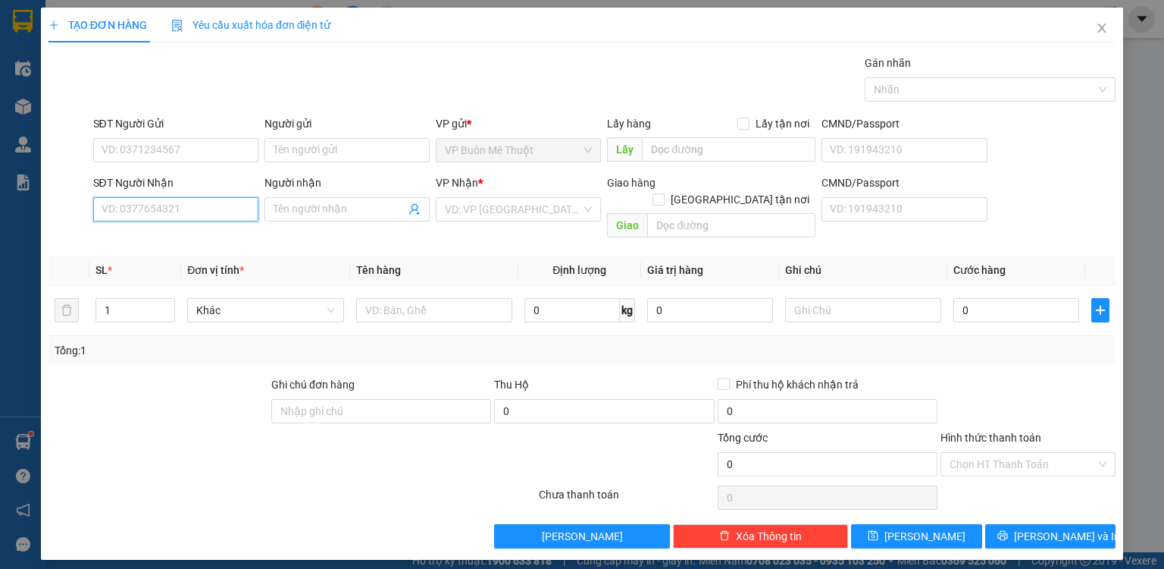
click at [169, 212] on input "SĐT Người Nhận" at bounding box center [175, 209] width 165 height 24
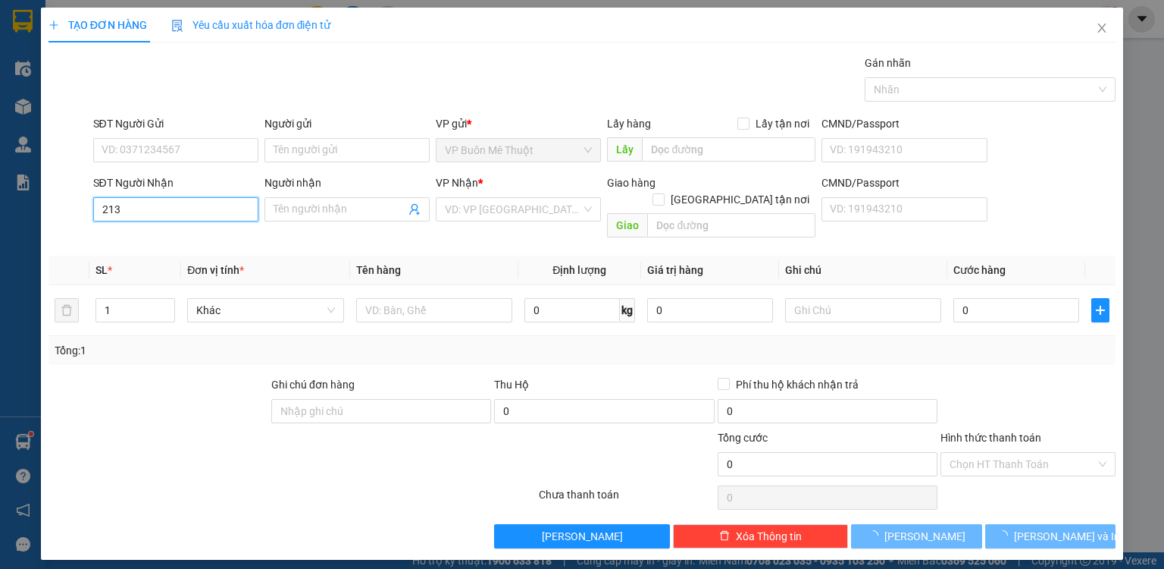
click at [169, 212] on input "213" at bounding box center [175, 209] width 165 height 24
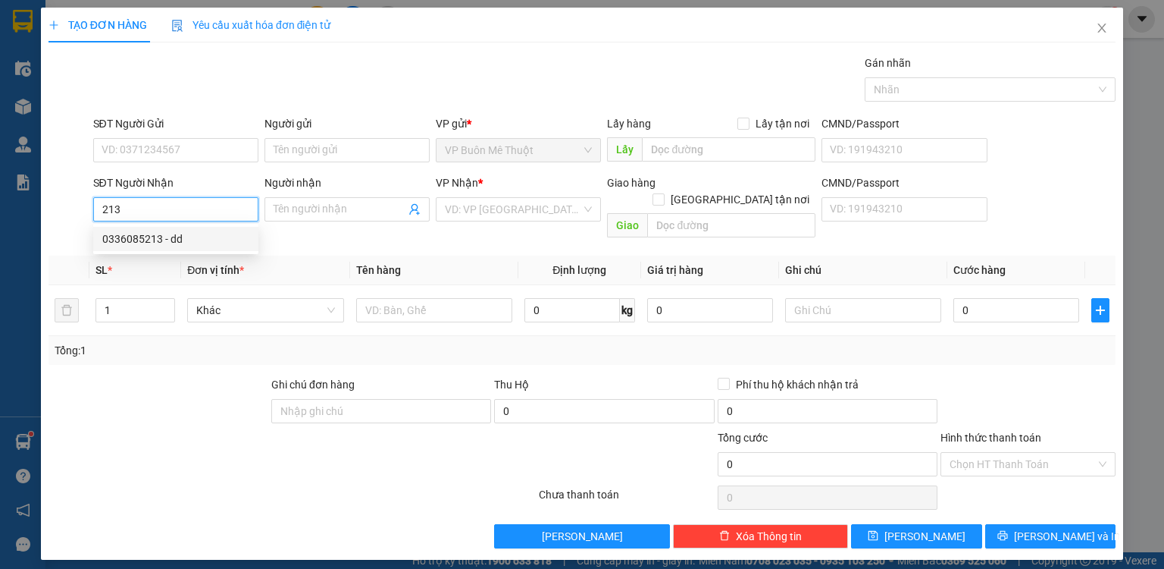
click at [171, 239] on div "0336085213 - dd" at bounding box center [175, 238] width 147 height 17
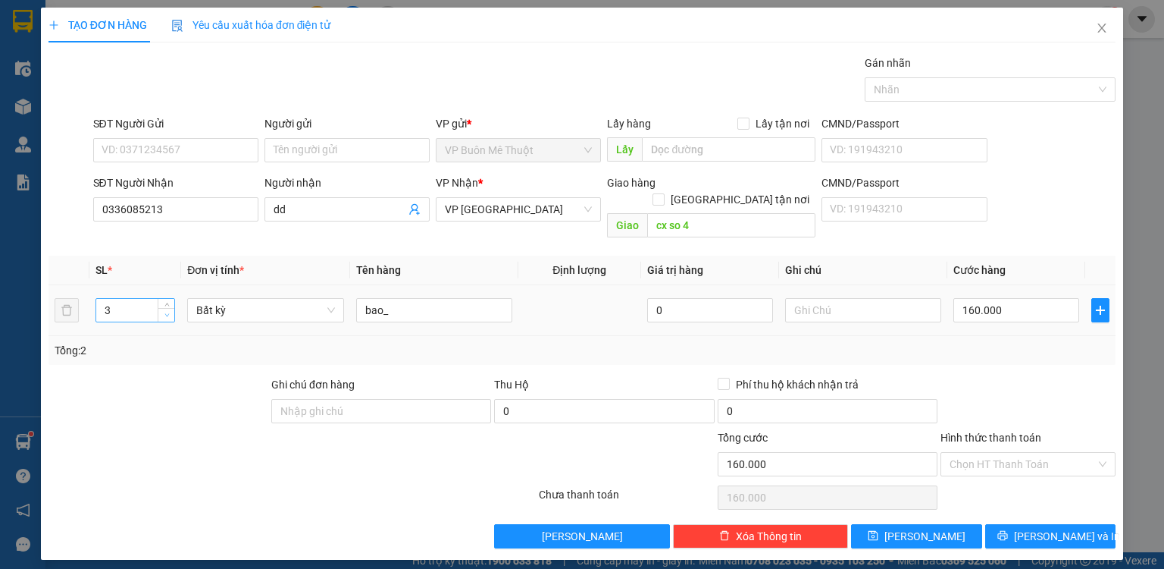
click at [166, 299] on div at bounding box center [166, 310] width 17 height 23
click at [170, 311] on span "down" at bounding box center [166, 315] width 9 height 9
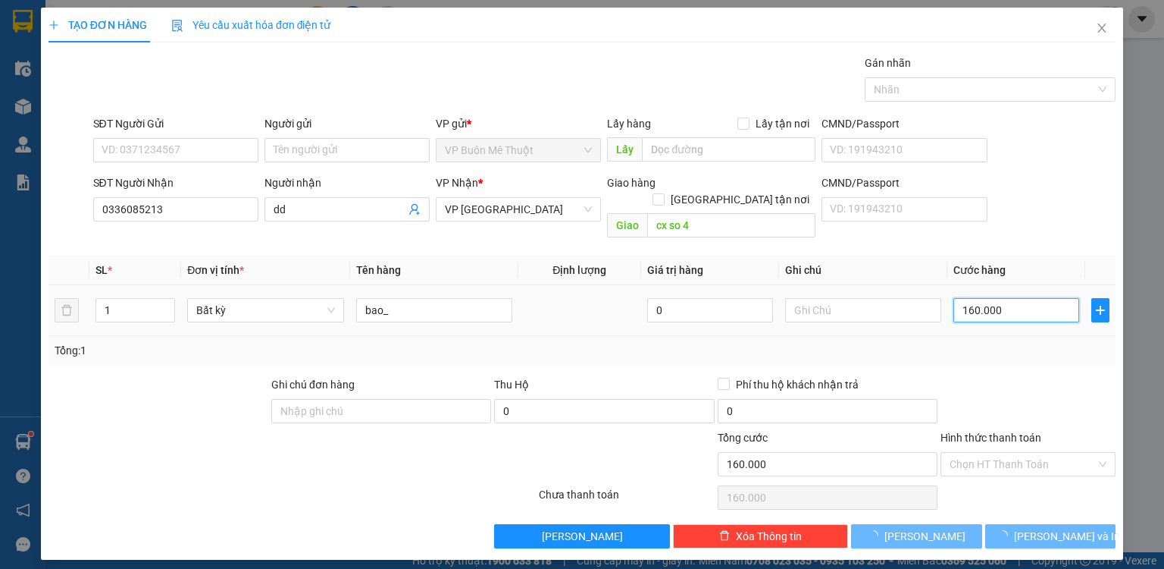
click at [1039, 300] on input "160.000" at bounding box center [1017, 310] width 126 height 24
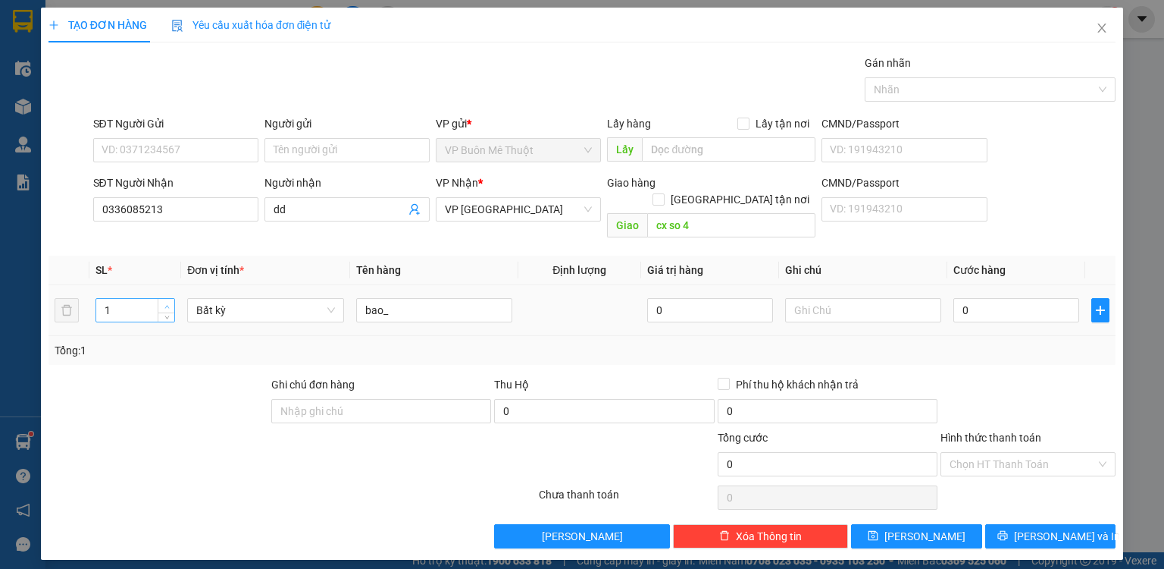
click at [170, 302] on span "up" at bounding box center [166, 306] width 9 height 9
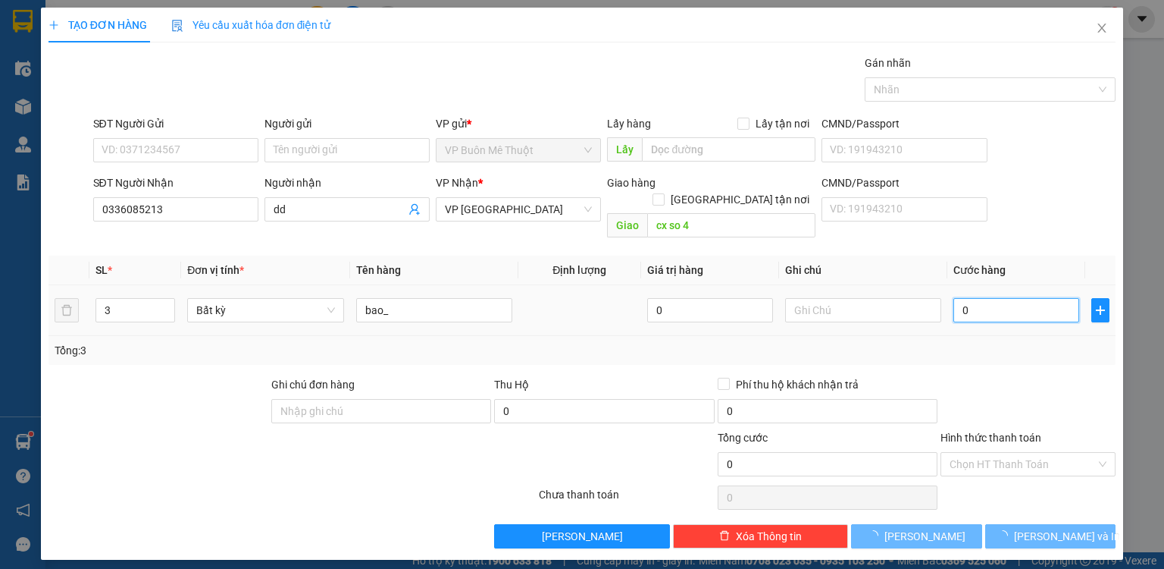
click at [1020, 298] on input "0" at bounding box center [1017, 310] width 126 height 24
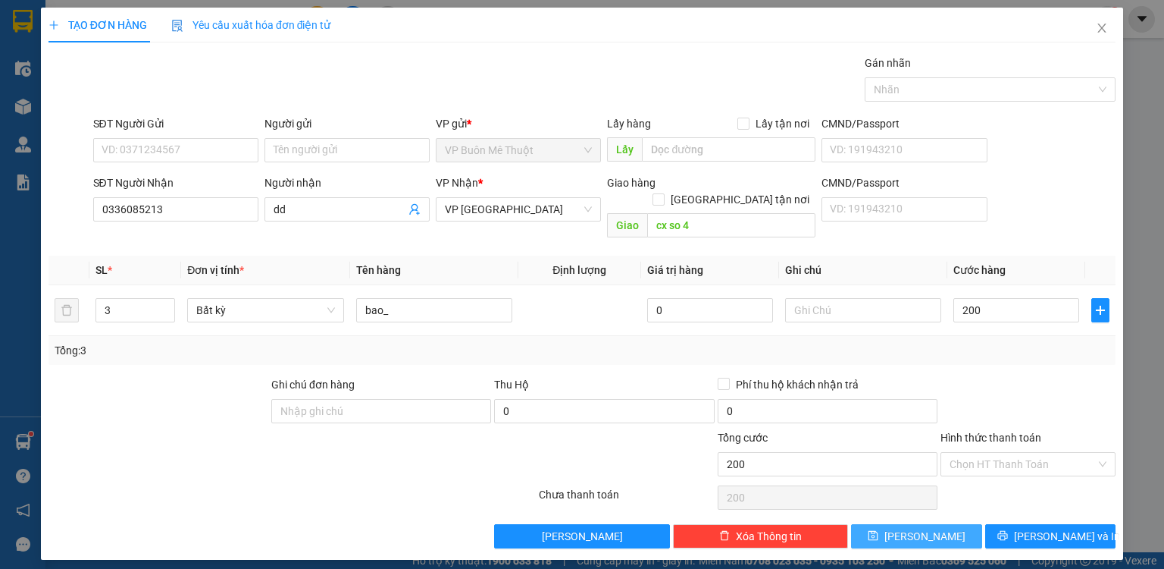
click at [935, 524] on button "[PERSON_NAME]" at bounding box center [916, 536] width 131 height 24
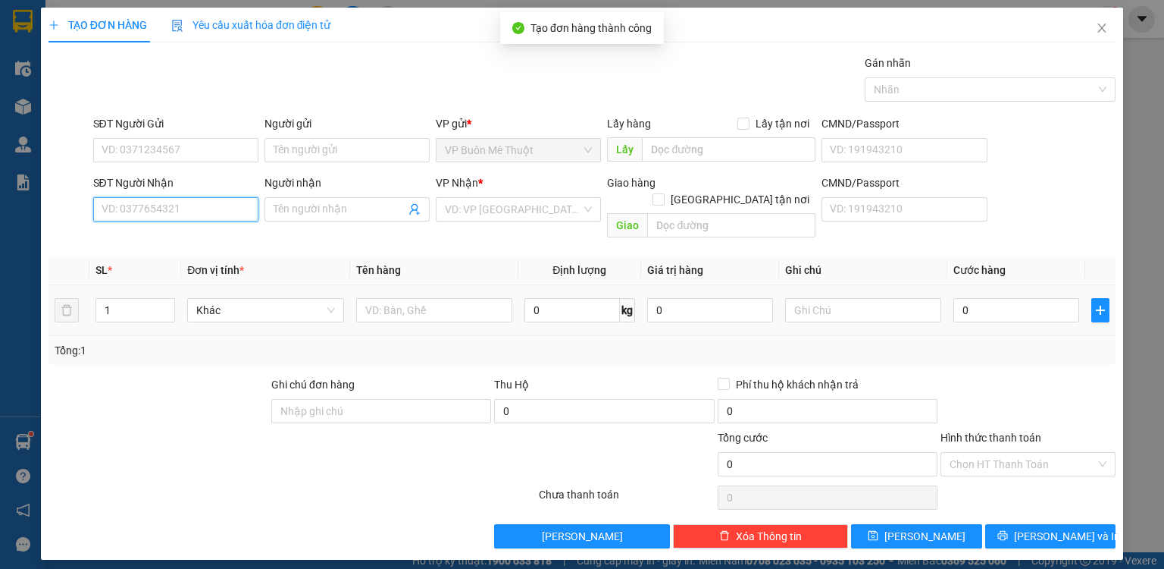
click at [170, 209] on input "SĐT Người Nhận" at bounding box center [175, 209] width 165 height 24
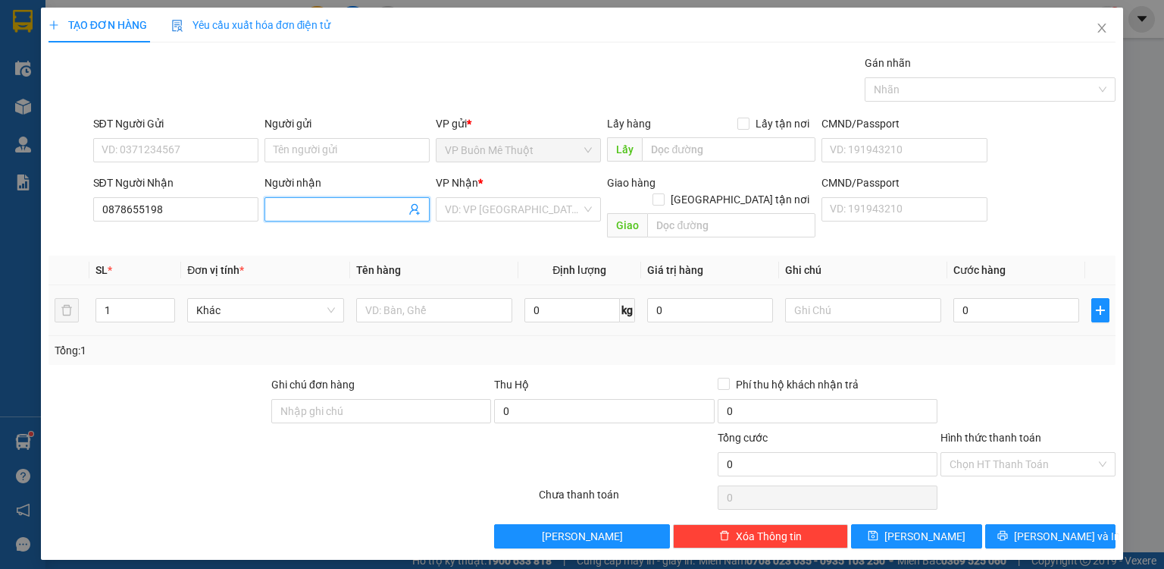
click at [341, 209] on input "Người nhận" at bounding box center [340, 209] width 132 height 17
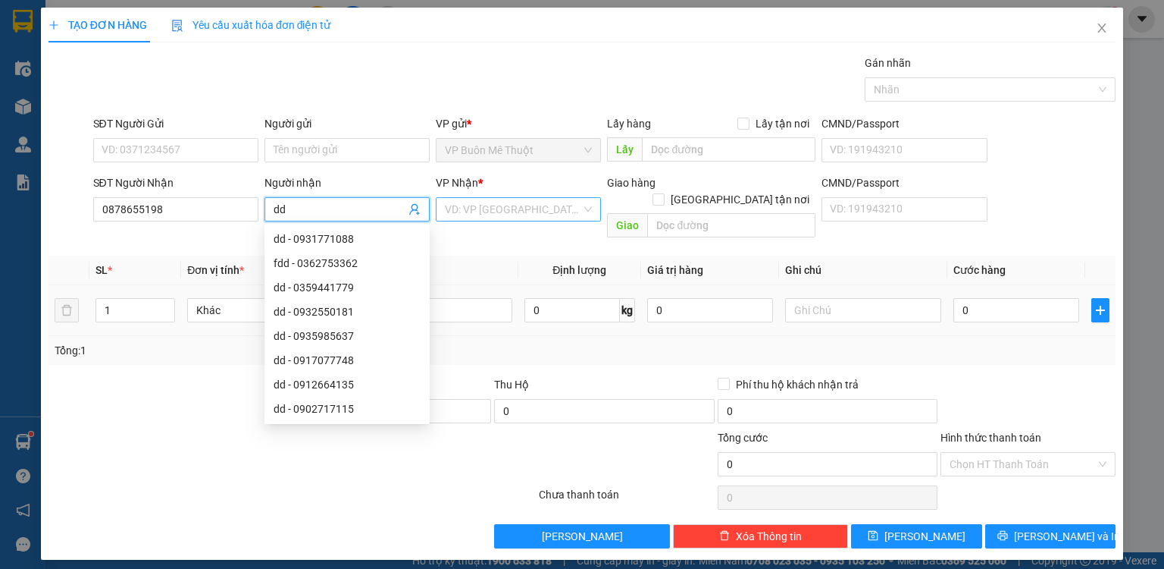
click at [546, 211] on input "search" at bounding box center [513, 209] width 136 height 23
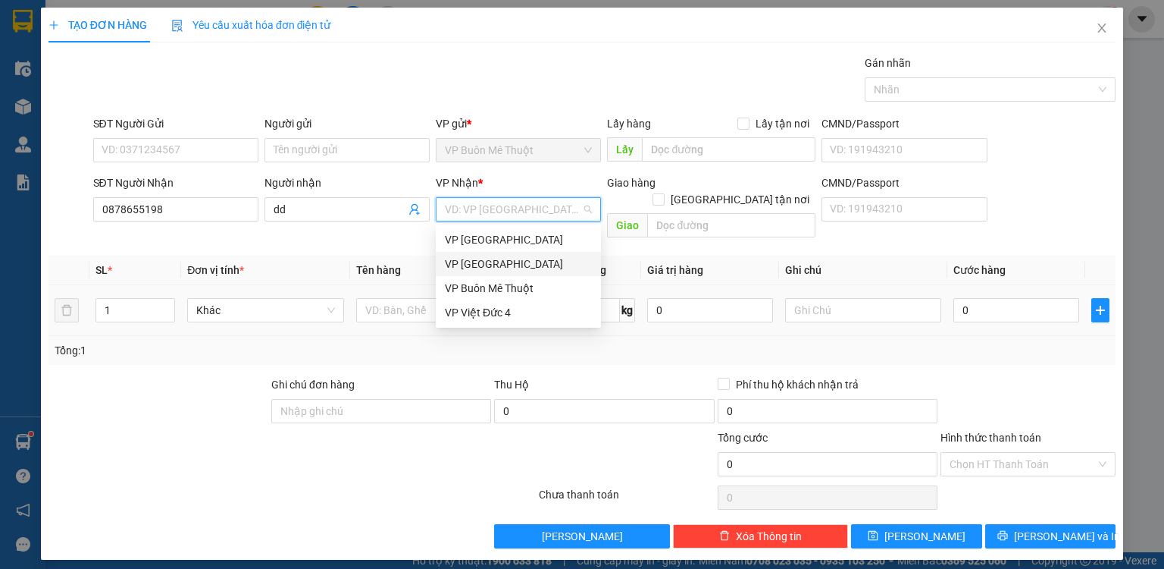
drag, startPoint x: 501, startPoint y: 267, endPoint x: 719, endPoint y: 220, distance: 222.6
click at [511, 264] on div "VP [GEOGRAPHIC_DATA]" at bounding box center [518, 263] width 147 height 17
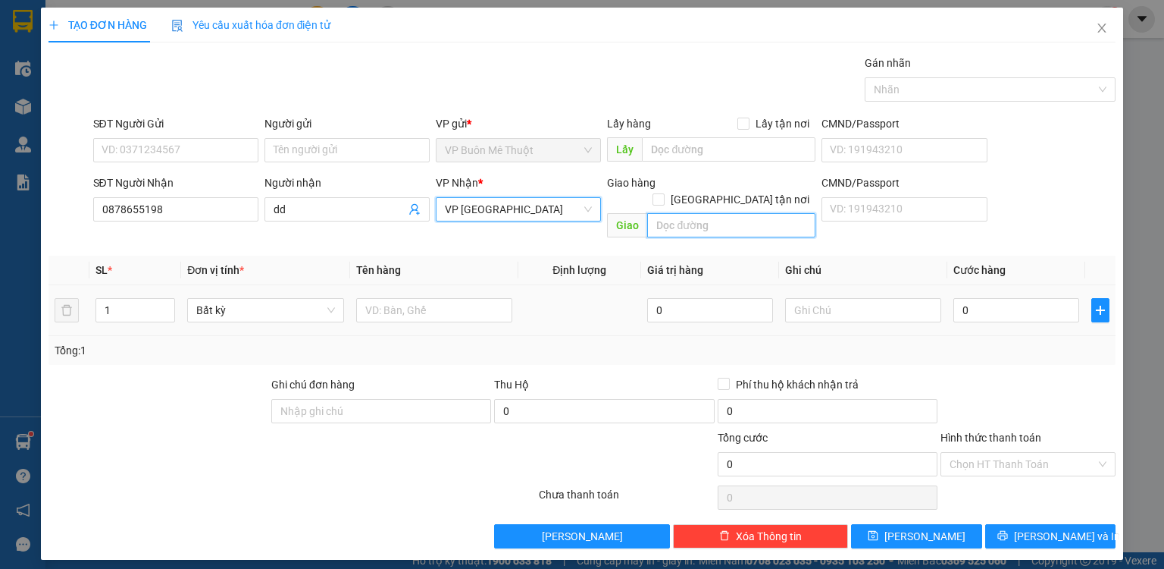
click at [731, 213] on input "text" at bounding box center [731, 225] width 168 height 24
click at [394, 306] on div at bounding box center [434, 310] width 156 height 30
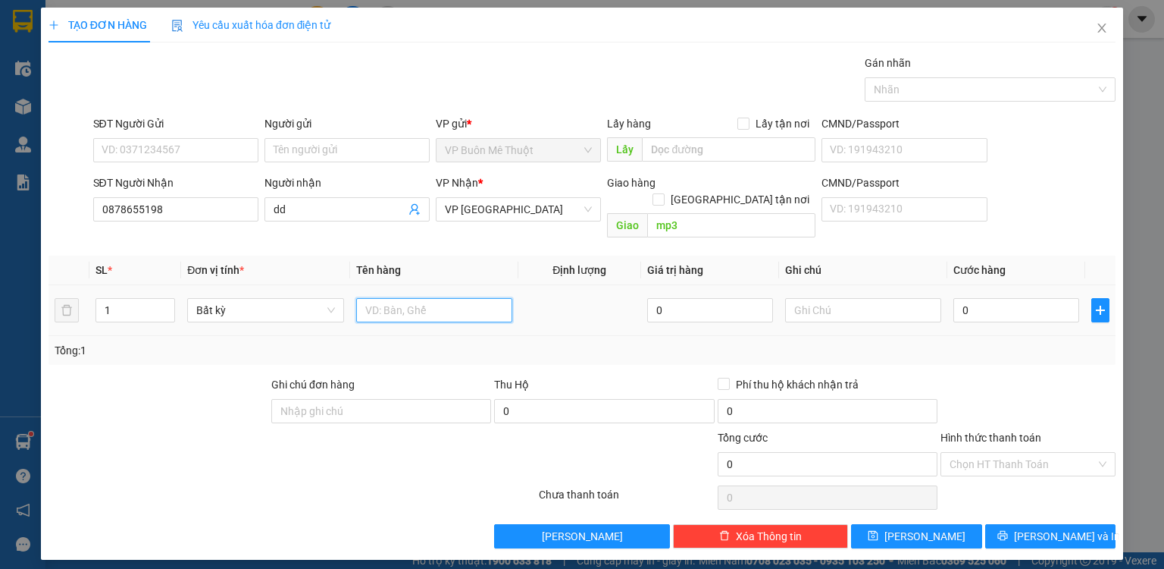
click at [400, 298] on input "text" at bounding box center [434, 310] width 156 height 24
click at [992, 298] on input "0" at bounding box center [1017, 310] width 126 height 24
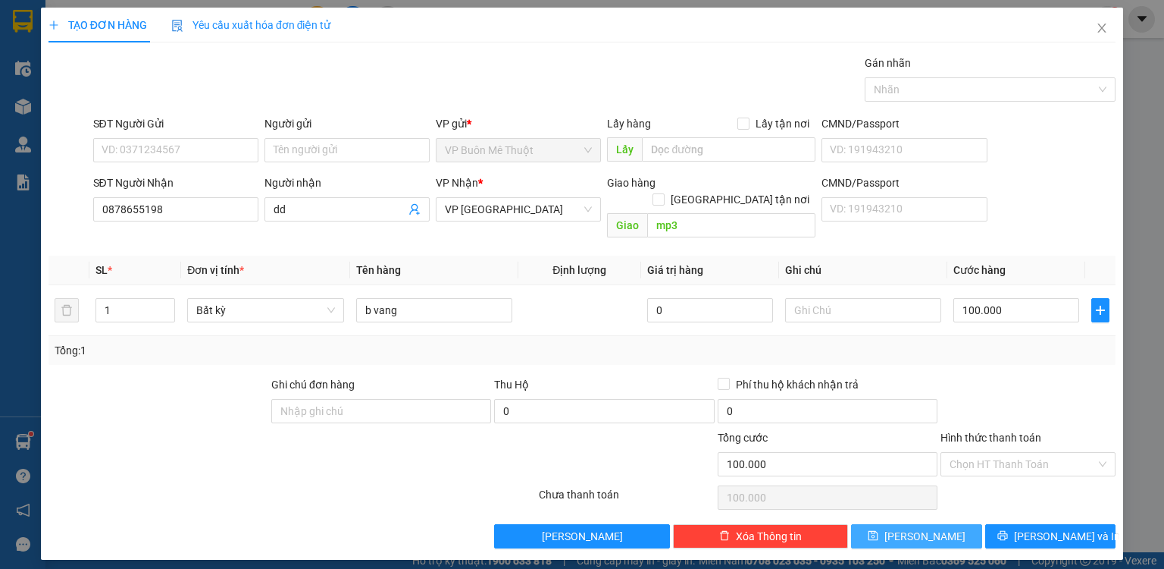
click at [910, 524] on button "[PERSON_NAME]" at bounding box center [916, 536] width 131 height 24
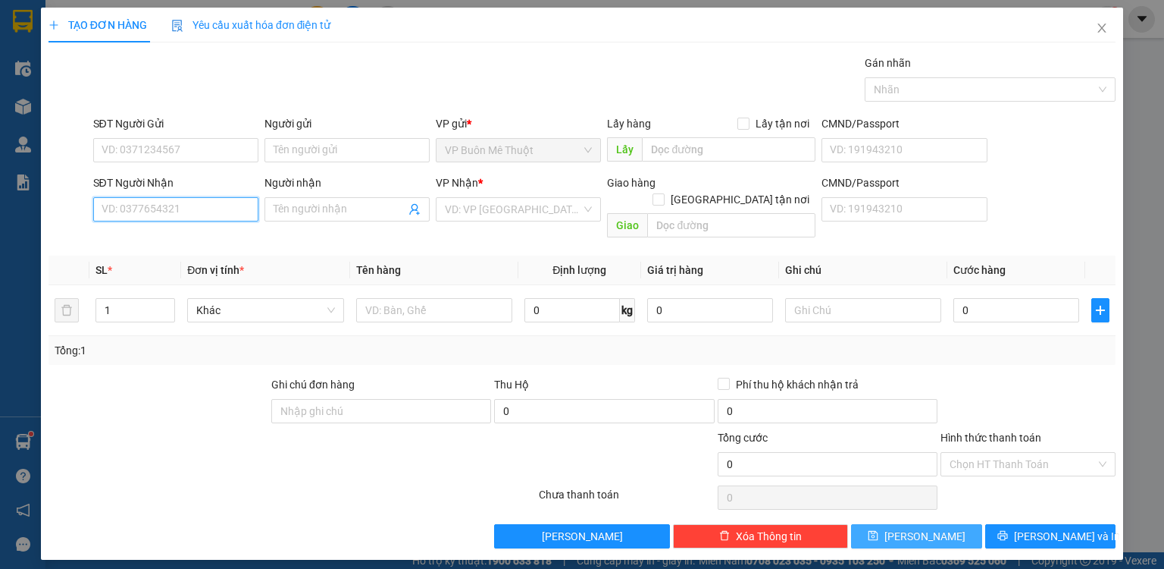
click at [215, 207] on input "SĐT Người Nhận" at bounding box center [175, 209] width 165 height 24
click at [195, 238] on div "0395500306 - dd" at bounding box center [175, 238] width 147 height 17
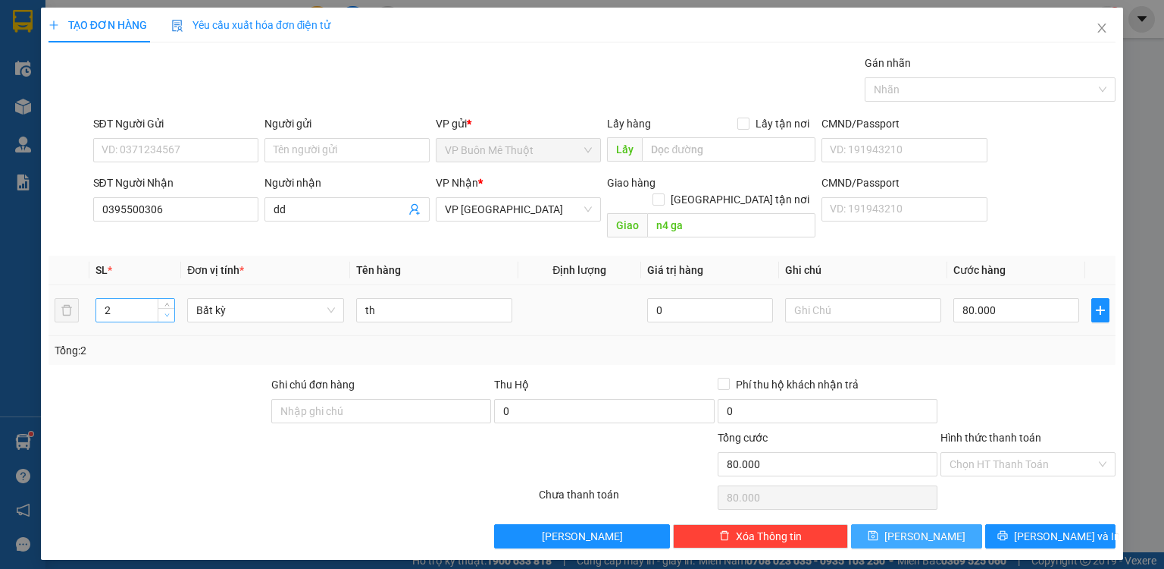
click at [166, 314] on icon "down" at bounding box center [166, 315] width 5 height 3
click at [315, 208] on input "dd" at bounding box center [340, 209] width 132 height 17
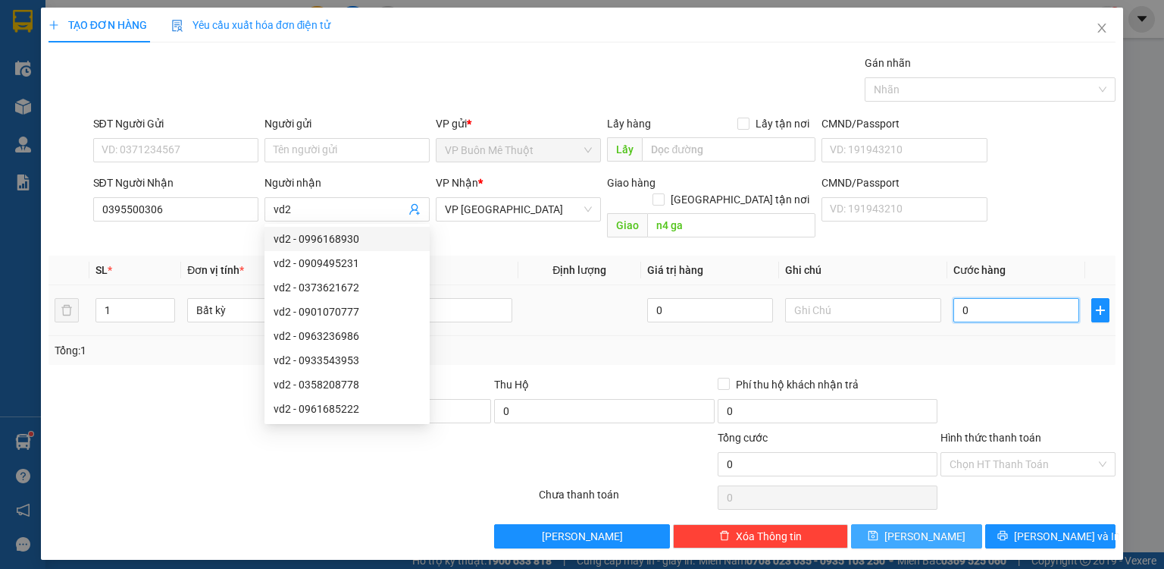
click at [974, 300] on input "0" at bounding box center [1017, 310] width 126 height 24
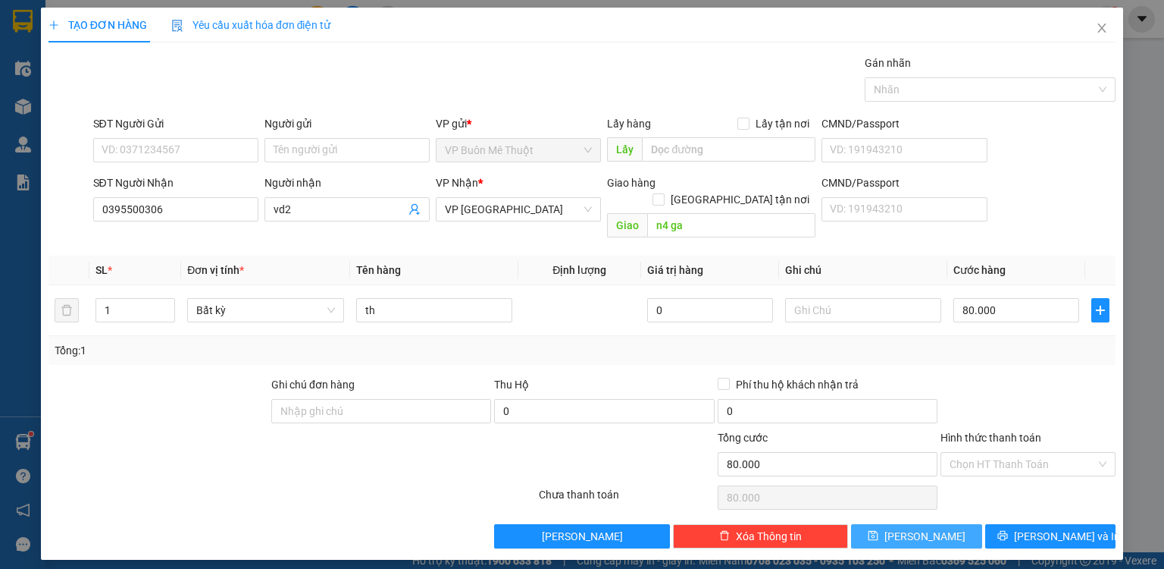
drag, startPoint x: 982, startPoint y: 450, endPoint x: 982, endPoint y: 476, distance: 26.5
click at [982, 461] on div "Transit Pickup Surcharge Ids Transit Deliver Surcharge Ids Transit Deliver Surc…" at bounding box center [582, 301] width 1067 height 493
drag, startPoint x: 982, startPoint y: 480, endPoint x: 960, endPoint y: 506, distance: 33.9
click at [982, 481] on div "Tại văn phòng" at bounding box center [1028, 476] width 157 height 17
click at [919, 524] on button "[PERSON_NAME]" at bounding box center [916, 536] width 131 height 24
